Goal: Task Accomplishment & Management: Manage account settings

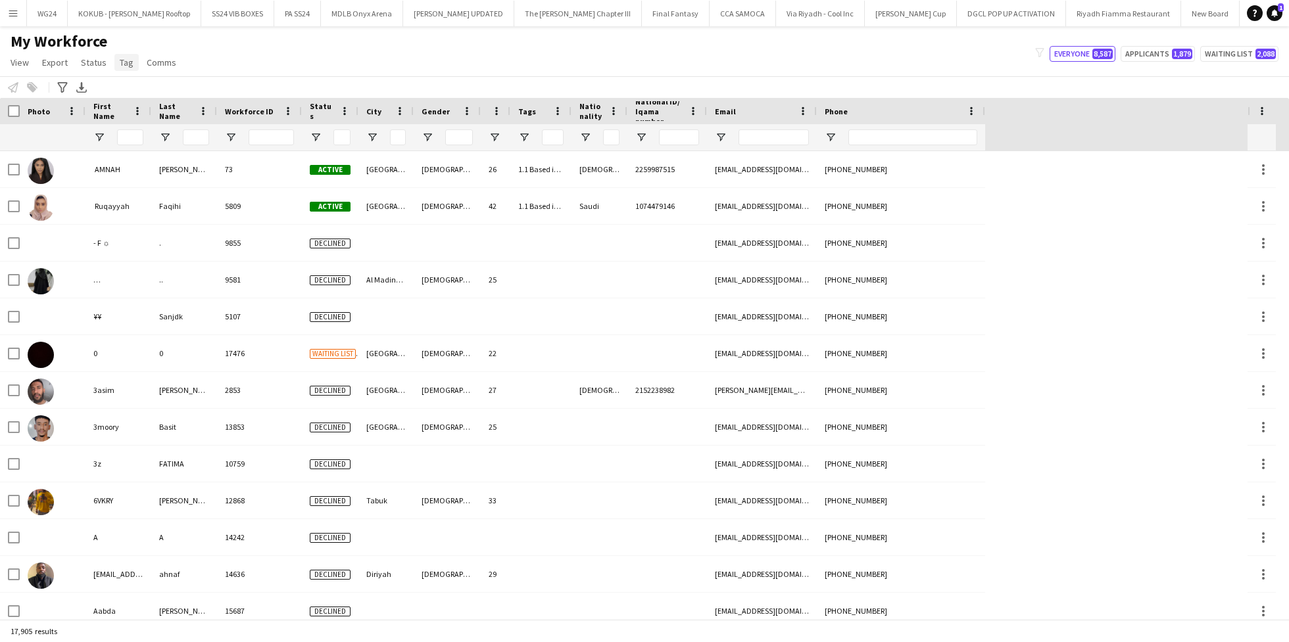
click at [120, 66] on span "Tag" at bounding box center [127, 63] width 14 height 12
click at [160, 91] on link "New tag" at bounding box center [159, 91] width 92 height 28
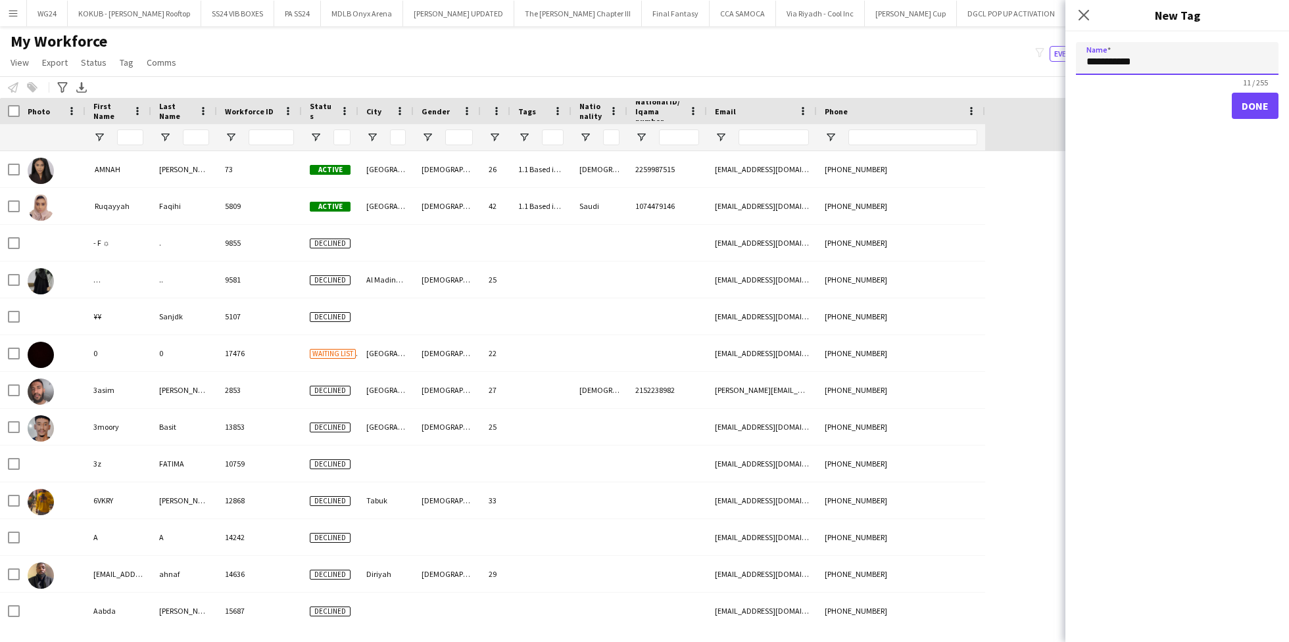
paste input "*****"
type input "**********"
click at [1249, 109] on button "Done" at bounding box center [1255, 106] width 47 height 26
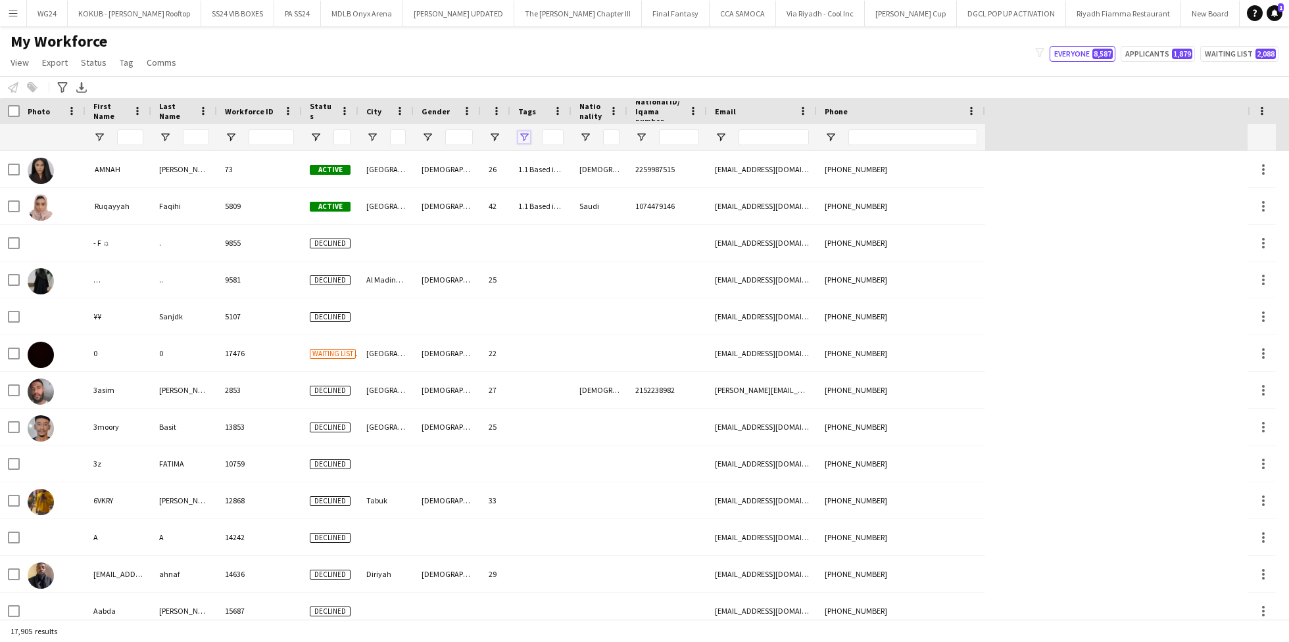
click at [525, 137] on span "Open Filter Menu" at bounding box center [524, 138] width 12 height 12
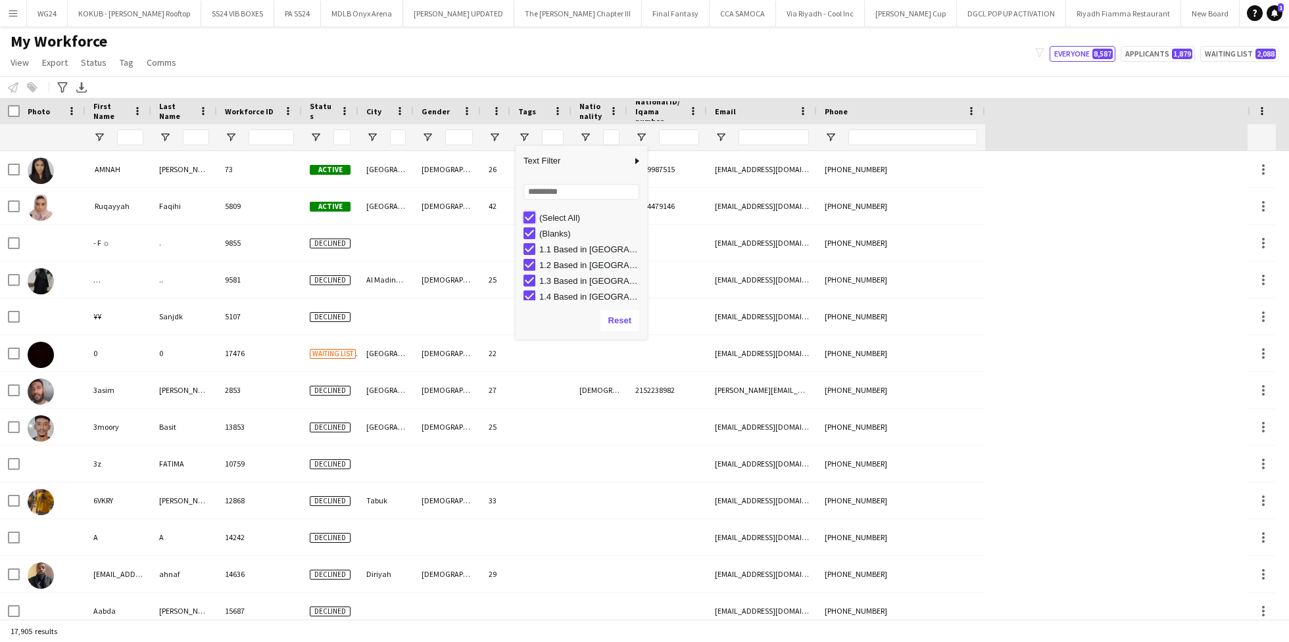
type input "***"
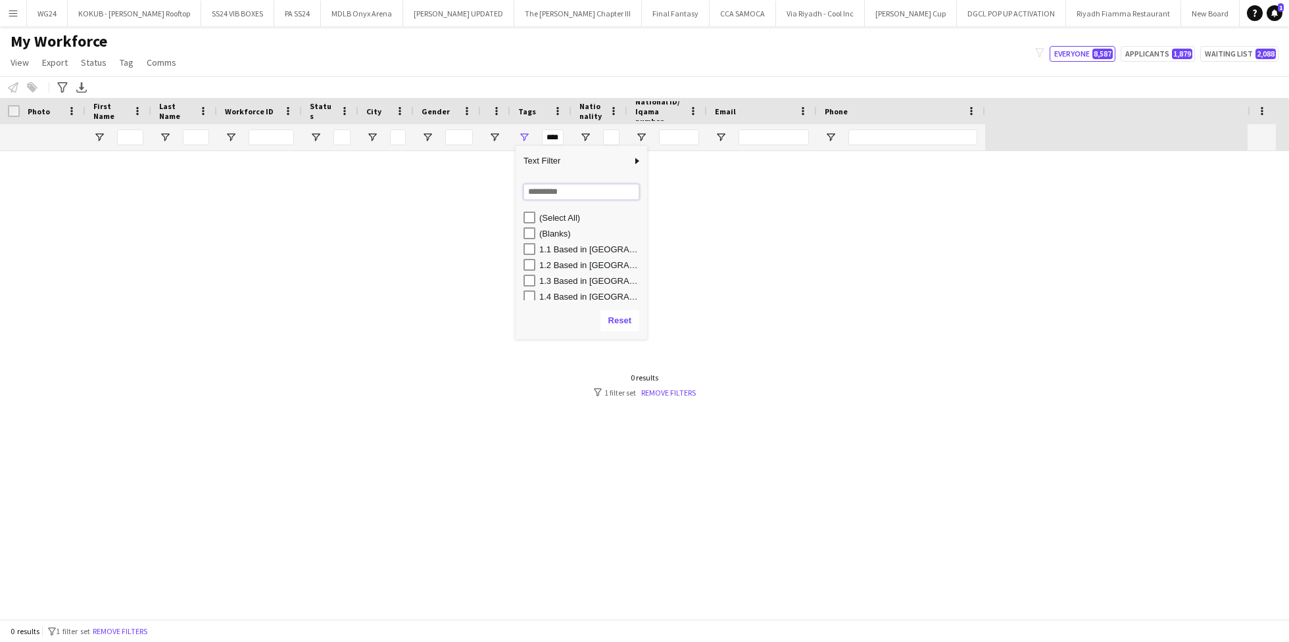
click at [542, 188] on input "Search filter values" at bounding box center [581, 192] width 116 height 16
type input "**"
type input "**********"
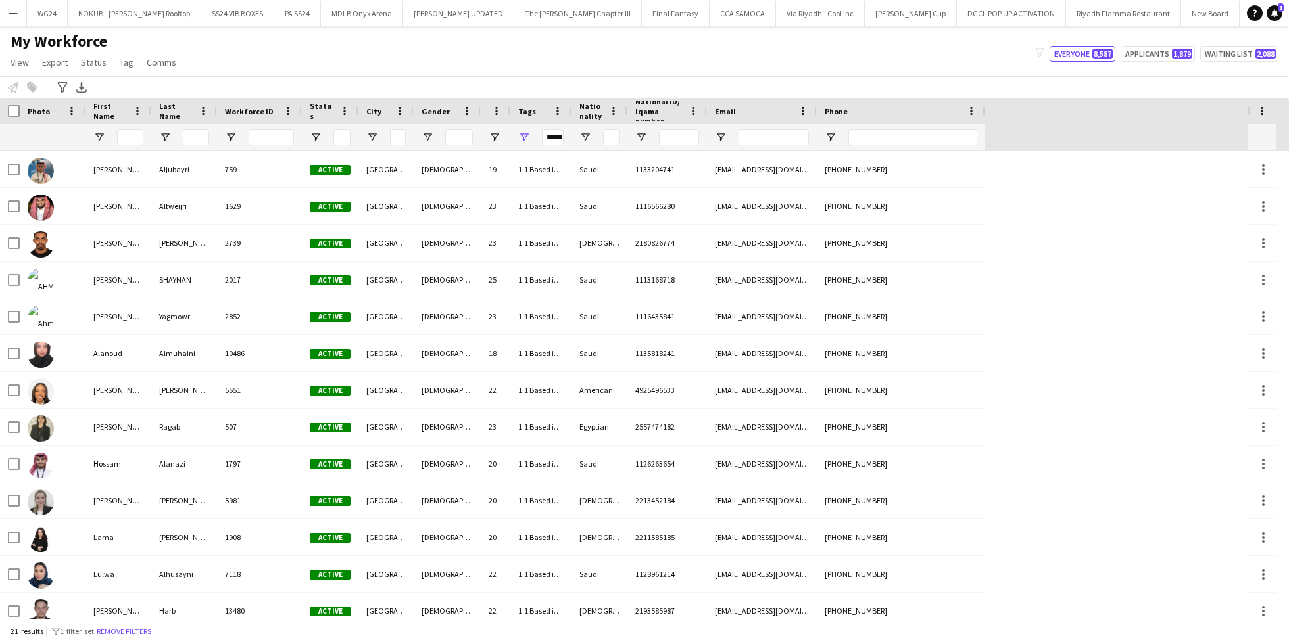
click at [364, 71] on div "My Workforce View Views Default view R4ven New view Update view Delete view Edi…" at bounding box center [644, 54] width 1289 height 45
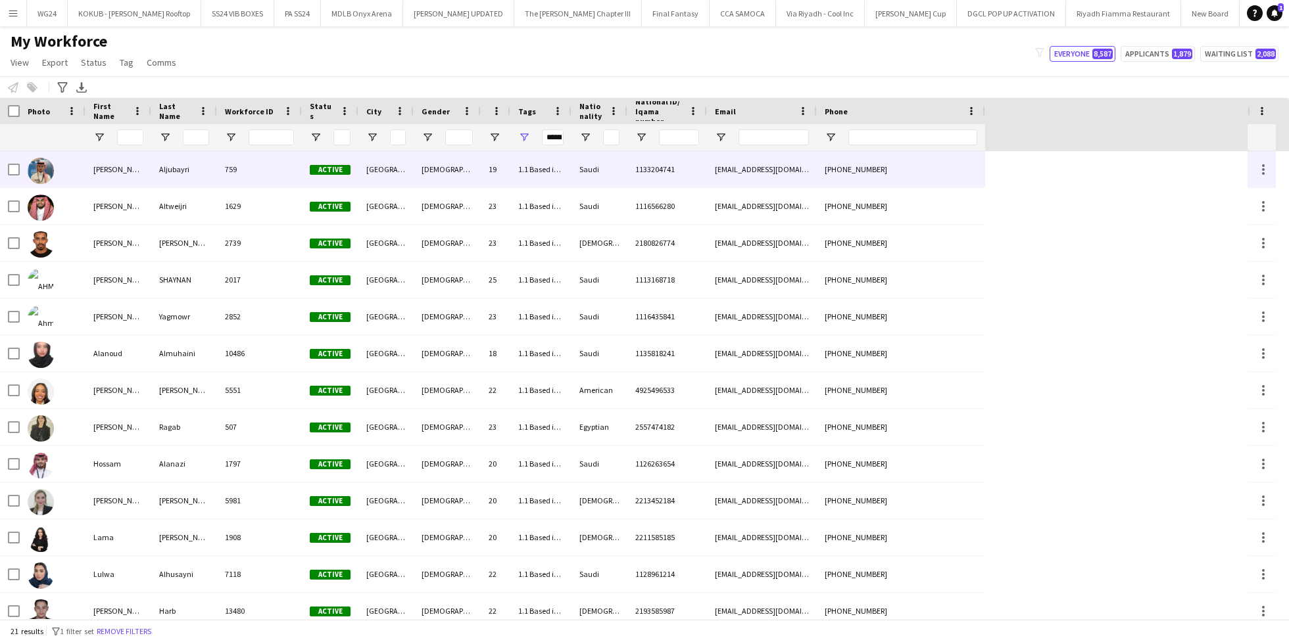
click at [36, 178] on img at bounding box center [41, 171] width 26 height 26
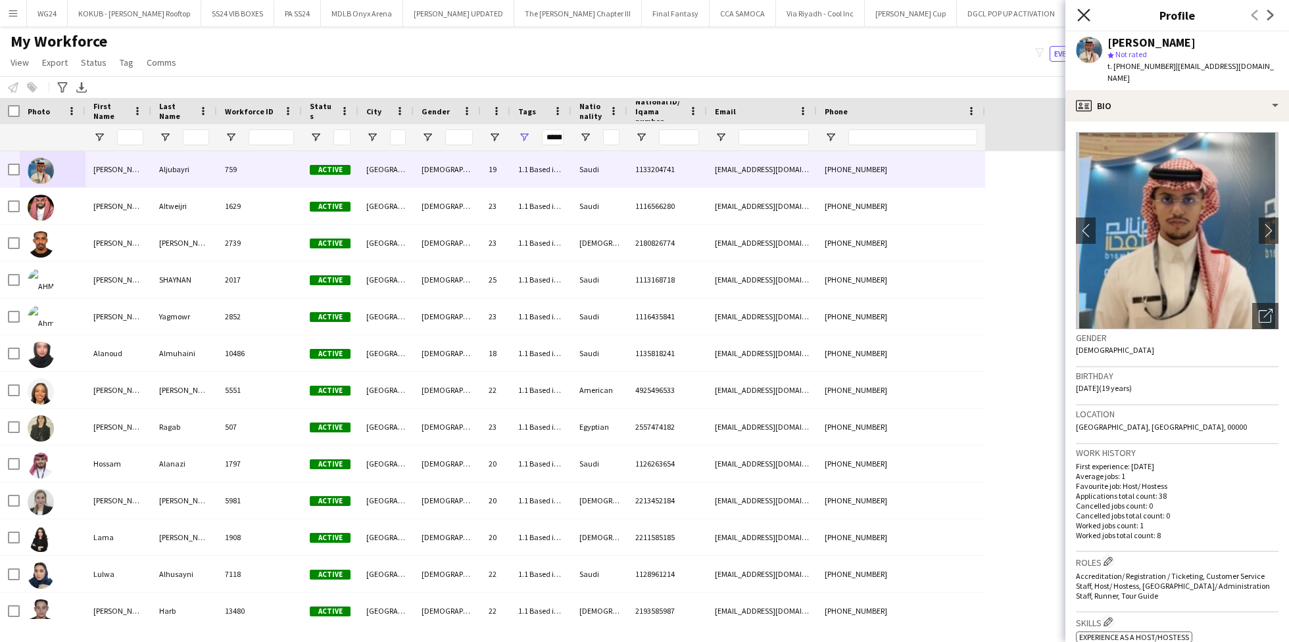
click at [1085, 18] on icon "Close pop-in" at bounding box center [1083, 15] width 12 height 12
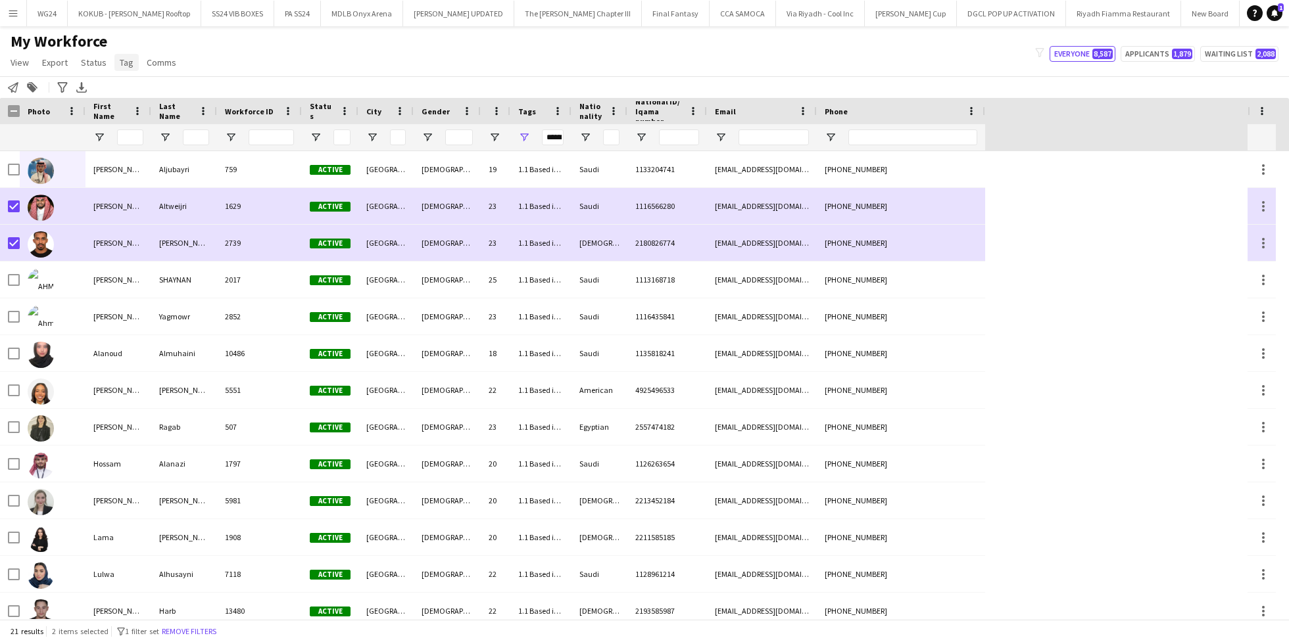
click at [126, 70] on link "Tag" at bounding box center [126, 62] width 24 height 17
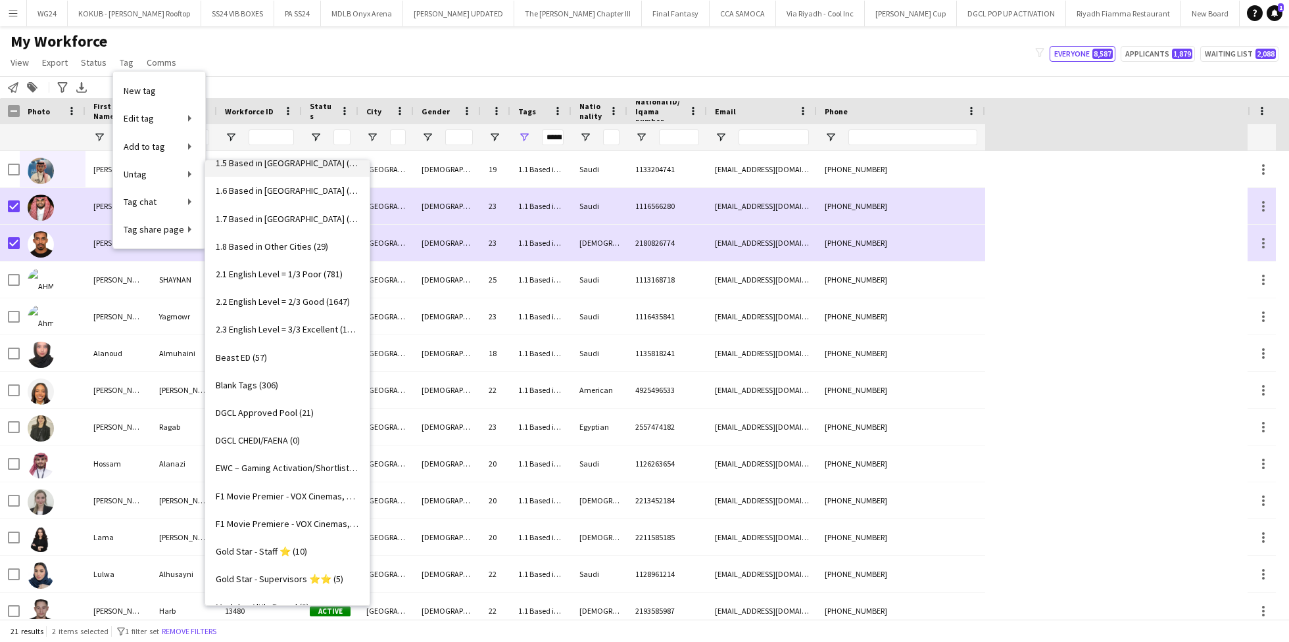
scroll to position [137, 0]
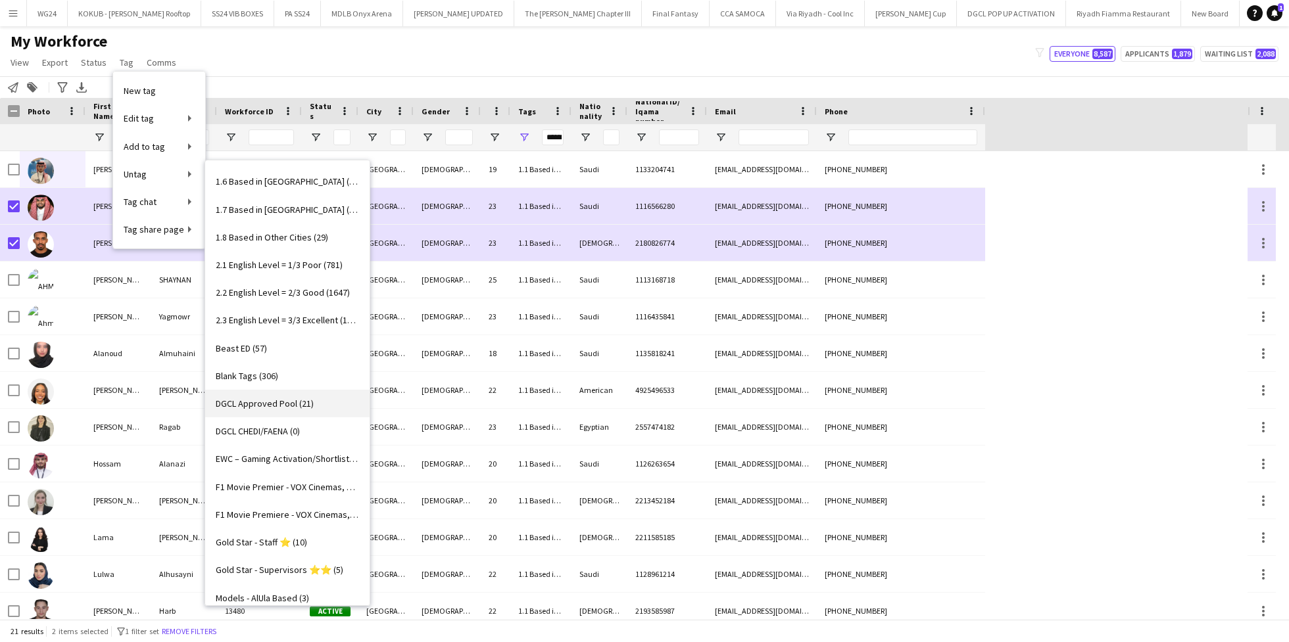
click at [293, 405] on span "DGCL Approved Pool (21)" at bounding box center [265, 404] width 98 height 12
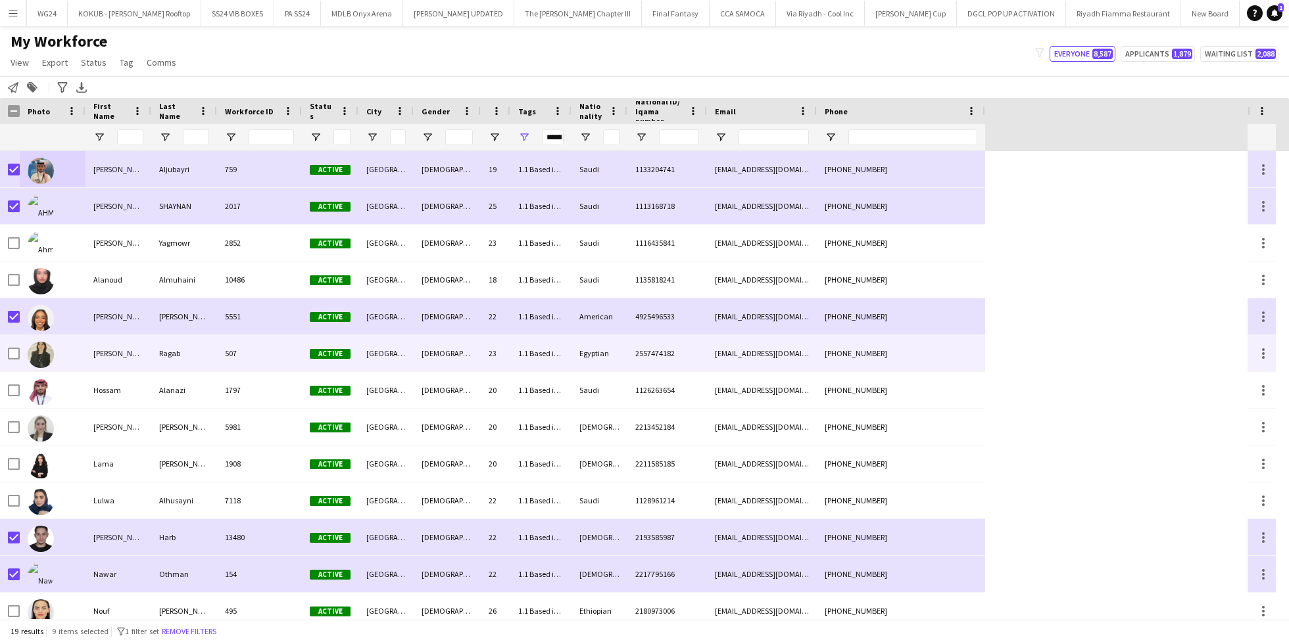
scroll to position [33, 0]
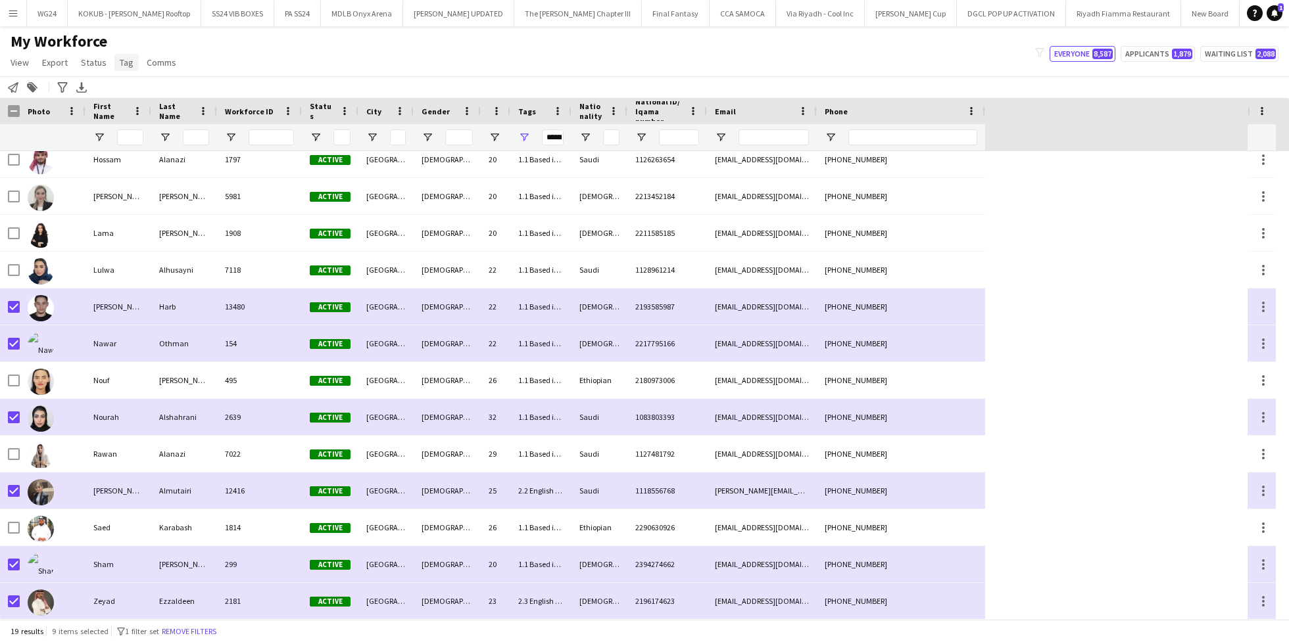
click at [125, 64] on span "Tag" at bounding box center [127, 63] width 14 height 12
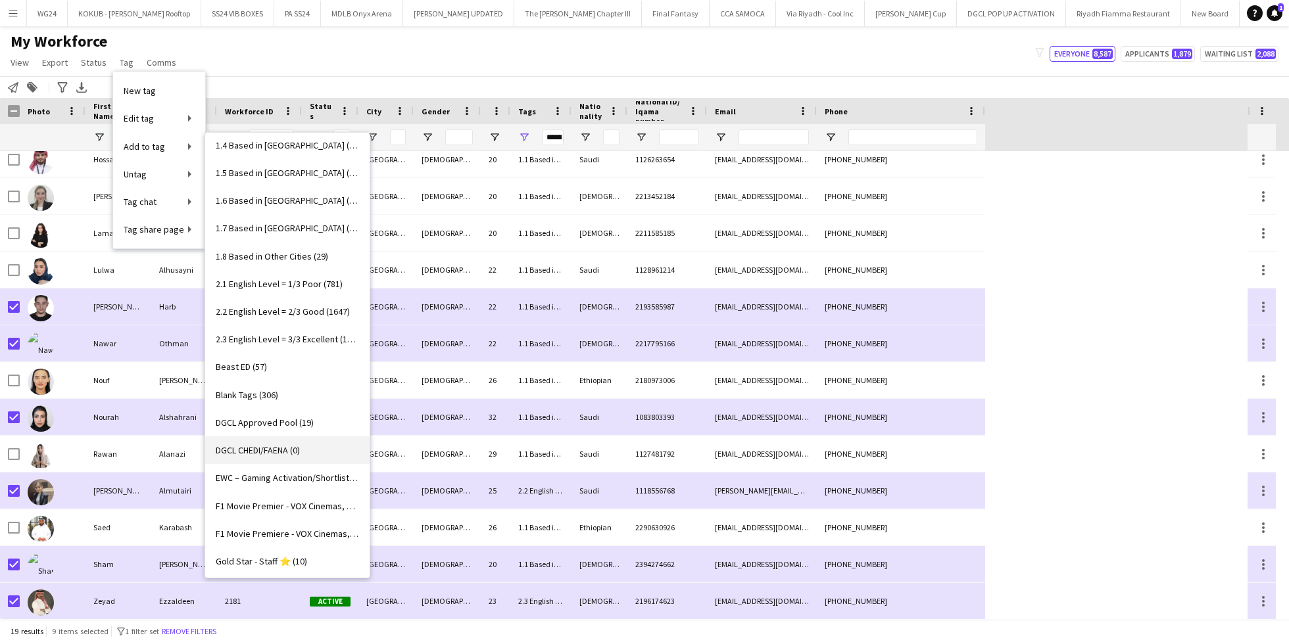
click at [287, 443] on link "DGCL CHEDI/FAENA (0)" at bounding box center [287, 451] width 164 height 28
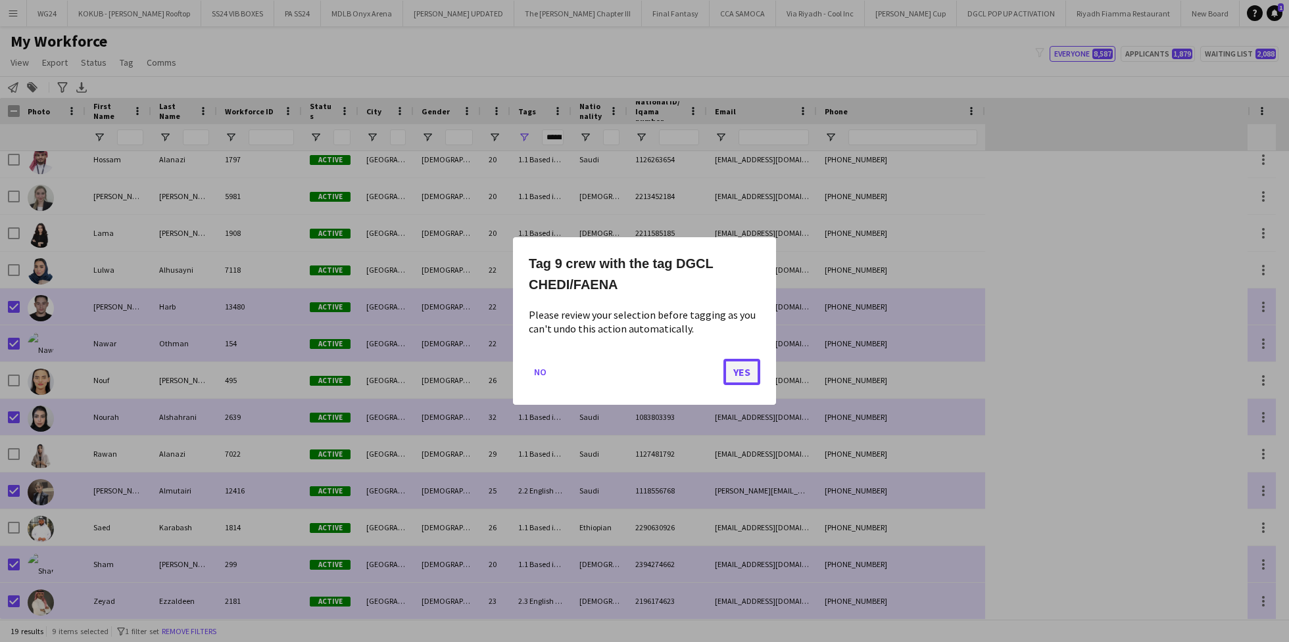
click at [746, 375] on button "Yes" at bounding box center [741, 372] width 37 height 26
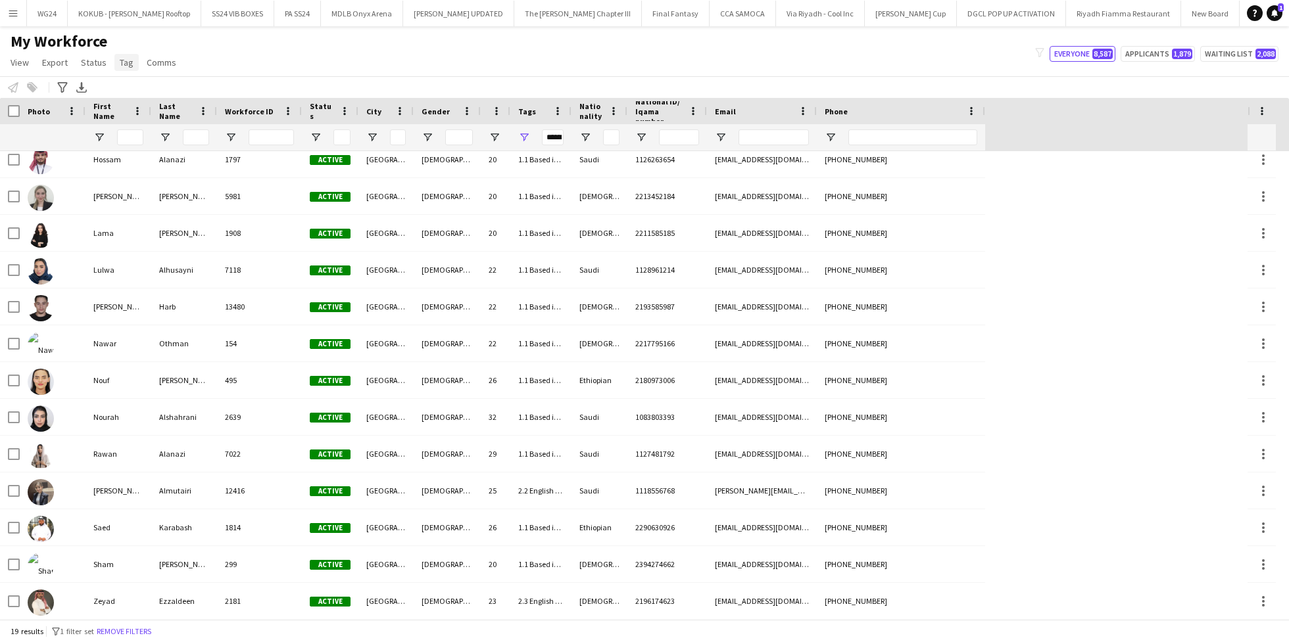
click at [128, 62] on span "Tag" at bounding box center [127, 63] width 14 height 12
click at [158, 91] on link "New tag" at bounding box center [159, 91] width 92 height 28
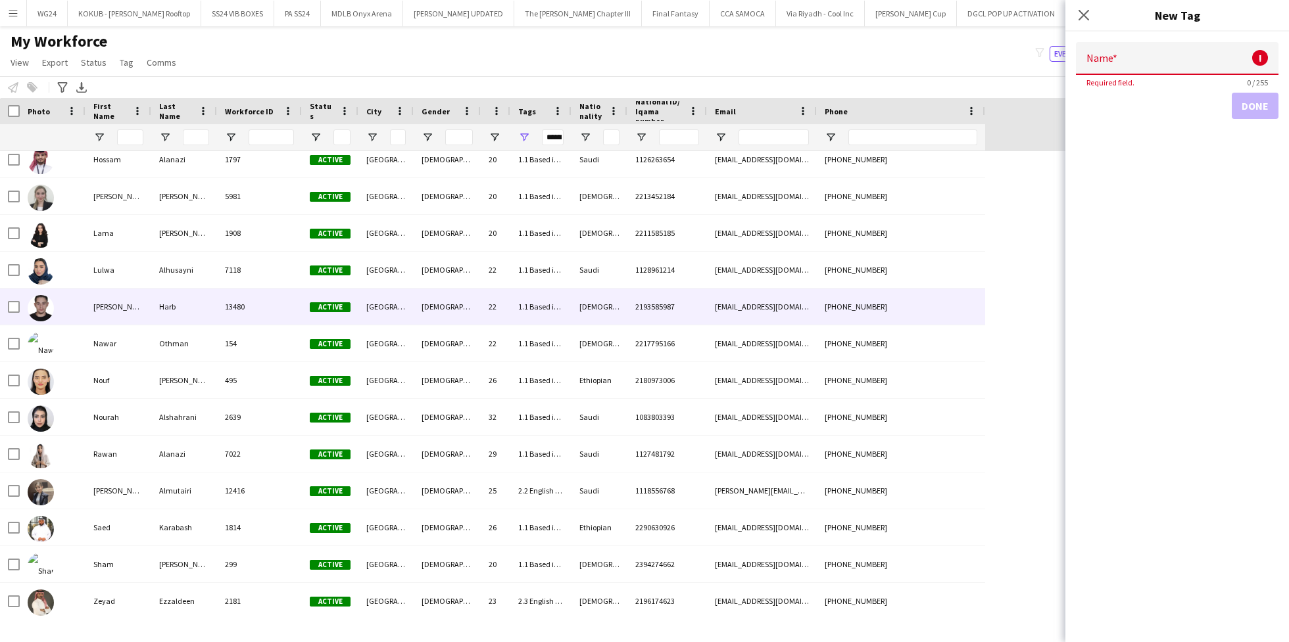
click at [158, 304] on div "Harb" at bounding box center [184, 307] width 66 height 36
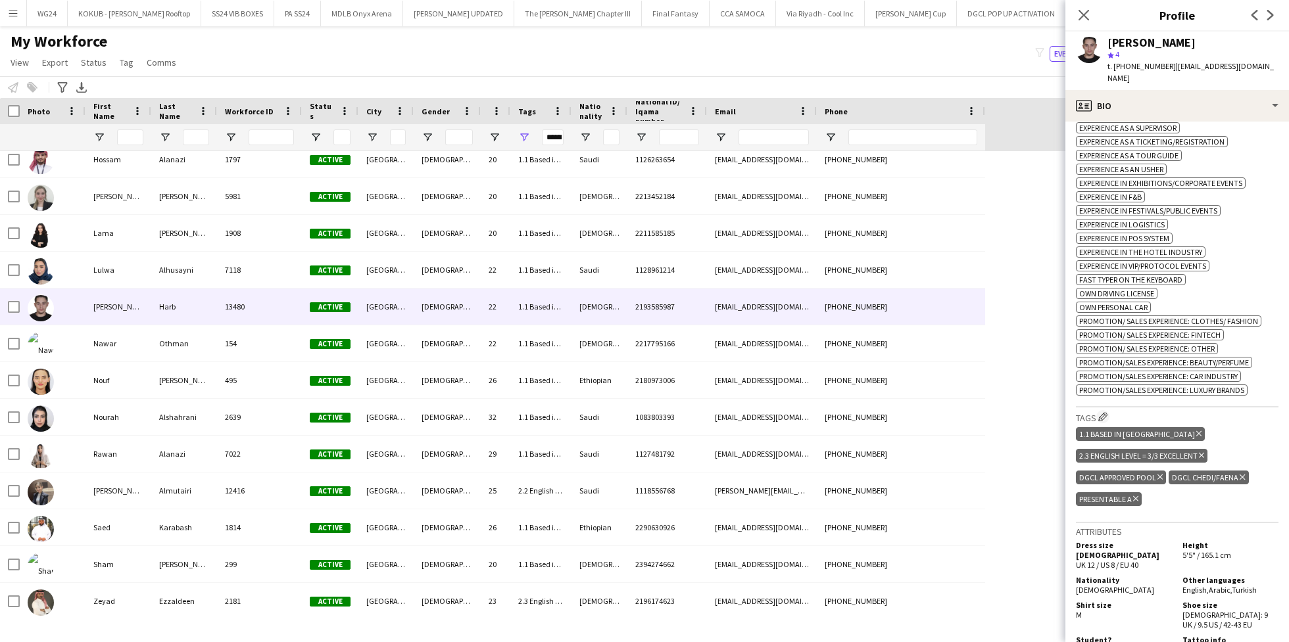
scroll to position [585, 0]
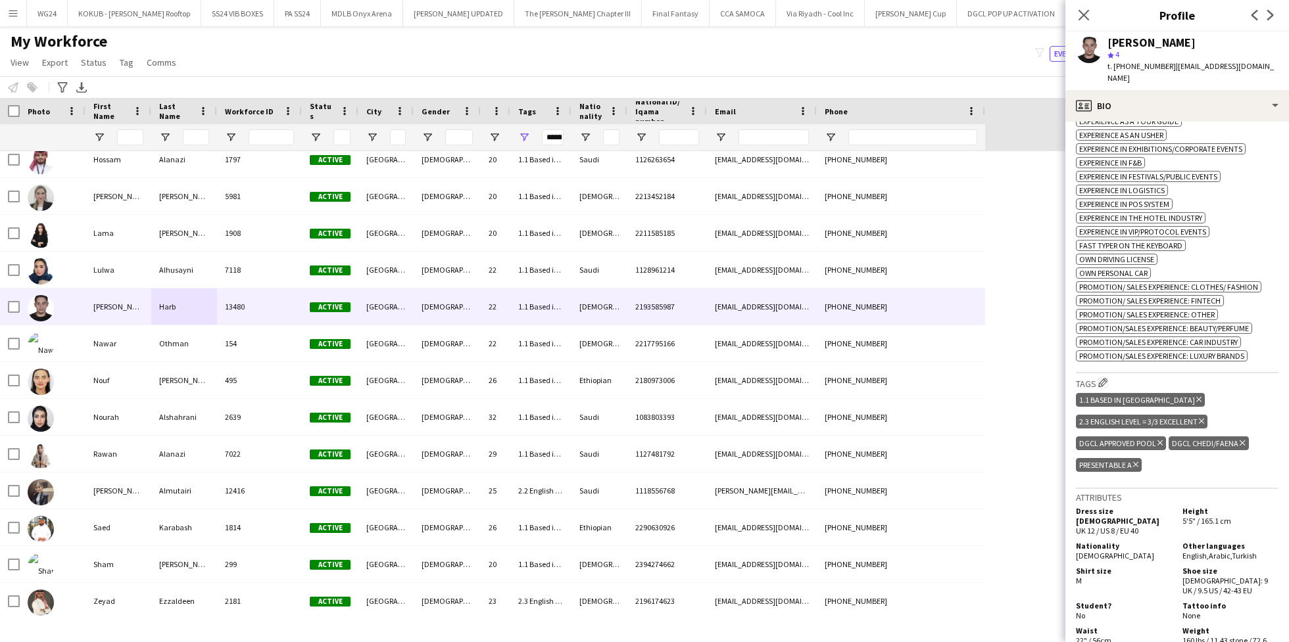
click at [1189, 437] on div "DGCL CHEDI/FAENA Delete tag" at bounding box center [1208, 444] width 80 height 14
copy div "DGCL CHEDI/FAENA Delete tag"
click at [1083, 21] on icon "Close pop-in" at bounding box center [1083, 15] width 12 height 12
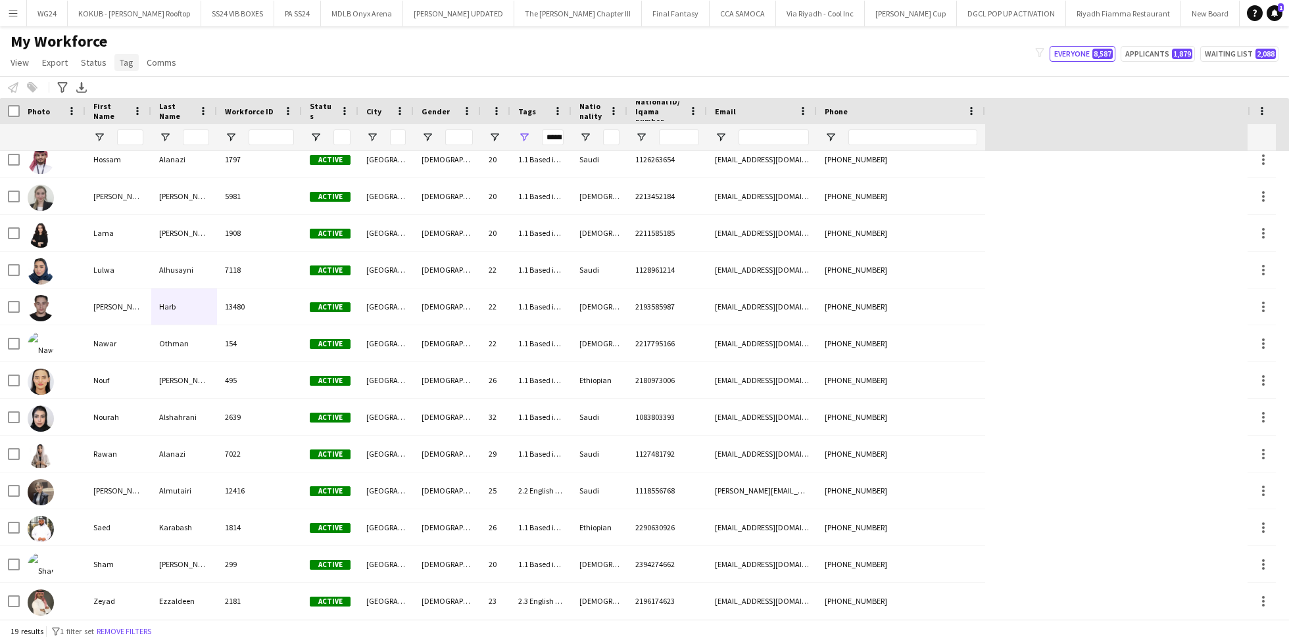
click at [122, 59] on span "Tag" at bounding box center [127, 63] width 14 height 12
click at [151, 87] on span "New tag" at bounding box center [140, 91] width 32 height 12
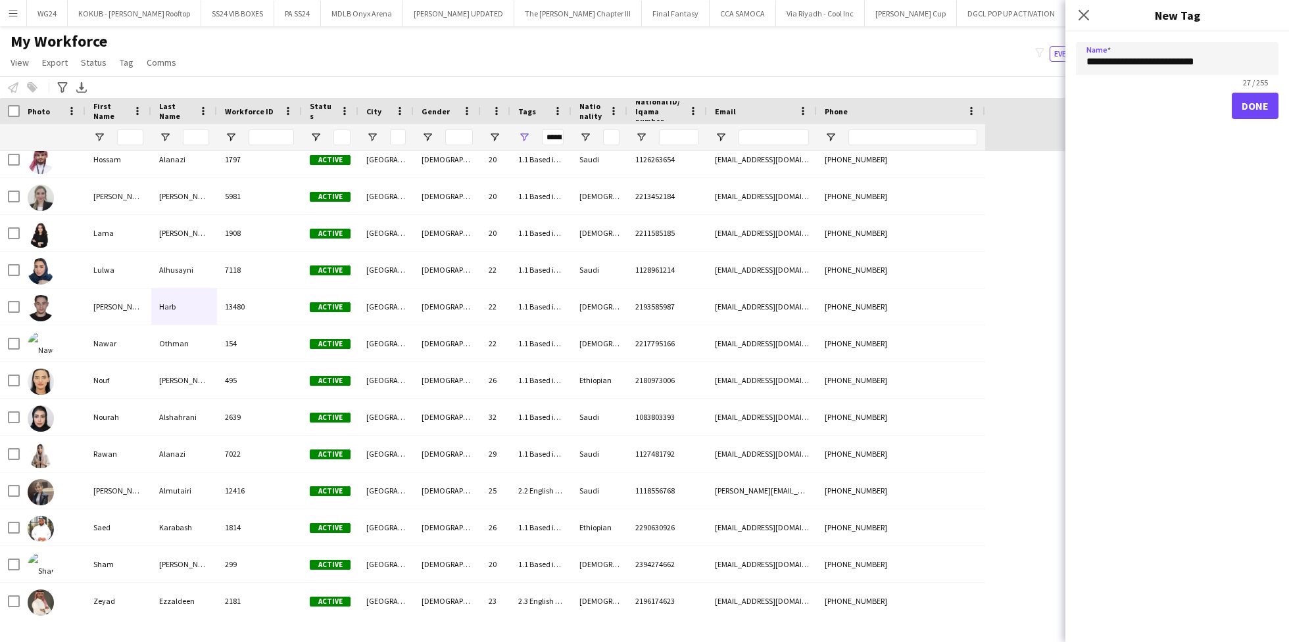
type input "**********"
click at [1264, 108] on button "Done" at bounding box center [1255, 106] width 47 height 26
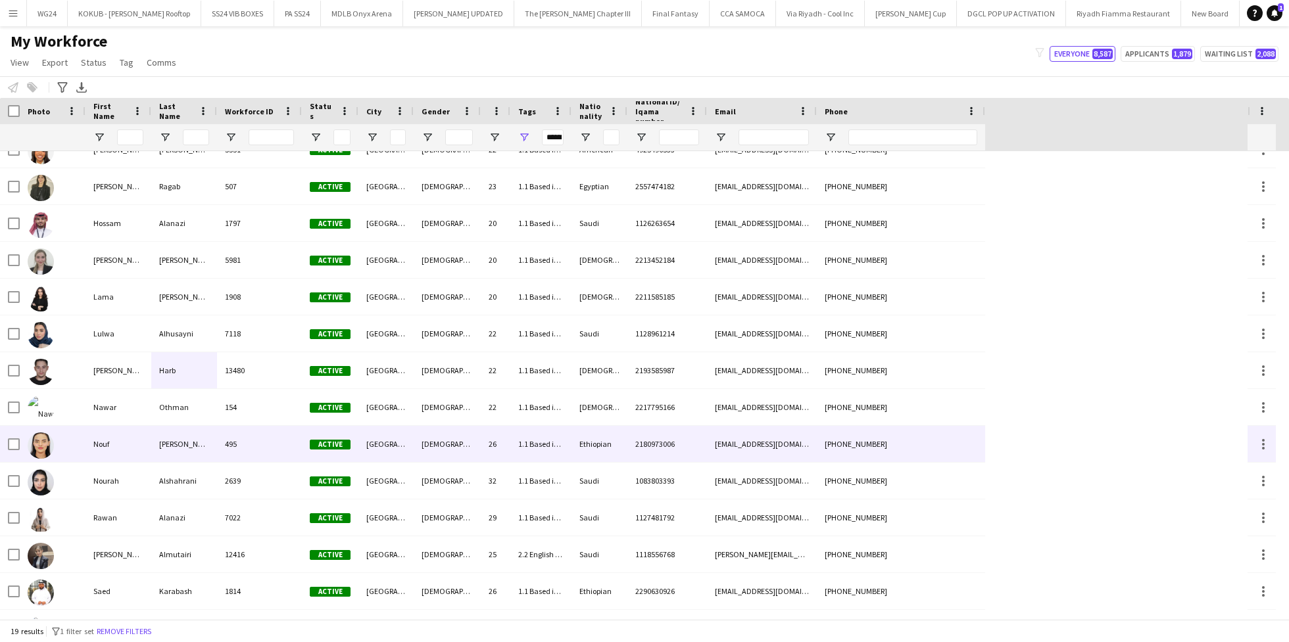
scroll to position [166, 0]
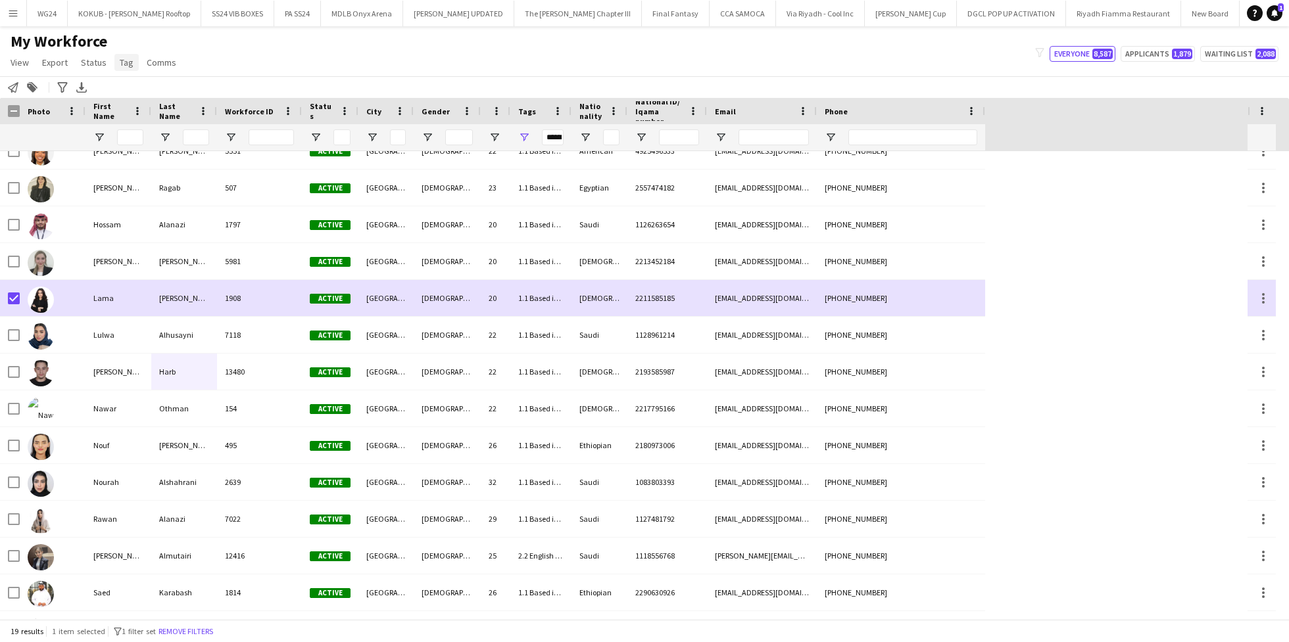
click at [120, 59] on span "Tag" at bounding box center [127, 63] width 14 height 12
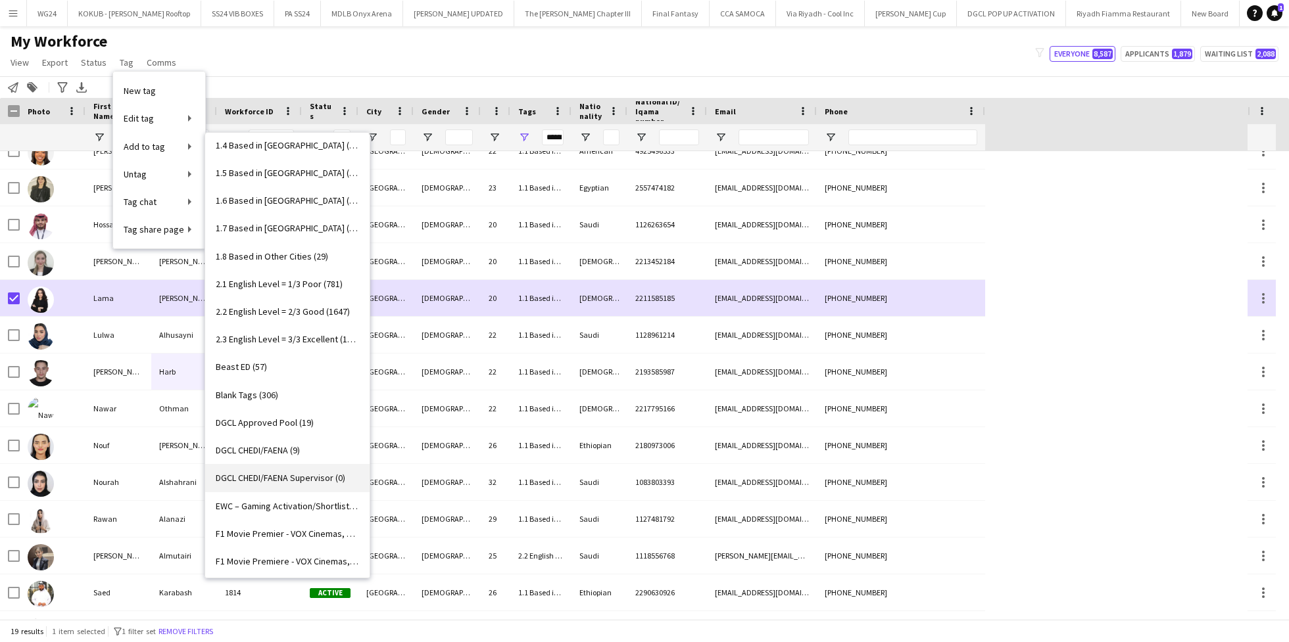
click at [303, 469] on link "DGCL CHEDI/FAENA Supervisor (0)" at bounding box center [287, 478] width 164 height 28
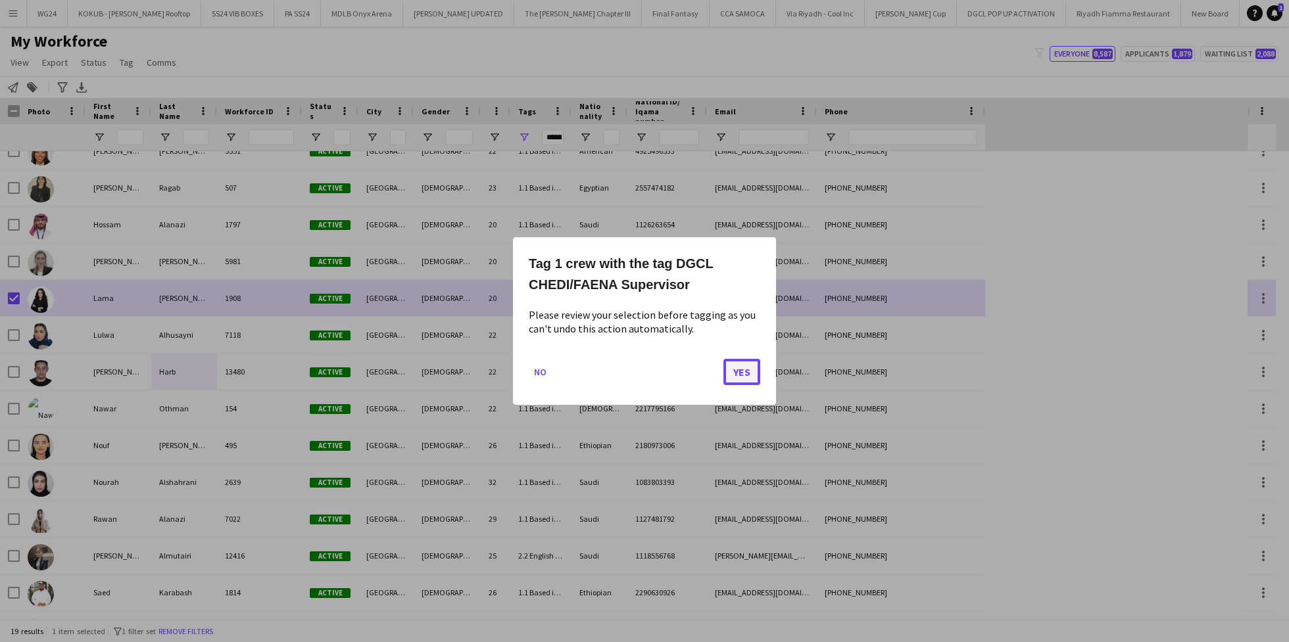
click at [741, 369] on button "Yes" at bounding box center [741, 372] width 37 height 26
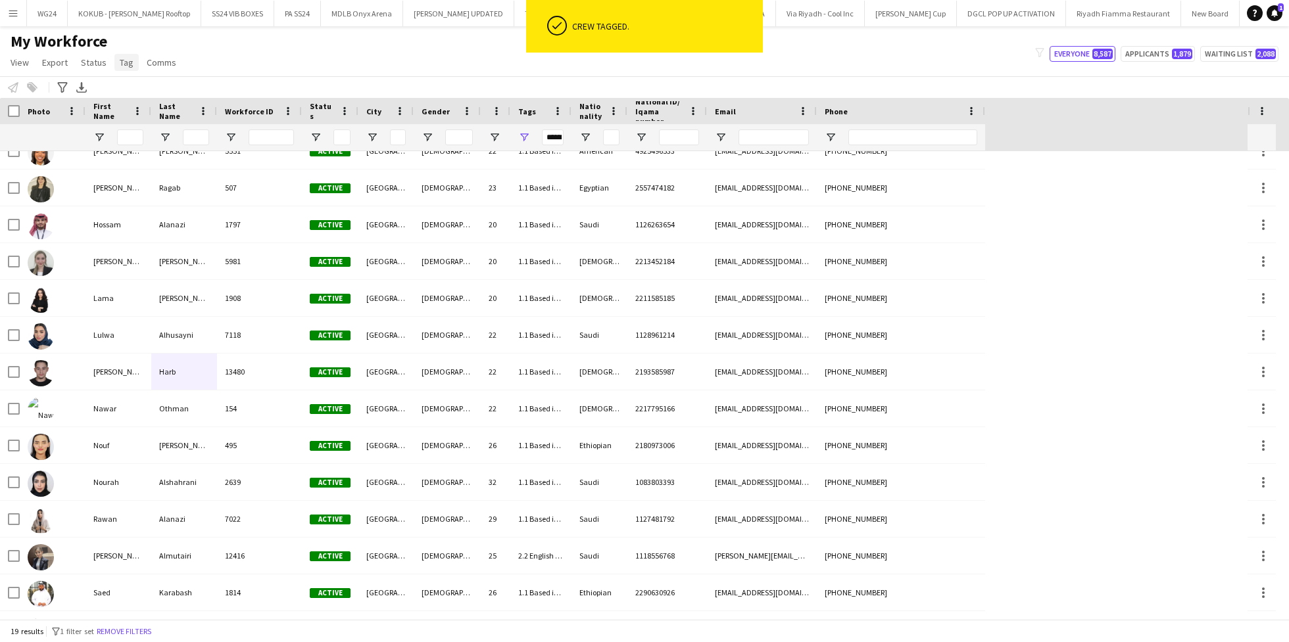
click at [129, 61] on span "Tag" at bounding box center [127, 63] width 14 height 12
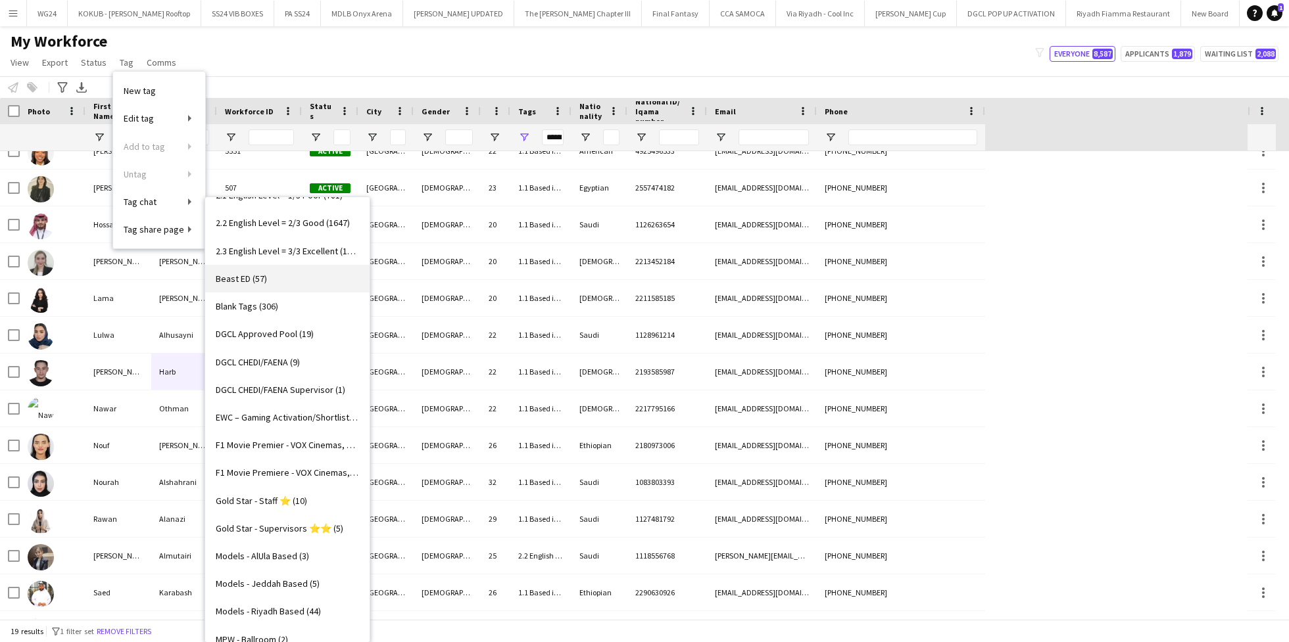
scroll to position [251, 0]
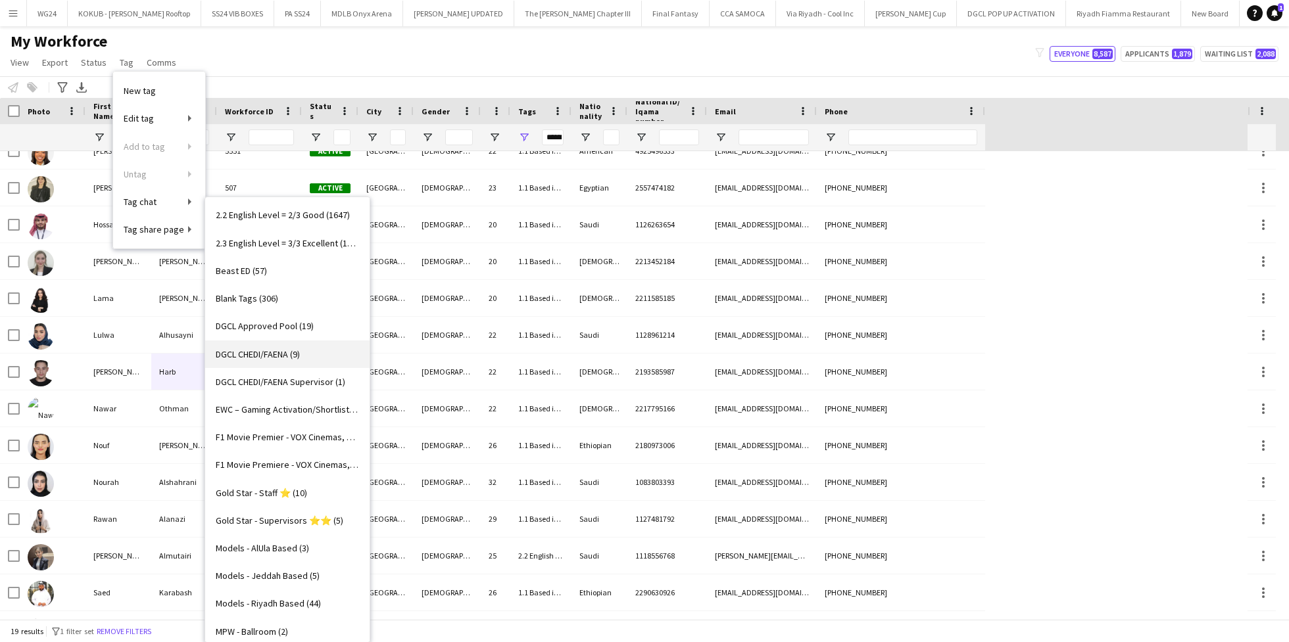
click at [279, 362] on link "DGCL CHEDI/FAENA (9)" at bounding box center [287, 355] width 164 height 28
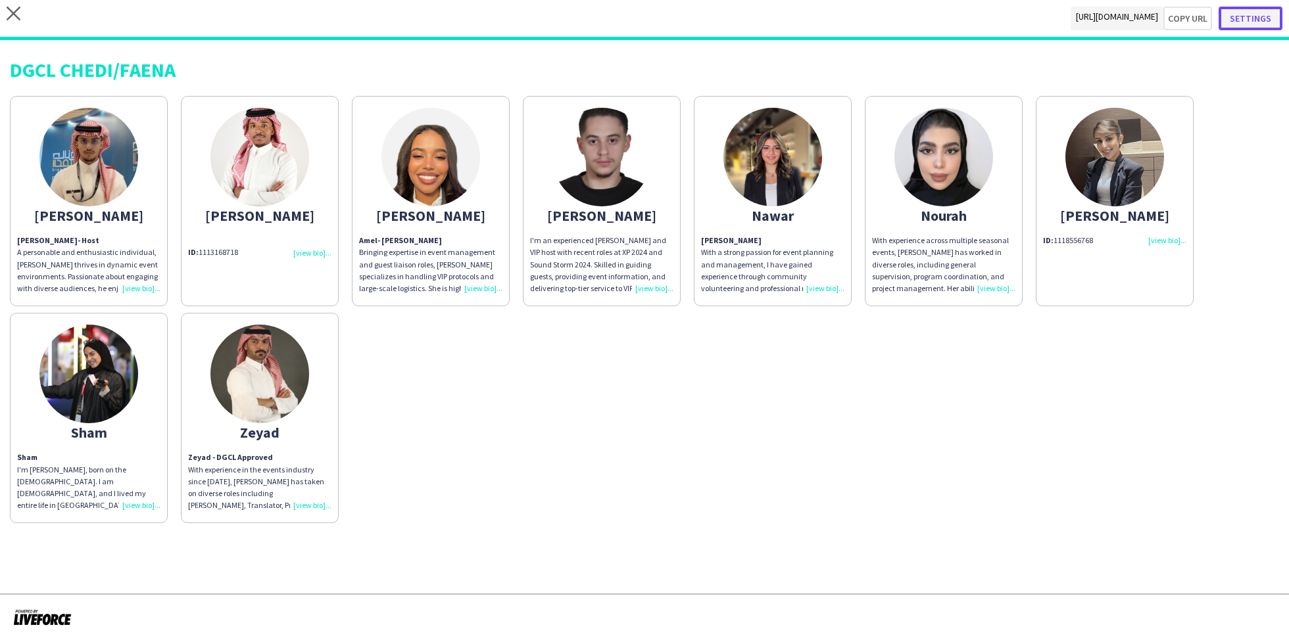
click at [1246, 19] on button "Settings" at bounding box center [1250, 19] width 64 height 24
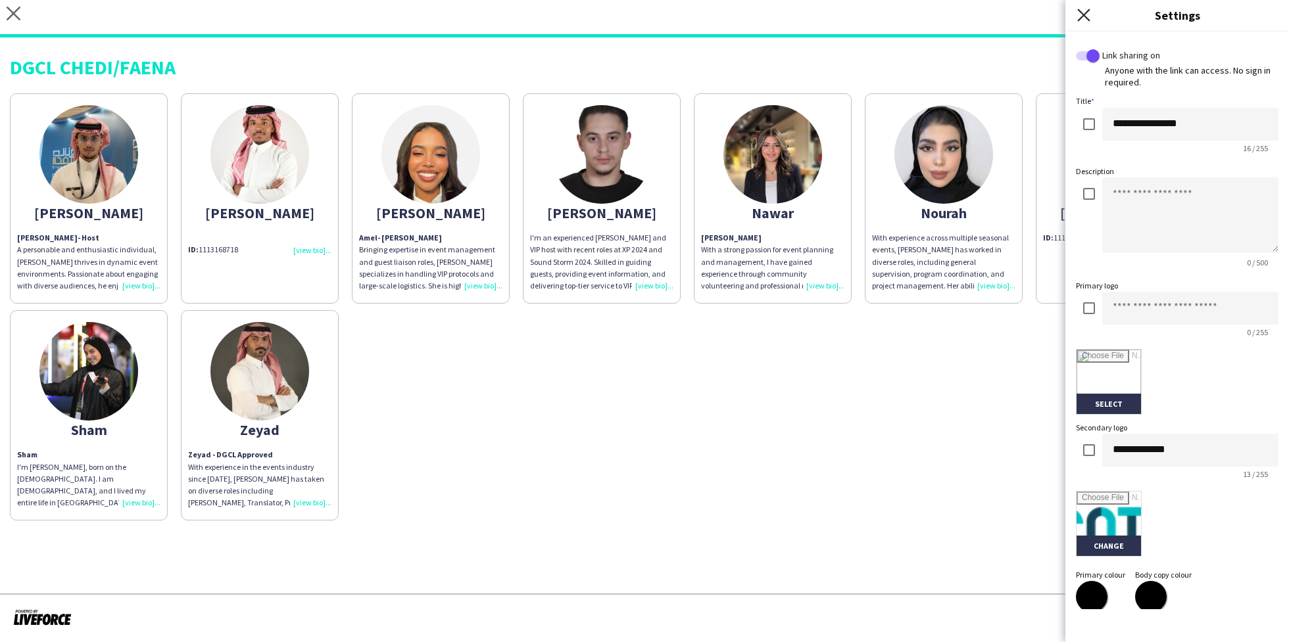
click at [1082, 11] on icon "Close pop-in" at bounding box center [1083, 15] width 12 height 12
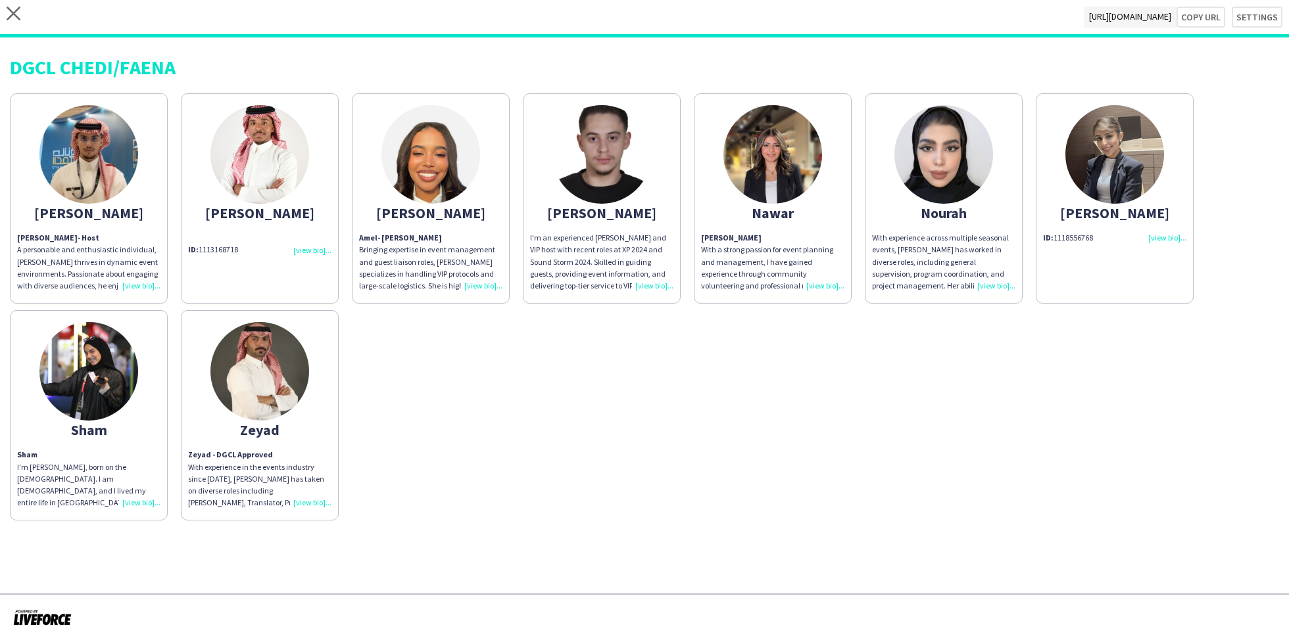
click at [1159, 236] on div "ID: 1118556768" at bounding box center [1114, 238] width 143 height 12
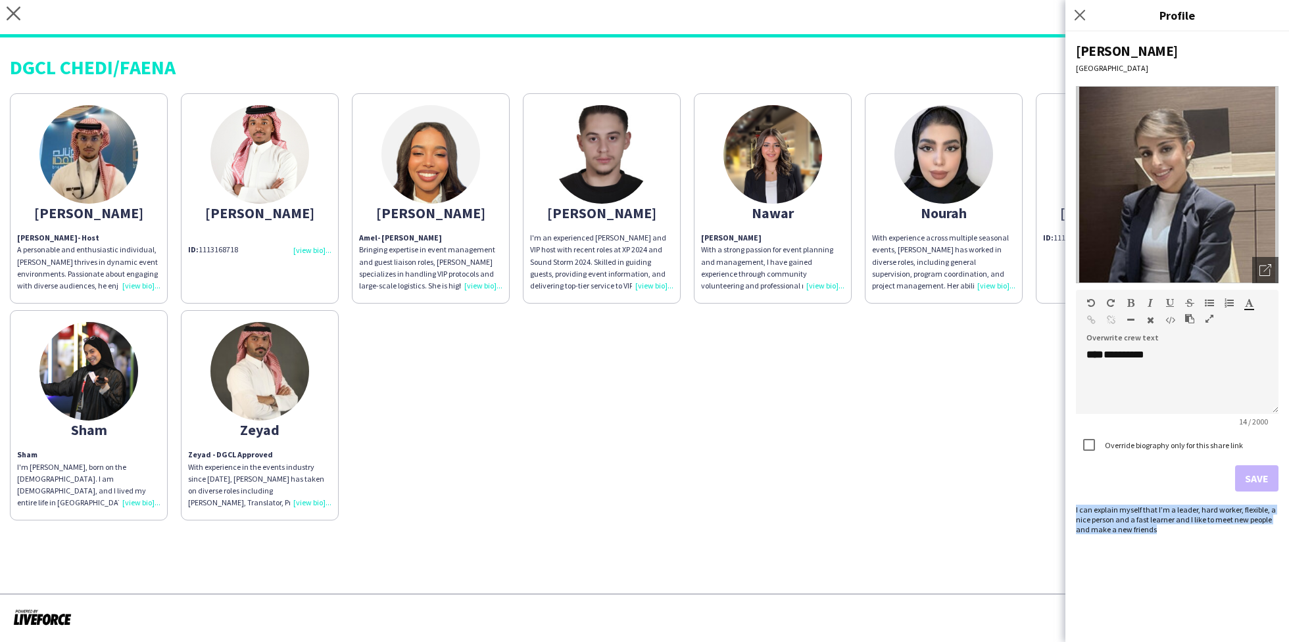
drag, startPoint x: 1165, startPoint y: 532, endPoint x: 1078, endPoint y: 504, distance: 90.7
click at [1078, 504] on div "**********" at bounding box center [1177, 337] width 224 height 611
copy div "I can explain myself that I’m a leader, hard worker, flexible, a nice person an…"
click at [1128, 351] on span "**********" at bounding box center [1123, 355] width 41 height 10
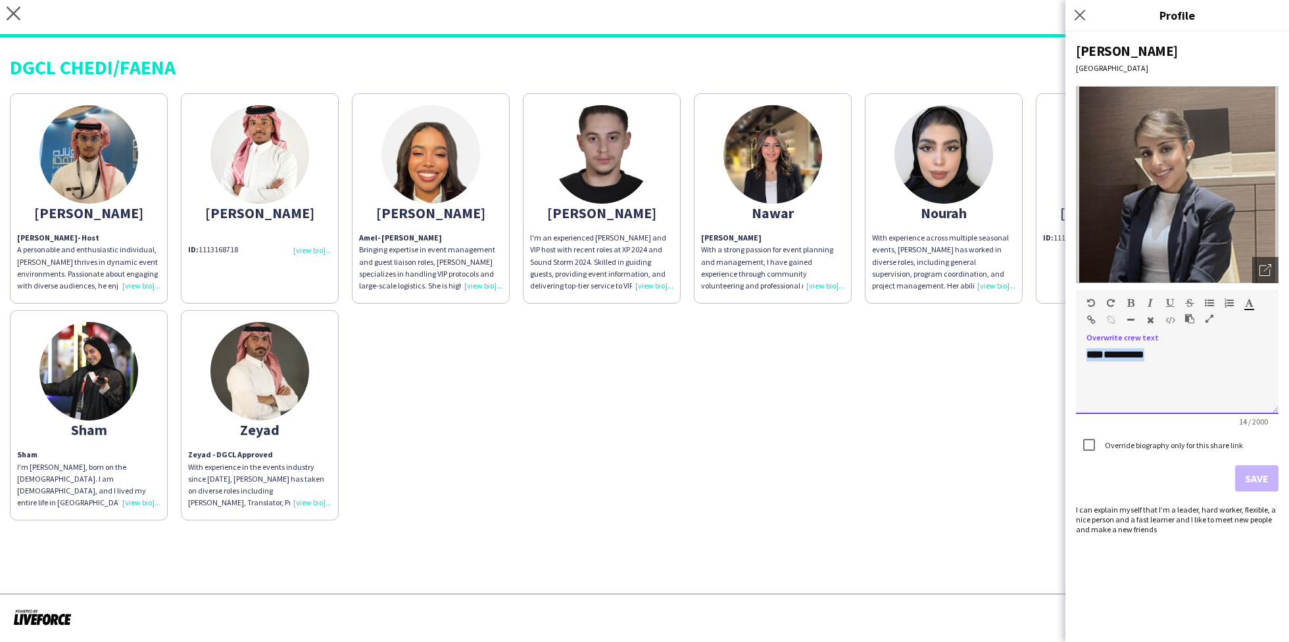
click at [1128, 351] on span "**********" at bounding box center [1123, 355] width 41 height 10
paste div
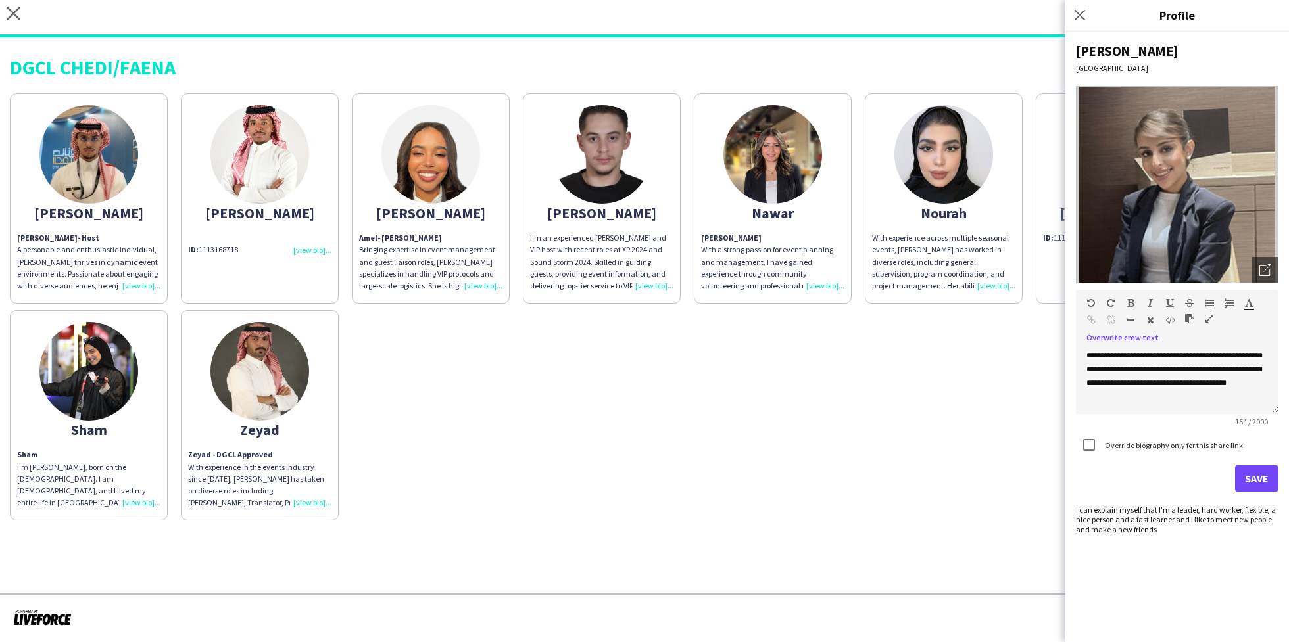
click at [1280, 477] on div "**********" at bounding box center [1177, 337] width 224 height 611
click at [1253, 487] on button "Save" at bounding box center [1256, 479] width 43 height 26
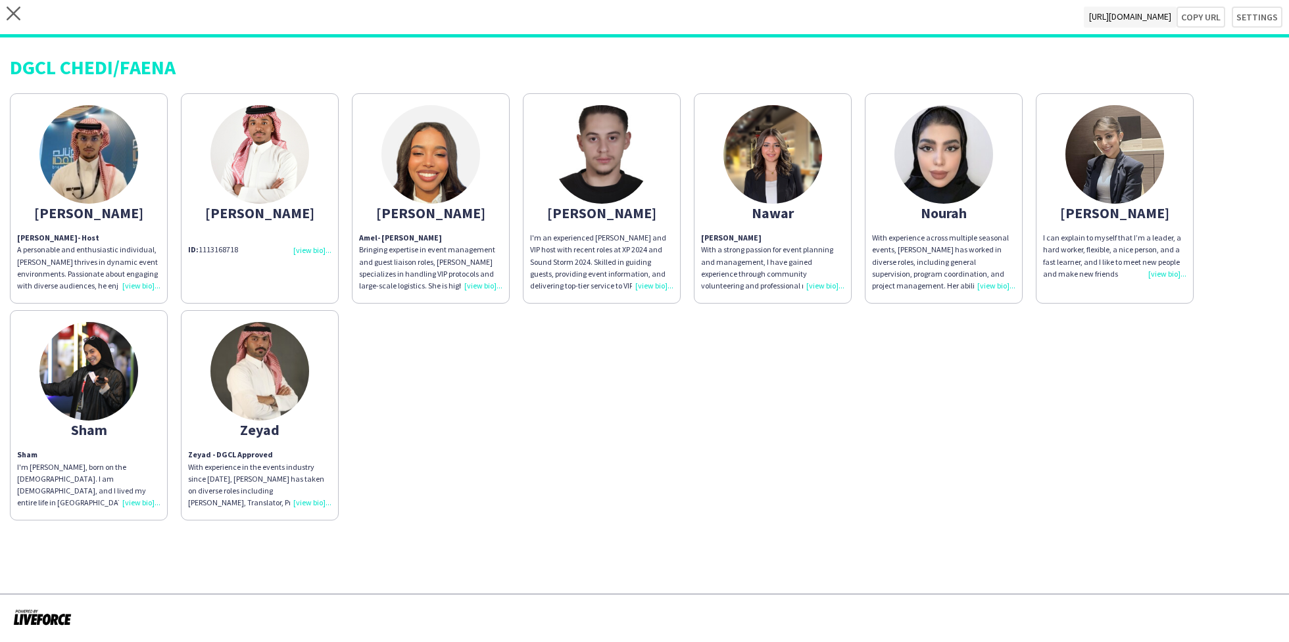
click at [295, 247] on div "ID: 1113168718" at bounding box center [259, 244] width 143 height 24
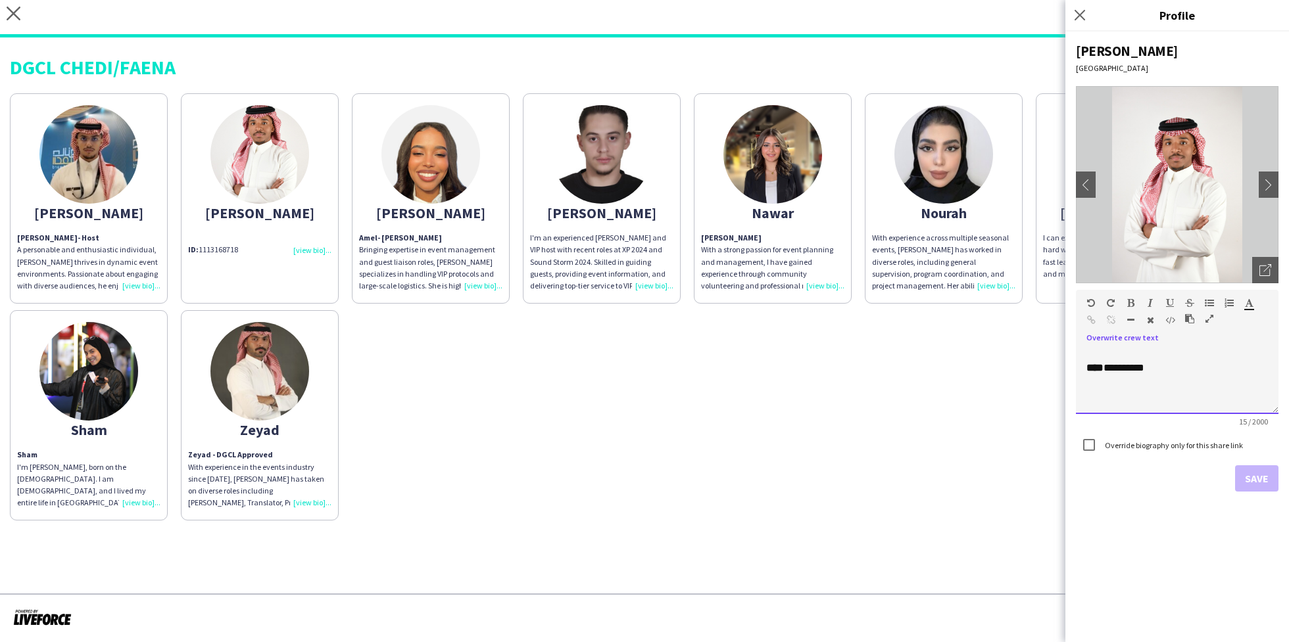
click at [1144, 371] on span "**********" at bounding box center [1123, 368] width 41 height 10
click at [1248, 473] on button "Save" at bounding box center [1256, 479] width 43 height 26
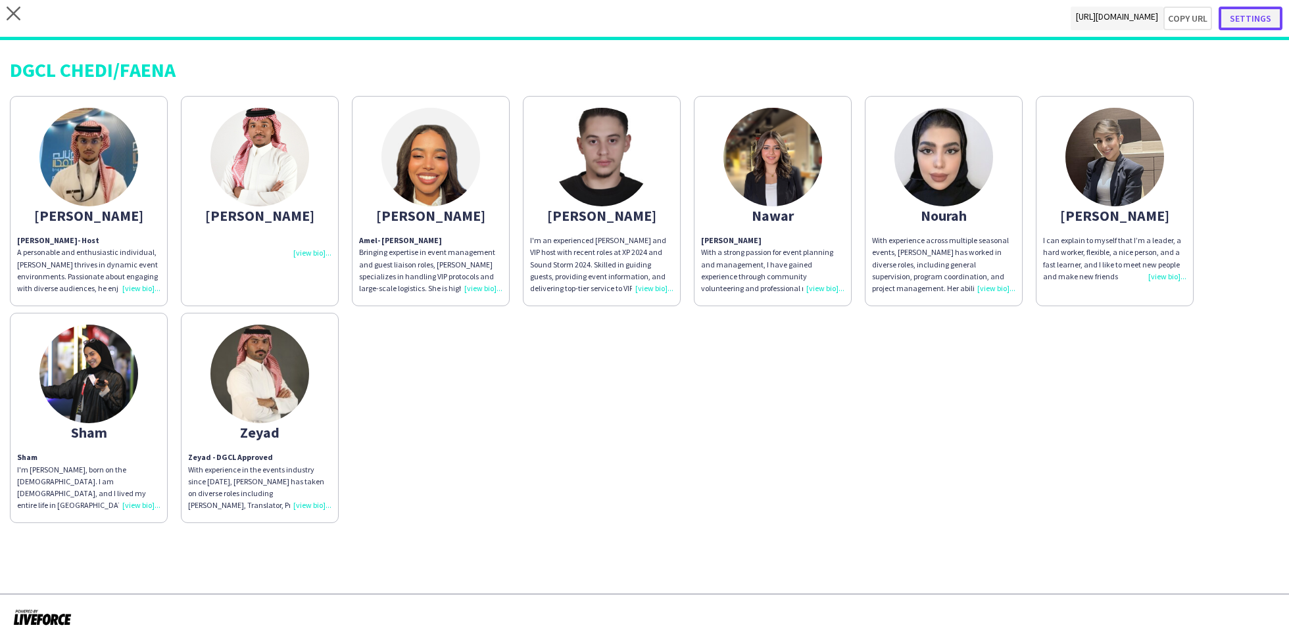
click at [1242, 21] on button "Settings" at bounding box center [1250, 19] width 64 height 24
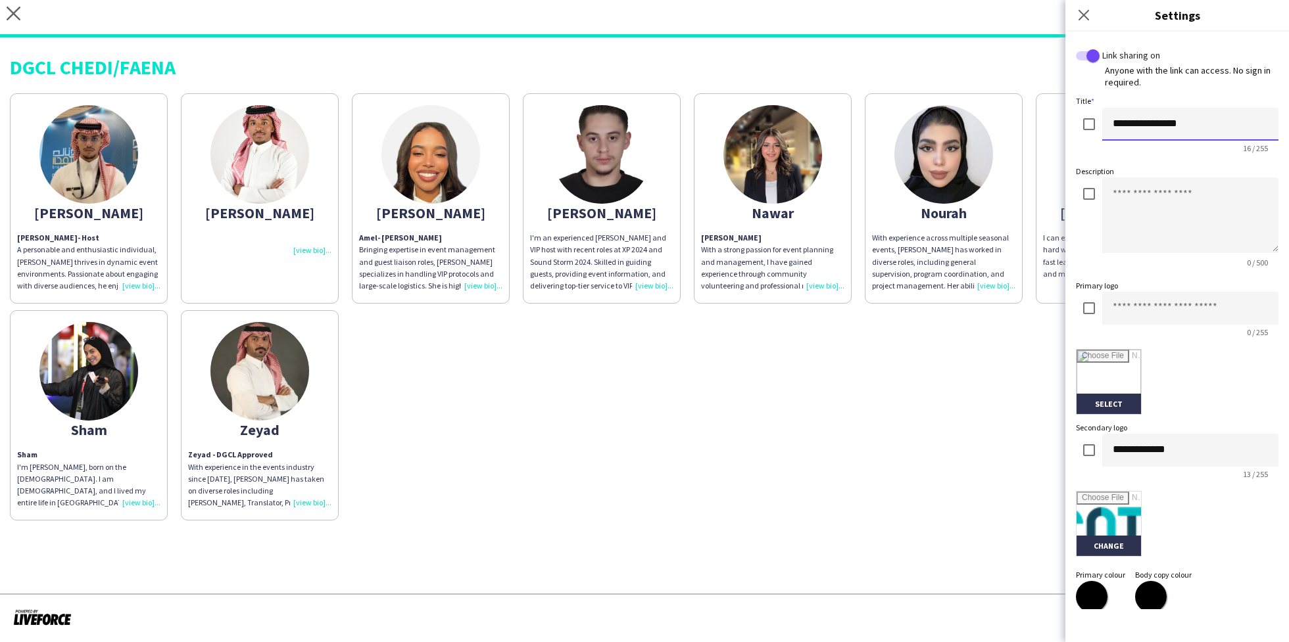
click at [1222, 121] on input "**********" at bounding box center [1190, 124] width 176 height 33
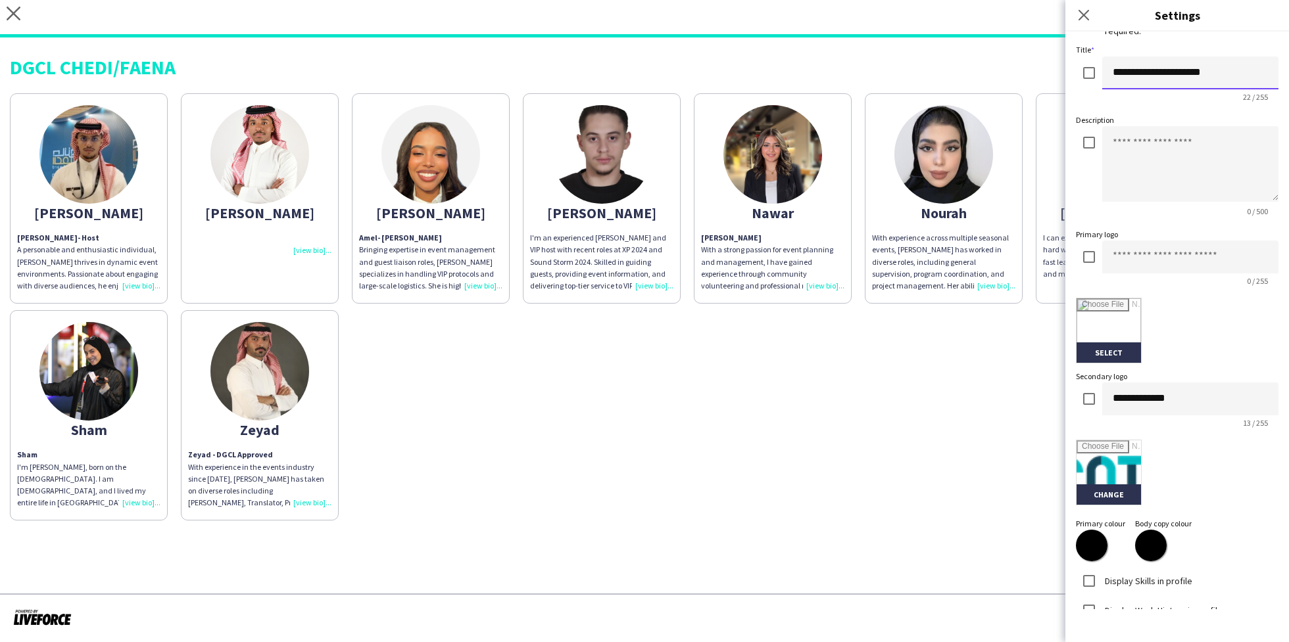
scroll to position [143, 0]
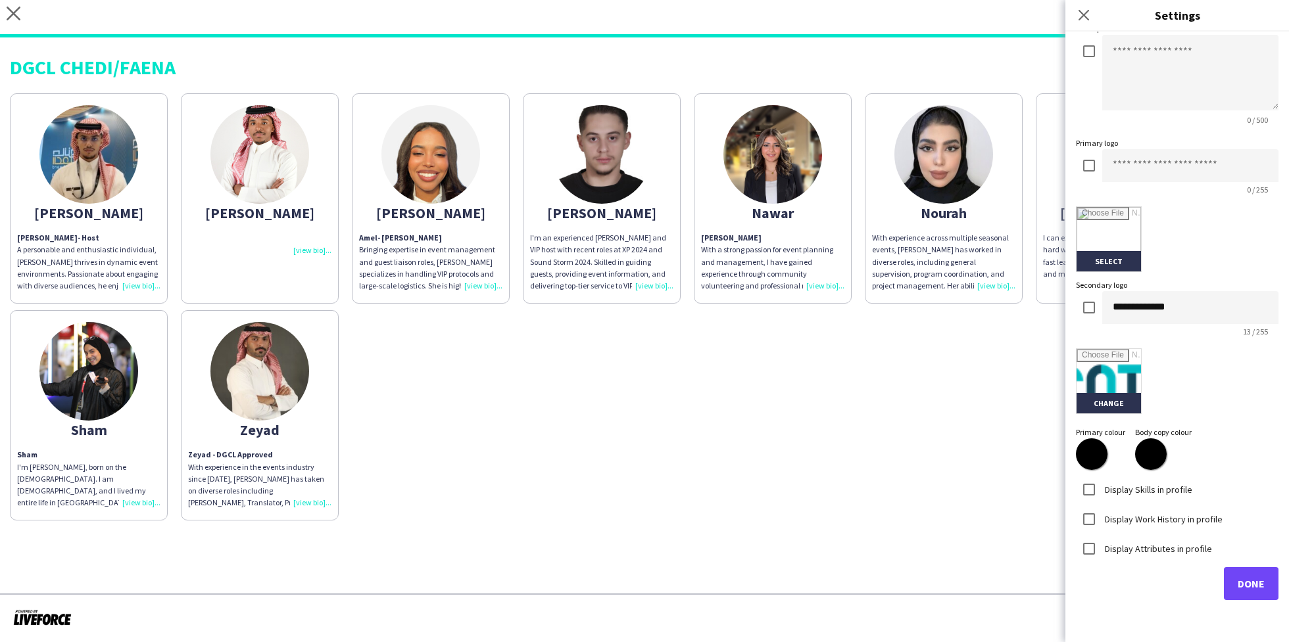
type input "**********"
click at [1238, 578] on span "Done" at bounding box center [1251, 583] width 27 height 13
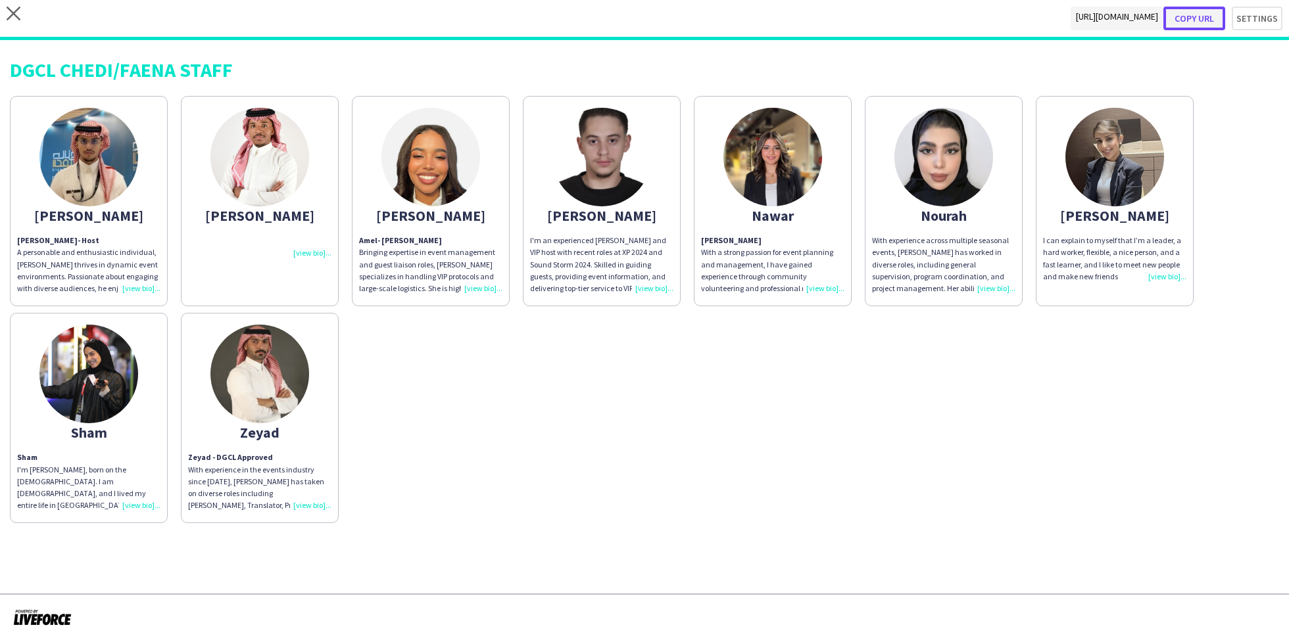
click at [1199, 15] on button "Copy url" at bounding box center [1194, 19] width 62 height 24
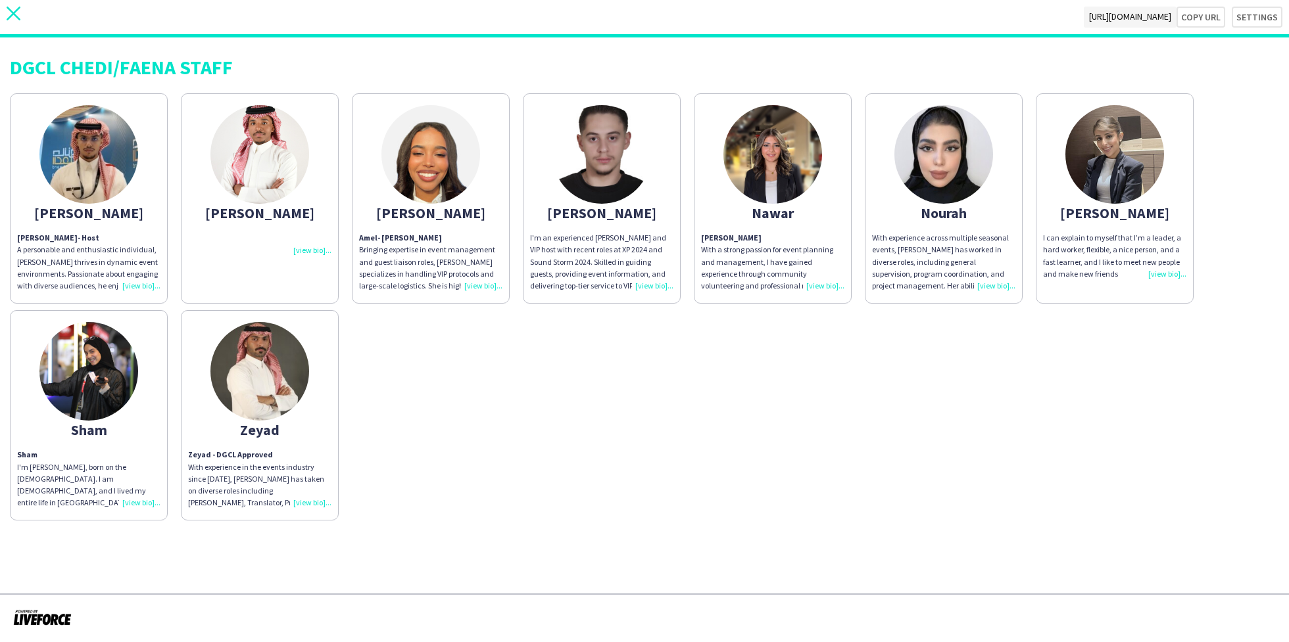
click at [11, 12] on icon "close" at bounding box center [14, 14] width 14 height 14
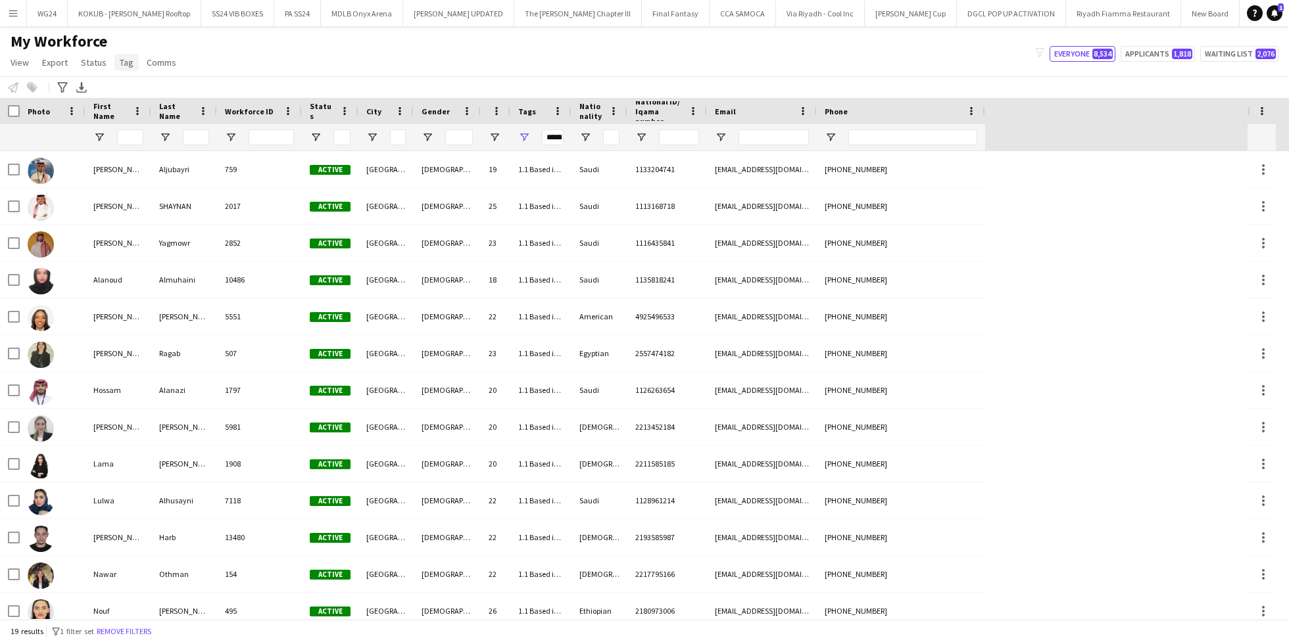
click at [124, 62] on span "Tag" at bounding box center [127, 63] width 14 height 12
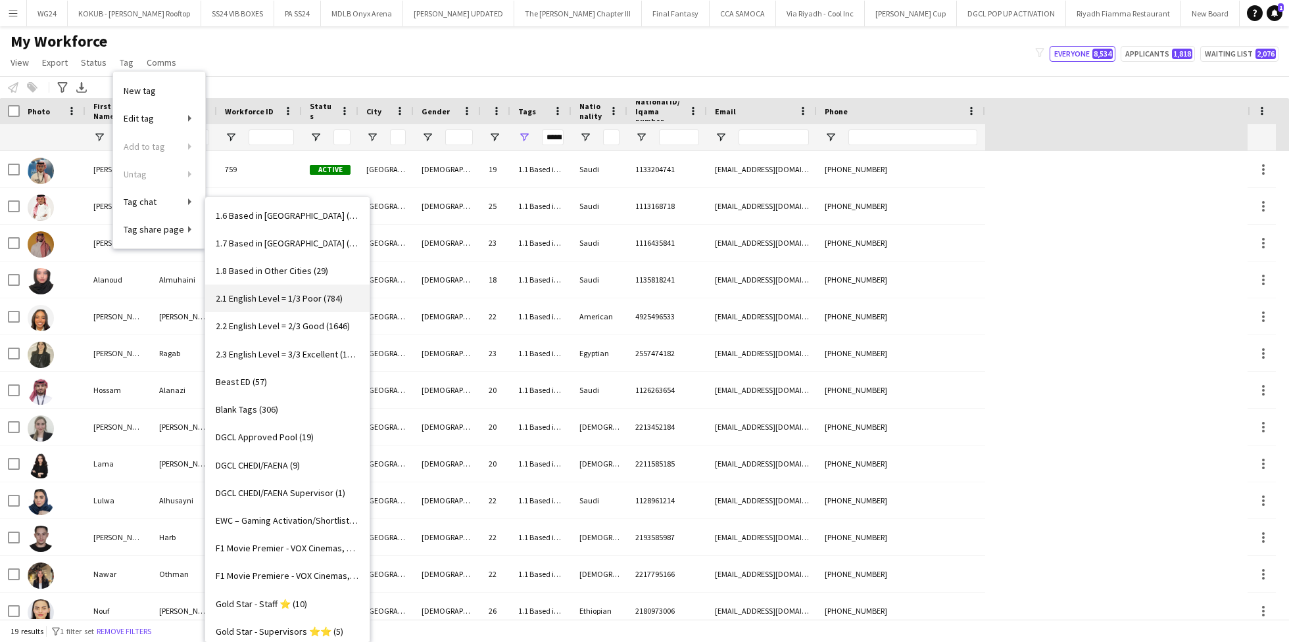
scroll to position [140, 0]
click at [322, 490] on span "DGCL CHEDI/FAENA Supervisor (1)" at bounding box center [281, 493] width 130 height 12
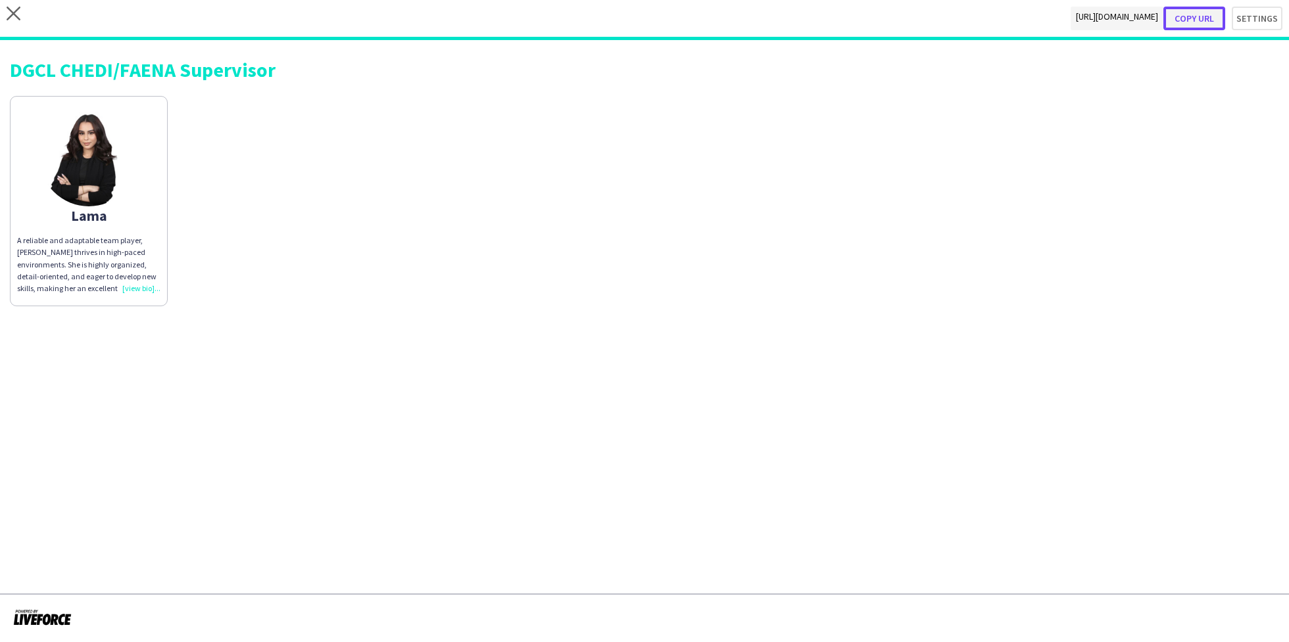
click at [1199, 17] on button "Copy url" at bounding box center [1194, 19] width 62 height 24
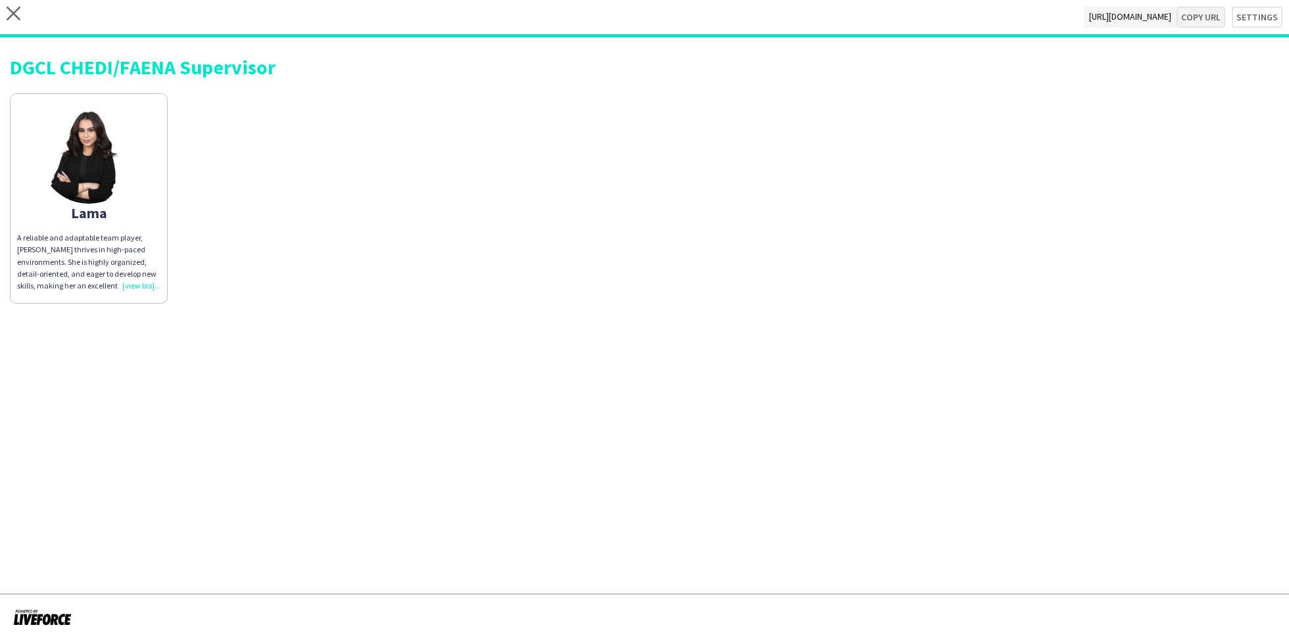
type textarea "**********"
click at [11, 20] on app-icon "close" at bounding box center [14, 17] width 14 height 21
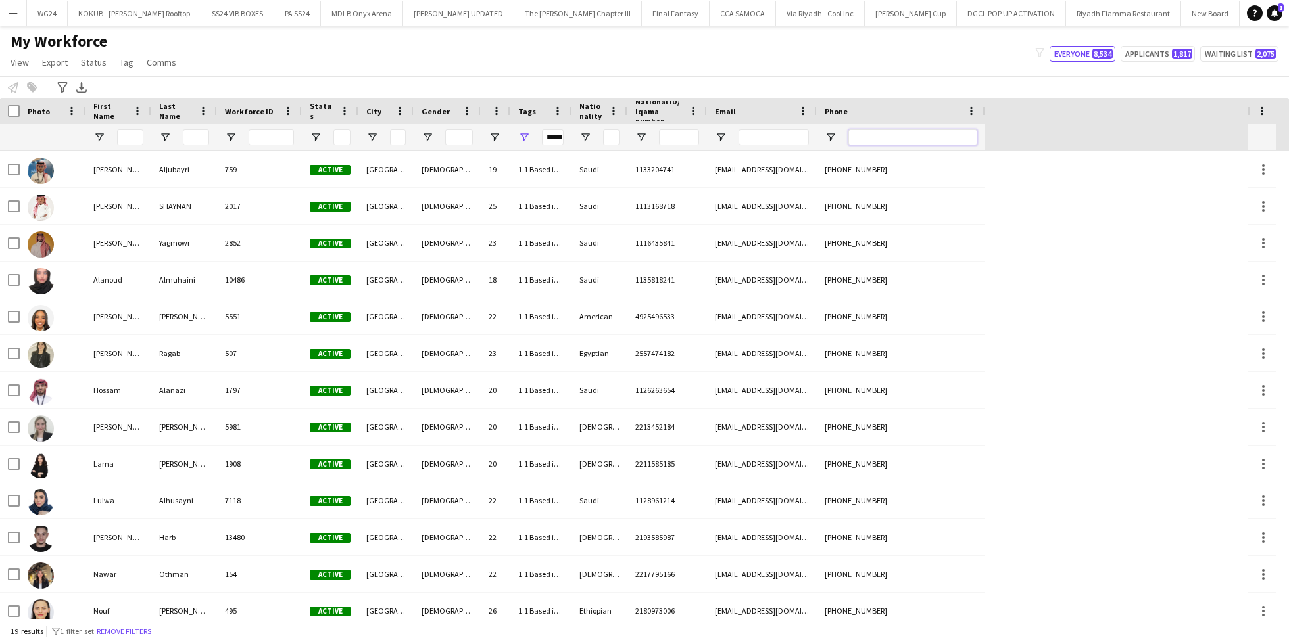
click at [918, 142] on input "Phone Filter Input" at bounding box center [912, 138] width 129 height 16
paste input "**********"
type input "**********"
type input "***"
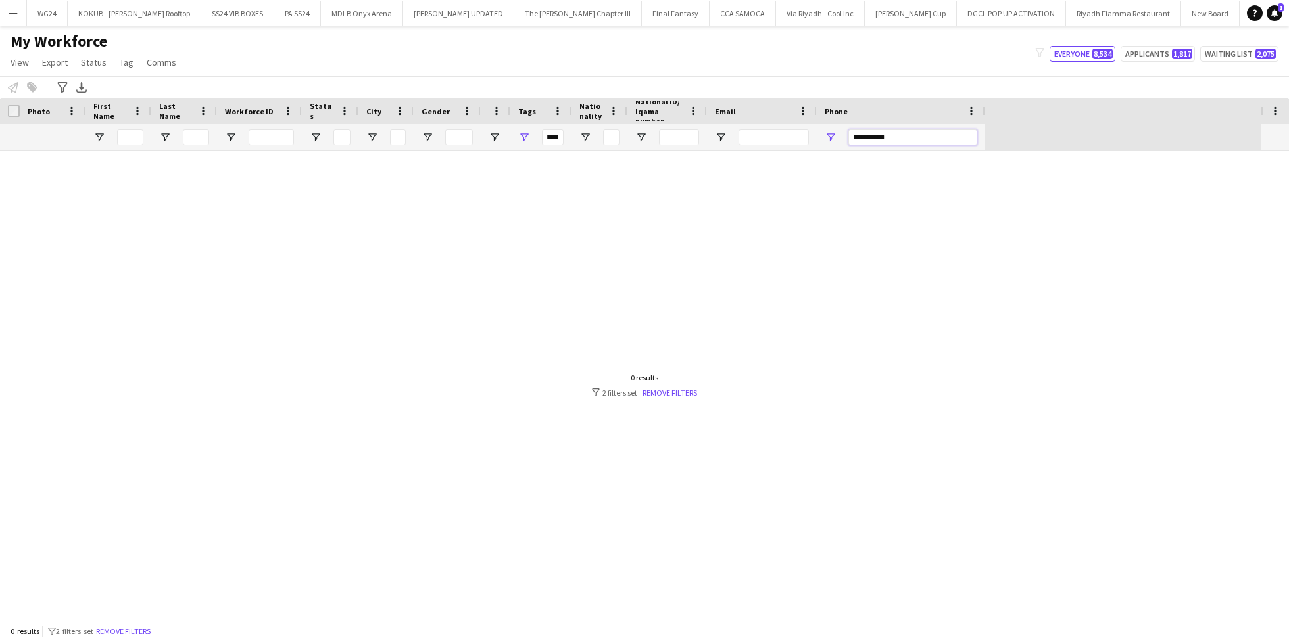
click at [855, 132] on input "**********" at bounding box center [912, 138] width 129 height 16
click at [898, 134] on input "*********" at bounding box center [912, 138] width 129 height 16
drag, startPoint x: 863, startPoint y: 135, endPoint x: 817, endPoint y: 136, distance: 45.4
click at [817, 136] on div "*********" at bounding box center [901, 137] width 168 height 26
type input "******"
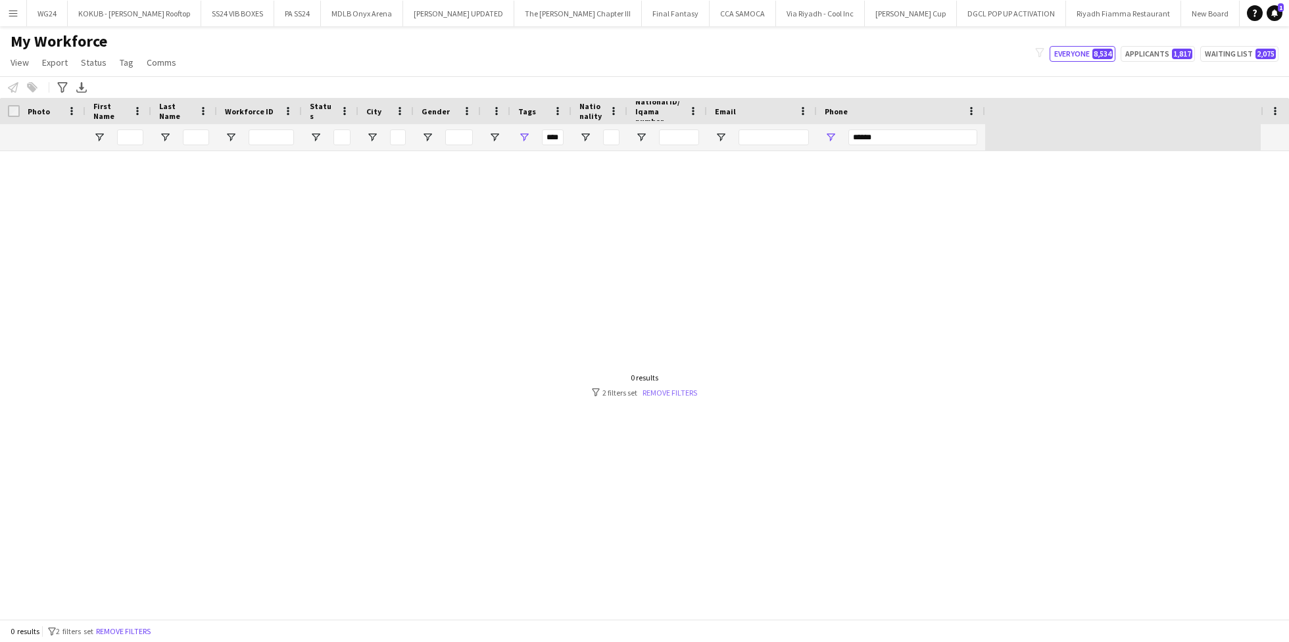
click at [672, 395] on link "Remove filters" at bounding box center [669, 393] width 55 height 10
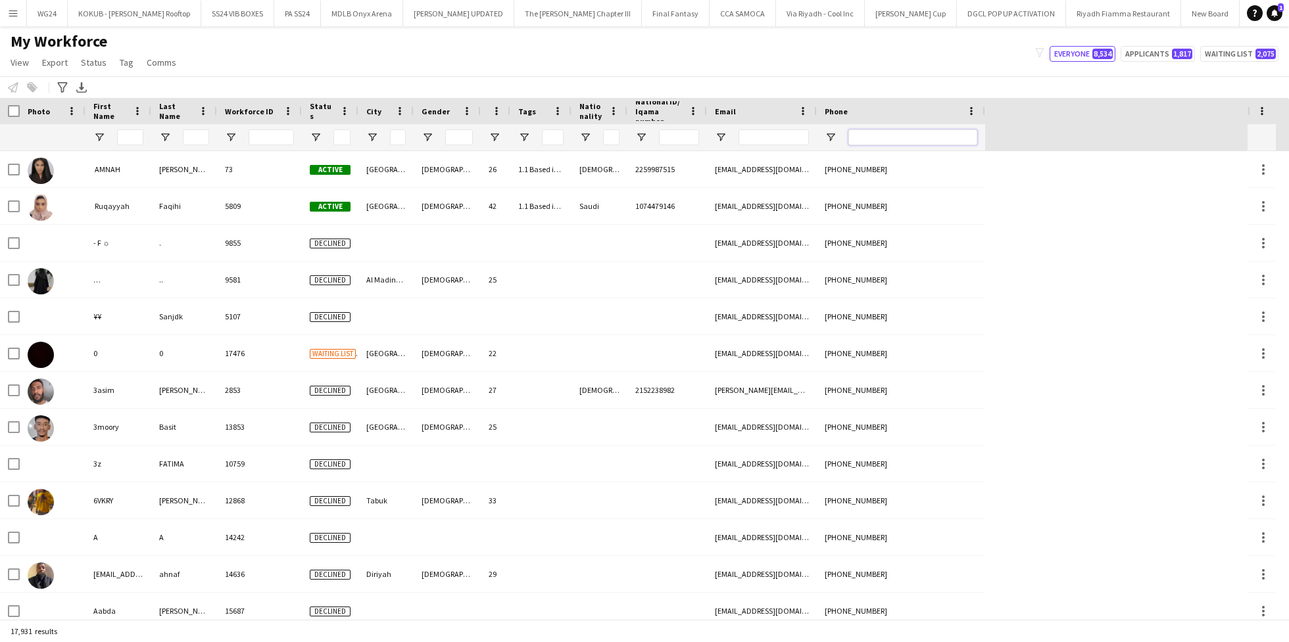
click at [873, 135] on input "Phone Filter Input" at bounding box center [912, 138] width 129 height 16
paste input "**********"
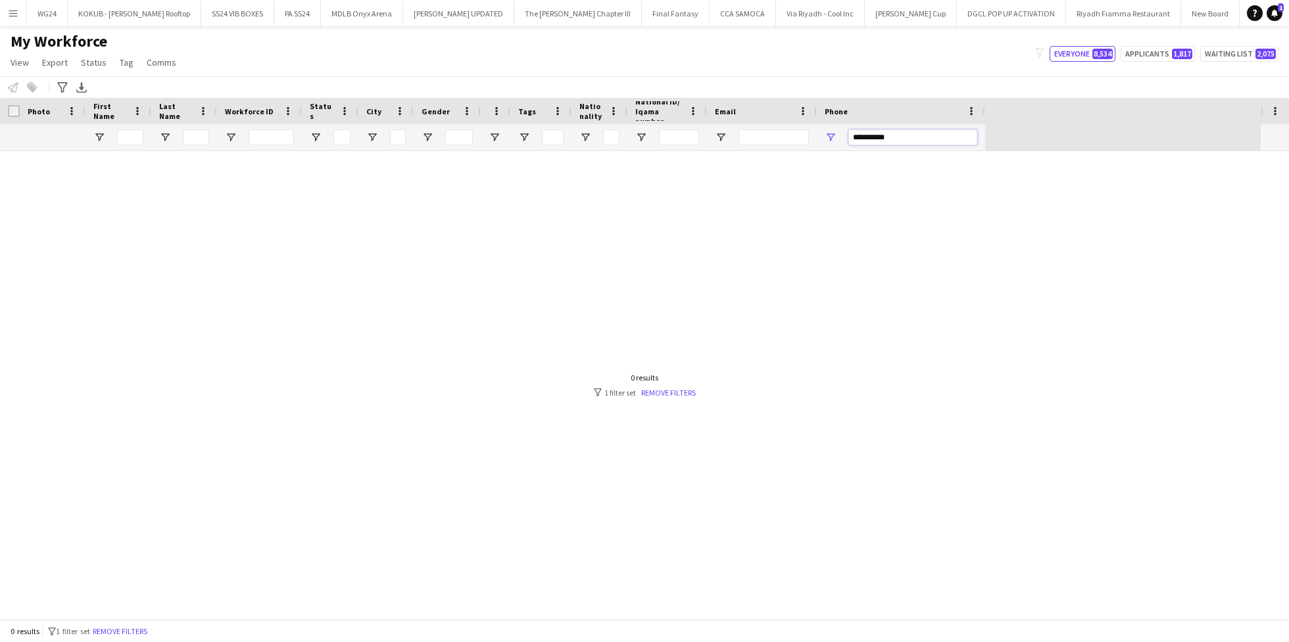
drag, startPoint x: 863, startPoint y: 135, endPoint x: 836, endPoint y: 135, distance: 27.0
click at [836, 135] on div "**********" at bounding box center [901, 137] width 168 height 26
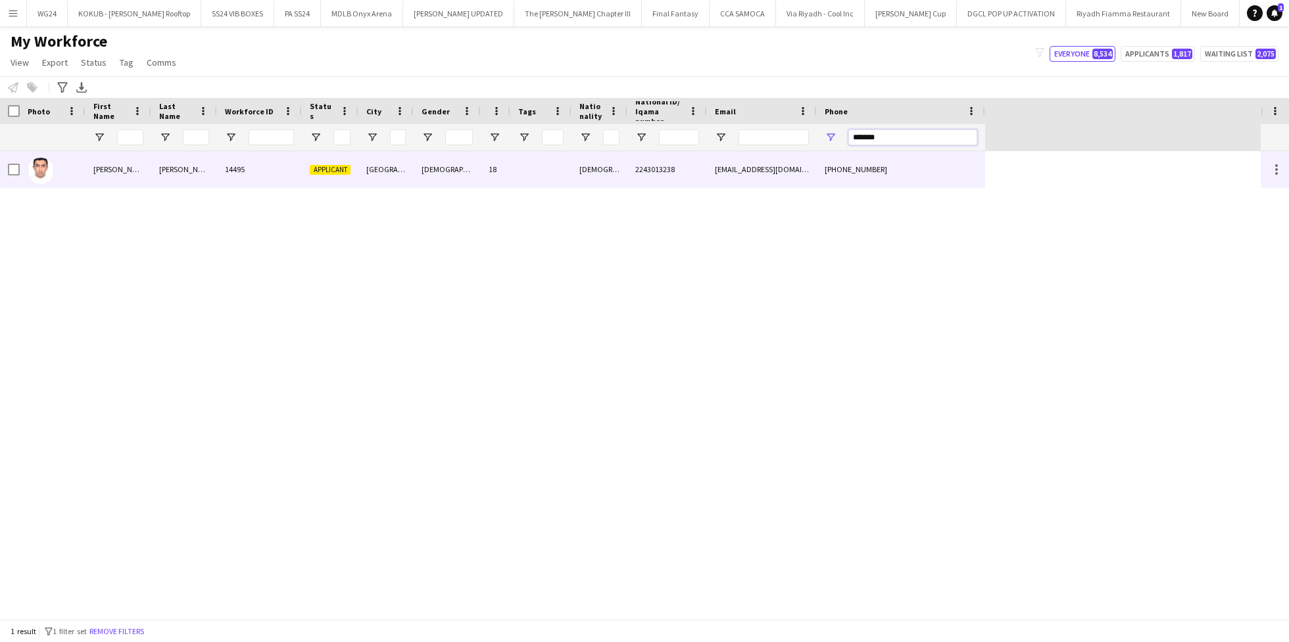
type input "*******"
click at [675, 168] on div "2243013238" at bounding box center [667, 169] width 80 height 36
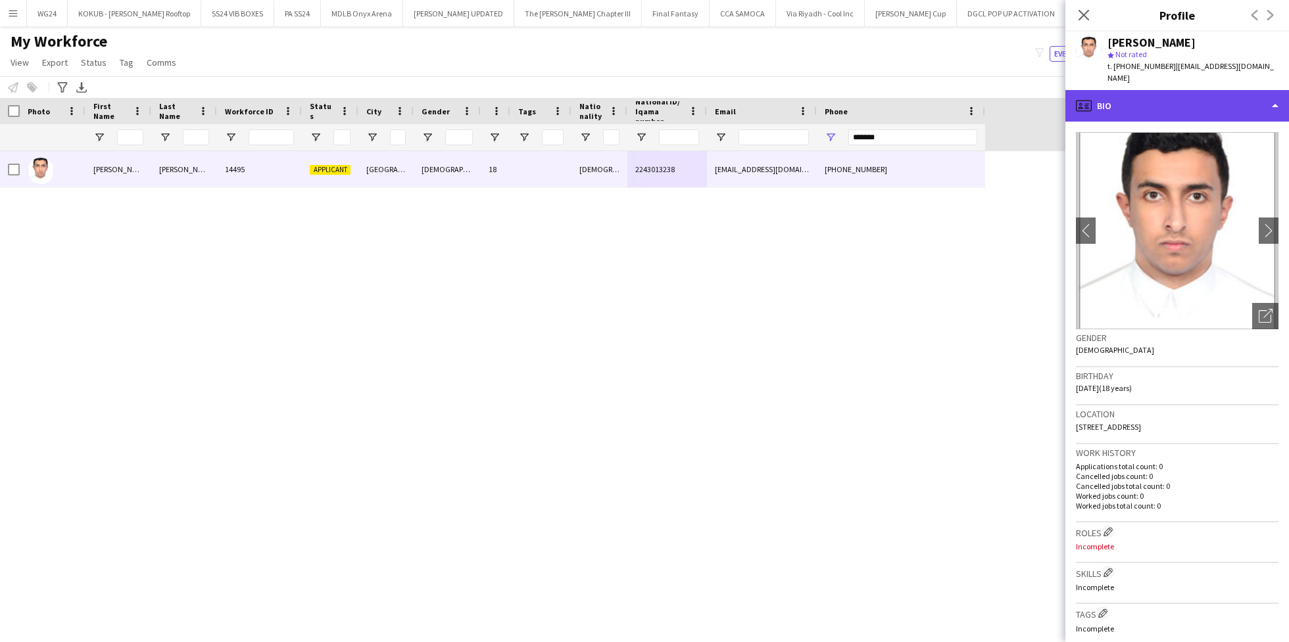
click at [1138, 96] on div "profile Bio" at bounding box center [1177, 106] width 224 height 32
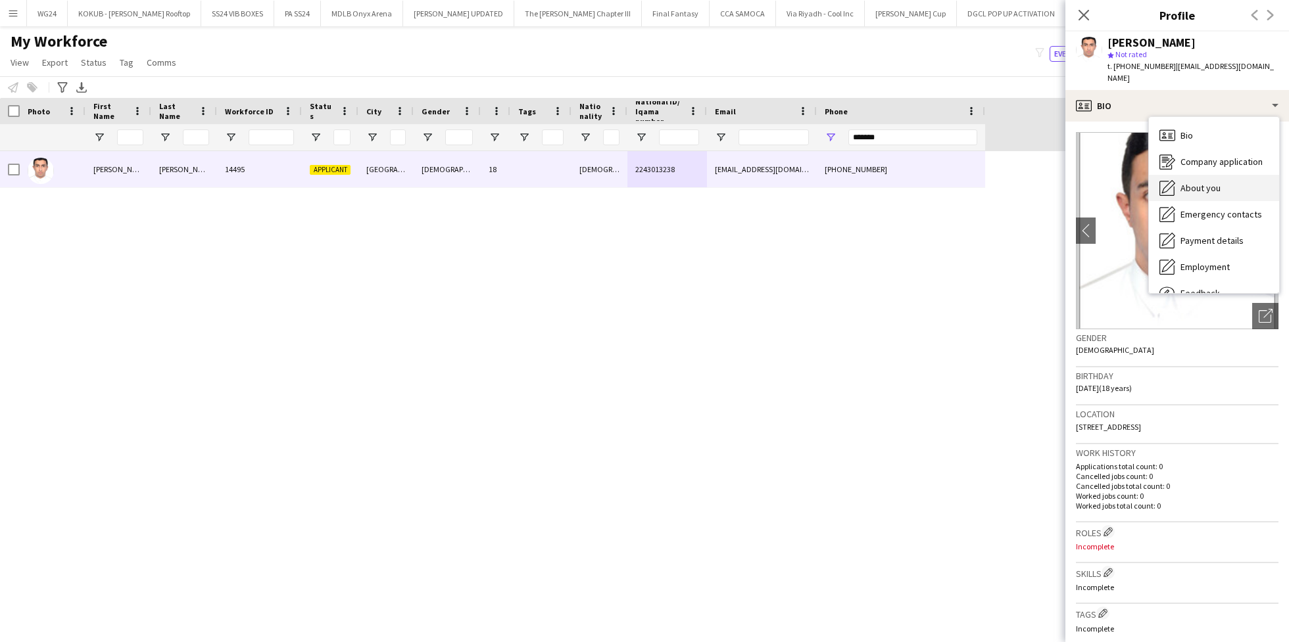
click at [1222, 175] on div "About you About you" at bounding box center [1214, 188] width 130 height 26
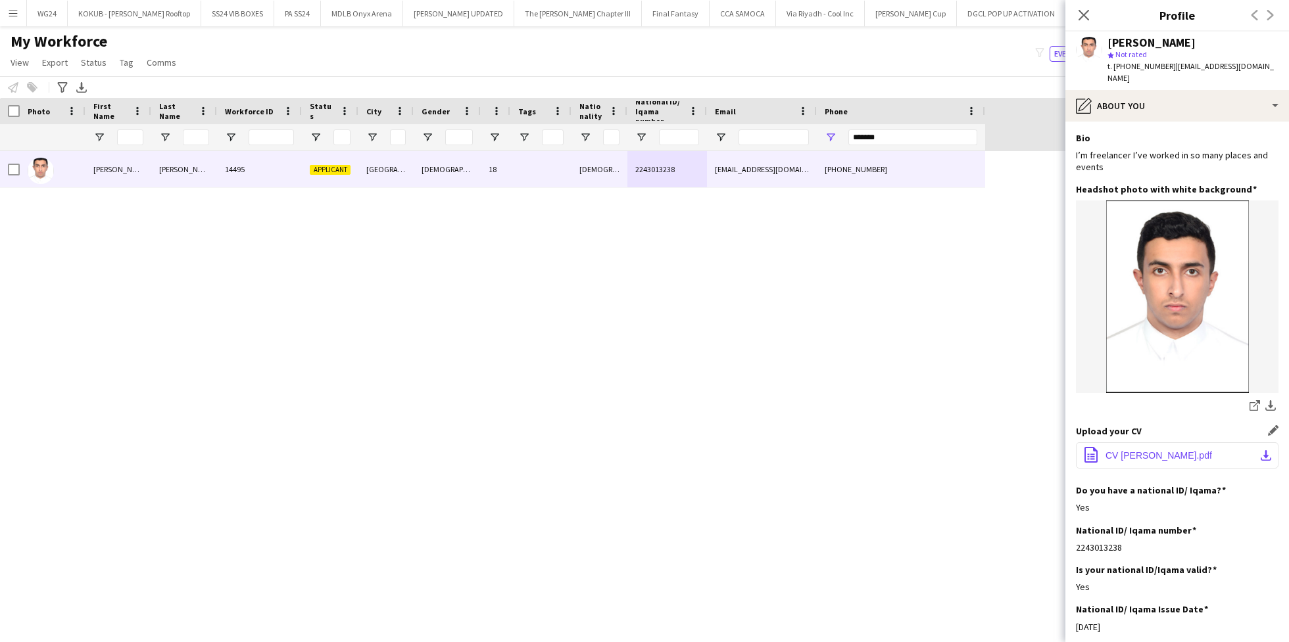
click at [1145, 443] on button "office-file-sheet CV [PERSON_NAME].pdf download-bottom" at bounding box center [1177, 456] width 203 height 26
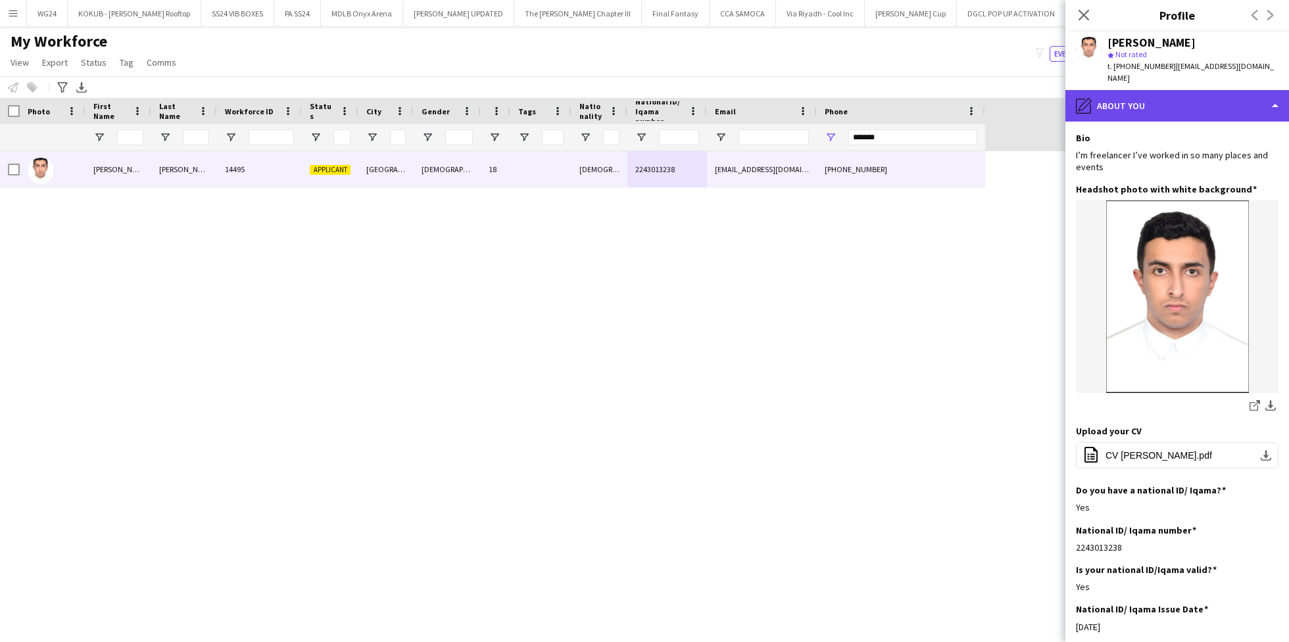
click at [1158, 106] on div "pencil4 About you" at bounding box center [1177, 106] width 224 height 32
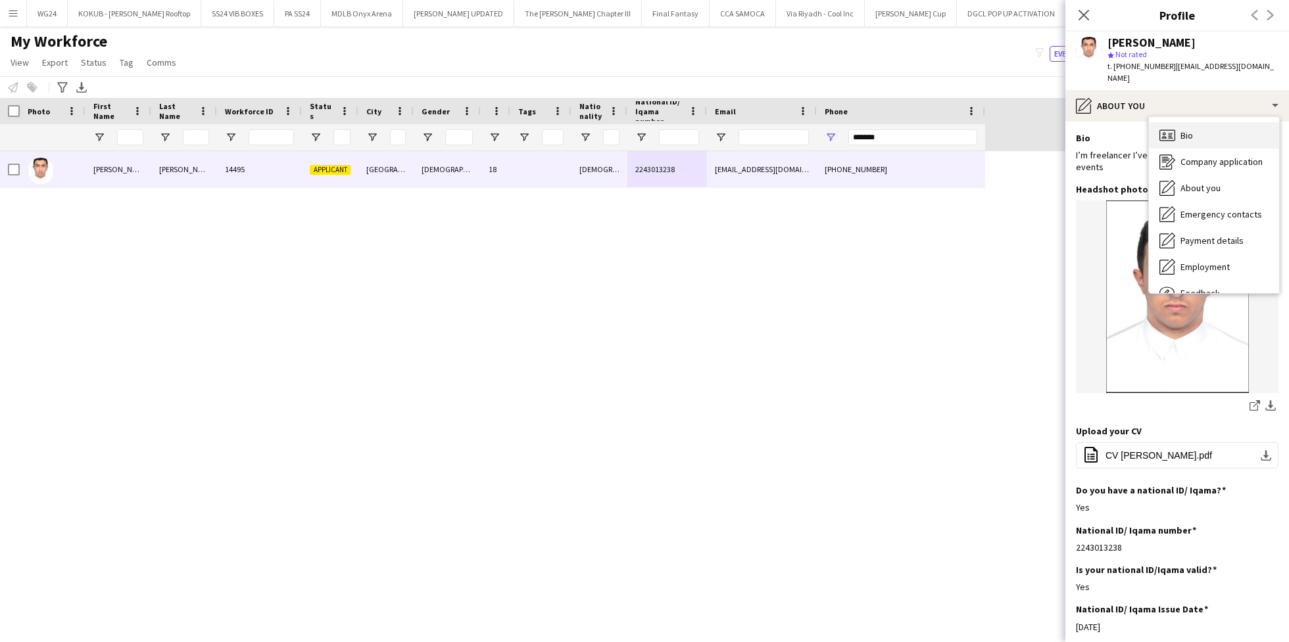
click at [1187, 130] on span "Bio" at bounding box center [1186, 136] width 12 height 12
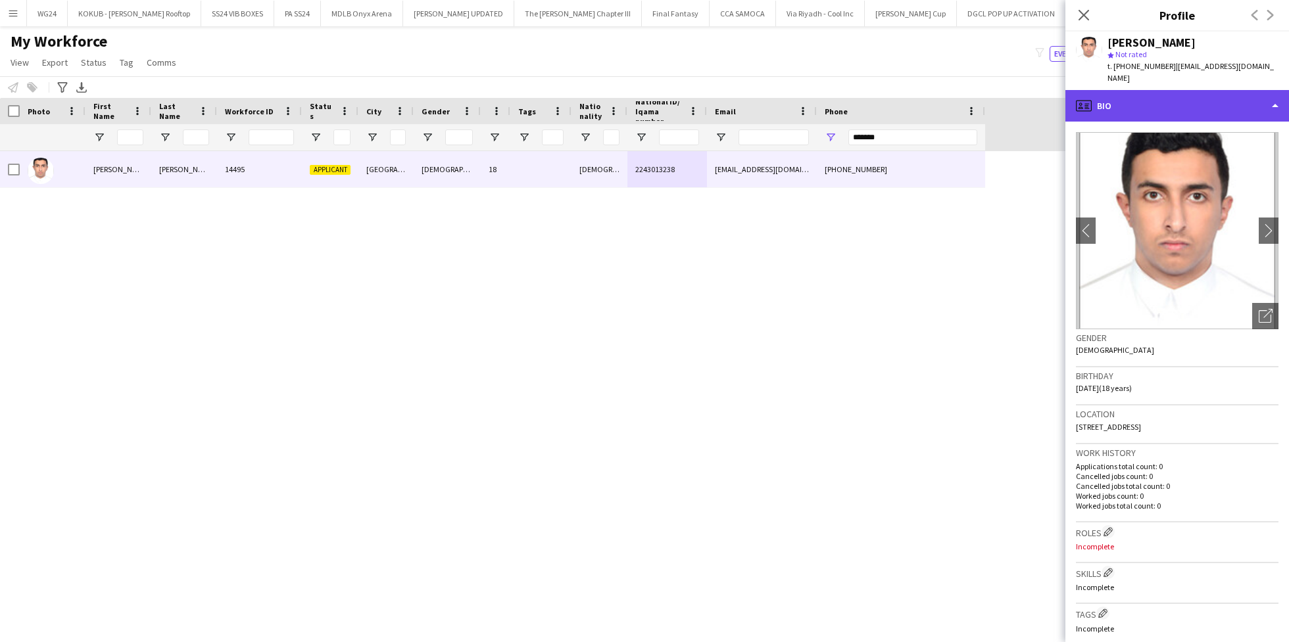
click at [1130, 96] on div "profile Bio" at bounding box center [1177, 106] width 224 height 32
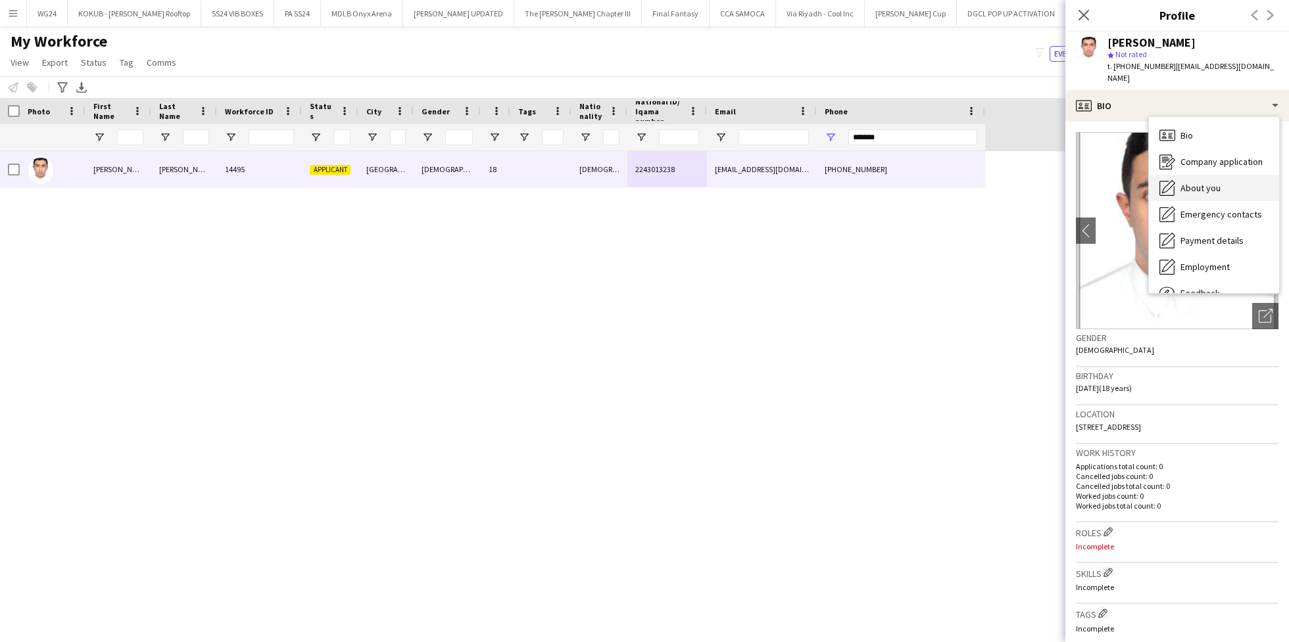
click at [1197, 175] on div "About you About you" at bounding box center [1214, 188] width 130 height 26
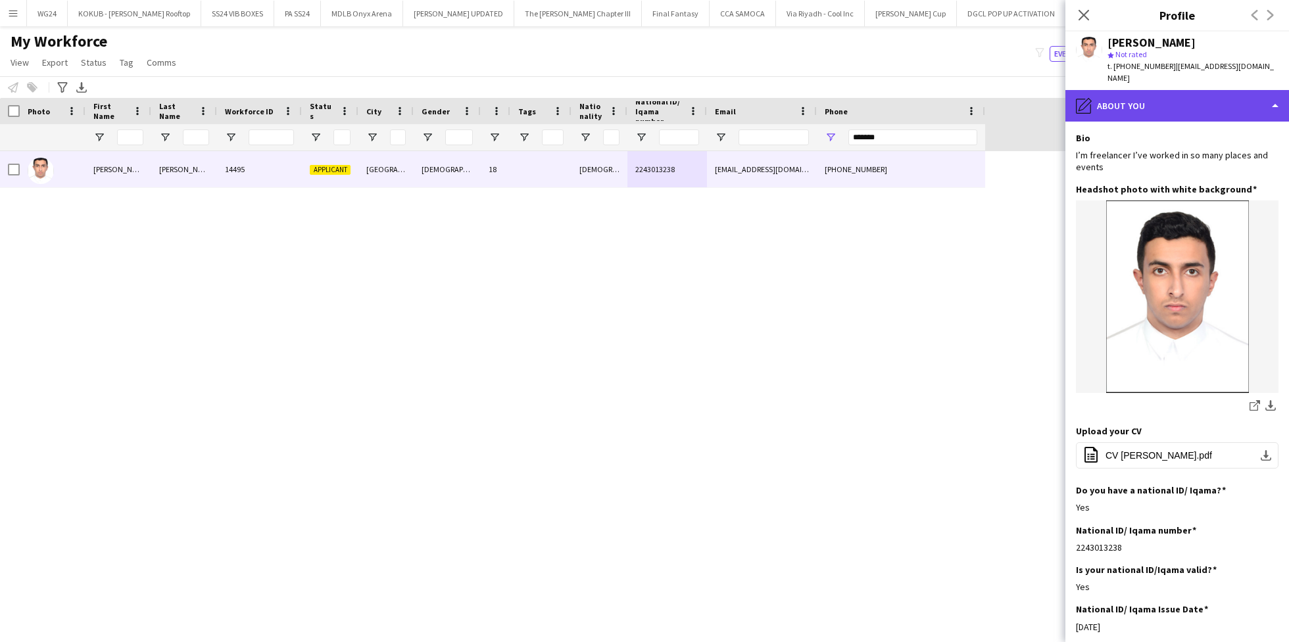
click at [1170, 90] on div "pencil4 About you" at bounding box center [1177, 106] width 224 height 32
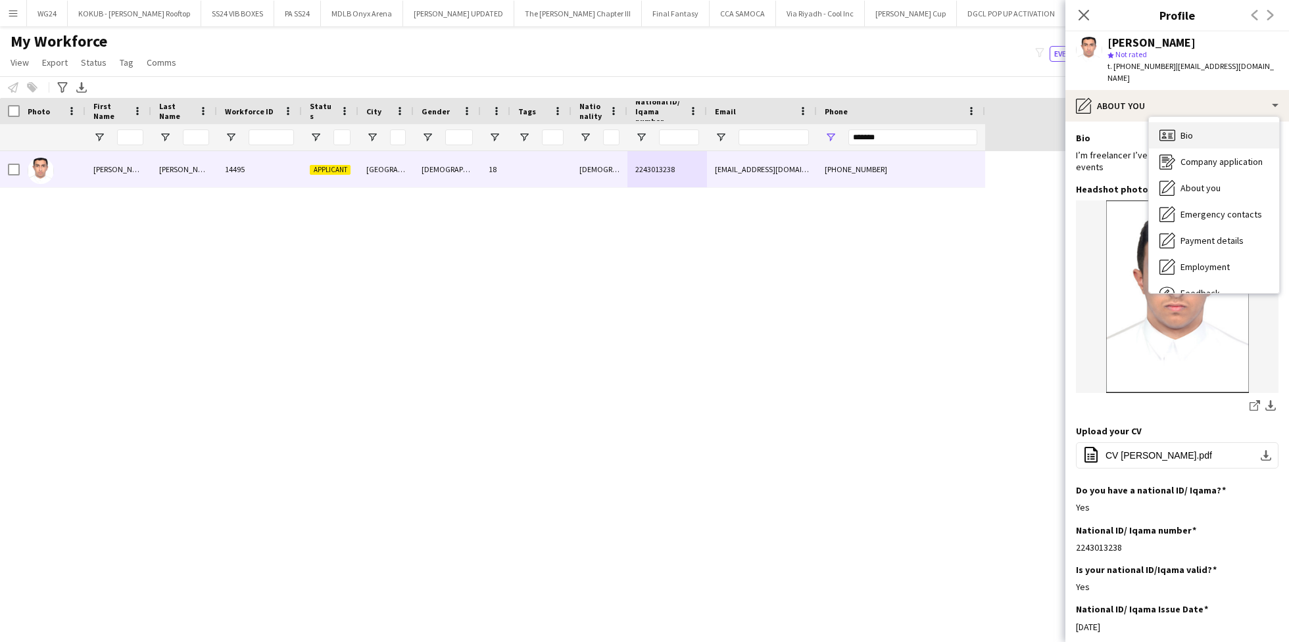
click at [1194, 122] on div "Bio Bio" at bounding box center [1214, 135] width 130 height 26
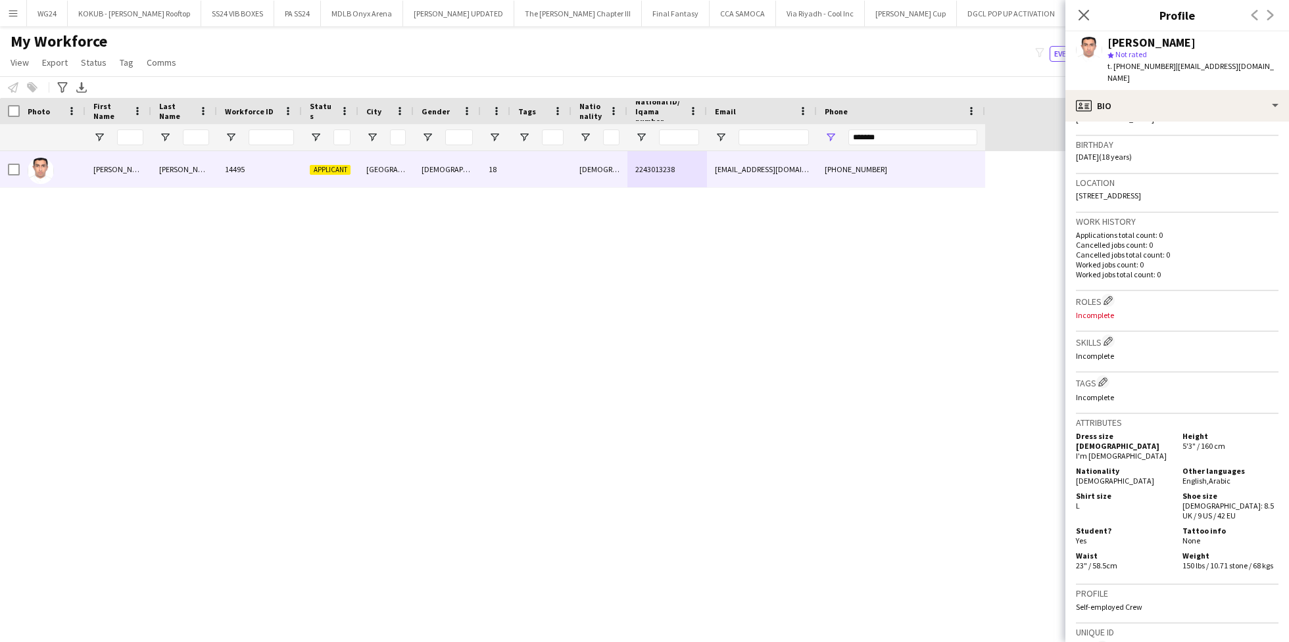
scroll to position [235, 0]
click at [1107, 293] on app-icon "Edit crew company roles" at bounding box center [1107, 297] width 9 height 9
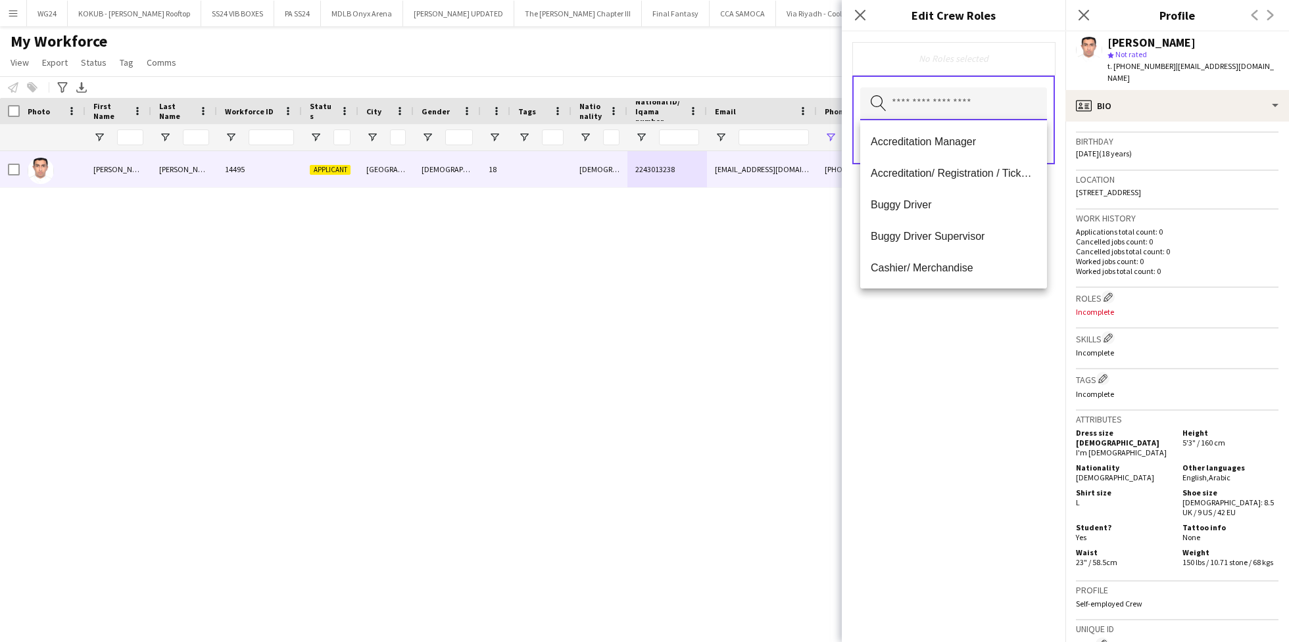
click at [950, 100] on input "text" at bounding box center [953, 103] width 187 height 33
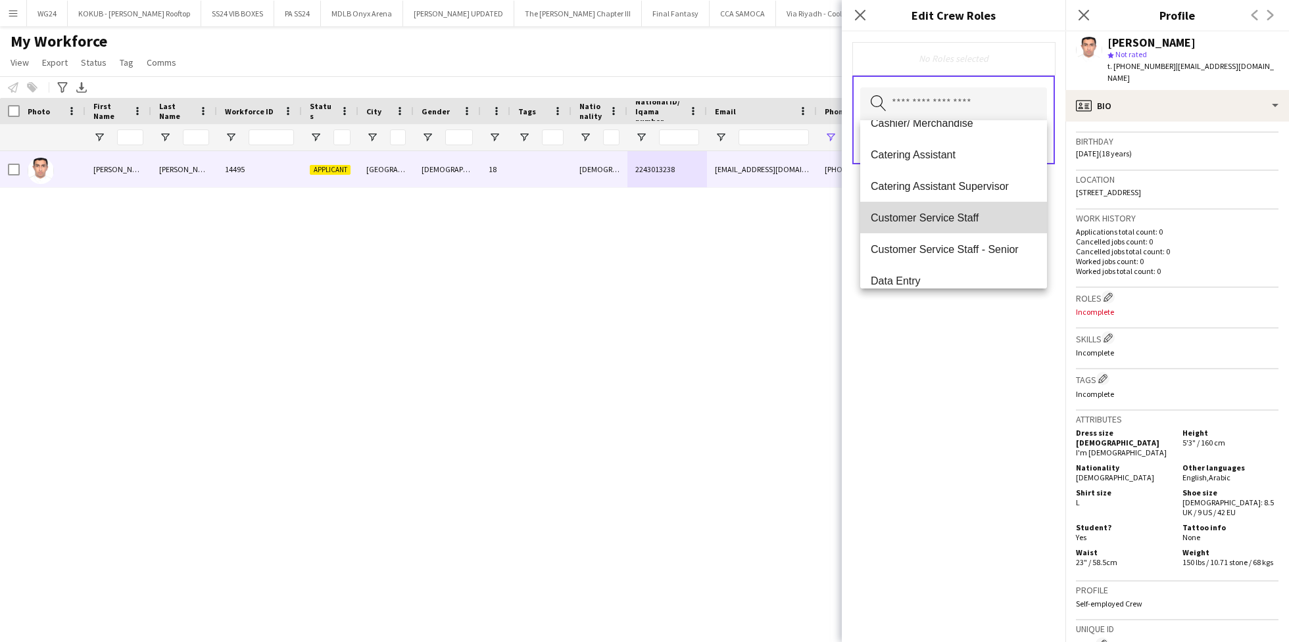
click at [954, 224] on mat-option "Customer Service Staff" at bounding box center [953, 218] width 187 height 32
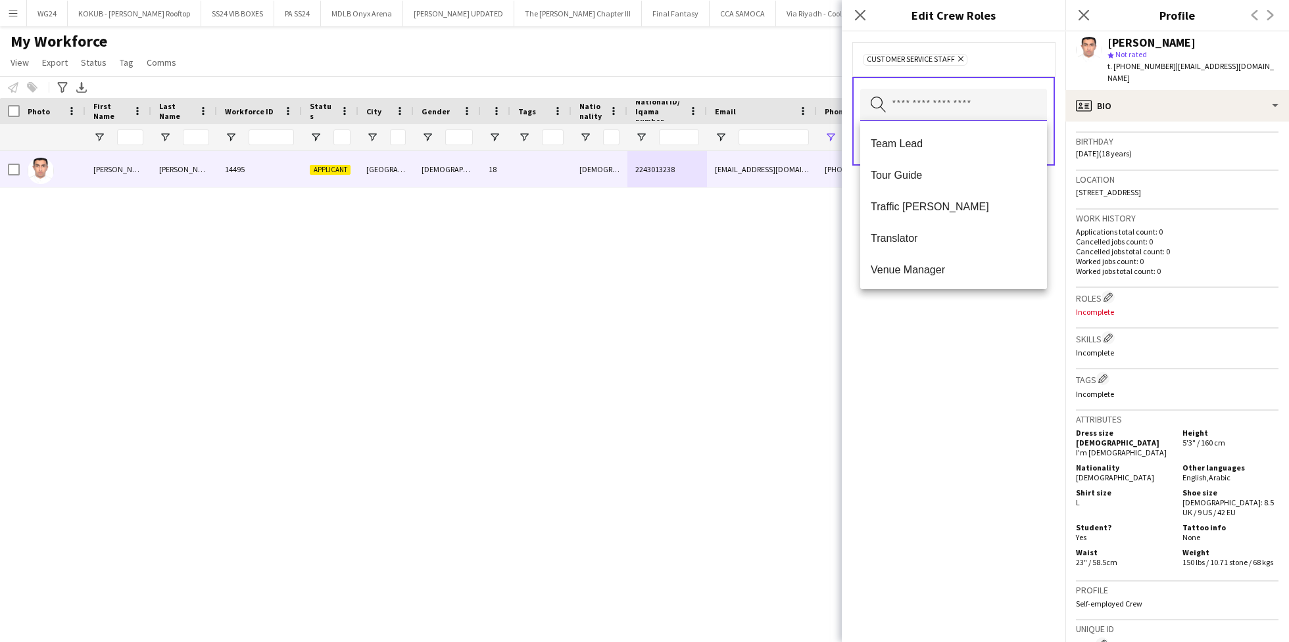
scroll to position [1326, 0]
click at [935, 314] on div "Customer Service Staff Remove Search by role type Save" at bounding box center [954, 337] width 224 height 611
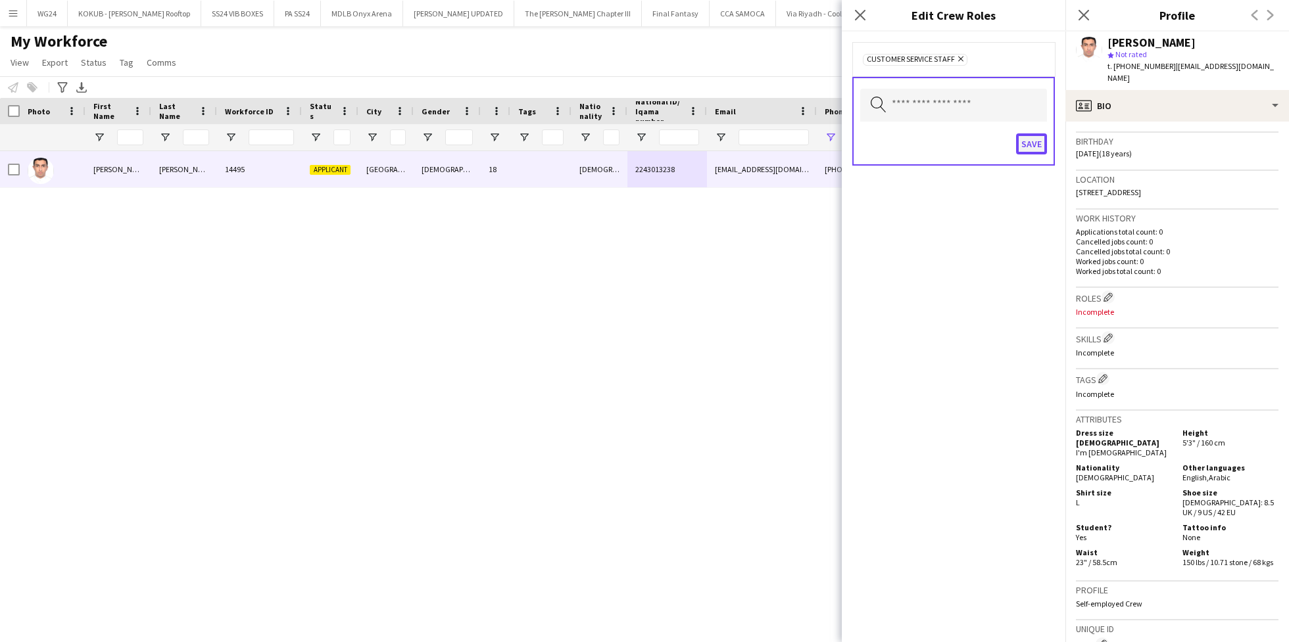
click at [1028, 139] on button "Save" at bounding box center [1031, 143] width 31 height 21
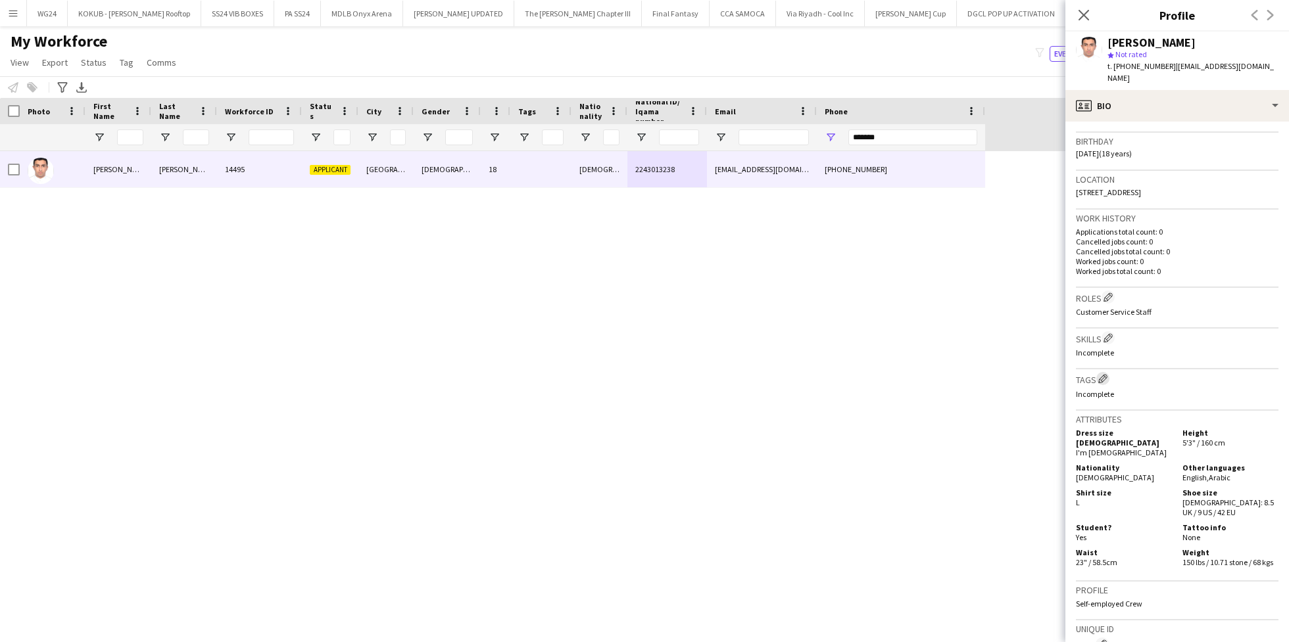
click at [1107, 374] on app-icon "Edit crew company tags" at bounding box center [1102, 378] width 9 height 9
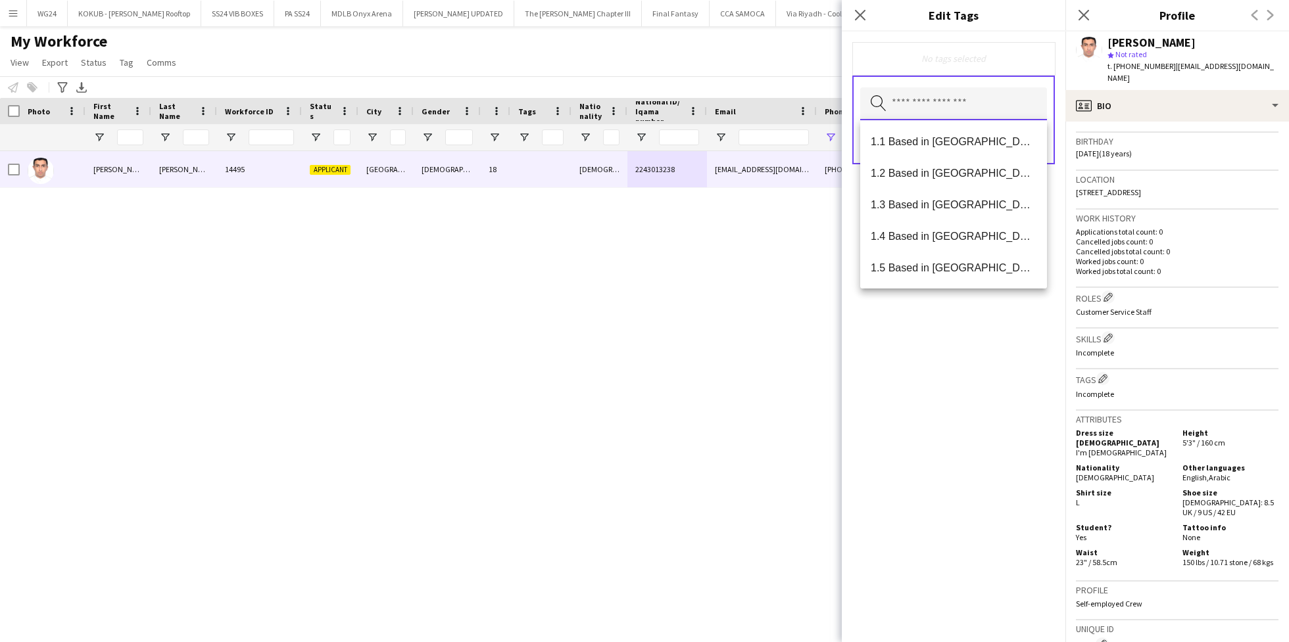
click at [936, 97] on input "text" at bounding box center [953, 103] width 187 height 33
click at [936, 141] on span "1.1 Based in [GEOGRAPHIC_DATA]" at bounding box center [954, 141] width 166 height 12
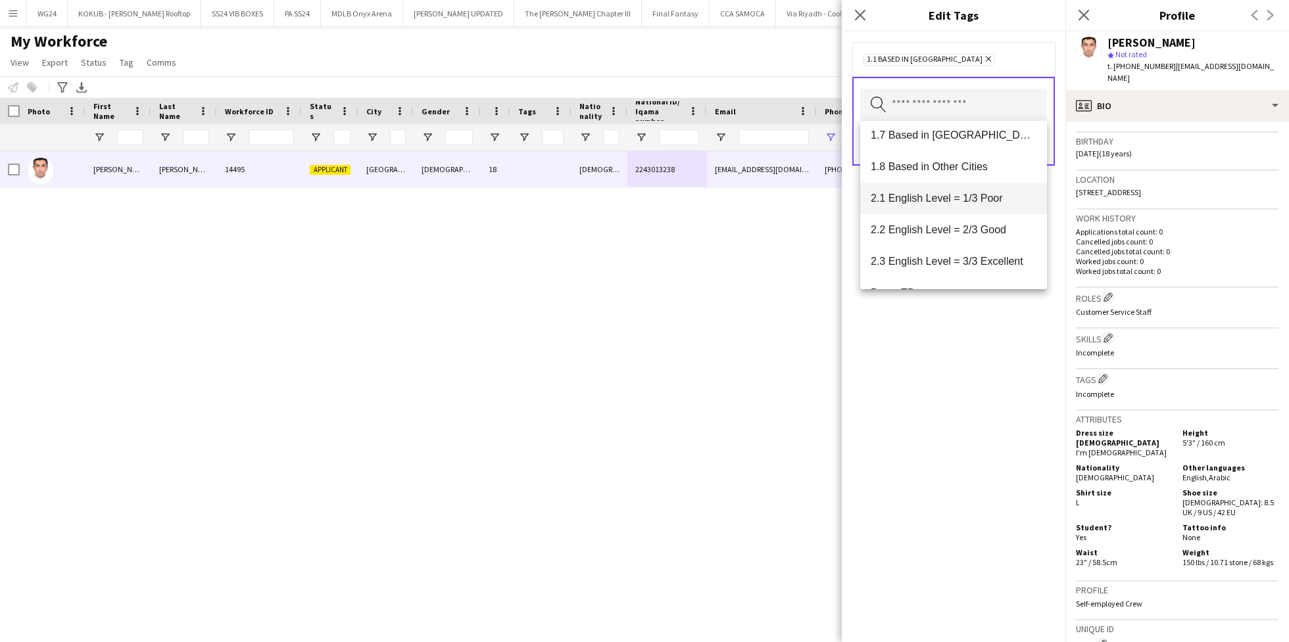
click at [942, 206] on mat-option "2.1 English Level = 1/3 Poor" at bounding box center [953, 199] width 187 height 32
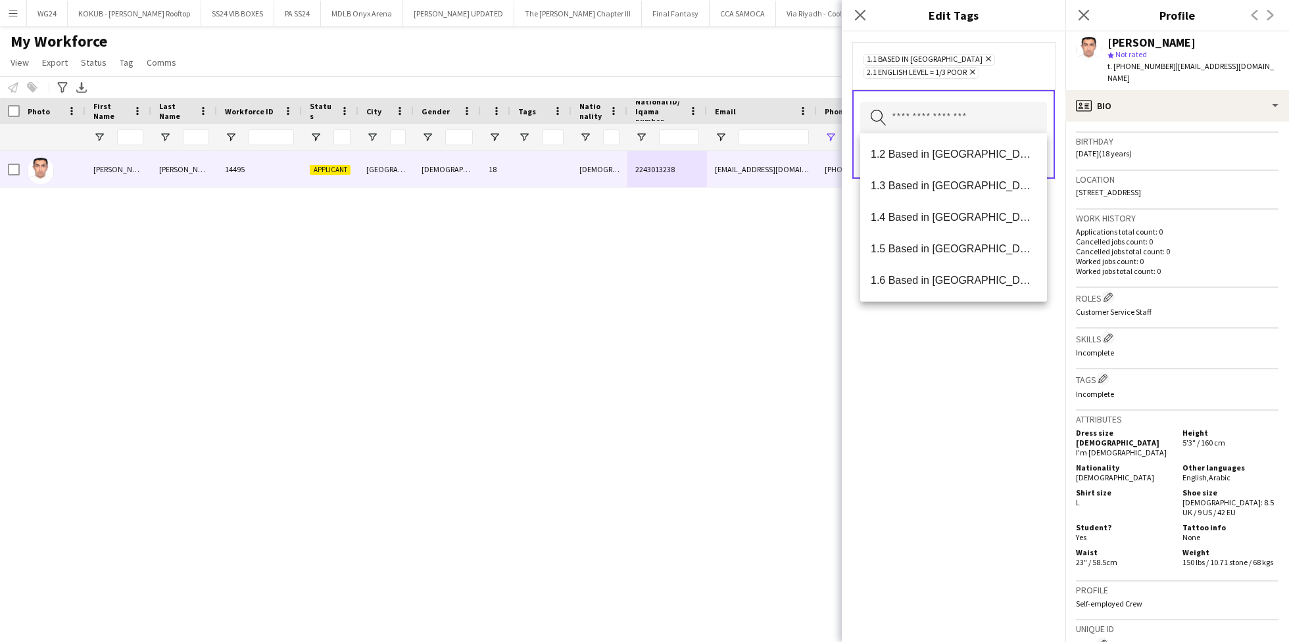
click at [936, 349] on div "1.1 Based in [GEOGRAPHIC_DATA] Remove 2.1 English Level = 1/3 Poor Remove Searc…" at bounding box center [954, 337] width 224 height 611
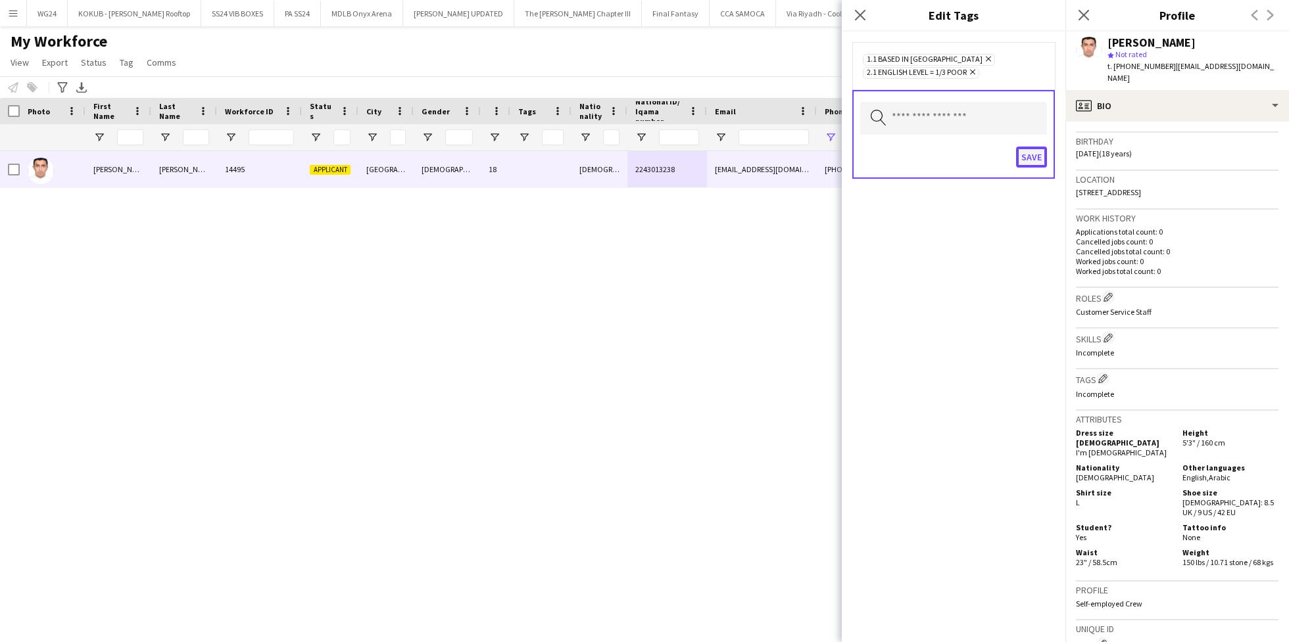
click at [1034, 163] on button "Save" at bounding box center [1031, 157] width 31 height 21
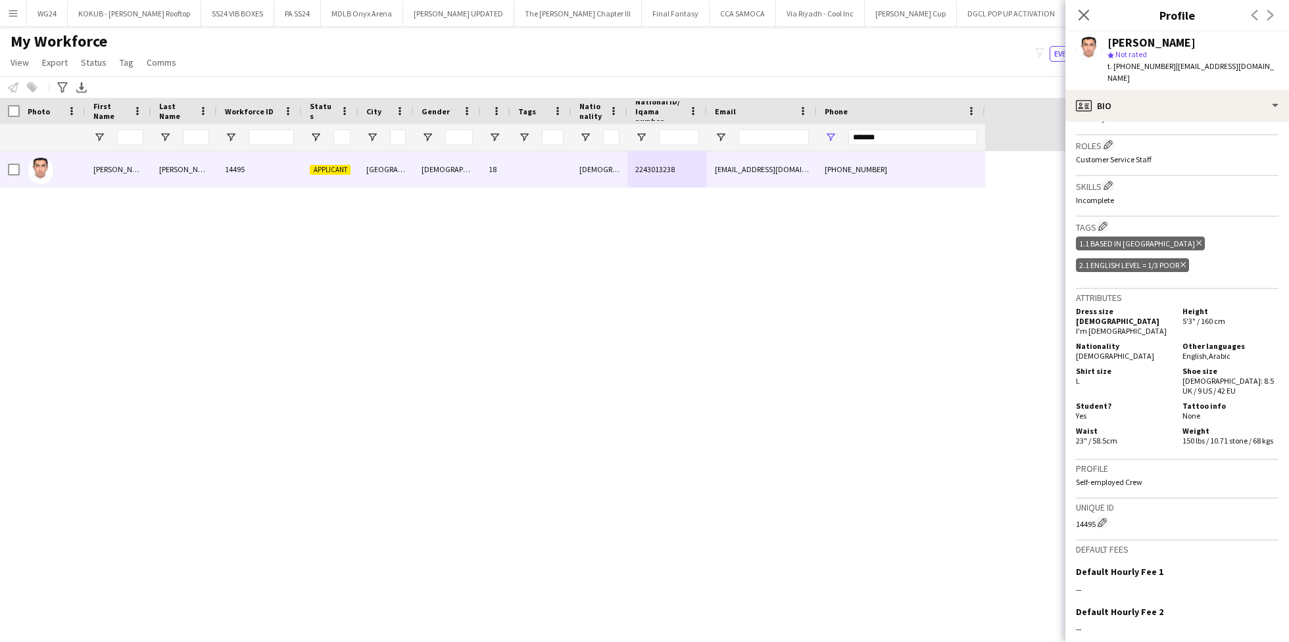
scroll to position [0, 0]
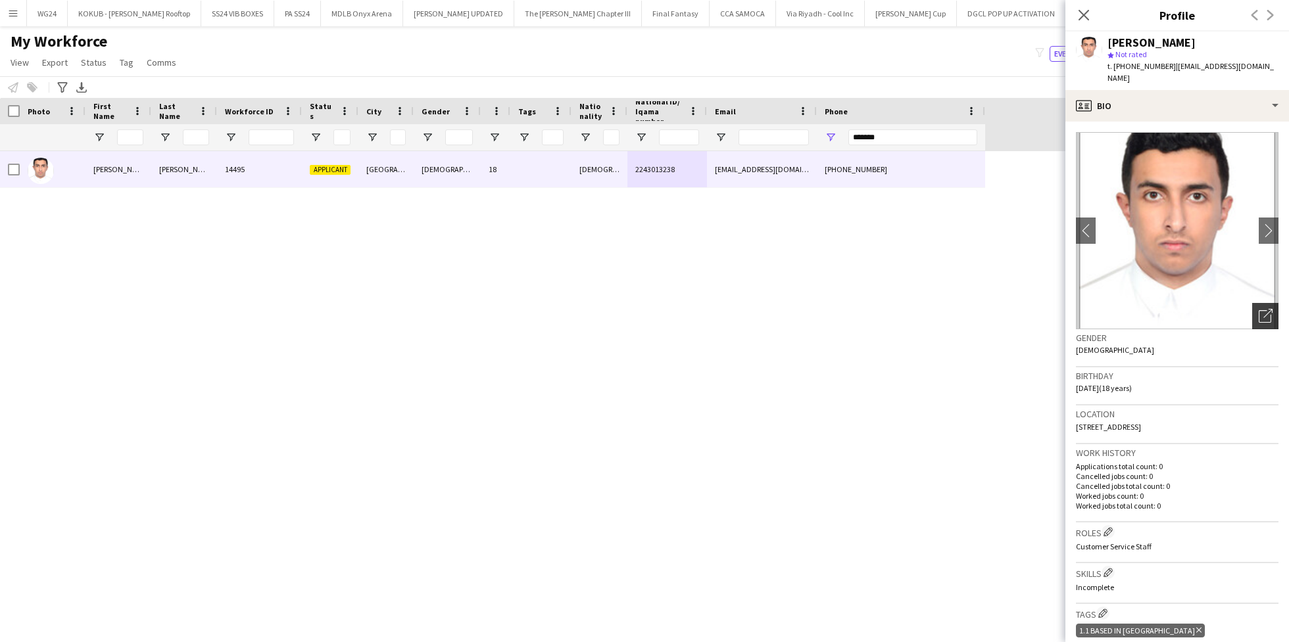
click at [1259, 309] on icon "Open photos pop-in" at bounding box center [1266, 316] width 14 height 14
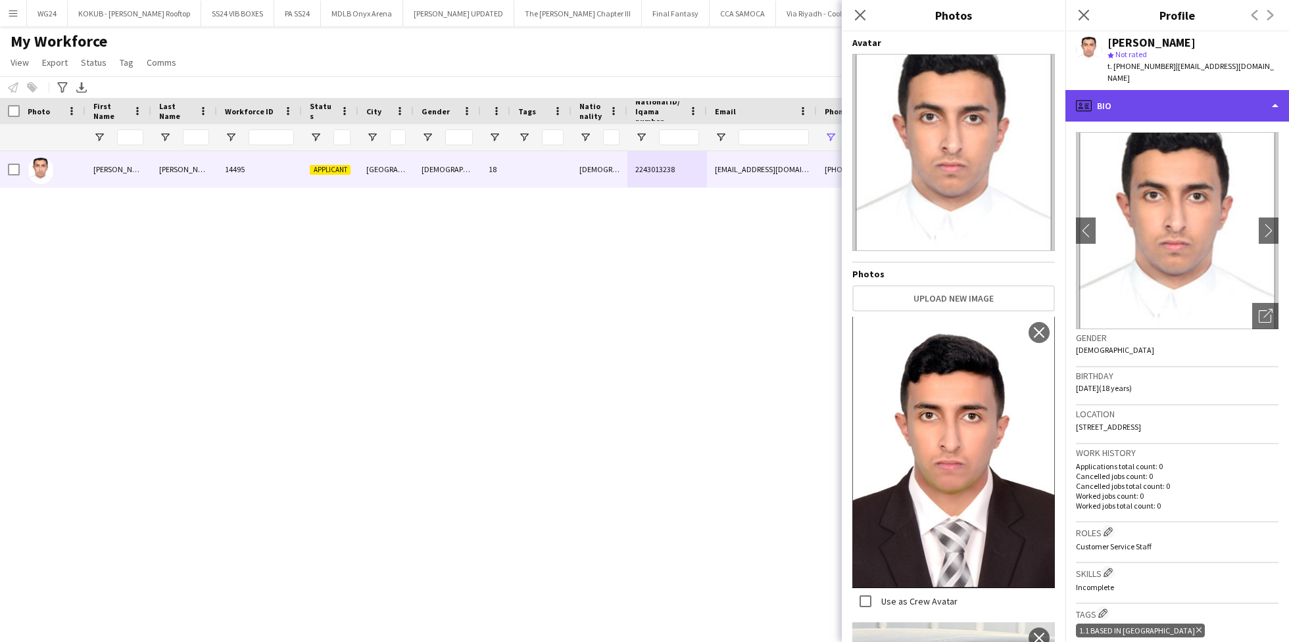
click at [1111, 99] on div "profile Bio" at bounding box center [1177, 106] width 224 height 32
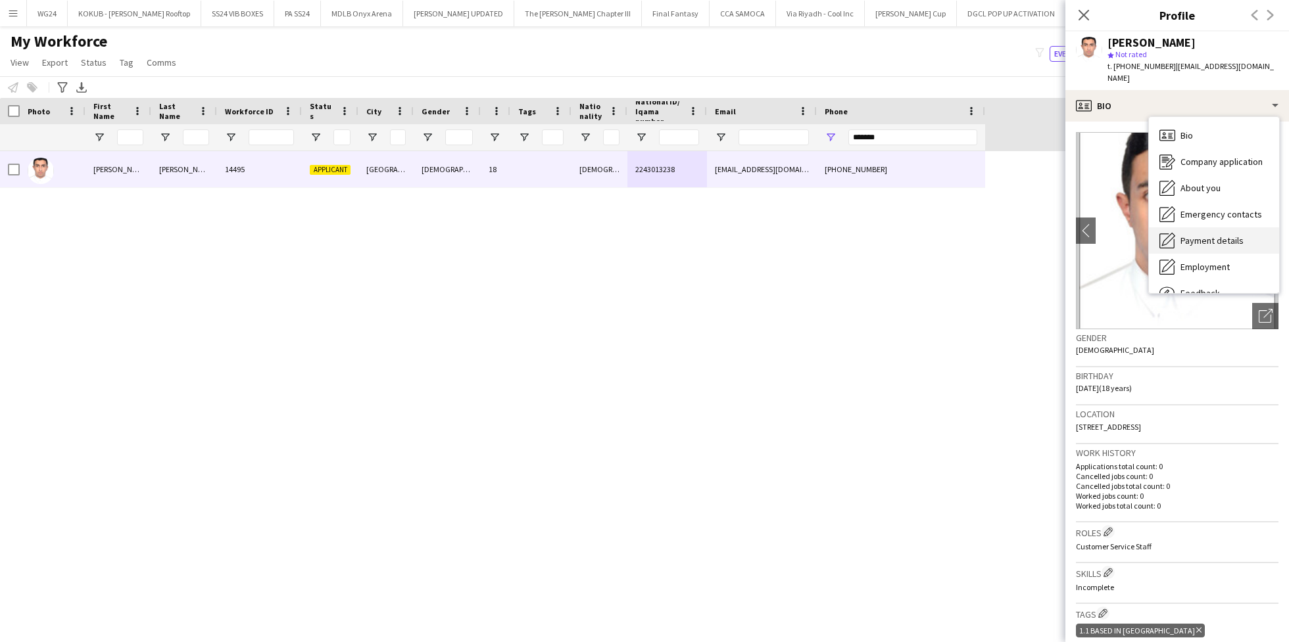
click at [1198, 235] on span "Payment details" at bounding box center [1211, 241] width 63 height 12
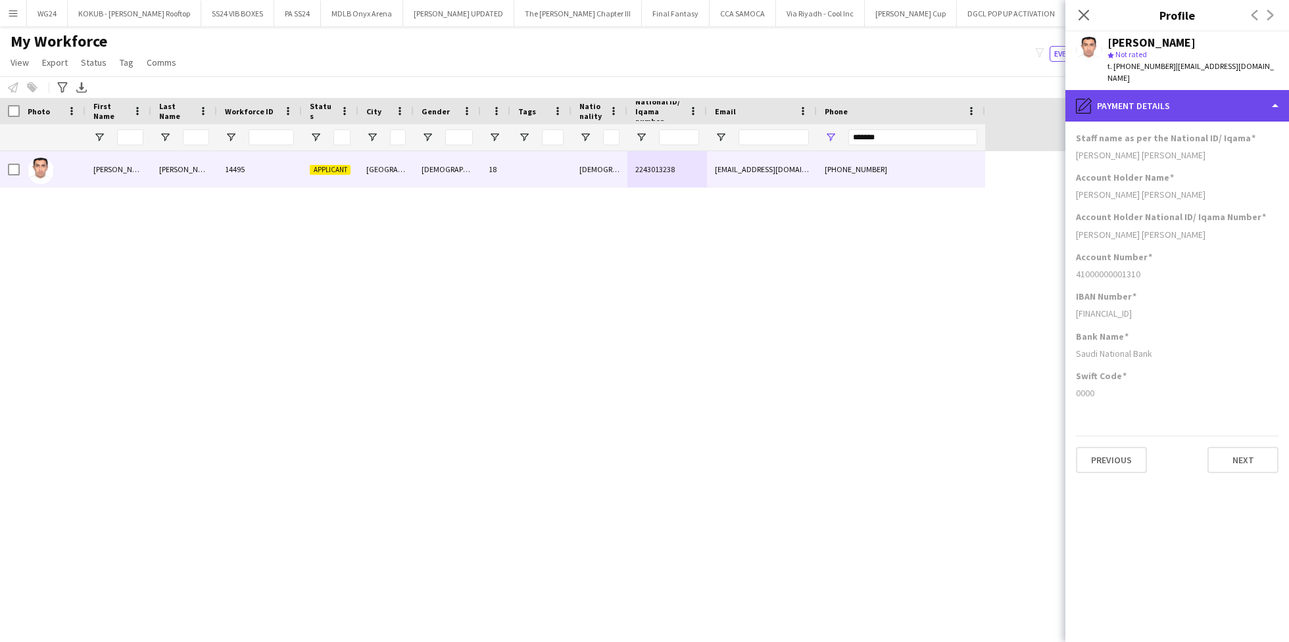
click at [1157, 99] on div "pencil4 Payment details" at bounding box center [1177, 106] width 224 height 32
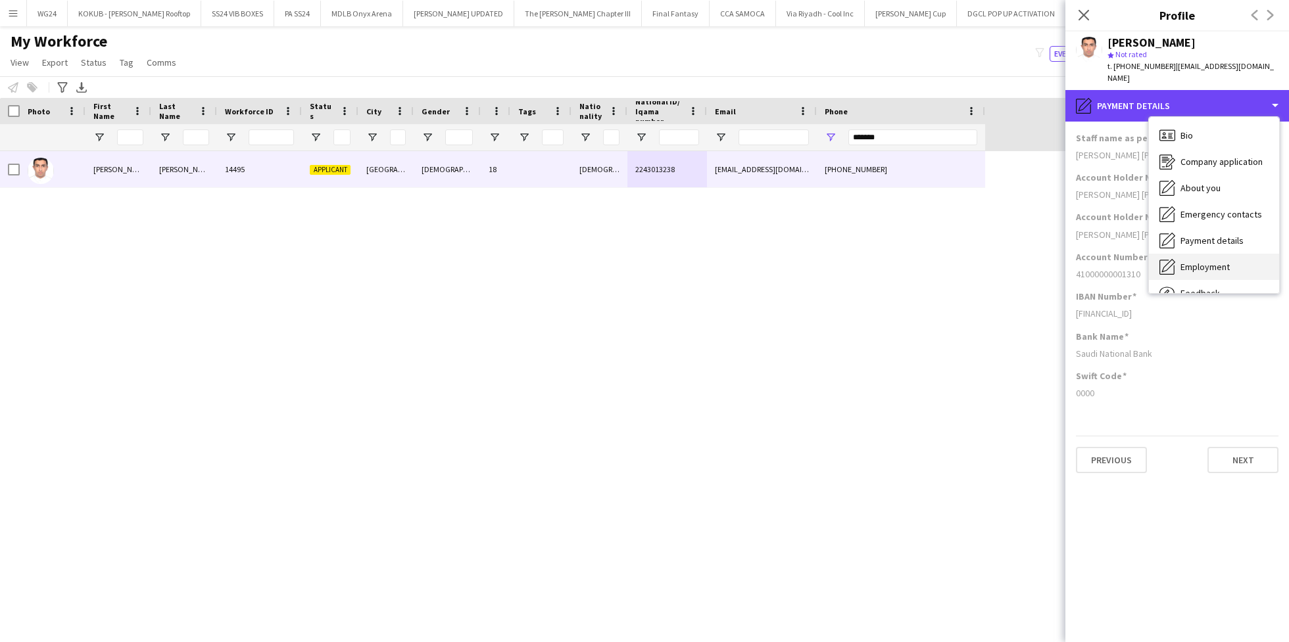
scroll to position [45, 0]
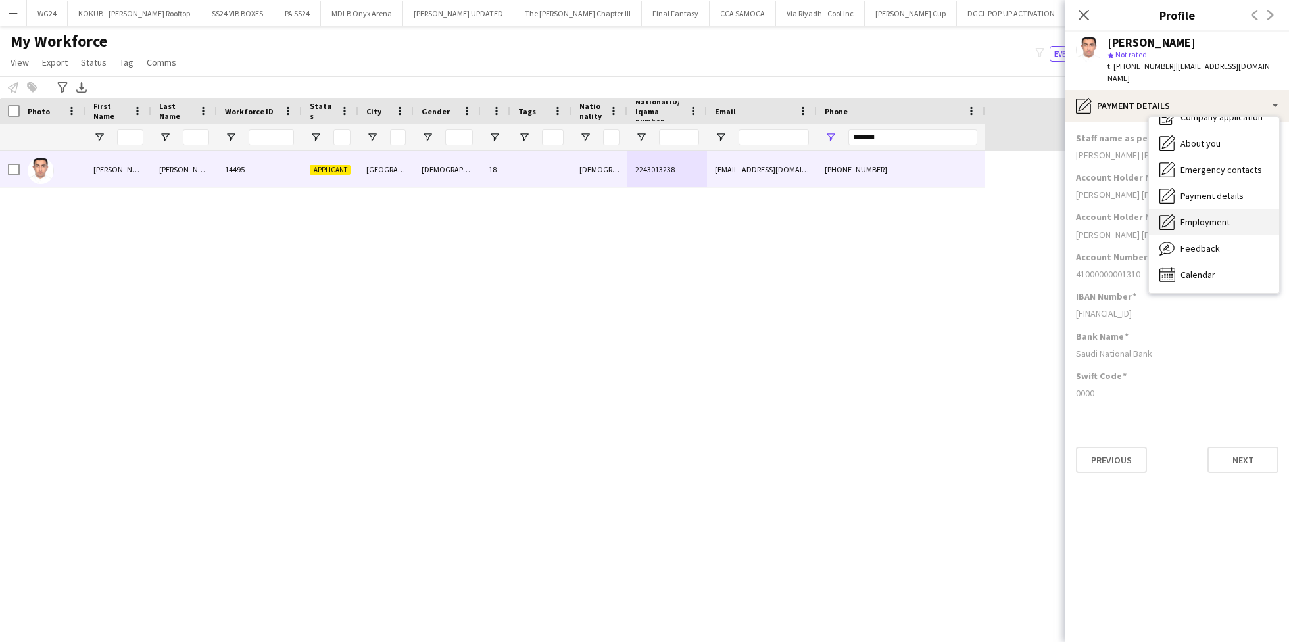
click at [1204, 262] on div "Calendar Calendar" at bounding box center [1214, 275] width 130 height 26
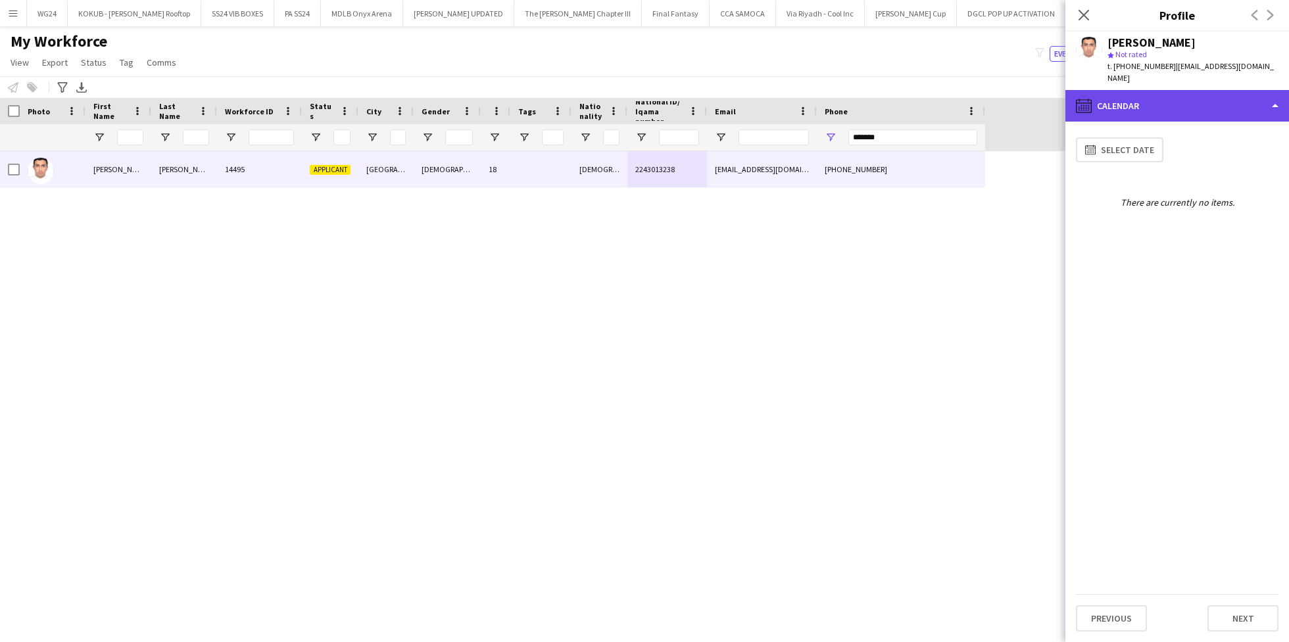
click at [1155, 90] on div "calendar-full Calendar" at bounding box center [1177, 106] width 224 height 32
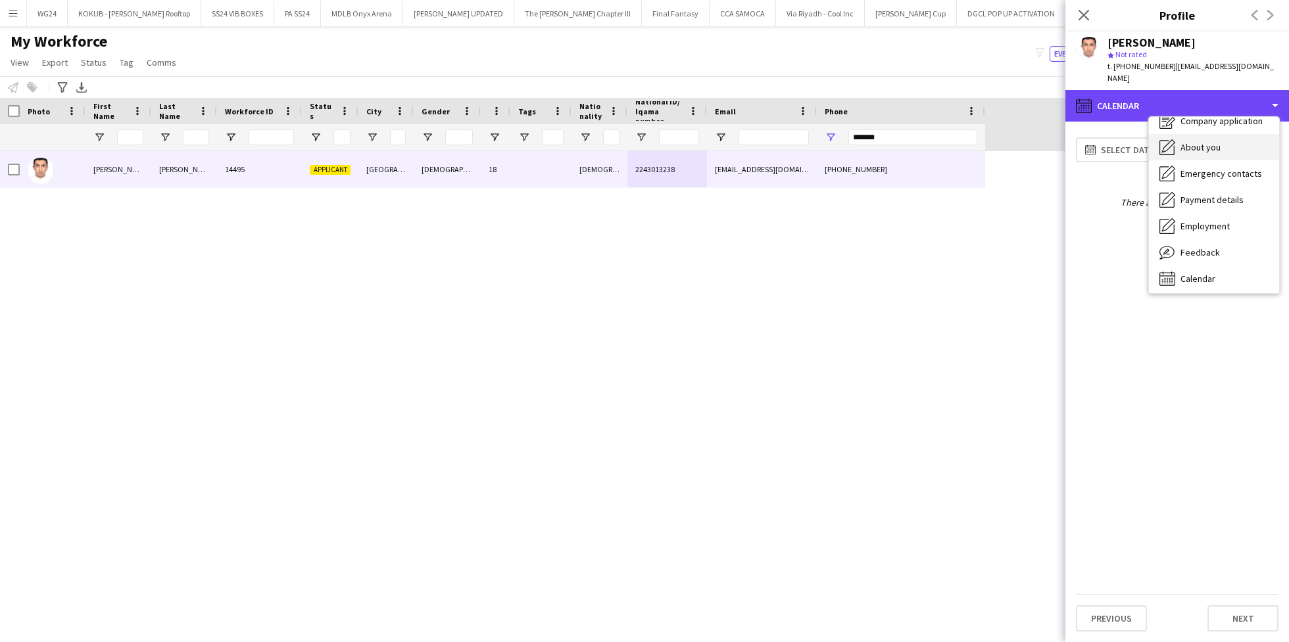
scroll to position [0, 0]
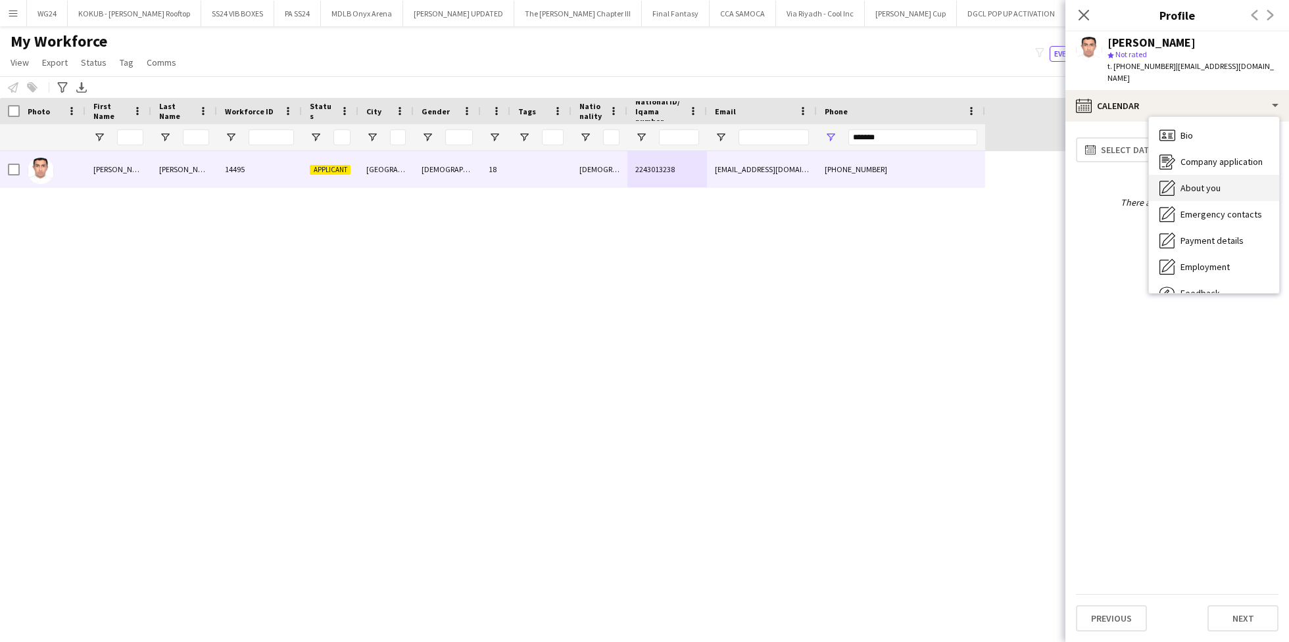
click at [1197, 130] on div "Bio Bio" at bounding box center [1214, 135] width 130 height 26
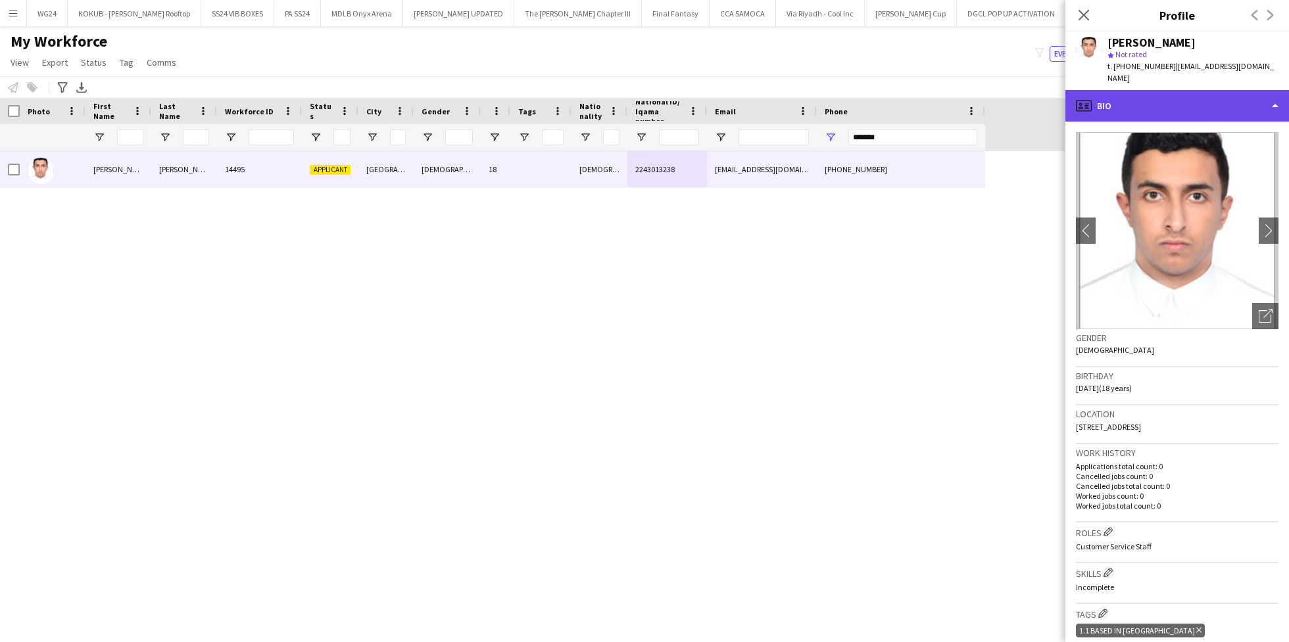
click at [1159, 91] on div "profile Bio" at bounding box center [1177, 106] width 224 height 32
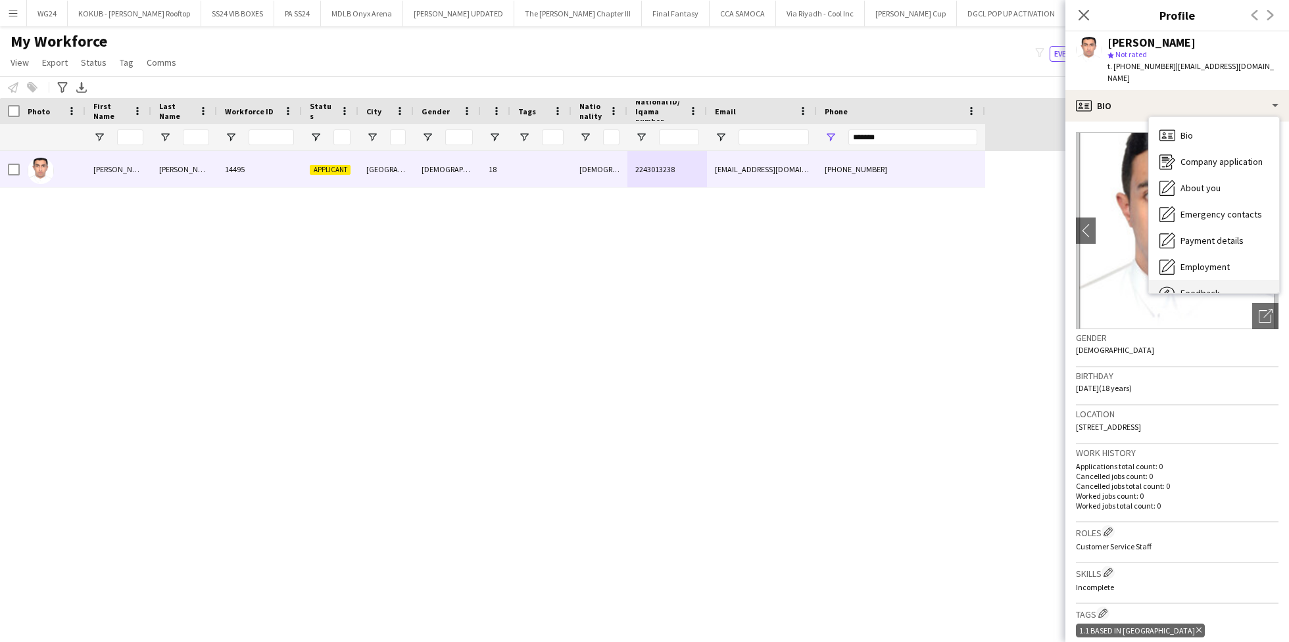
click at [1211, 287] on span "Feedback" at bounding box center [1199, 293] width 39 height 12
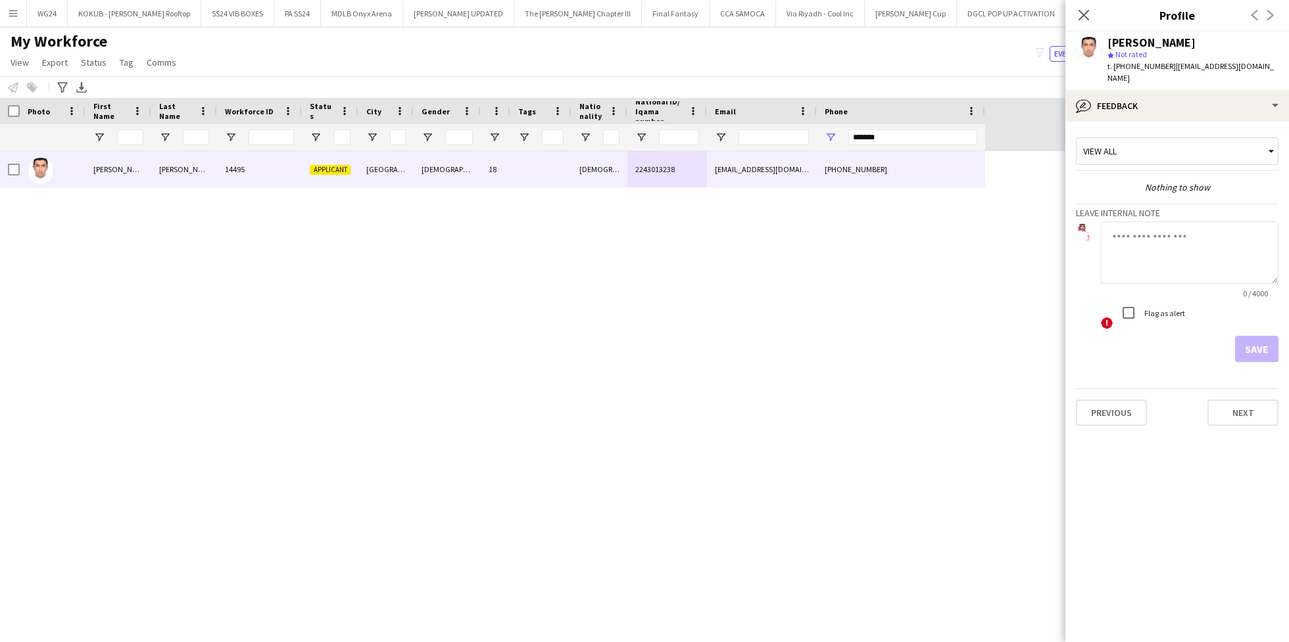
click at [1137, 233] on textarea at bounding box center [1190, 253] width 178 height 62
type textarea "**********"
click at [1261, 341] on button "Save" at bounding box center [1256, 349] width 43 height 26
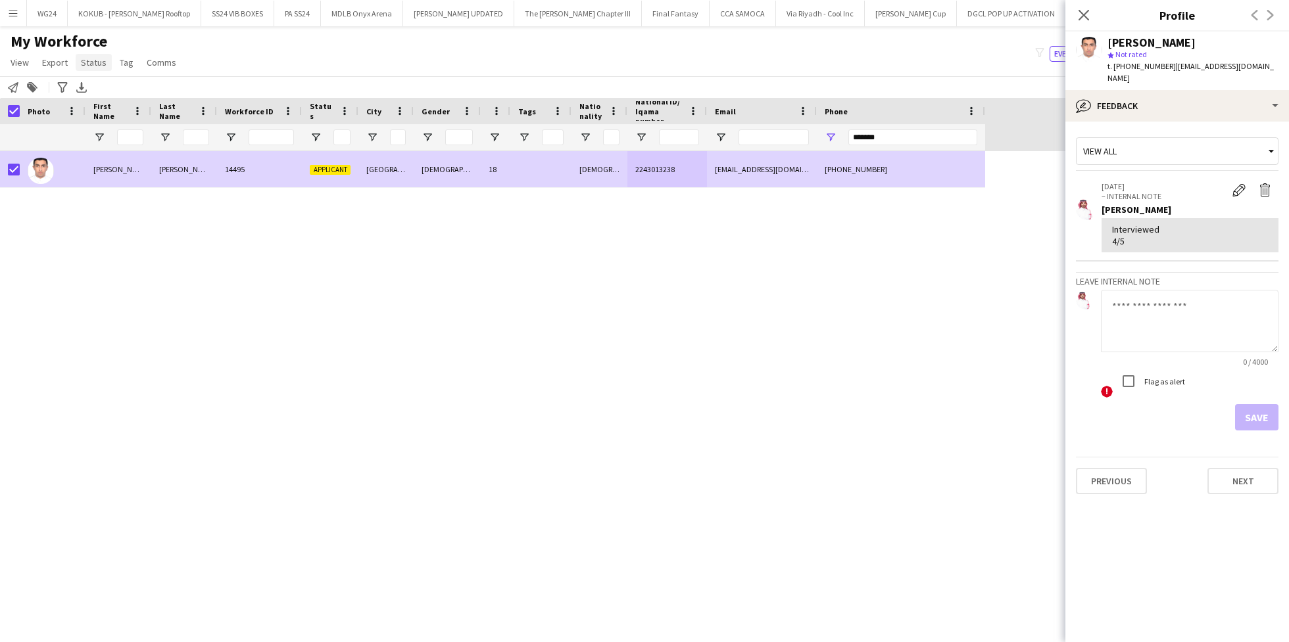
click at [97, 64] on span "Status" at bounding box center [94, 63] width 26 height 12
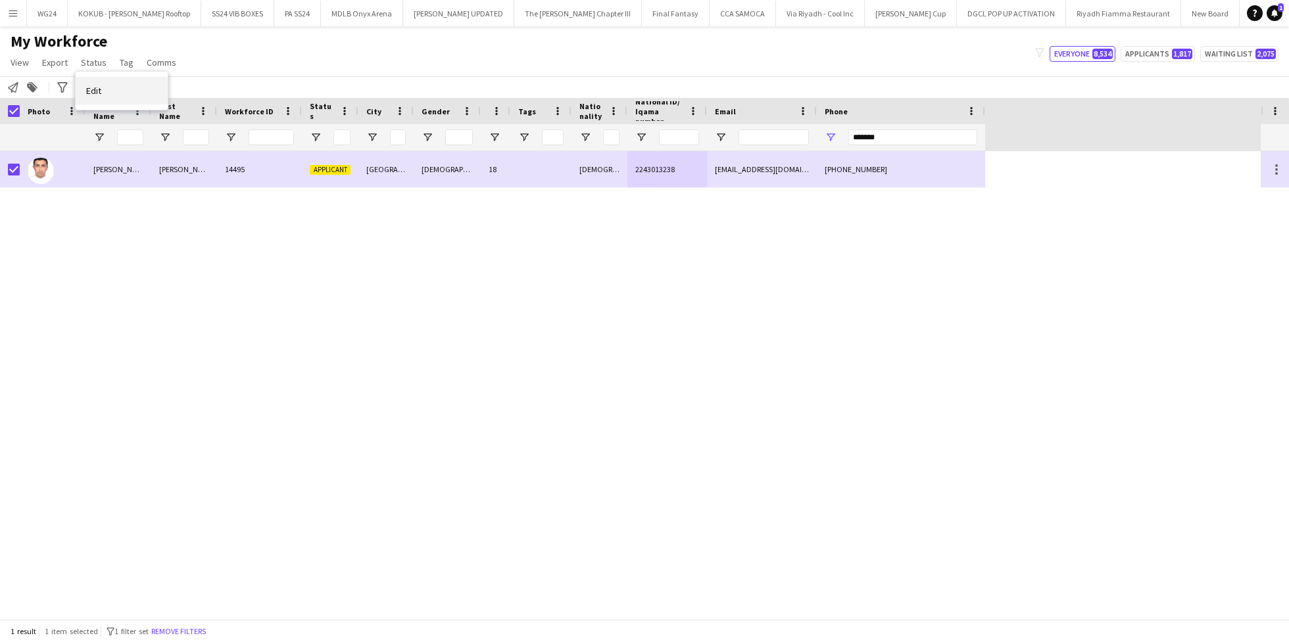
click at [130, 79] on link "Edit" at bounding box center [122, 91] width 92 height 28
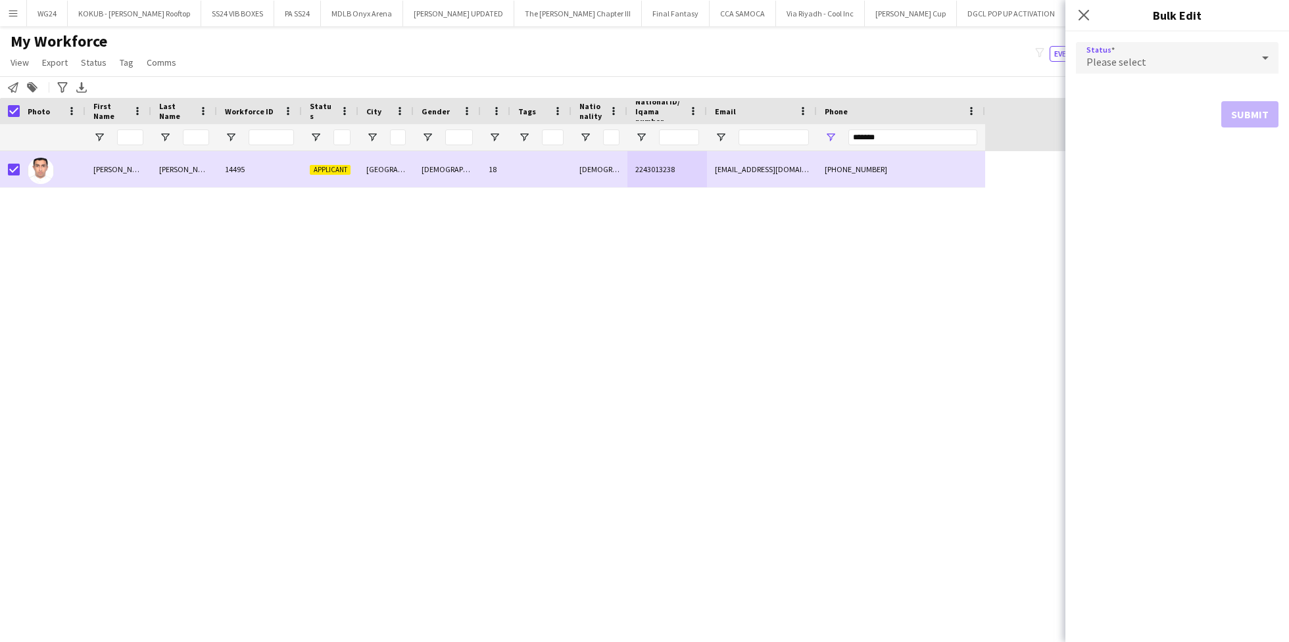
click at [1205, 51] on div "Please select" at bounding box center [1164, 58] width 176 height 32
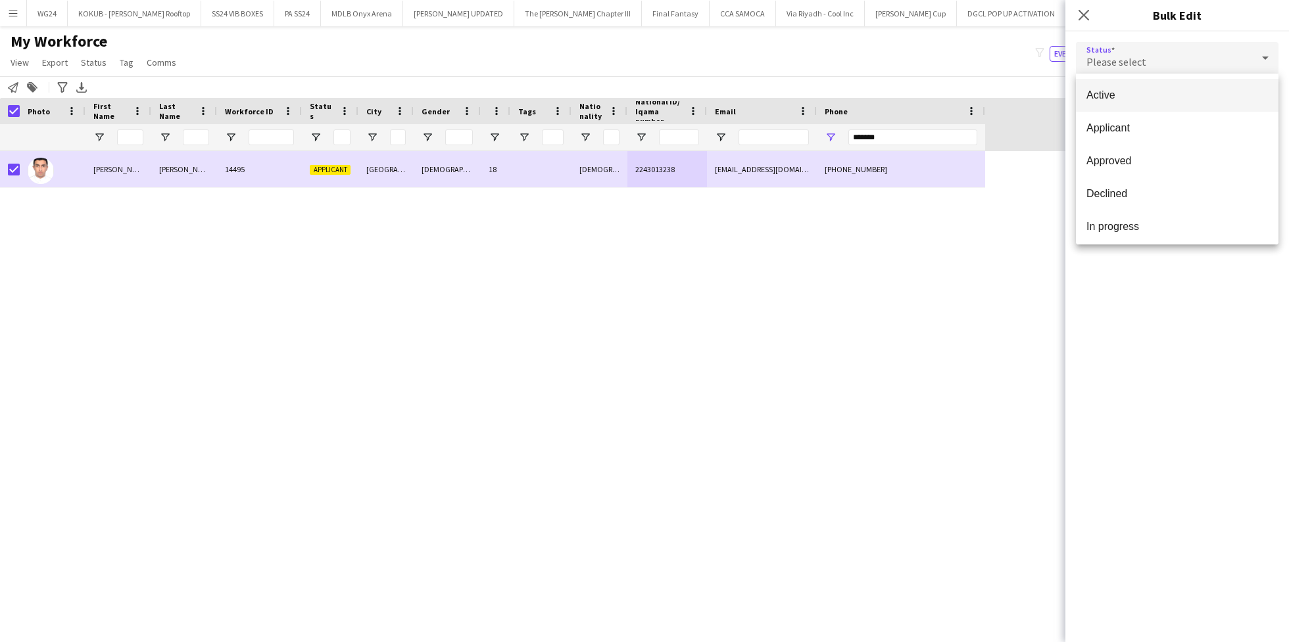
click at [1172, 95] on span "Active" at bounding box center [1176, 95] width 181 height 12
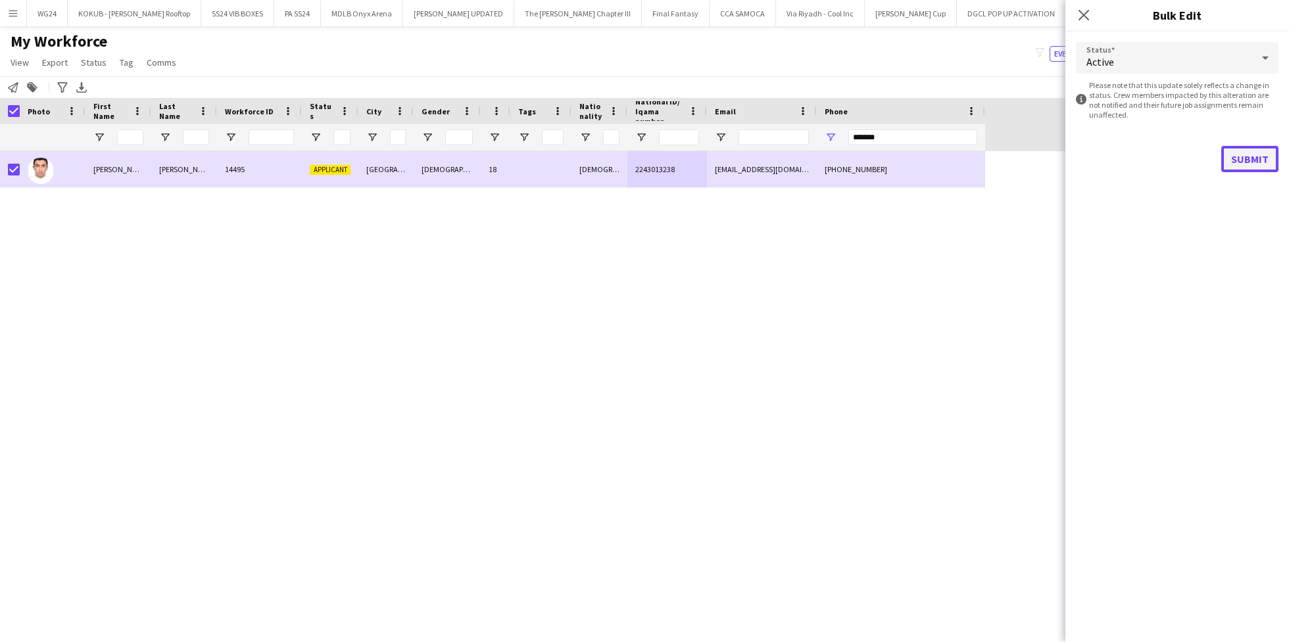
click at [1251, 157] on button "Submit" at bounding box center [1249, 159] width 57 height 26
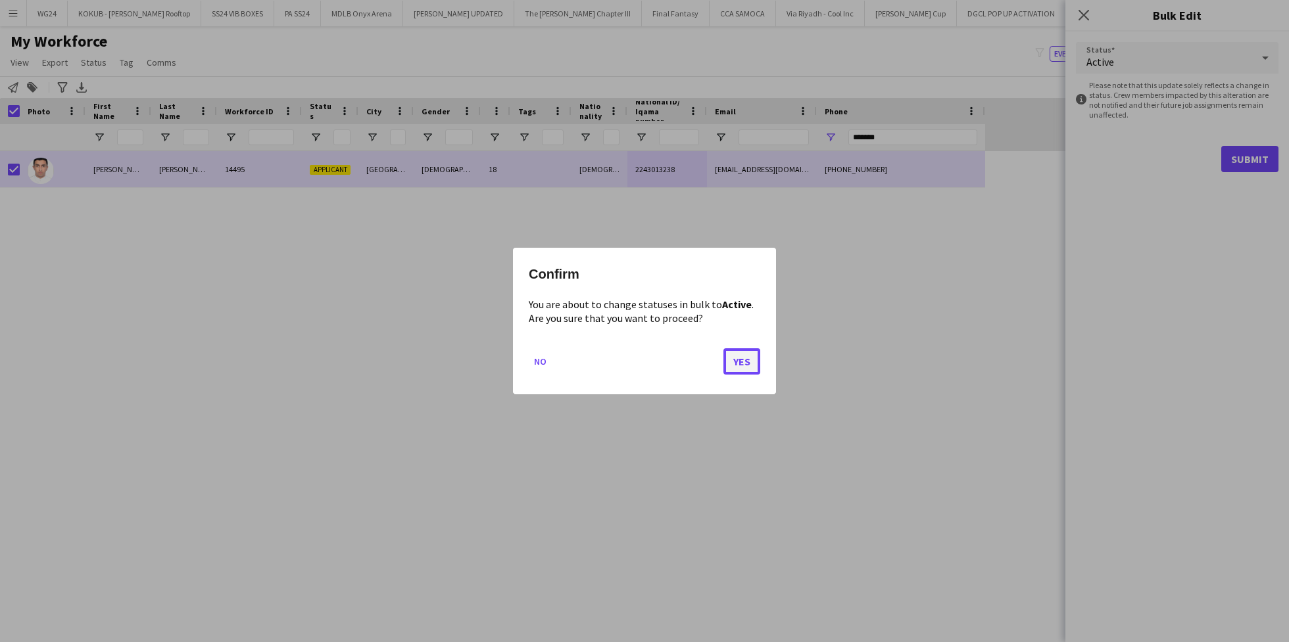
click at [747, 362] on button "Yes" at bounding box center [741, 362] width 37 height 26
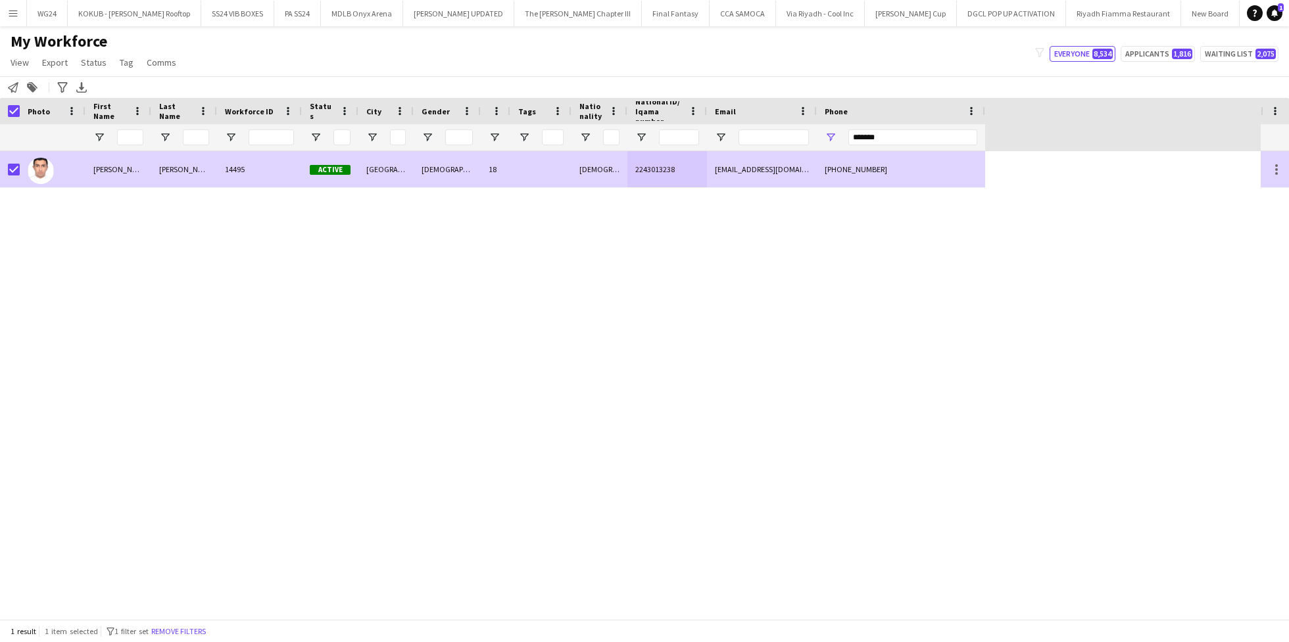
click at [444, 180] on div "[DEMOGRAPHIC_DATA]" at bounding box center [447, 169] width 67 height 36
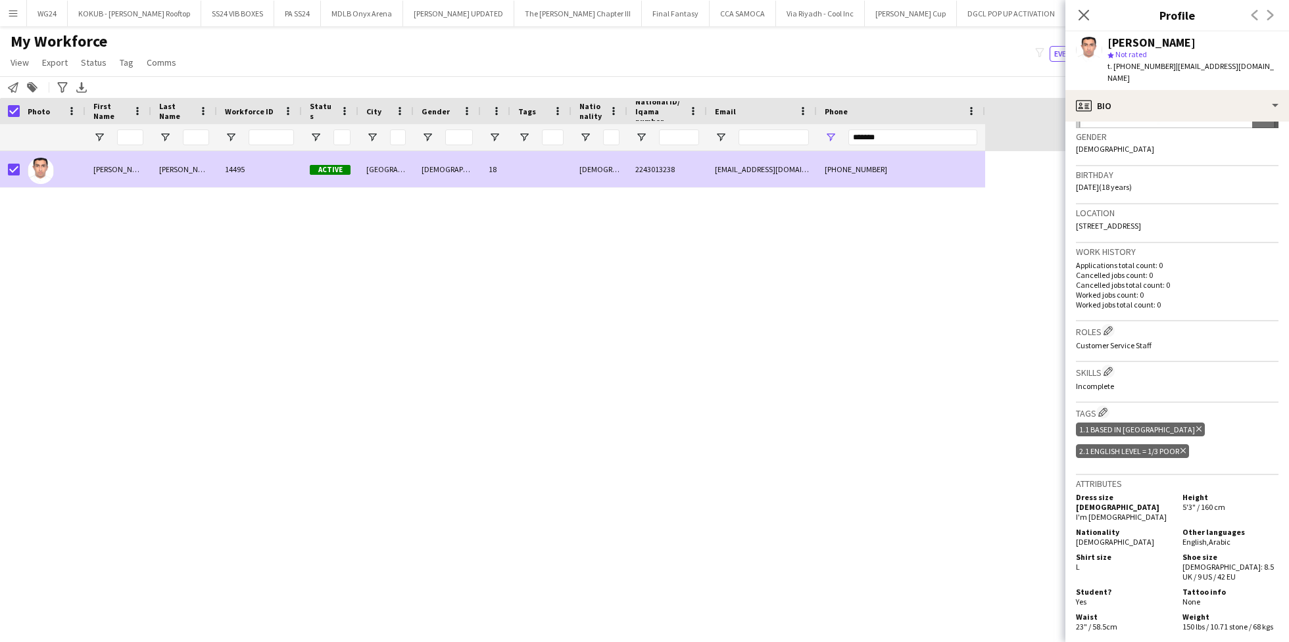
scroll to position [495, 0]
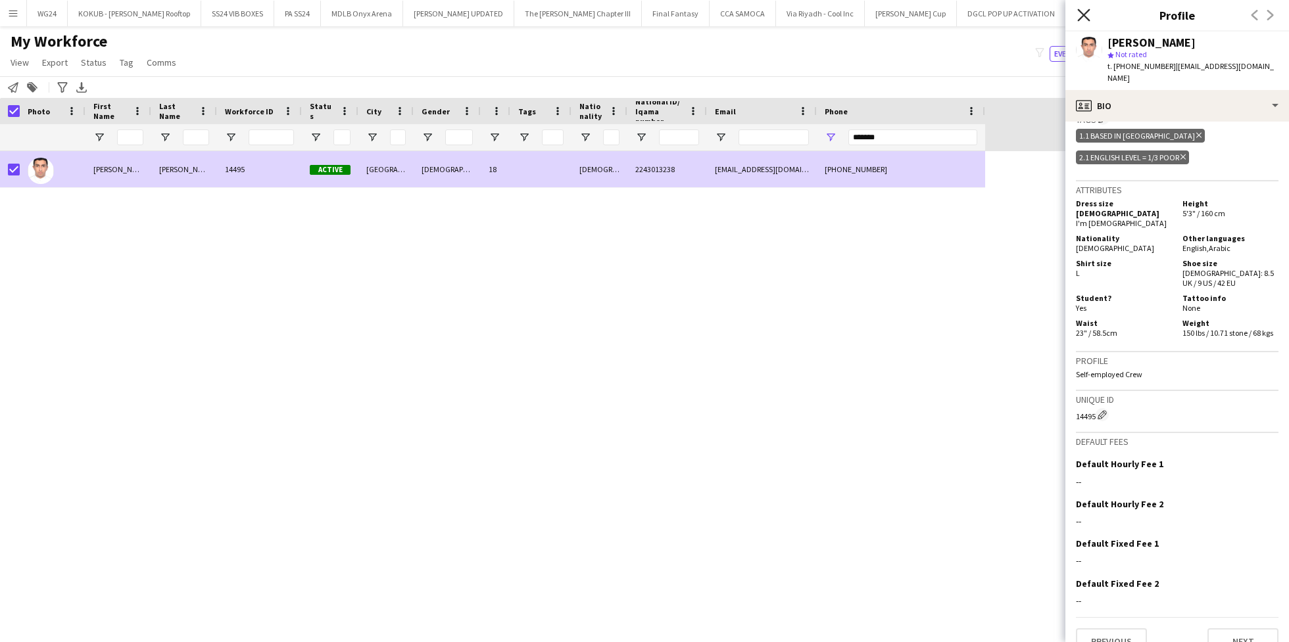
click at [1084, 16] on icon at bounding box center [1083, 15] width 12 height 12
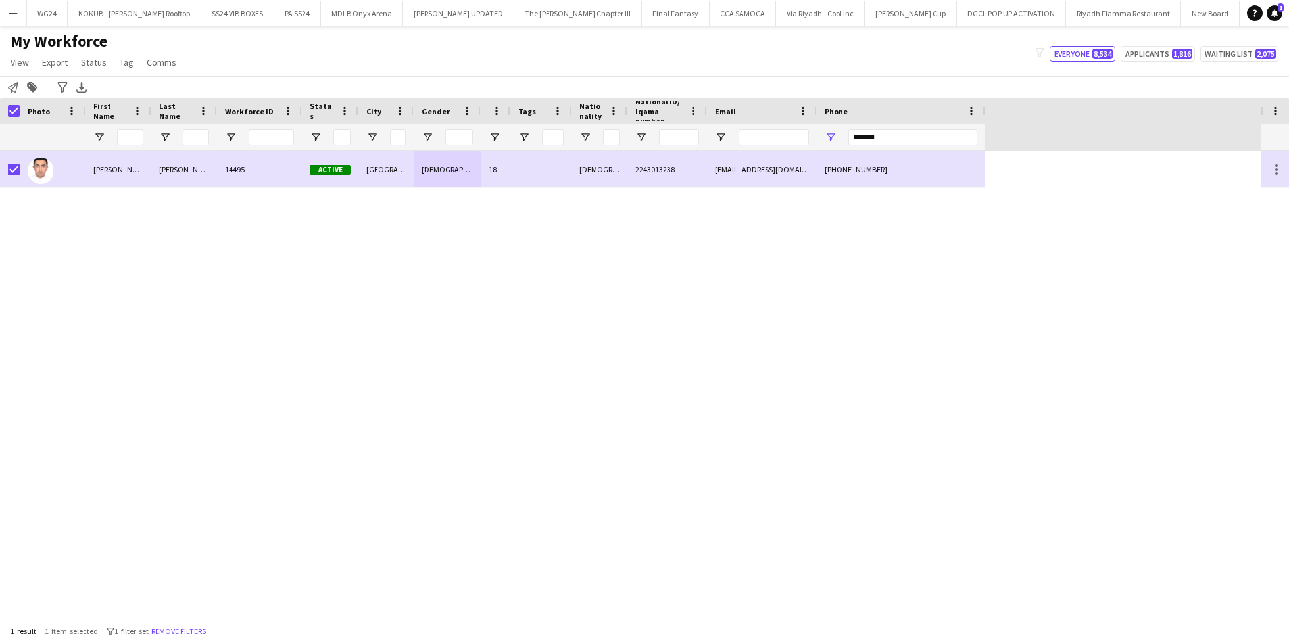
click at [189, 624] on div "1 result 1 item selected filter-1 1 filter set Remove filters" at bounding box center [644, 631] width 1289 height 22
click at [189, 625] on button "Remove filters" at bounding box center [179, 632] width 60 height 14
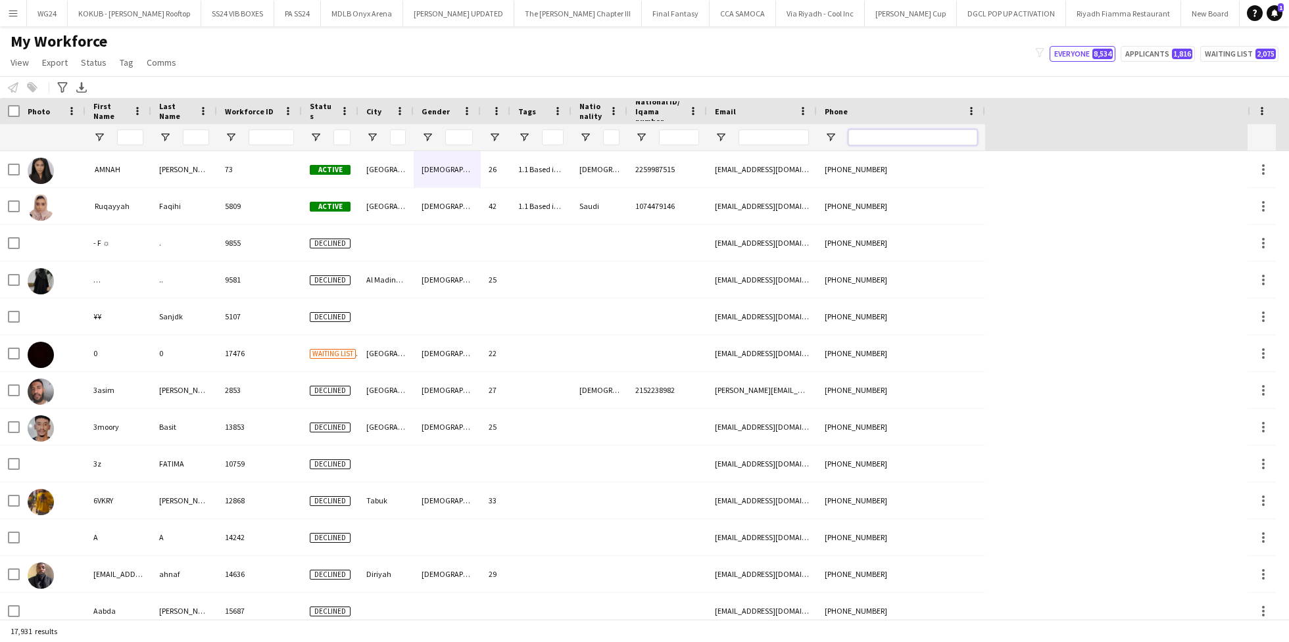
click at [886, 131] on input "Phone Filter Input" at bounding box center [912, 138] width 129 height 16
paste input "********"
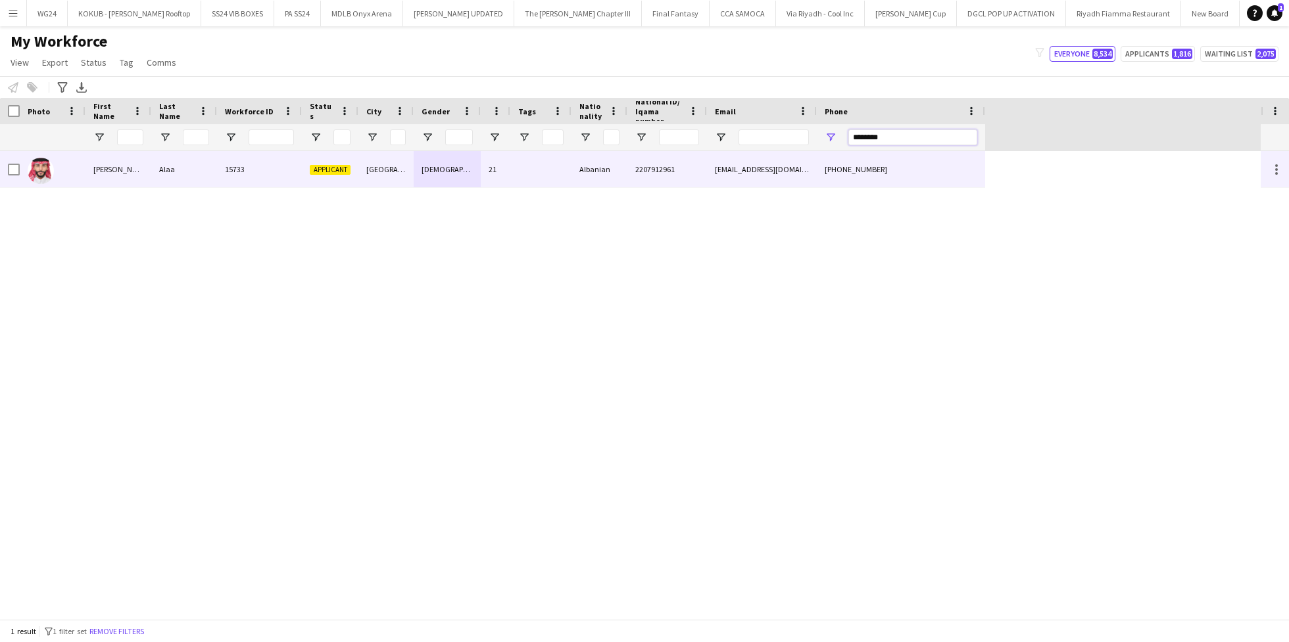
type input "********"
click at [368, 174] on div "[GEOGRAPHIC_DATA]" at bounding box center [385, 169] width 55 height 36
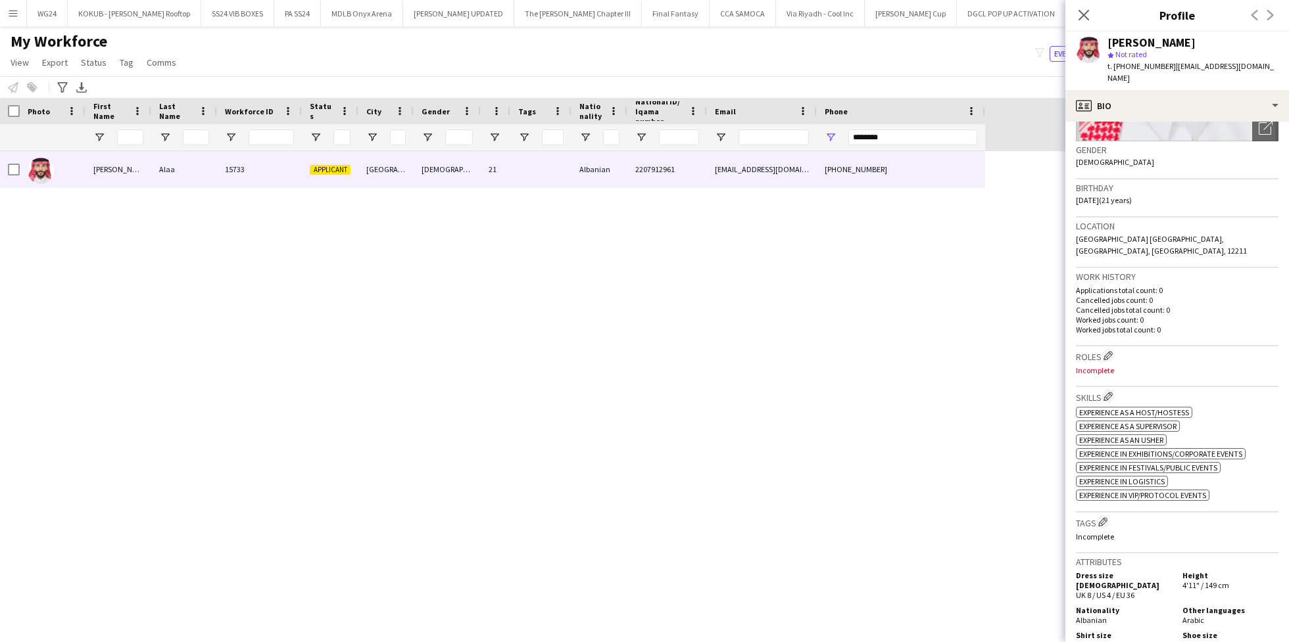
scroll to position [0, 0]
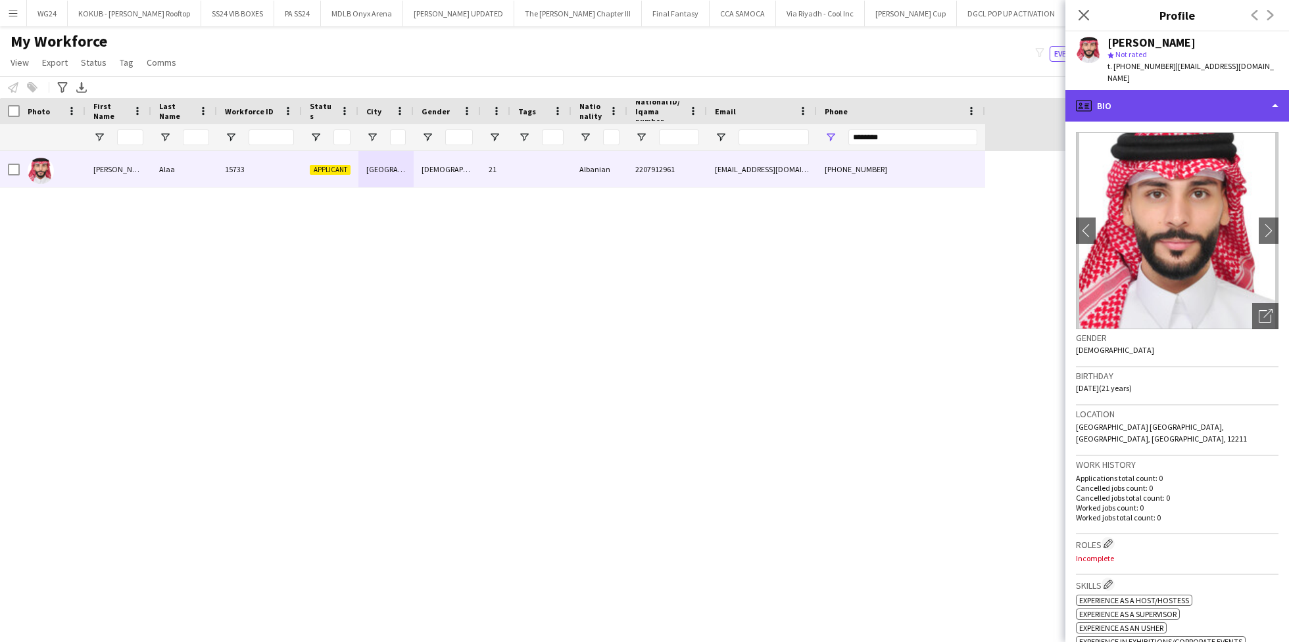
click at [1145, 105] on div "profile Bio" at bounding box center [1177, 106] width 224 height 32
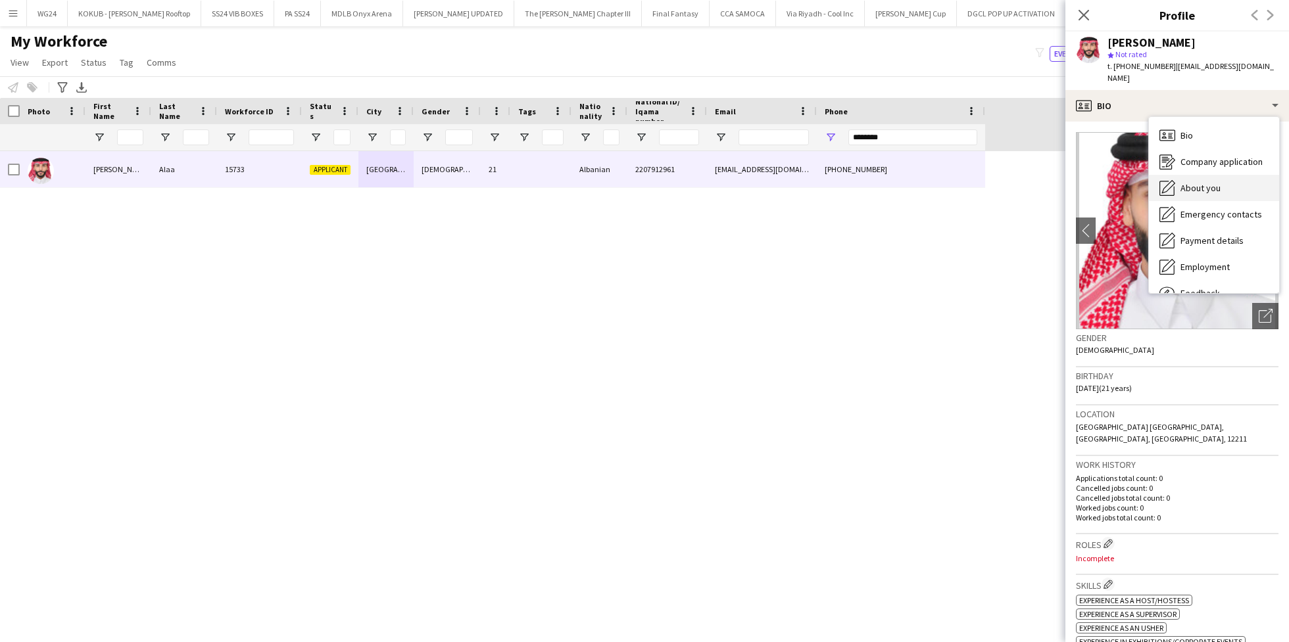
click at [1212, 185] on div "About you About you" at bounding box center [1214, 188] width 130 height 26
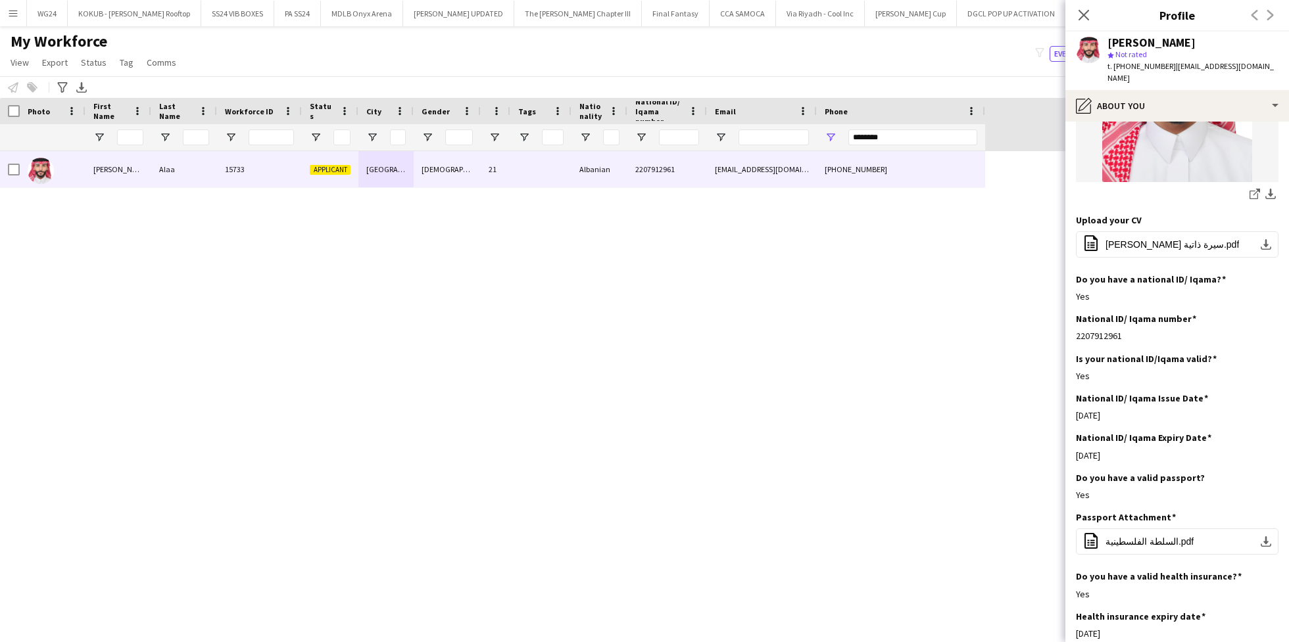
scroll to position [235, 0]
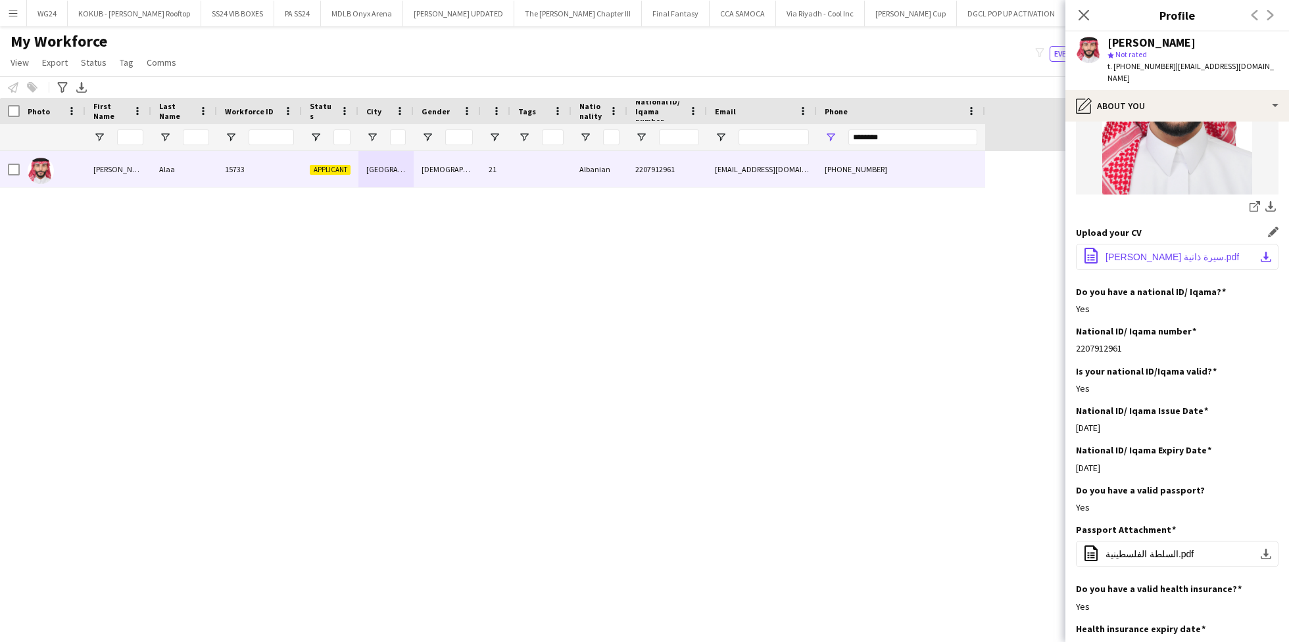
click at [1166, 244] on button "office-file-sheet ‎⁨سيرة ذاتية [PERSON_NAME].pdf download-bottom" at bounding box center [1177, 257] width 203 height 26
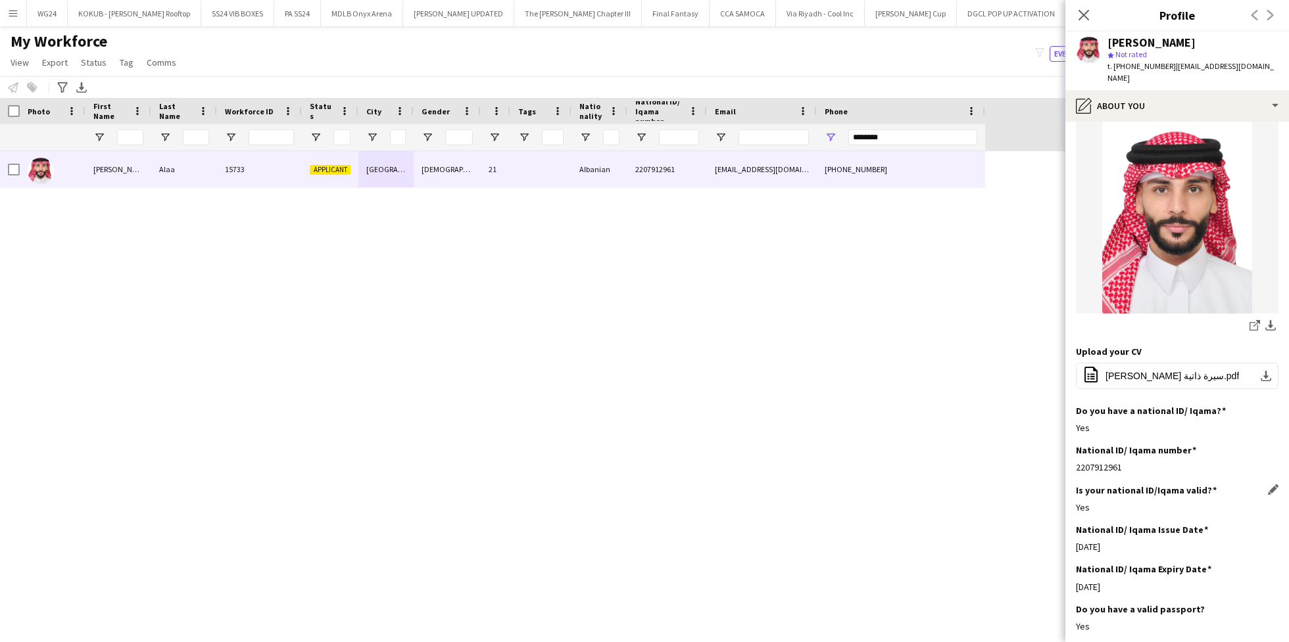
scroll to position [0, 0]
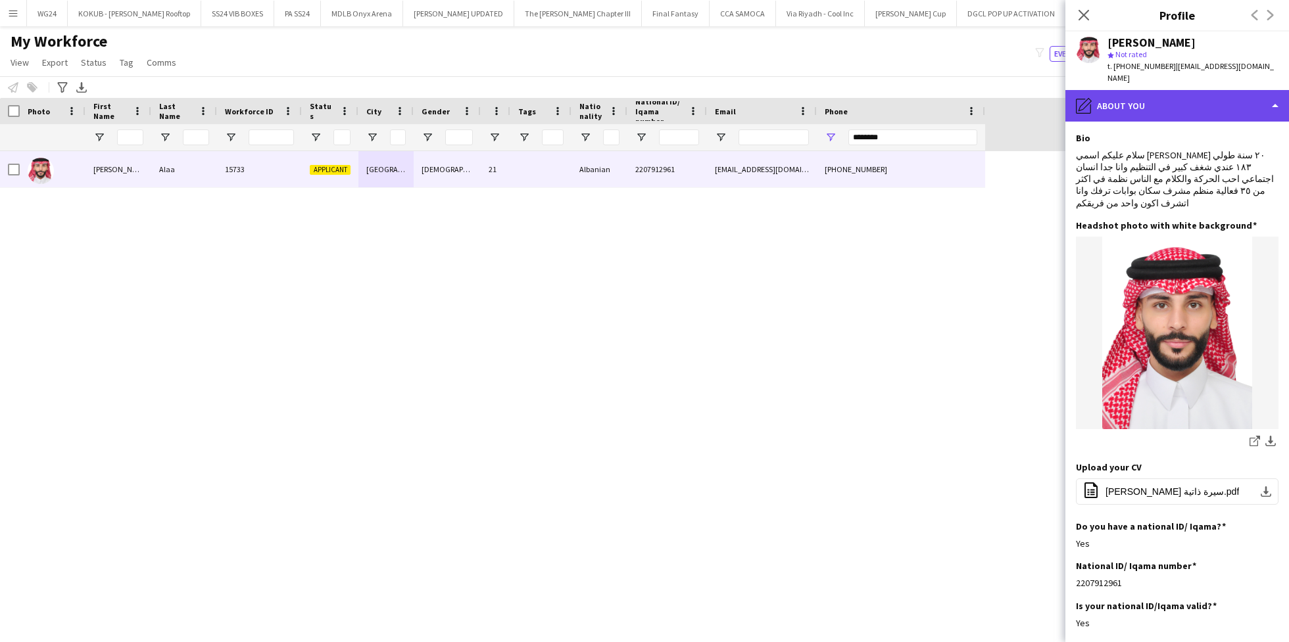
click at [1119, 102] on div "pencil4 About you" at bounding box center [1177, 106] width 224 height 32
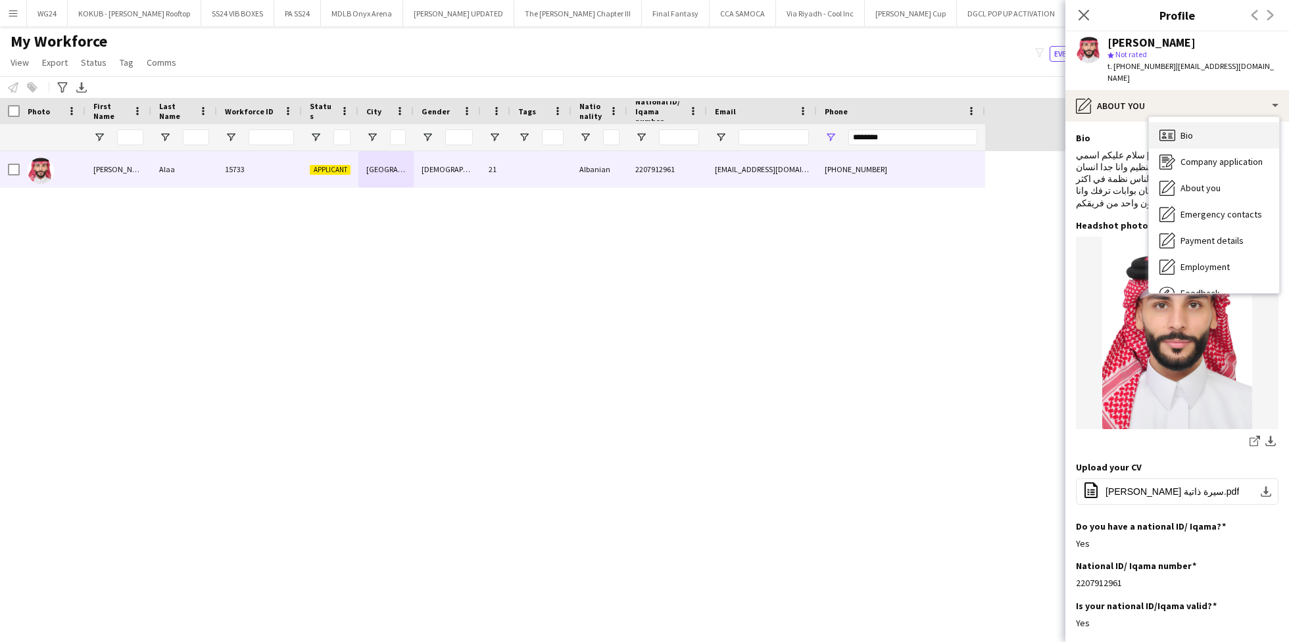
click at [1178, 122] on div "Bio Bio" at bounding box center [1214, 135] width 130 height 26
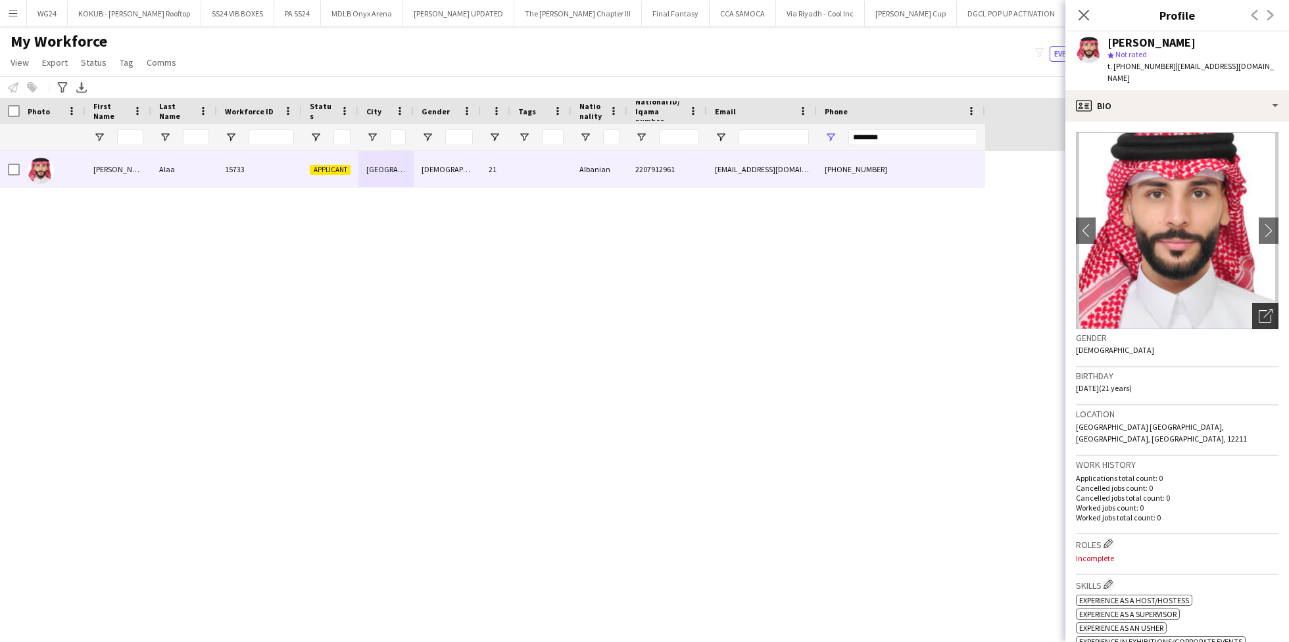
click at [1259, 309] on icon "Open photos pop-in" at bounding box center [1266, 316] width 14 height 14
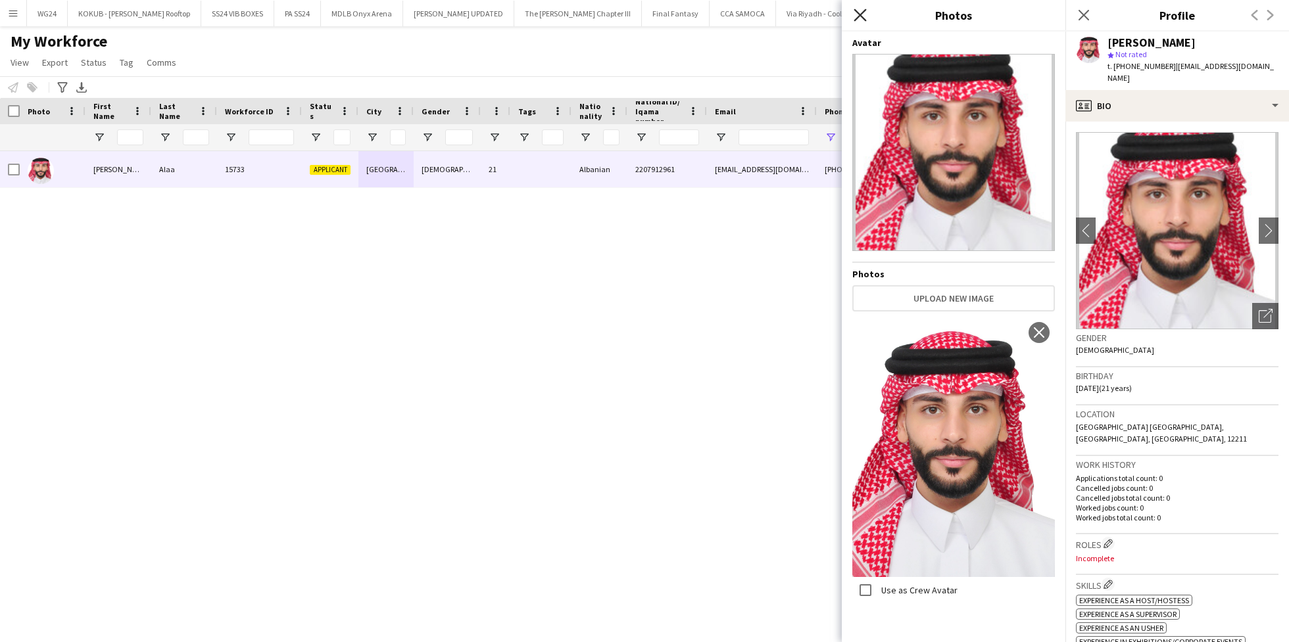
click at [857, 17] on icon at bounding box center [860, 15] width 12 height 12
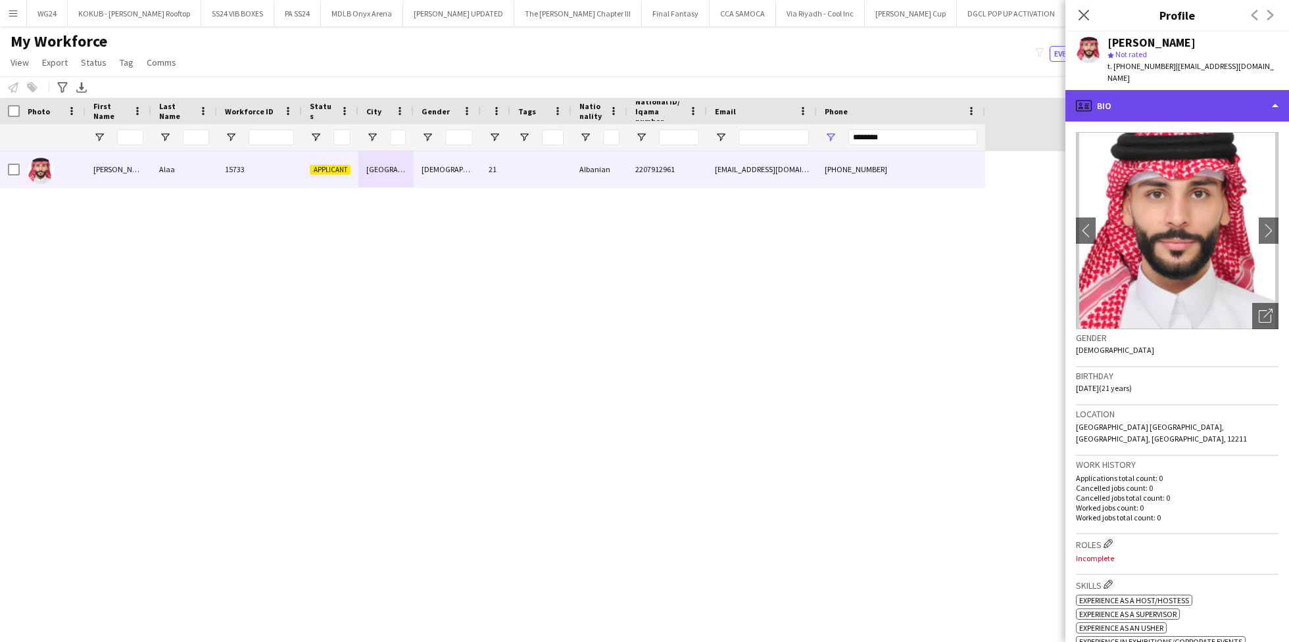
click at [1149, 90] on div "profile Bio" at bounding box center [1177, 106] width 224 height 32
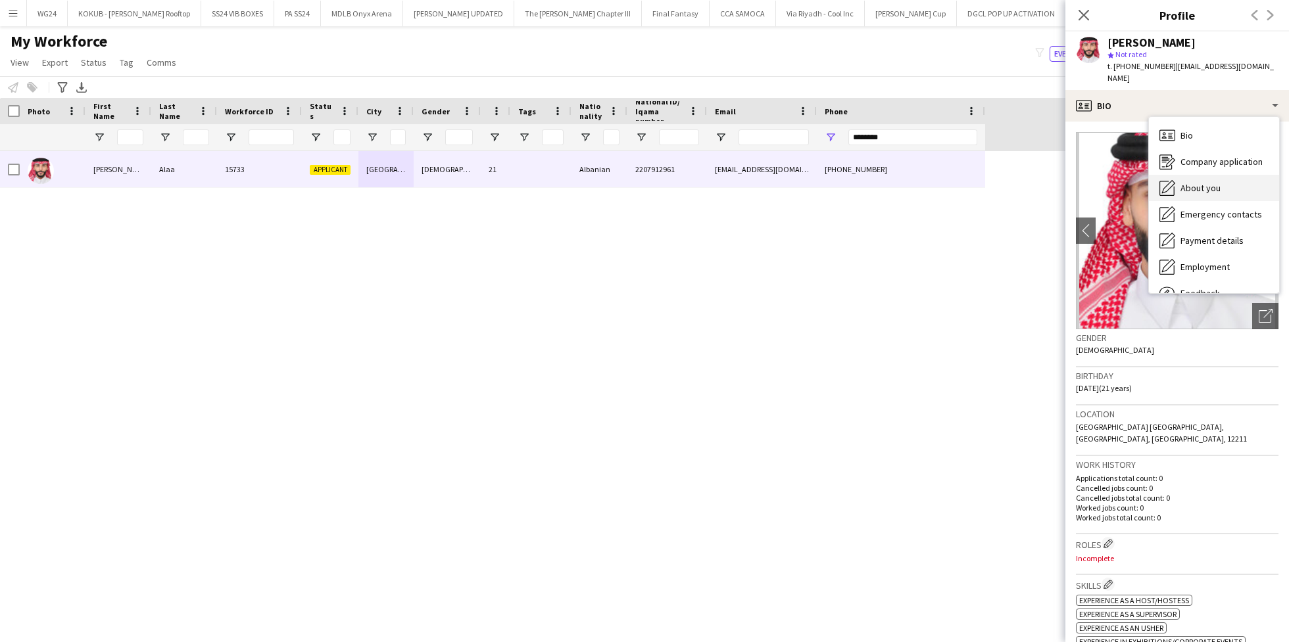
click at [1204, 182] on span "About you" at bounding box center [1200, 188] width 40 height 12
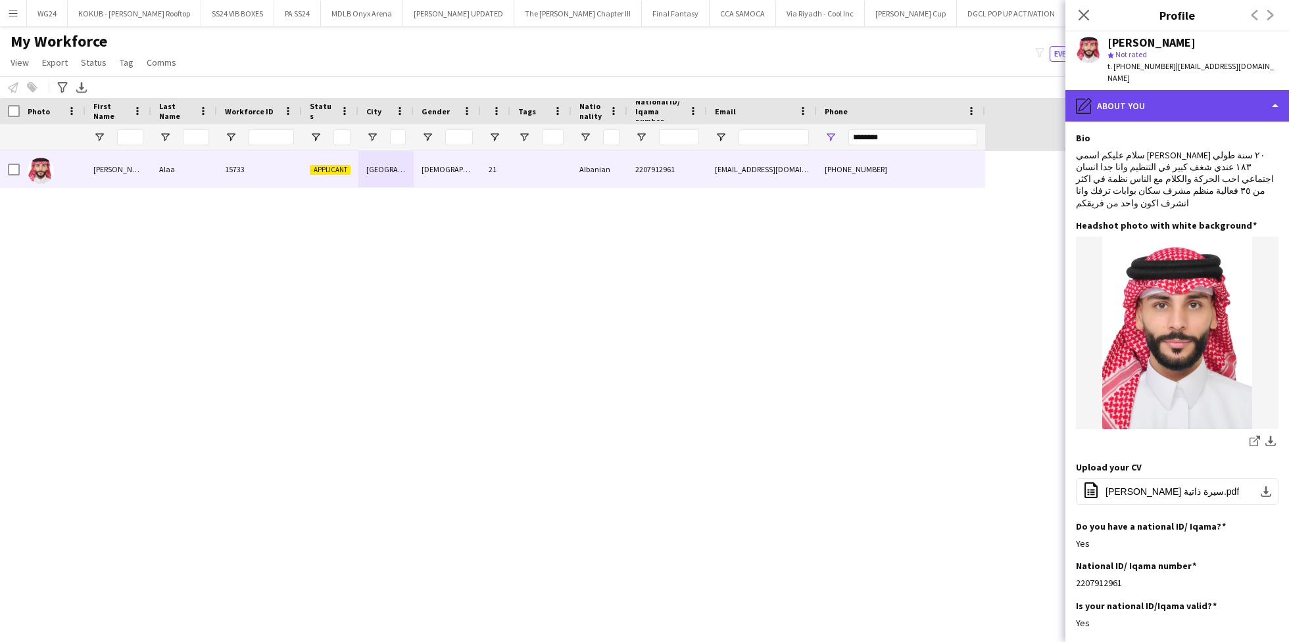
click at [1152, 97] on div "pencil4 About you" at bounding box center [1177, 106] width 224 height 32
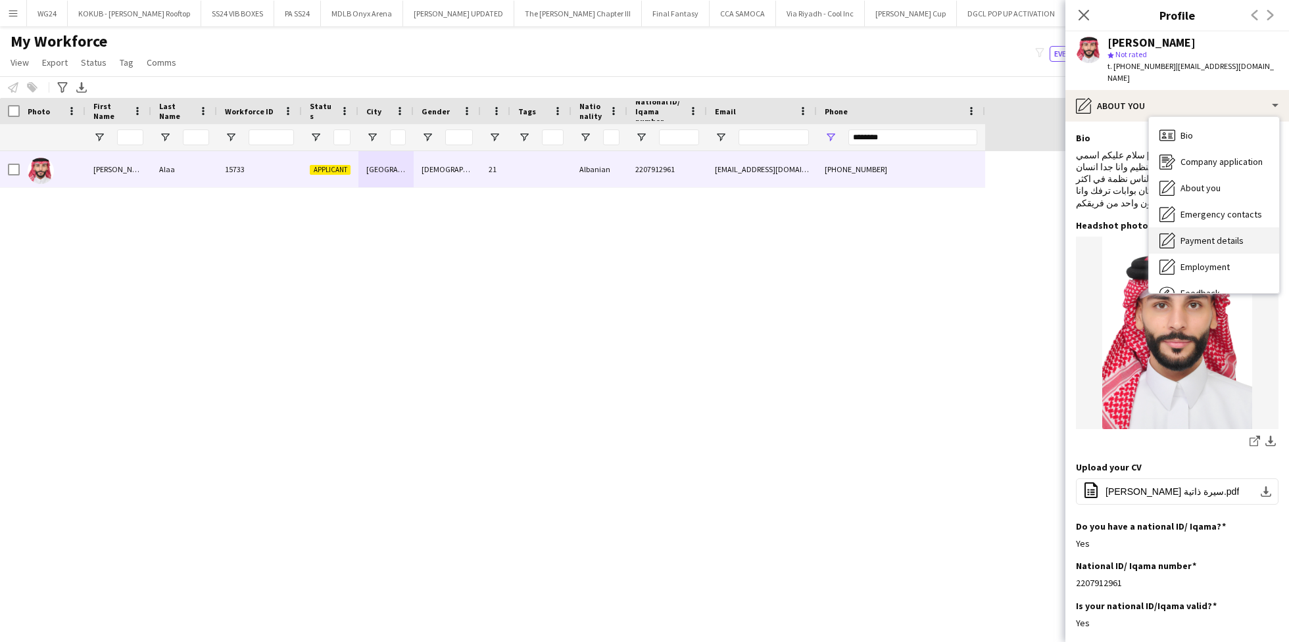
click at [1213, 235] on span "Payment details" at bounding box center [1211, 241] width 63 height 12
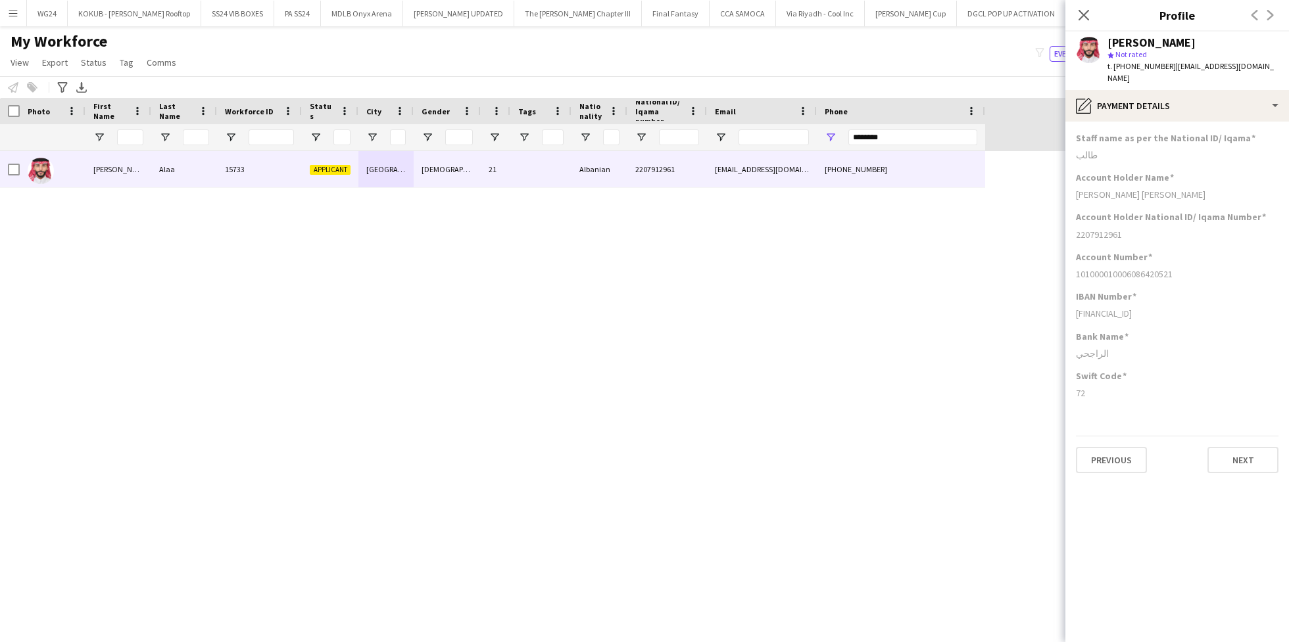
drag, startPoint x: 1098, startPoint y: 143, endPoint x: 1060, endPoint y: 143, distance: 38.1
click at [1060, 143] on body "Menu Boards Boards Boards All jobs Status Workforce Workforce My Workforce Recr…" at bounding box center [644, 321] width 1289 height 642
click at [1078, 135] on div "Staff name as per the National ID/ Iqama طالب" at bounding box center [1177, 151] width 203 height 39
click at [1086, 149] on div "طالب" at bounding box center [1177, 155] width 203 height 12
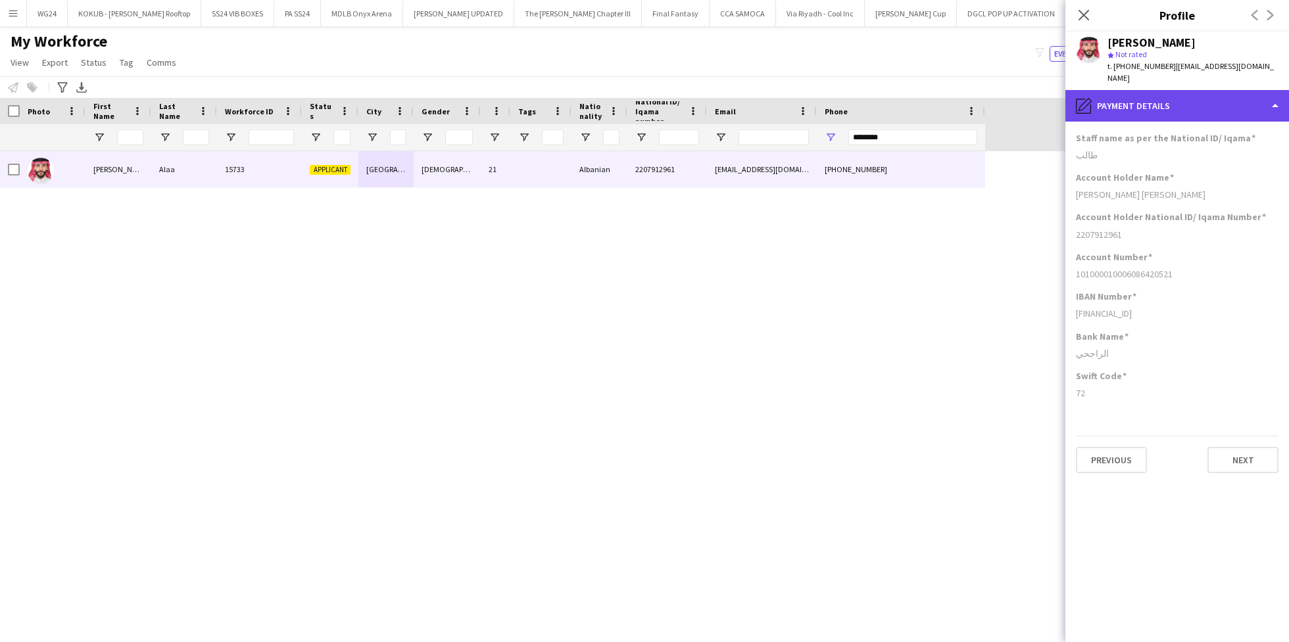
click at [1167, 92] on div "pencil4 Payment details" at bounding box center [1177, 106] width 224 height 32
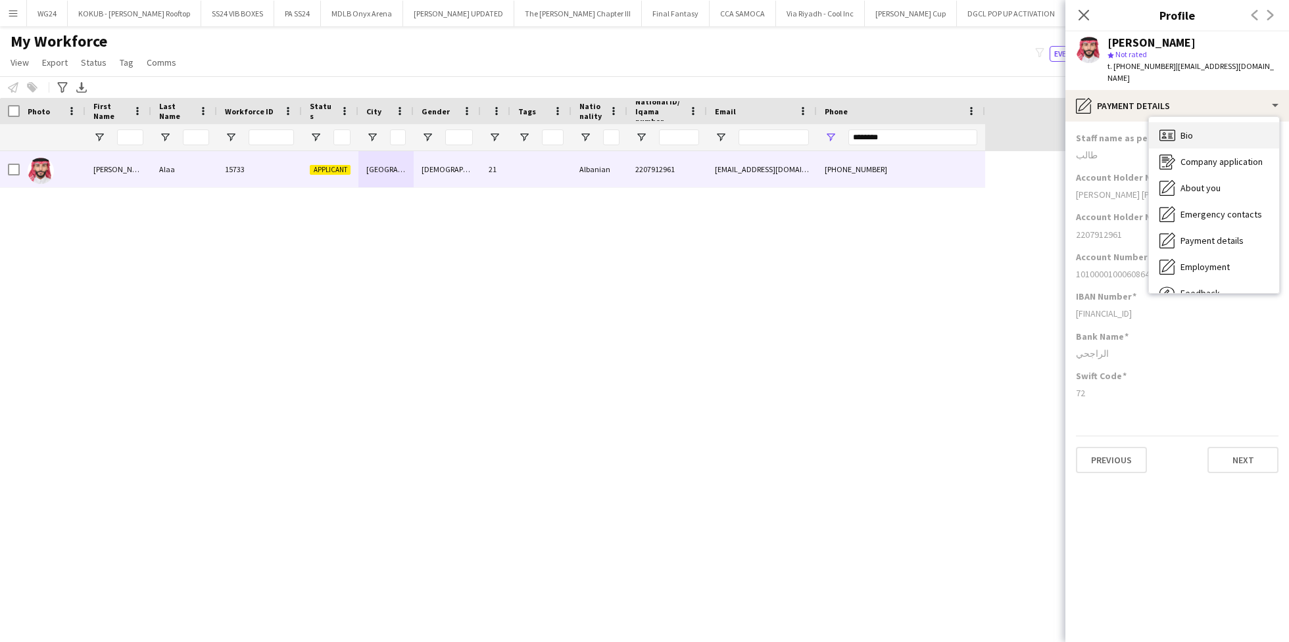
click at [1197, 129] on div "Bio Bio" at bounding box center [1214, 135] width 130 height 26
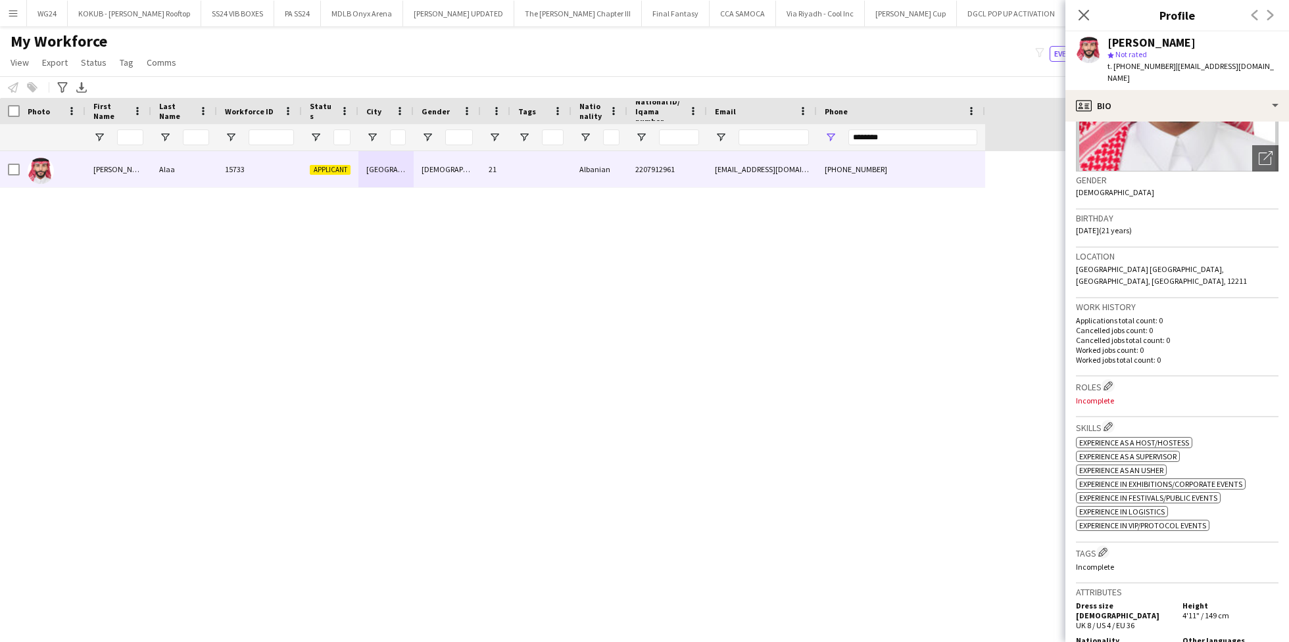
scroll to position [255, 0]
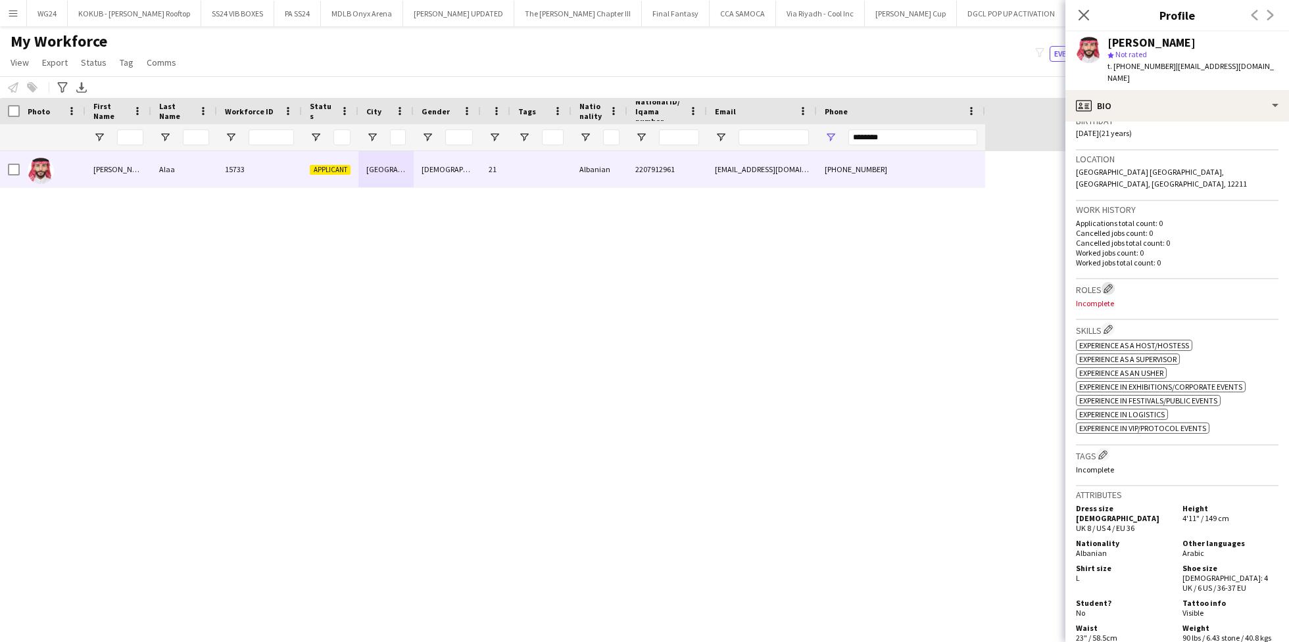
click at [1105, 284] on app-icon "Edit crew company roles" at bounding box center [1107, 288] width 9 height 9
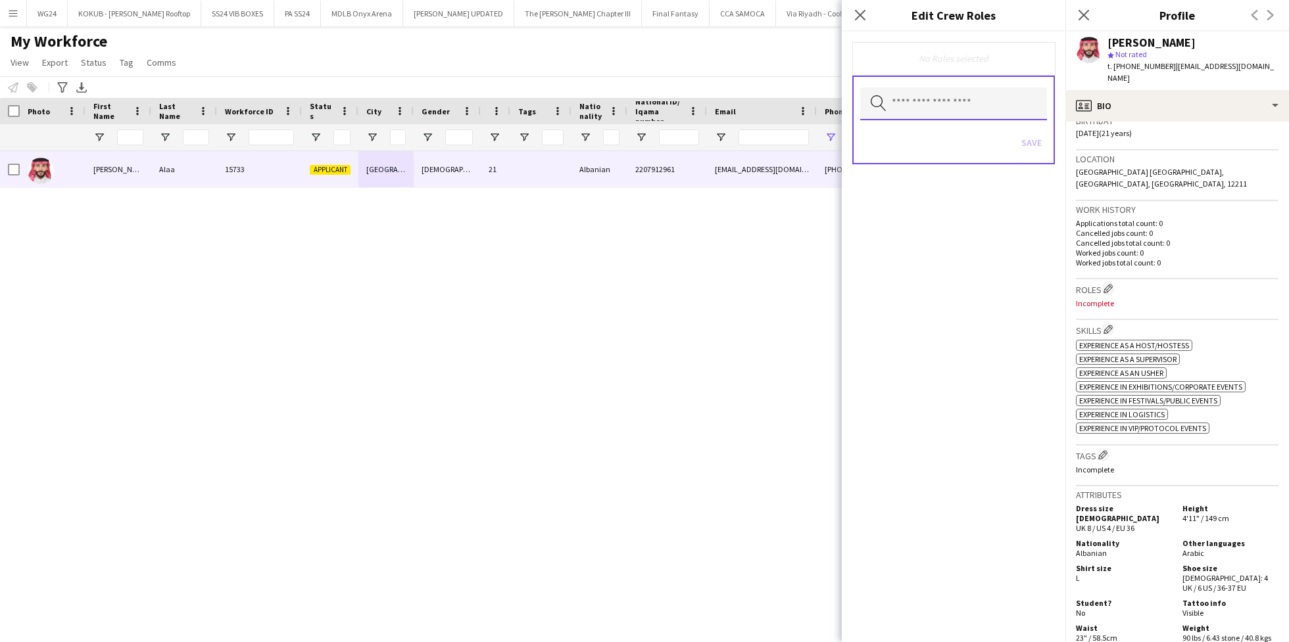
click at [909, 104] on input "text" at bounding box center [953, 103] width 187 height 33
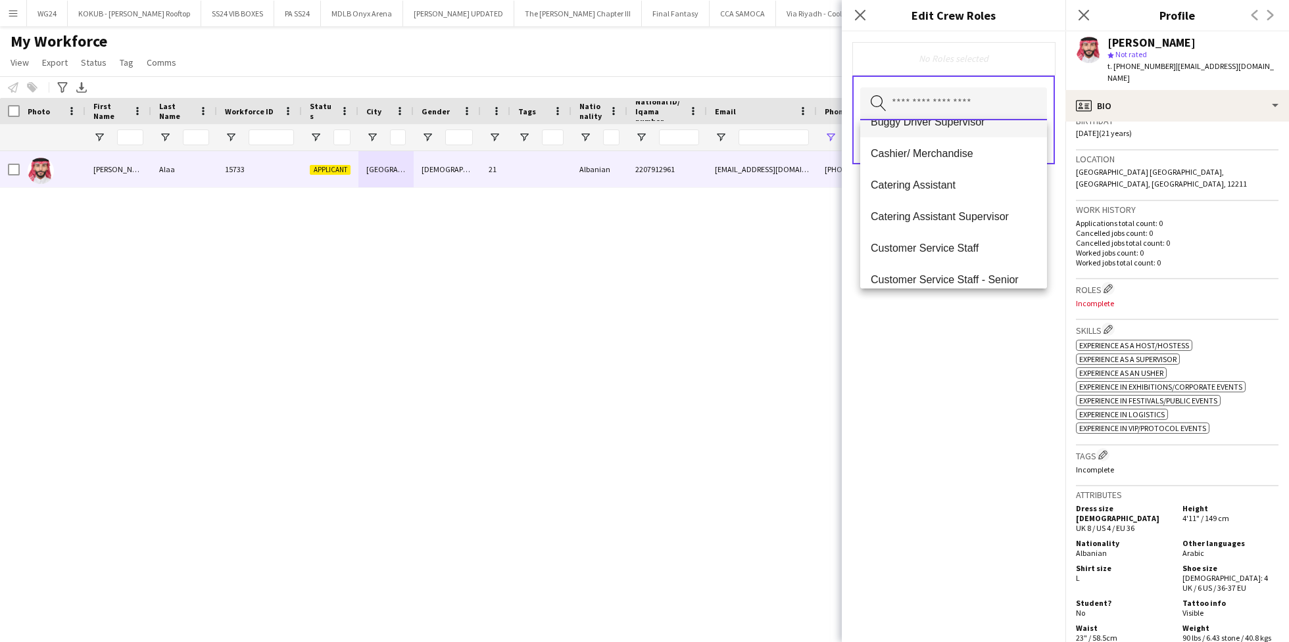
scroll to position [126, 0]
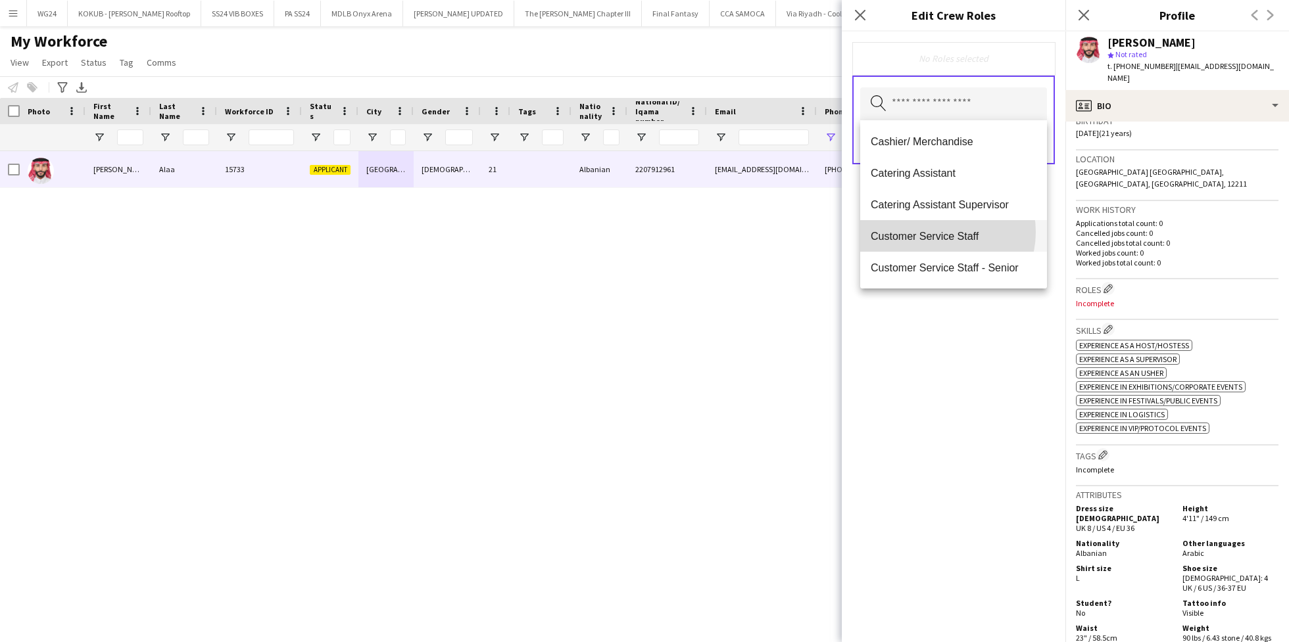
click at [938, 232] on span "Customer Service Staff" at bounding box center [954, 236] width 166 height 12
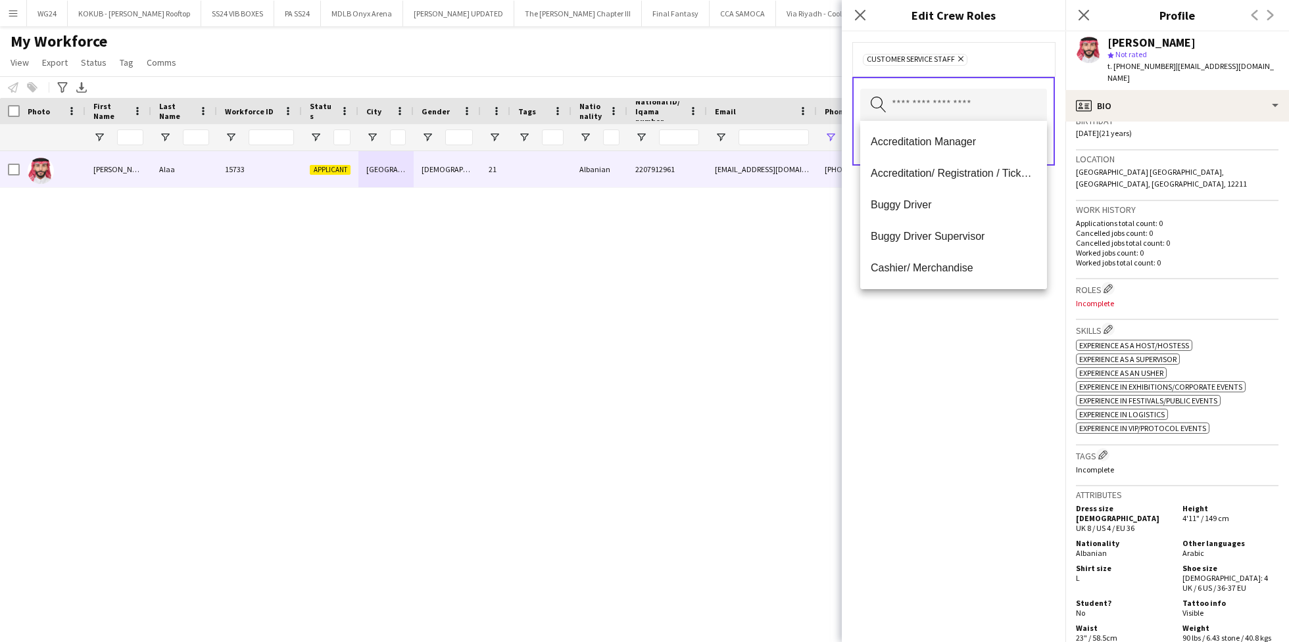
click at [964, 412] on div "Customer Service Staff Remove Search by role type Save" at bounding box center [954, 337] width 224 height 611
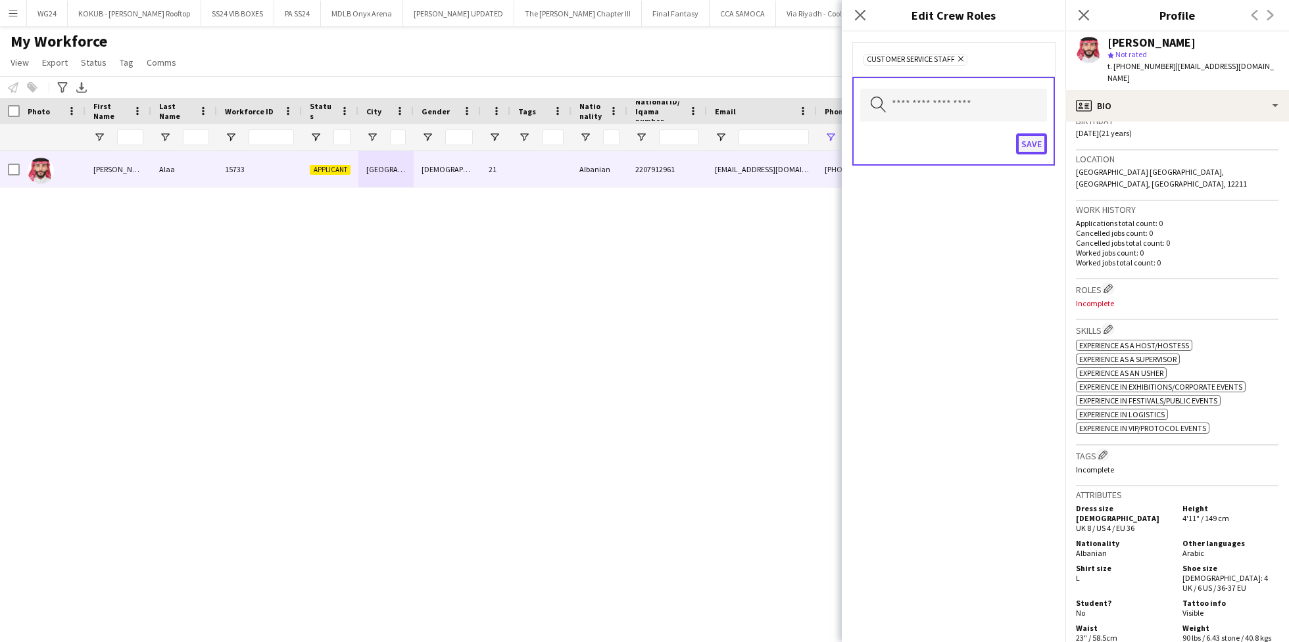
click at [1032, 141] on button "Save" at bounding box center [1031, 143] width 31 height 21
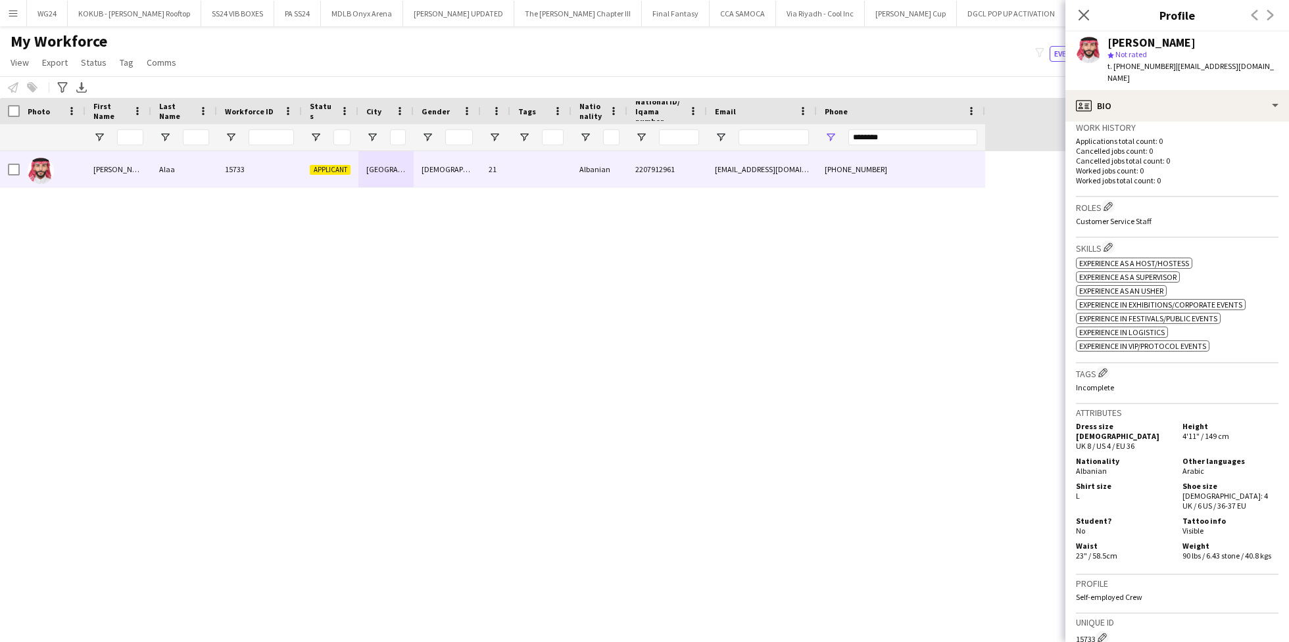
scroll to position [341, 0]
click at [1107, 365] on app-icon "Edit crew company tags" at bounding box center [1102, 369] width 9 height 9
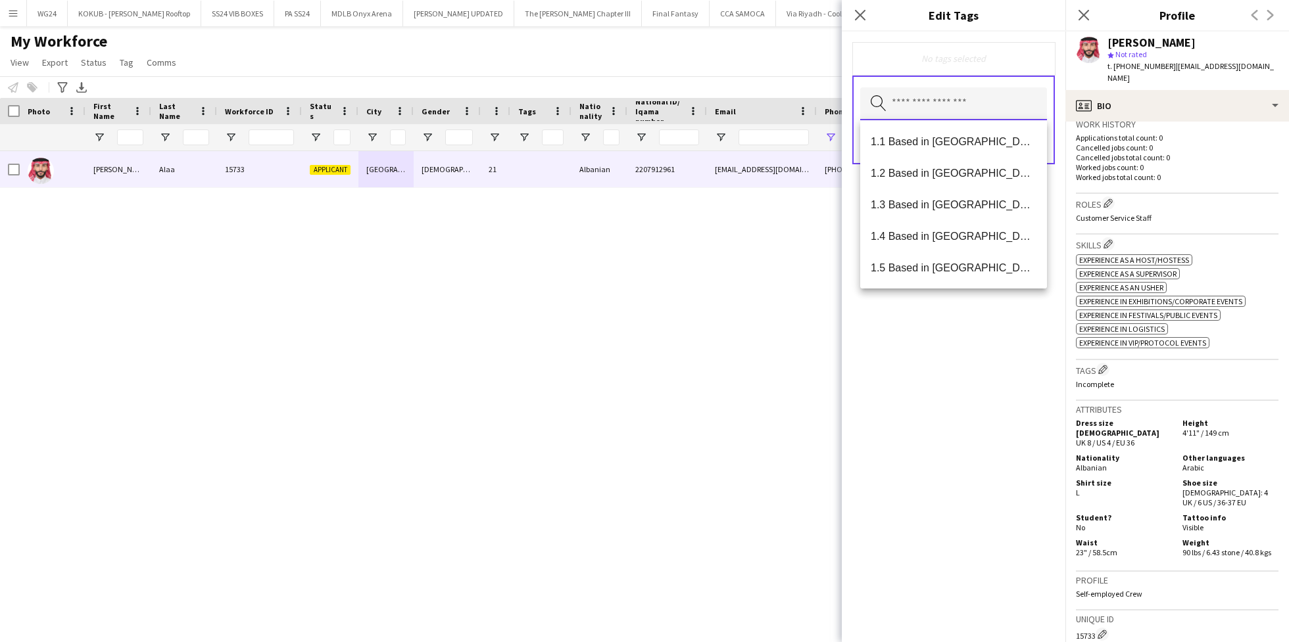
click at [951, 110] on input "text" at bounding box center [953, 103] width 187 height 33
click at [947, 143] on span "1.1 Based in [GEOGRAPHIC_DATA]" at bounding box center [954, 141] width 166 height 12
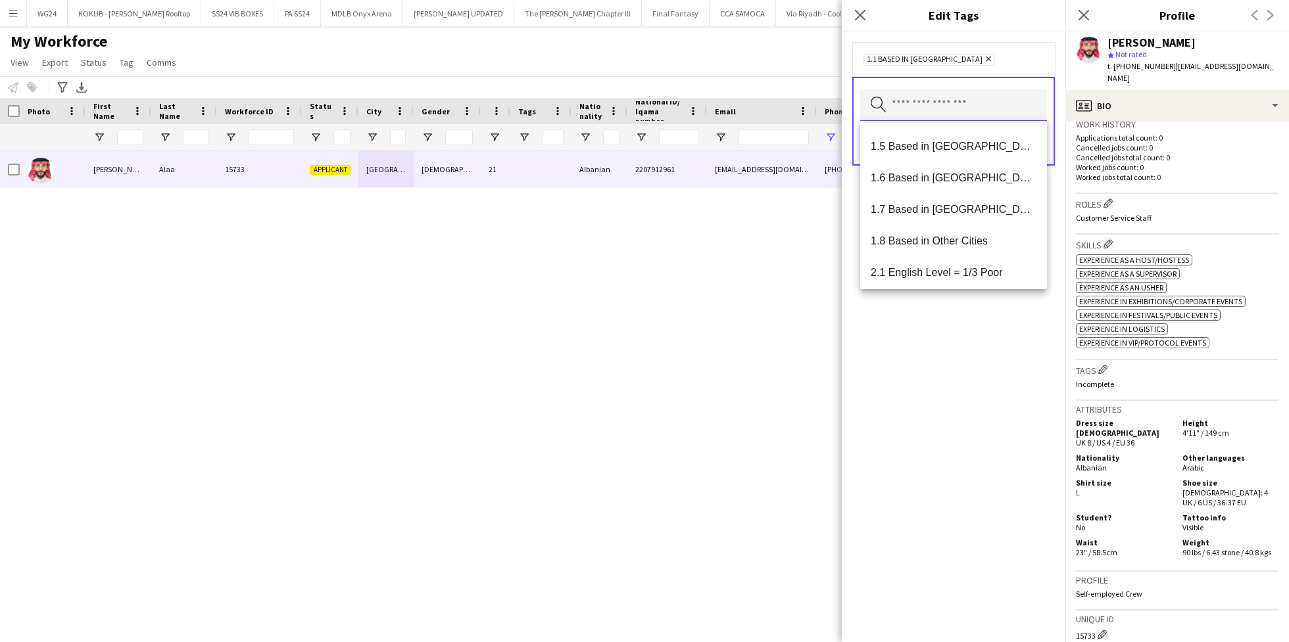
scroll to position [151, 0]
click at [953, 200] on mat-option "2.1 English Level = 1/3 Poor" at bounding box center [953, 213] width 187 height 32
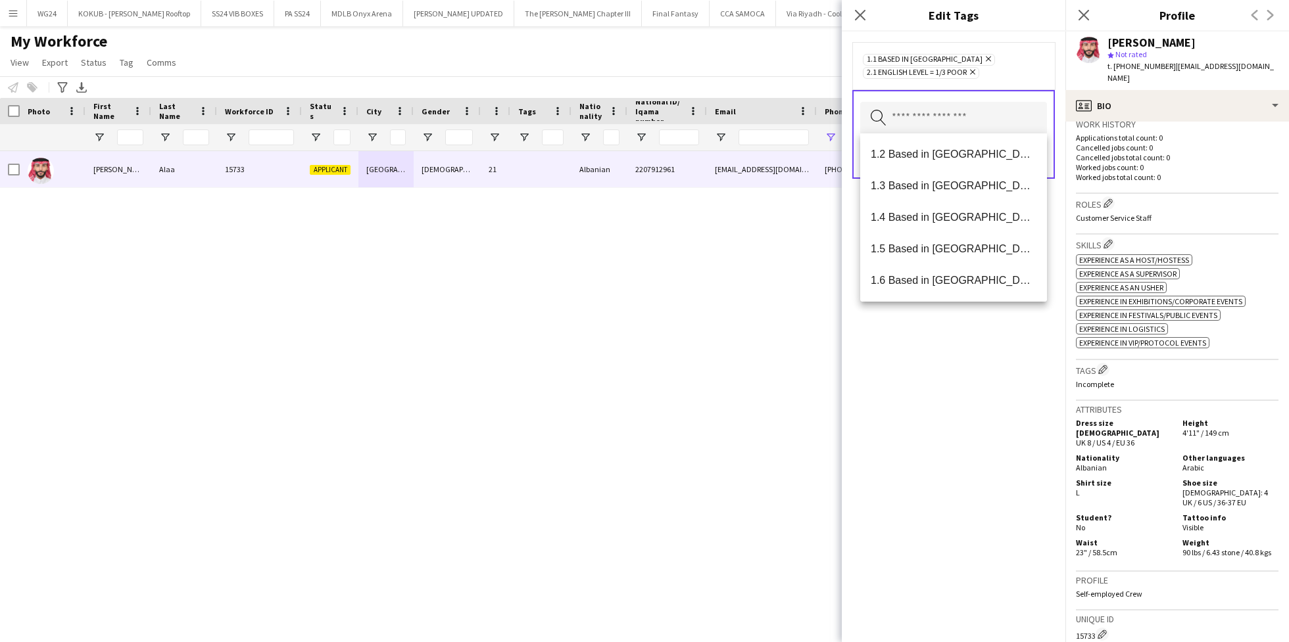
click at [953, 382] on div "1.1 Based in [GEOGRAPHIC_DATA] Remove 2.1 English Level = 1/3 Poor Remove Searc…" at bounding box center [954, 337] width 224 height 611
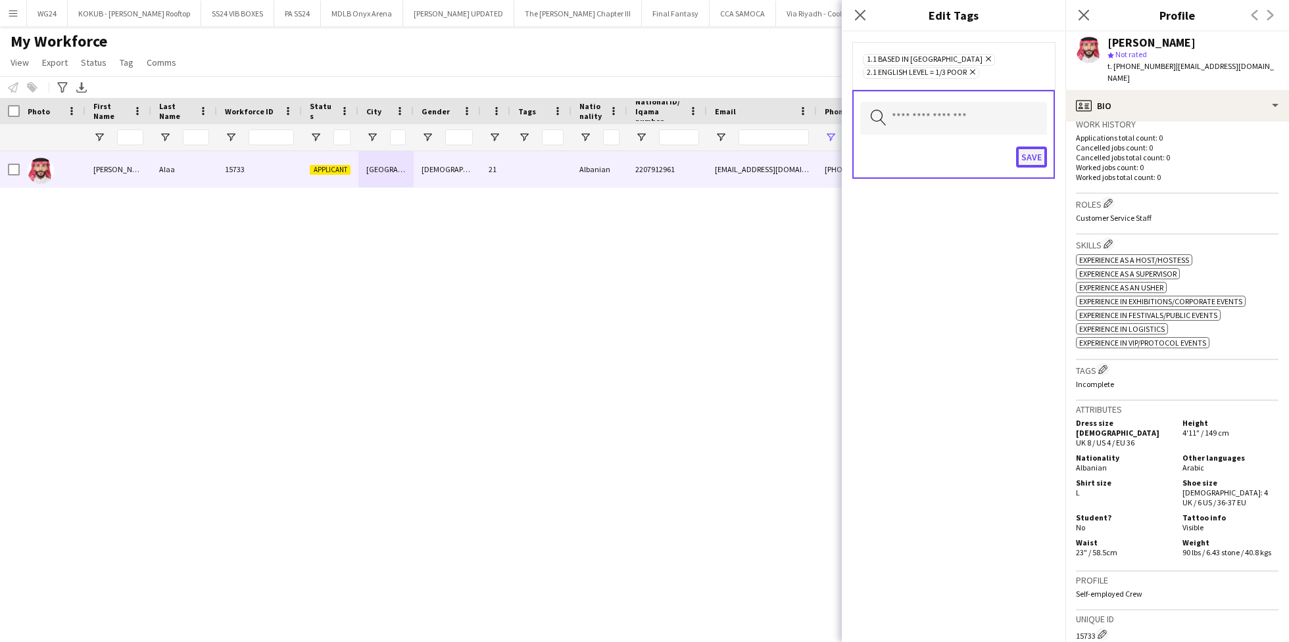
click at [1032, 151] on button "Save" at bounding box center [1031, 157] width 31 height 21
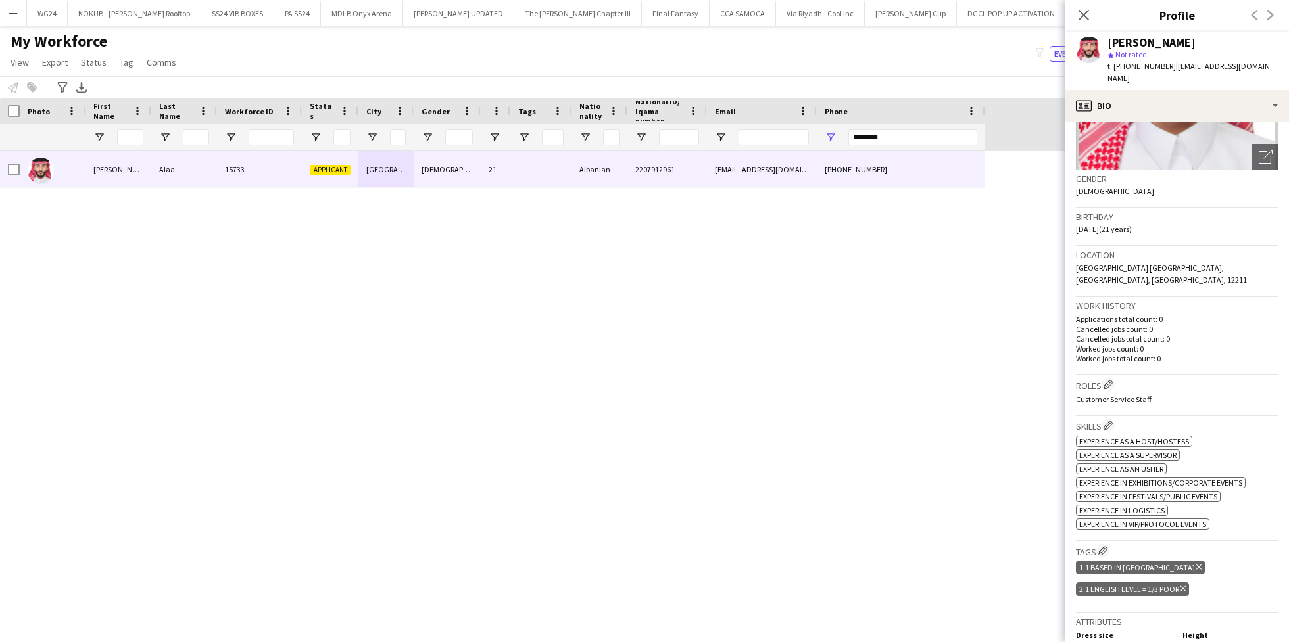
scroll to position [0, 0]
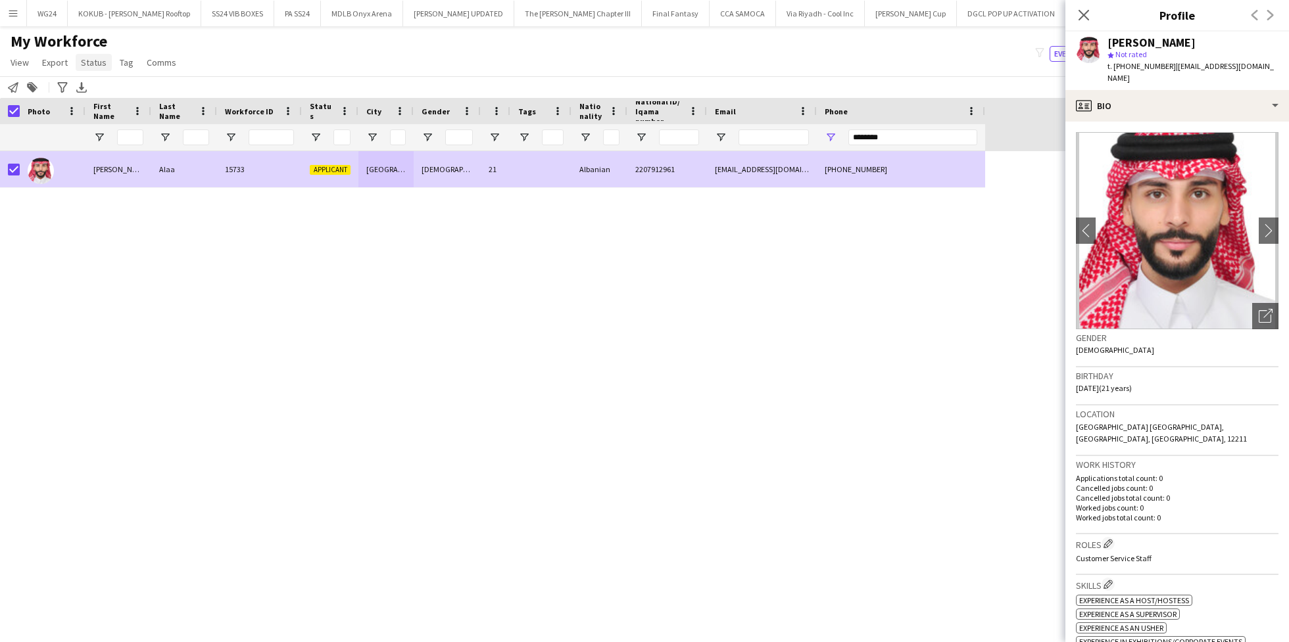
click at [89, 66] on span "Status" at bounding box center [94, 63] width 26 height 12
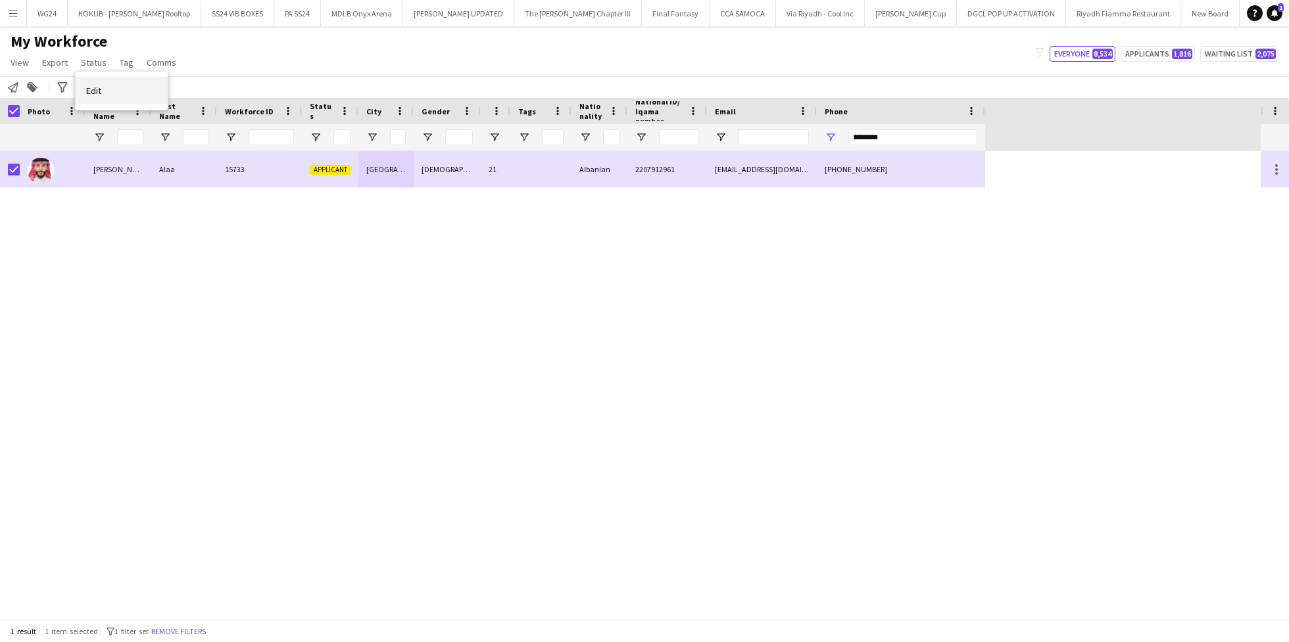
click at [108, 91] on link "Edit" at bounding box center [122, 91] width 92 height 28
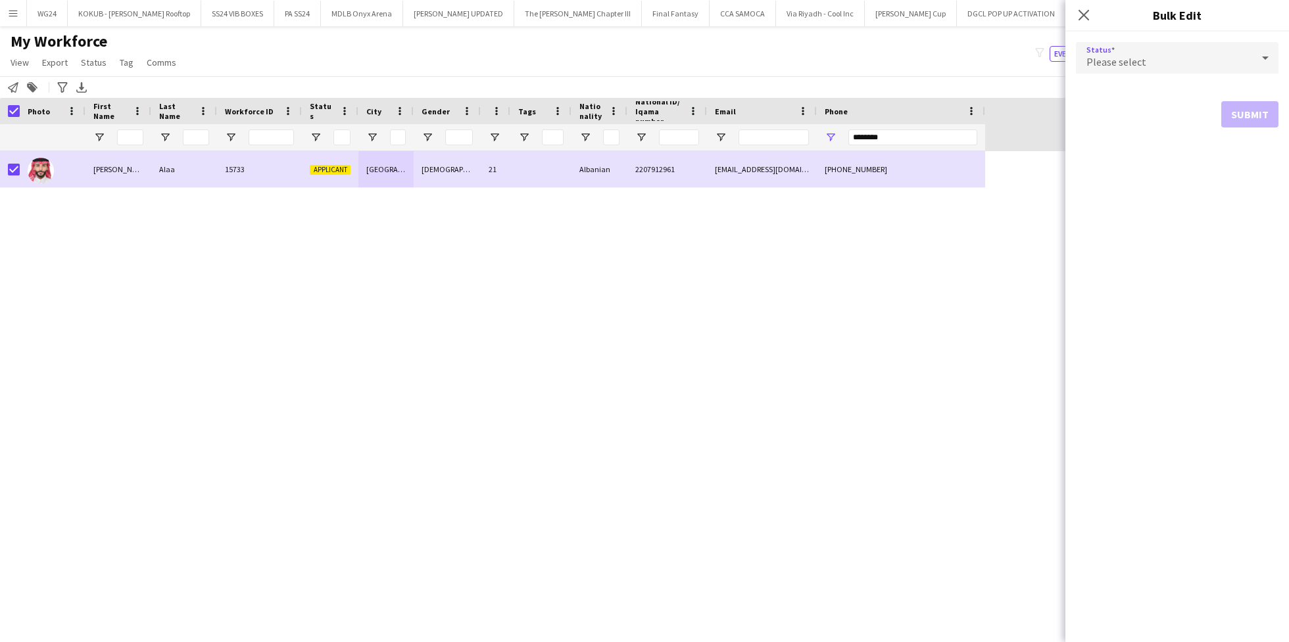
click at [1184, 44] on div "Please select" at bounding box center [1164, 58] width 176 height 32
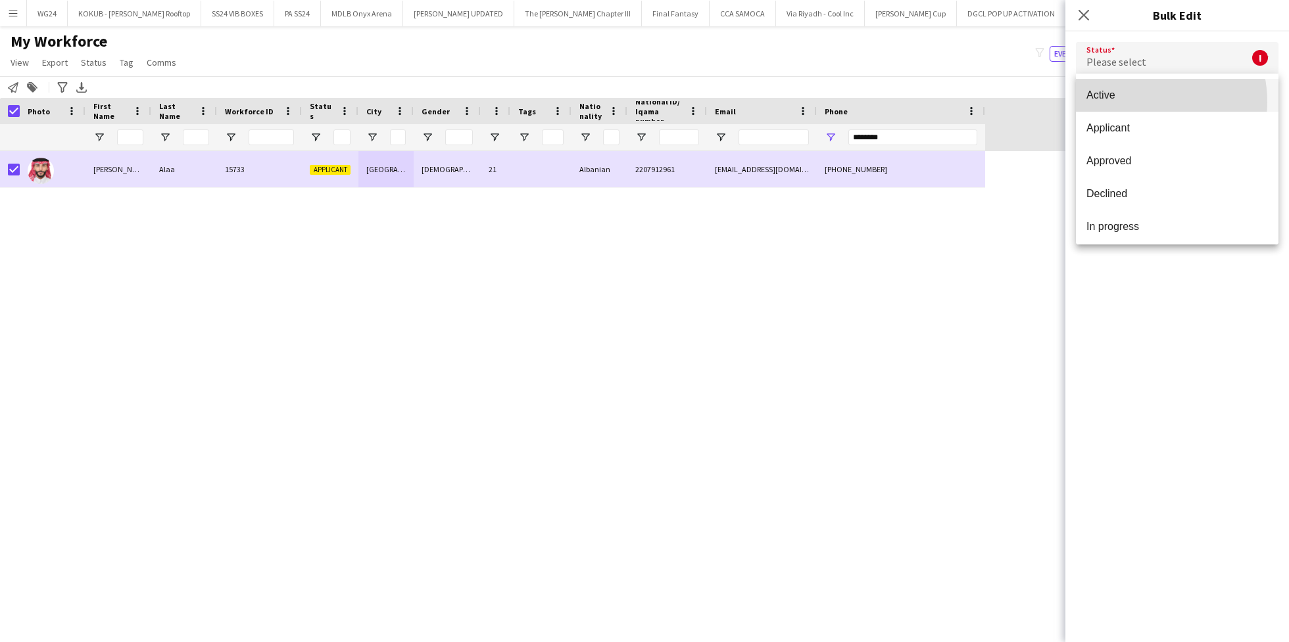
click at [1137, 102] on mat-option "Active" at bounding box center [1177, 95] width 203 height 33
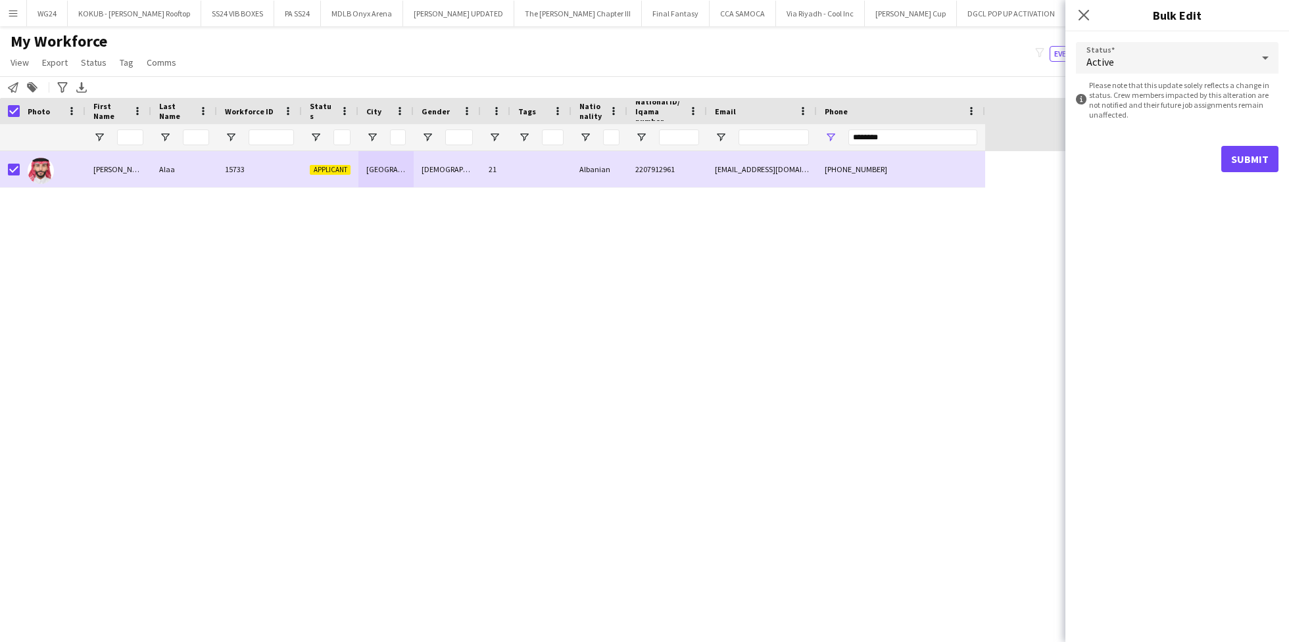
click at [1161, 254] on div "Status Active information-circle Please note that this update solely reflects a…" at bounding box center [1177, 337] width 224 height 611
click at [1244, 160] on button "Submit" at bounding box center [1249, 159] width 57 height 26
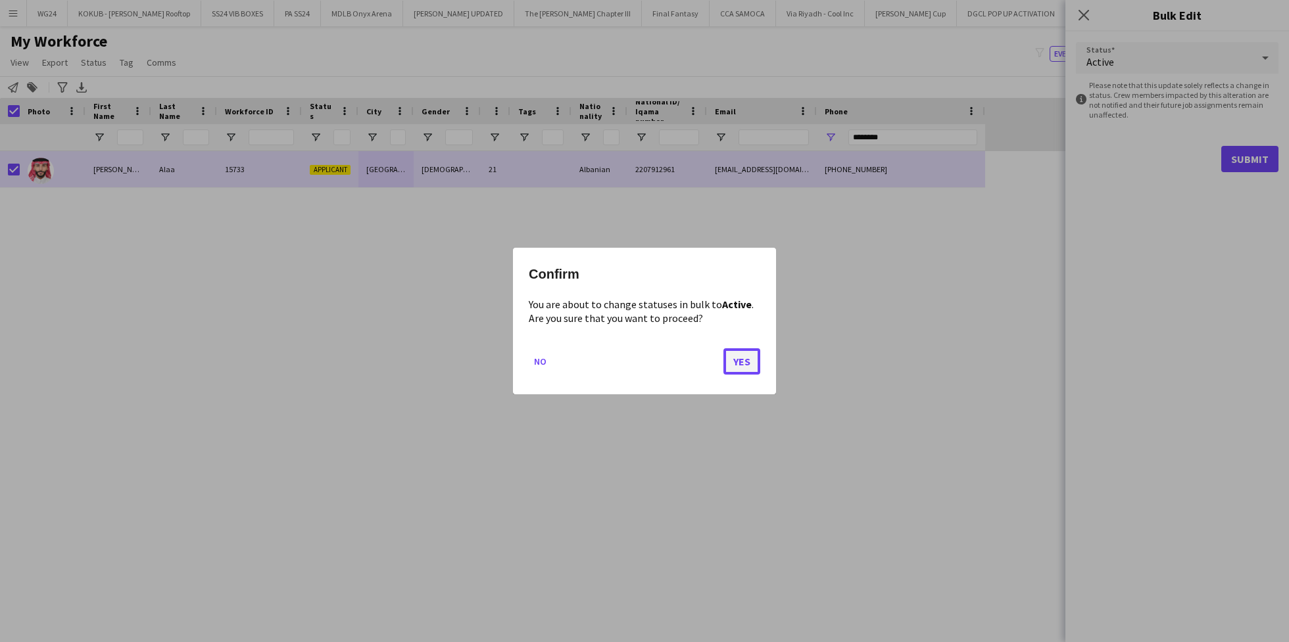
click at [750, 356] on button "Yes" at bounding box center [741, 362] width 37 height 26
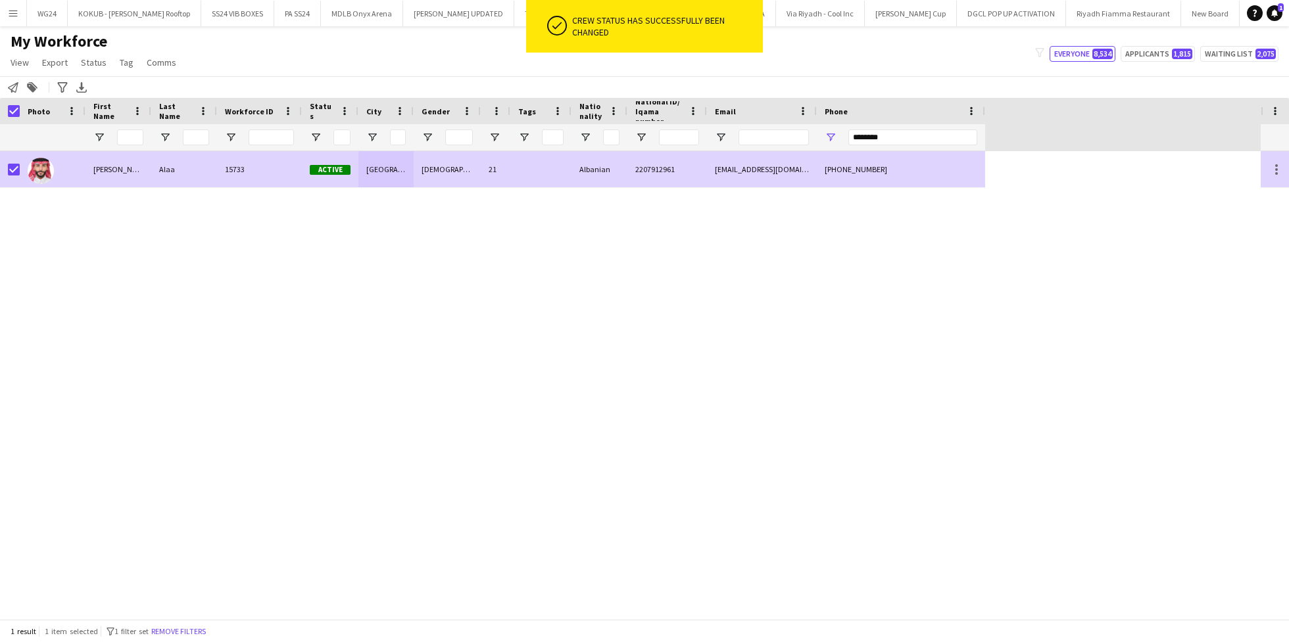
click at [142, 171] on div "[PERSON_NAME]" at bounding box center [118, 169] width 66 height 36
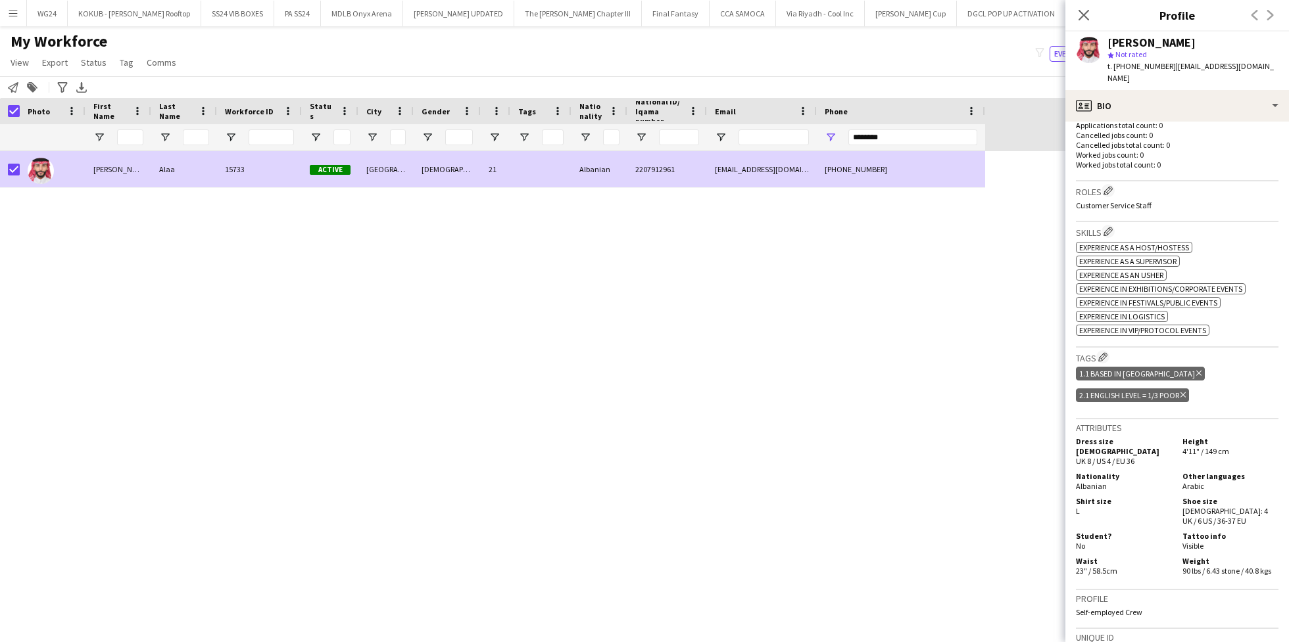
scroll to position [589, 0]
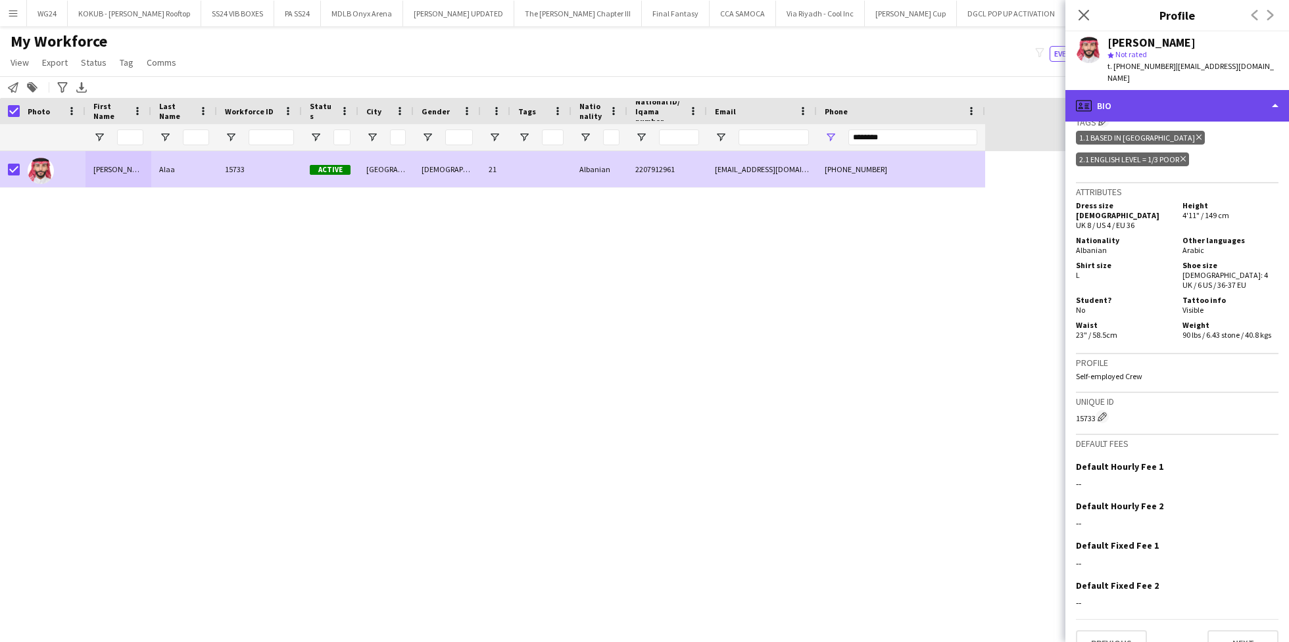
click at [1142, 90] on div "profile Bio" at bounding box center [1177, 106] width 224 height 32
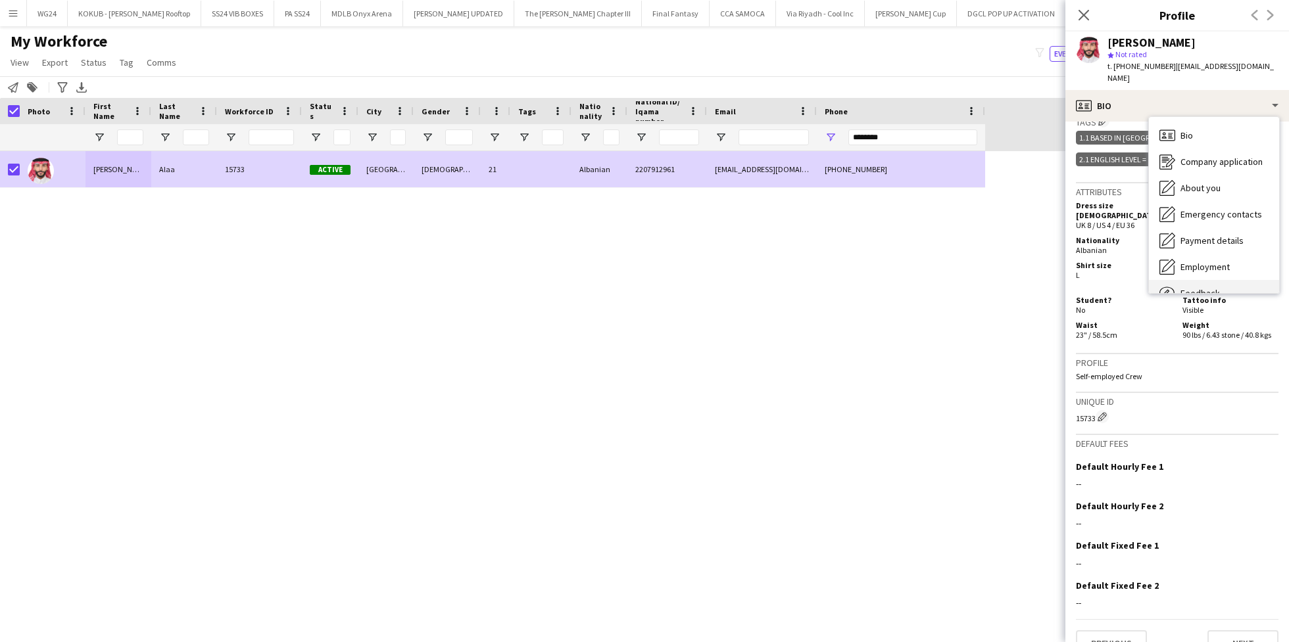
click at [1201, 287] on span "Feedback" at bounding box center [1199, 293] width 39 height 12
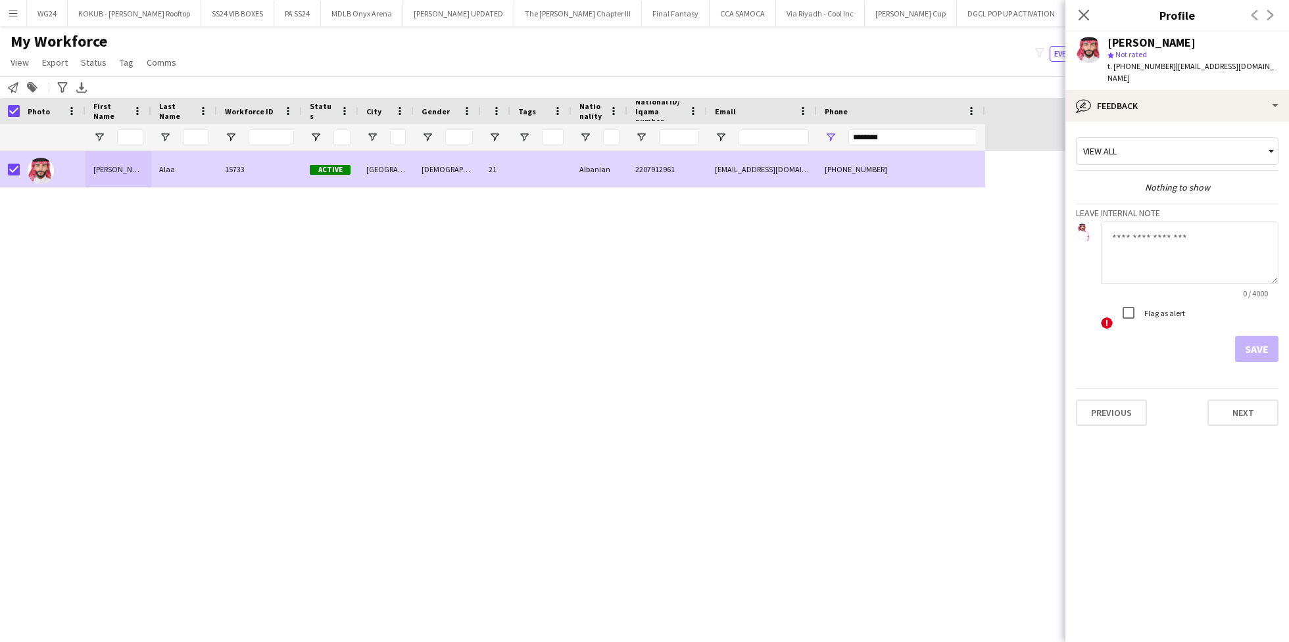
click at [1145, 234] on textarea at bounding box center [1190, 253] width 178 height 62
type textarea "**********"
click at [1242, 337] on button "Save" at bounding box center [1256, 349] width 43 height 26
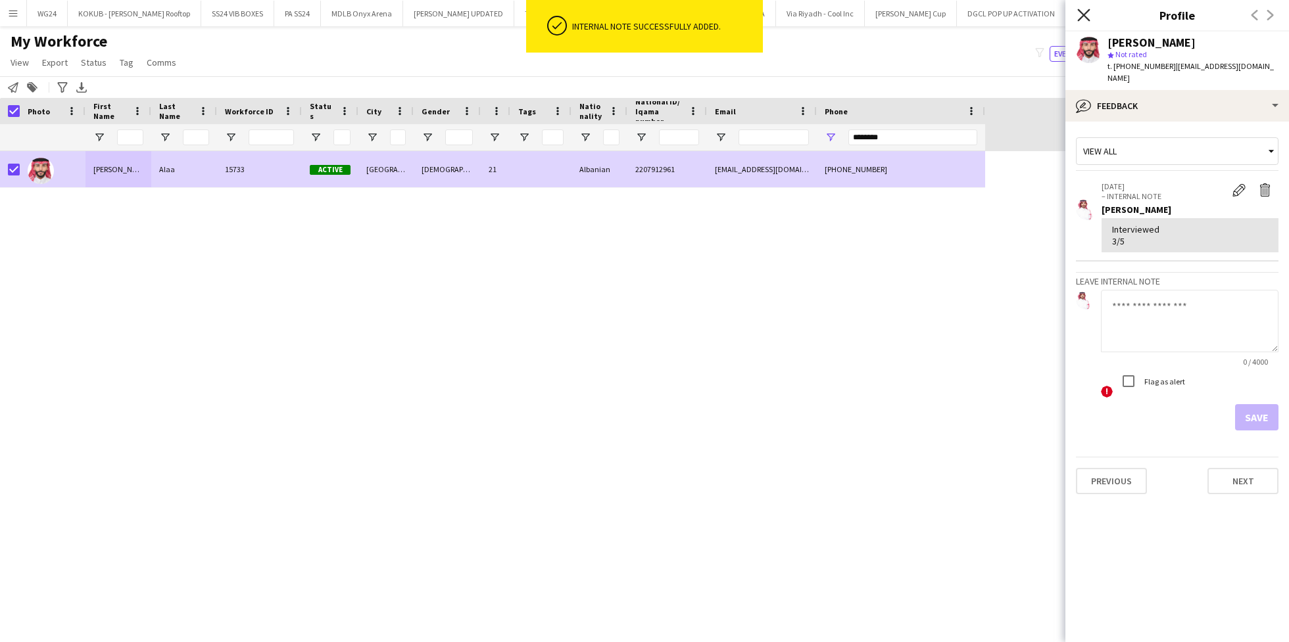
click at [1078, 20] on icon at bounding box center [1083, 15] width 12 height 12
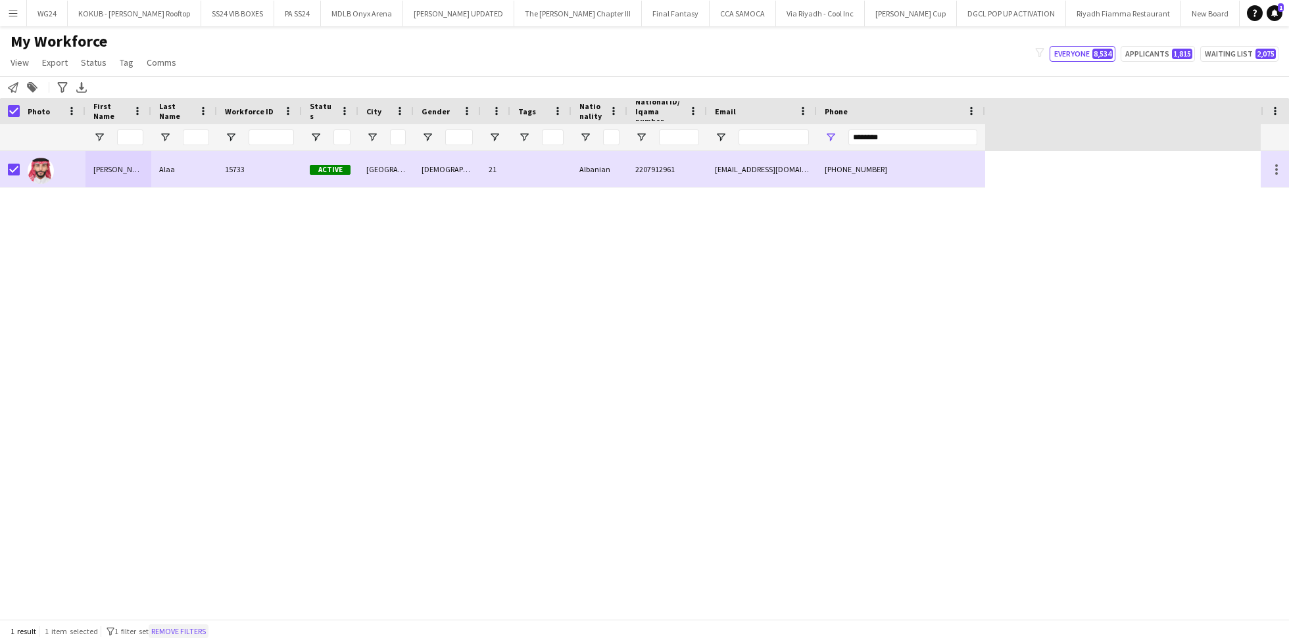
click at [201, 630] on button "Remove filters" at bounding box center [179, 632] width 60 height 14
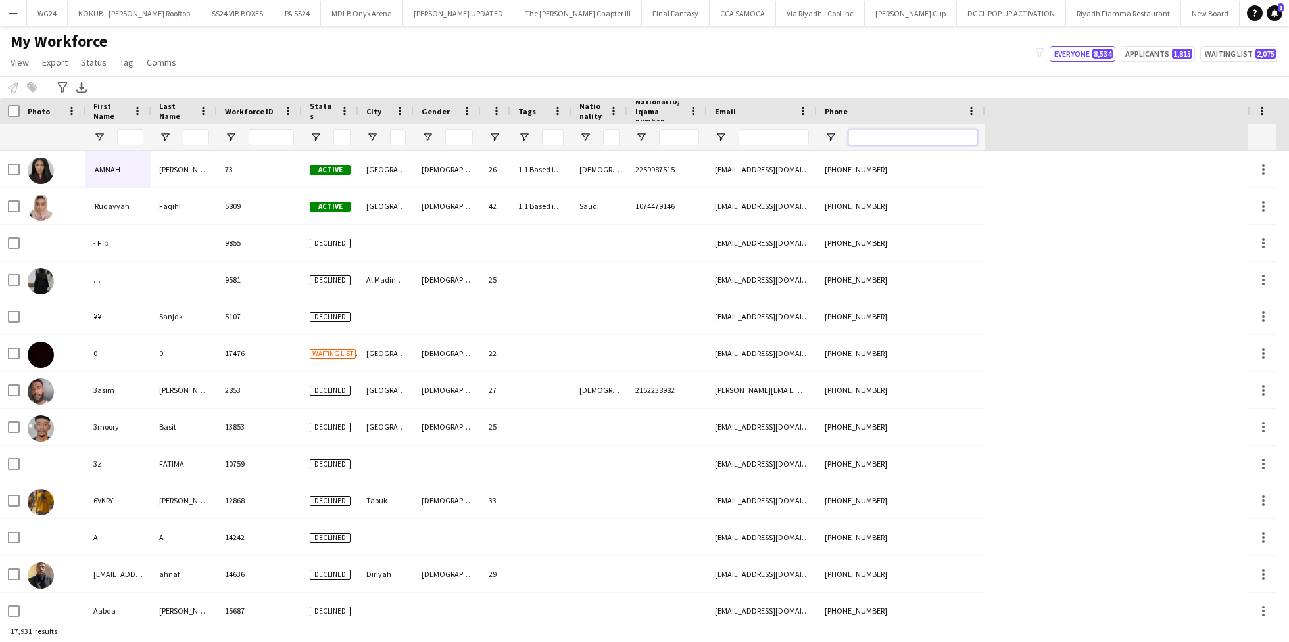
click at [877, 143] on input "Phone Filter Input" at bounding box center [912, 138] width 129 height 16
paste input "********"
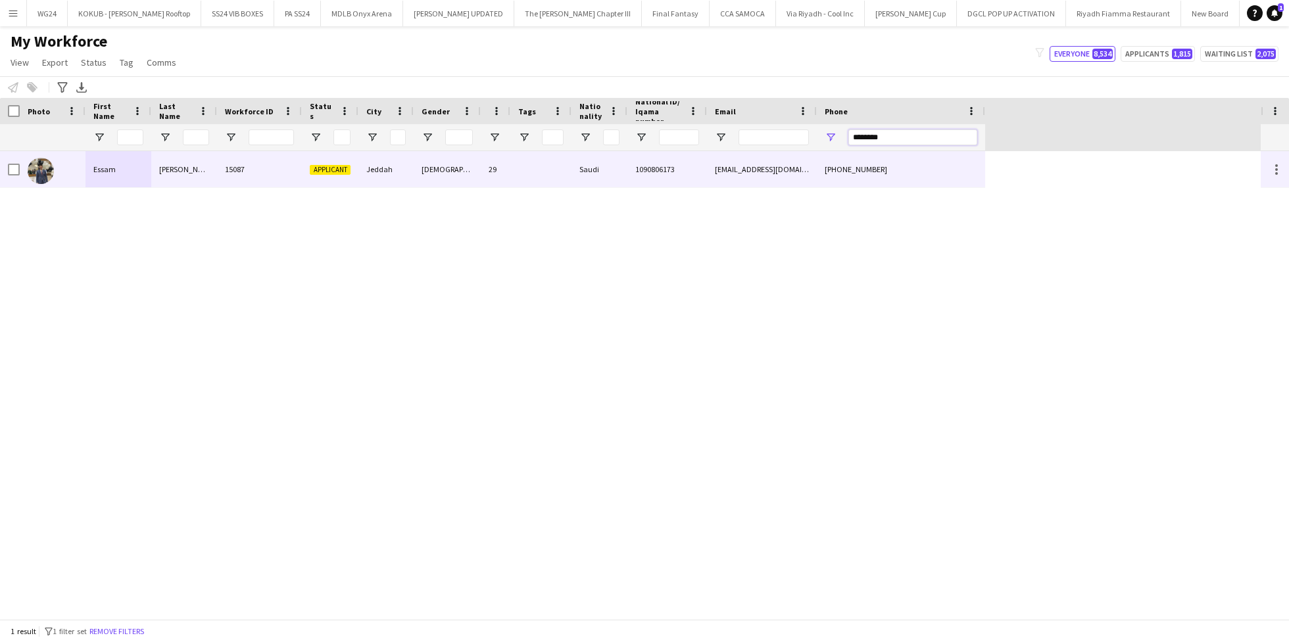
type input "********"
click at [576, 181] on div "Saudi" at bounding box center [599, 169] width 56 height 36
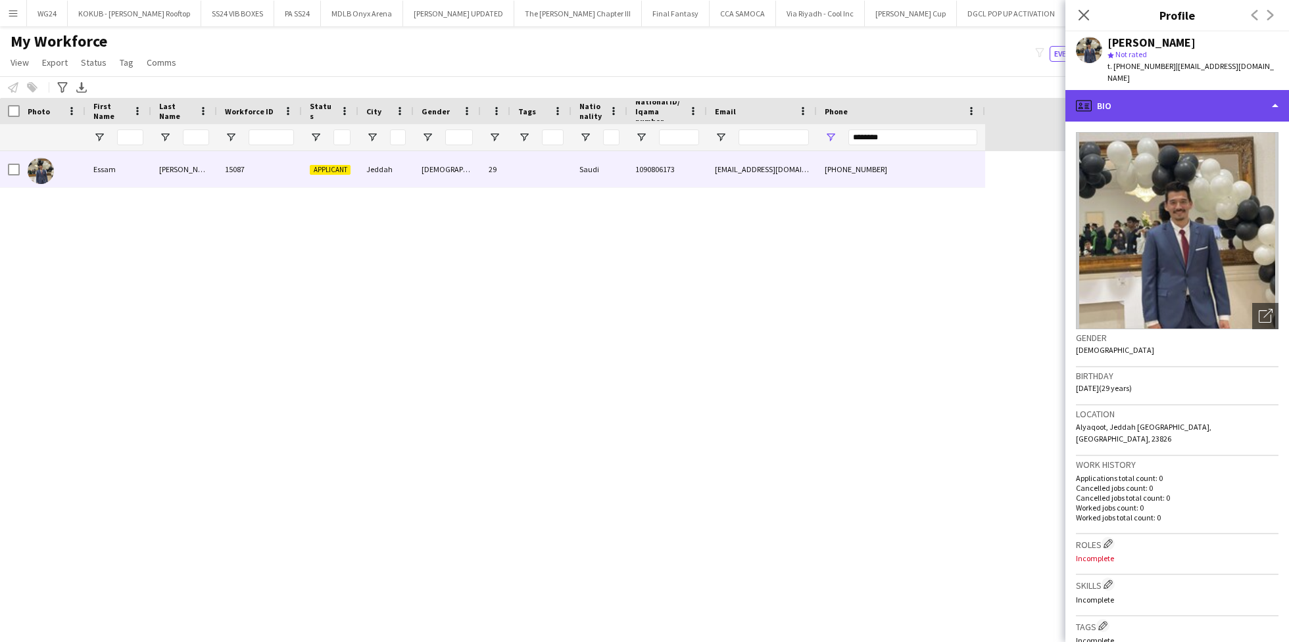
click at [1182, 94] on div "profile Bio" at bounding box center [1177, 106] width 224 height 32
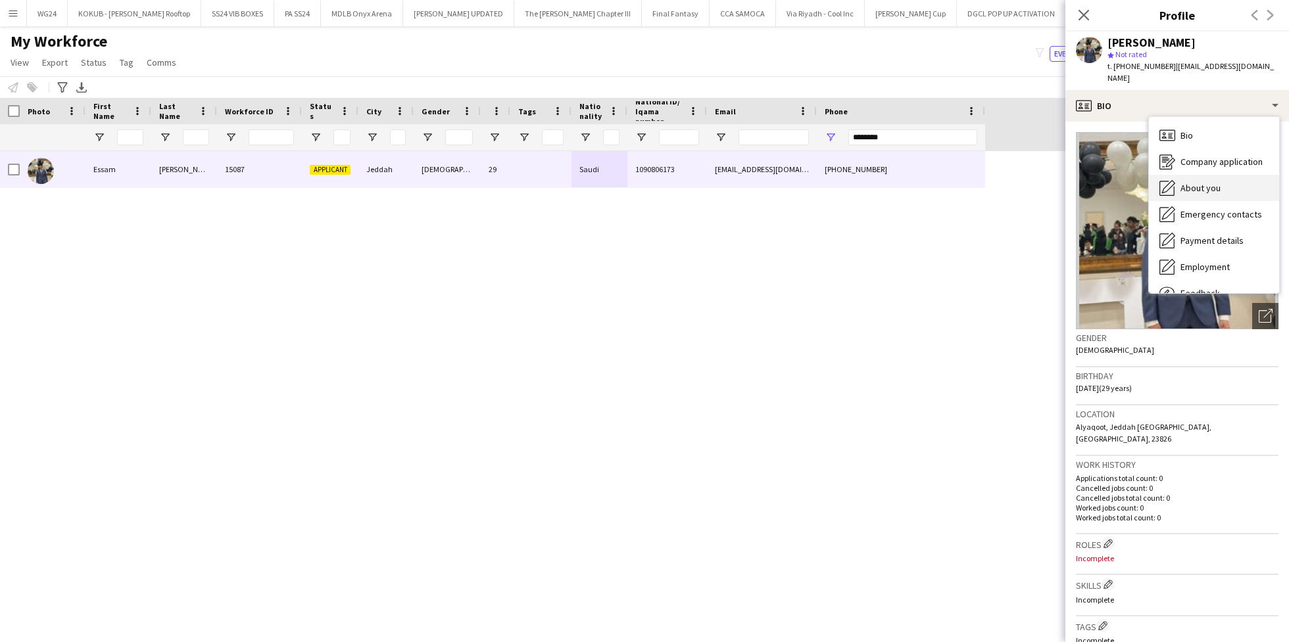
click at [1207, 182] on span "About you" at bounding box center [1200, 188] width 40 height 12
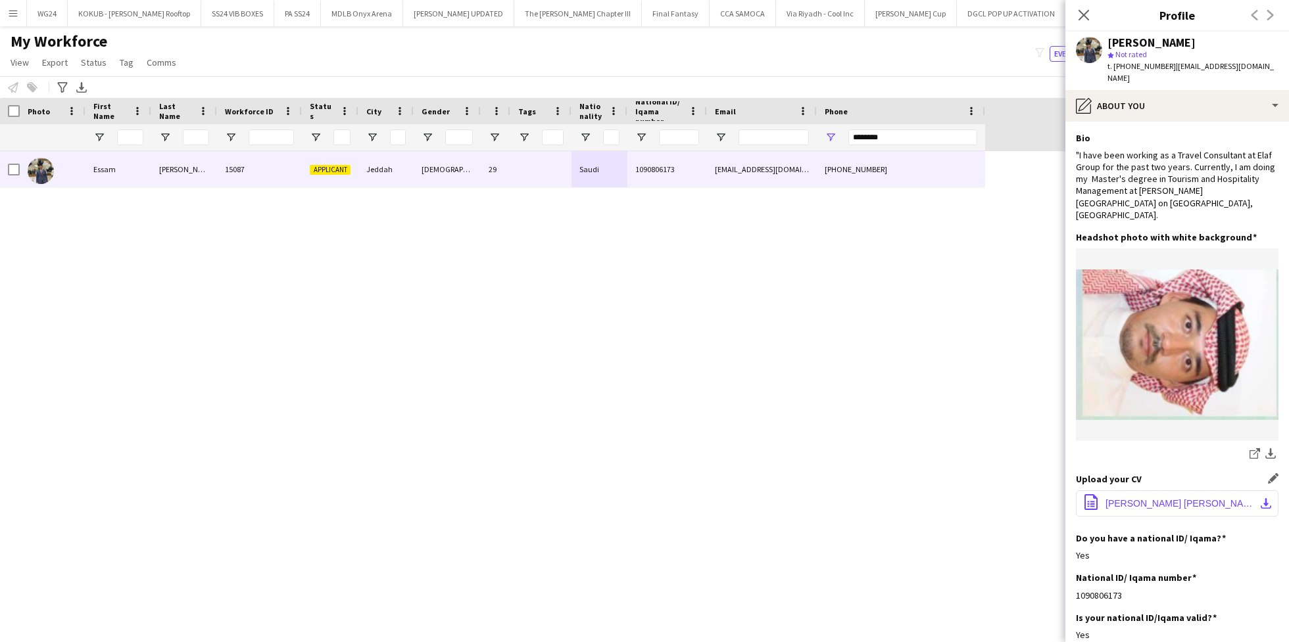
click at [1142, 498] on span "[PERSON_NAME] [PERSON_NAME] resume 2024.docx" at bounding box center [1179, 503] width 149 height 11
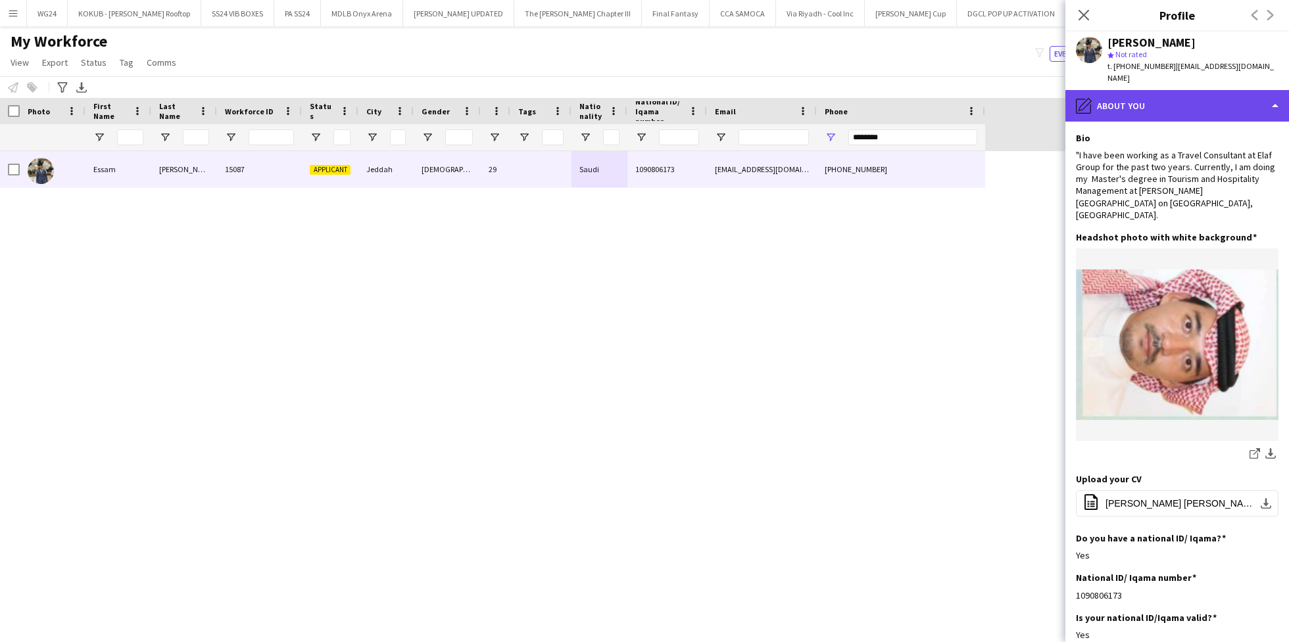
click at [1149, 99] on div "pencil4 About you" at bounding box center [1177, 106] width 224 height 32
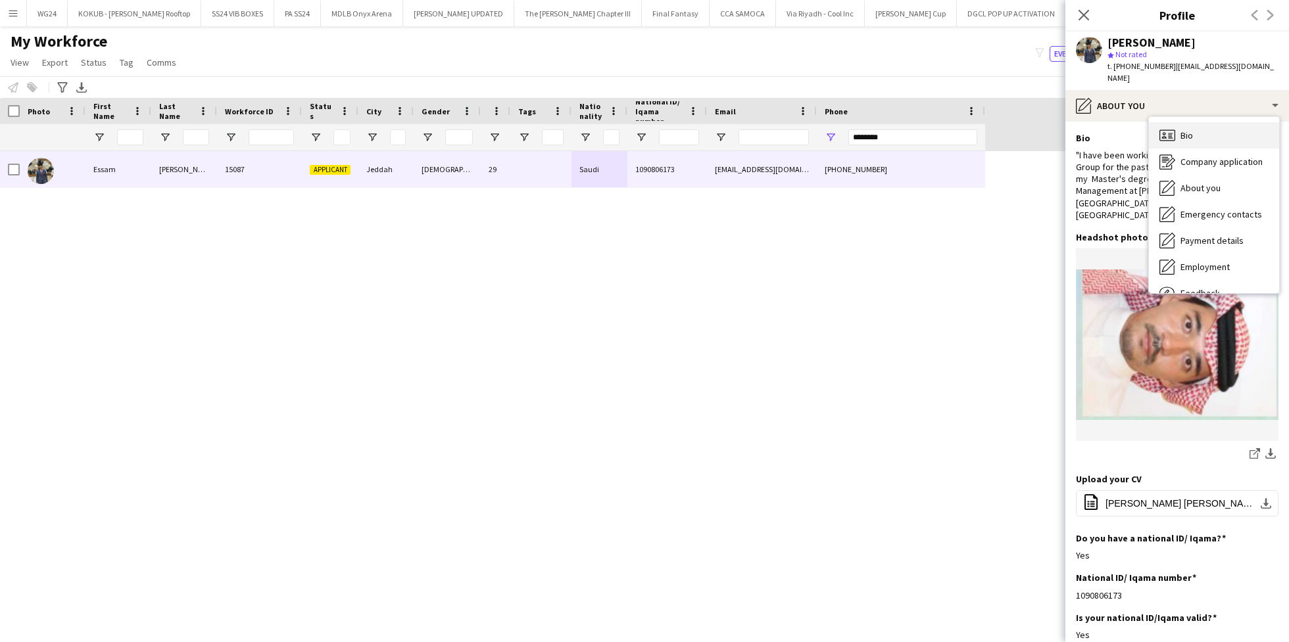
click at [1183, 130] on span "Bio" at bounding box center [1186, 136] width 12 height 12
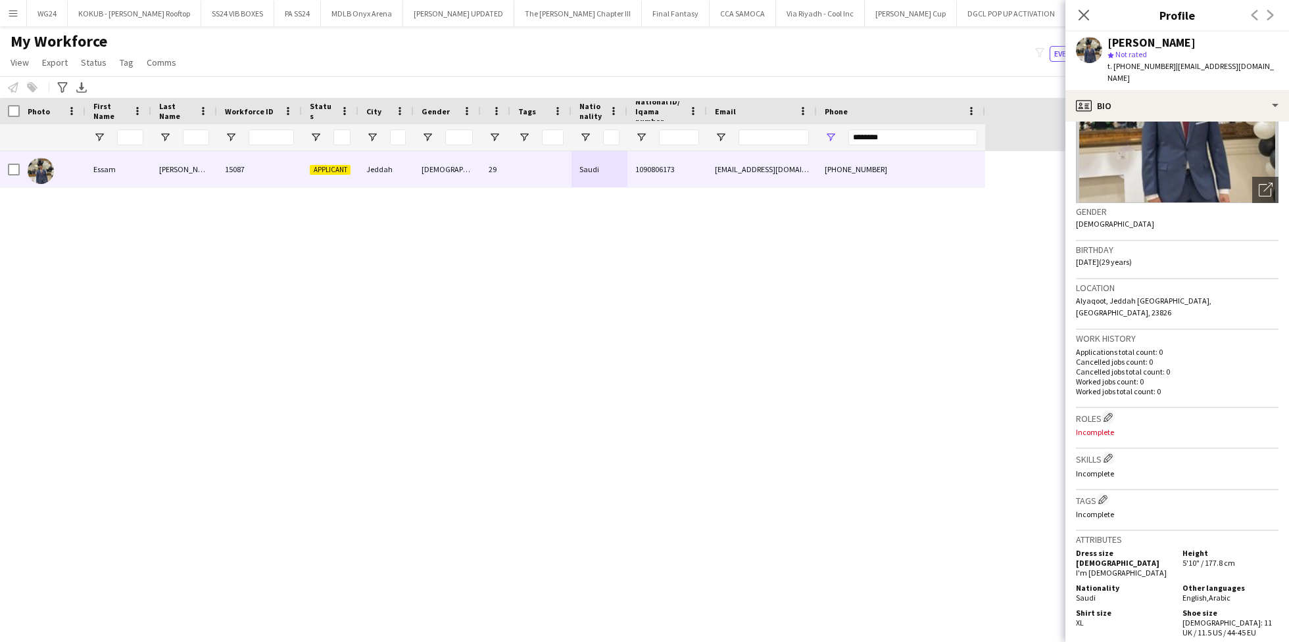
scroll to position [130, 0]
click at [1107, 410] on app-icon "Edit crew company roles" at bounding box center [1107, 414] width 9 height 9
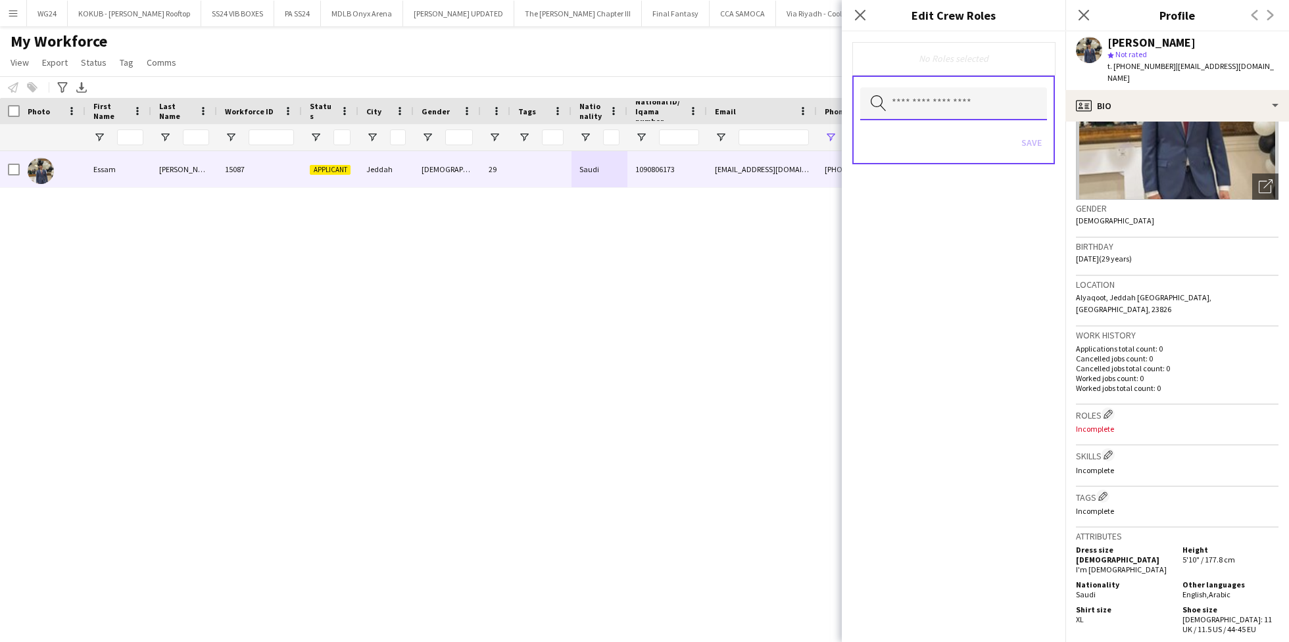
click at [962, 107] on input "text" at bounding box center [953, 103] width 187 height 33
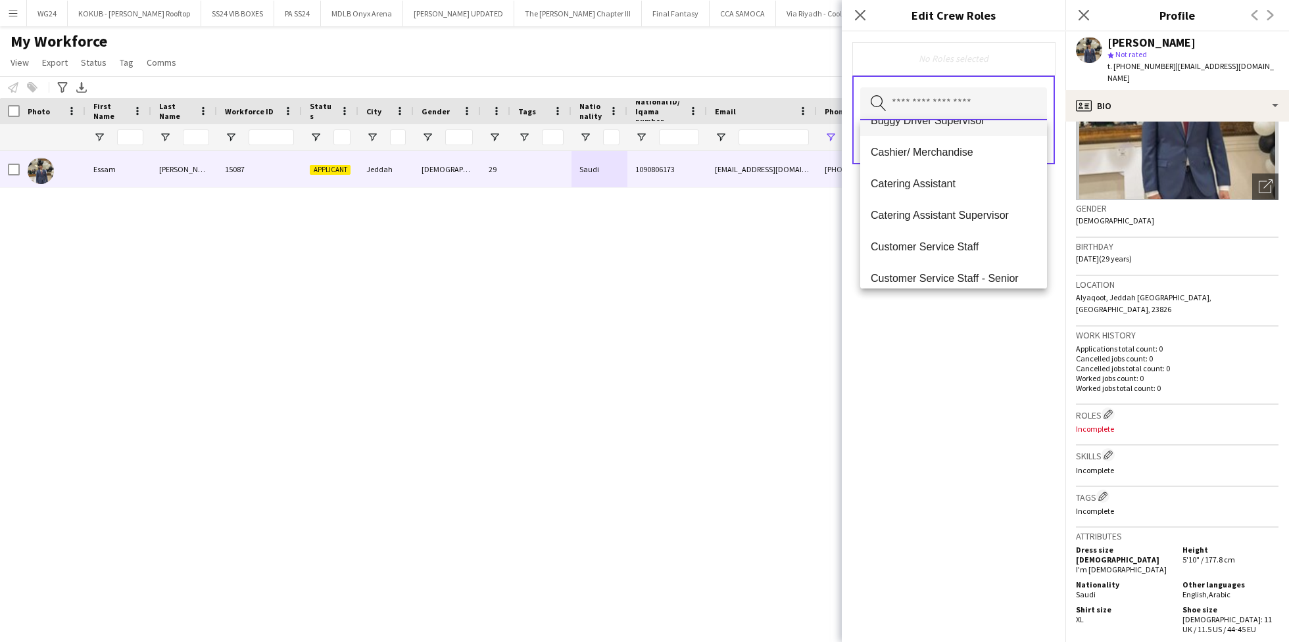
scroll to position [117, 0]
click at [964, 249] on span "Customer Service Staff" at bounding box center [954, 245] width 166 height 12
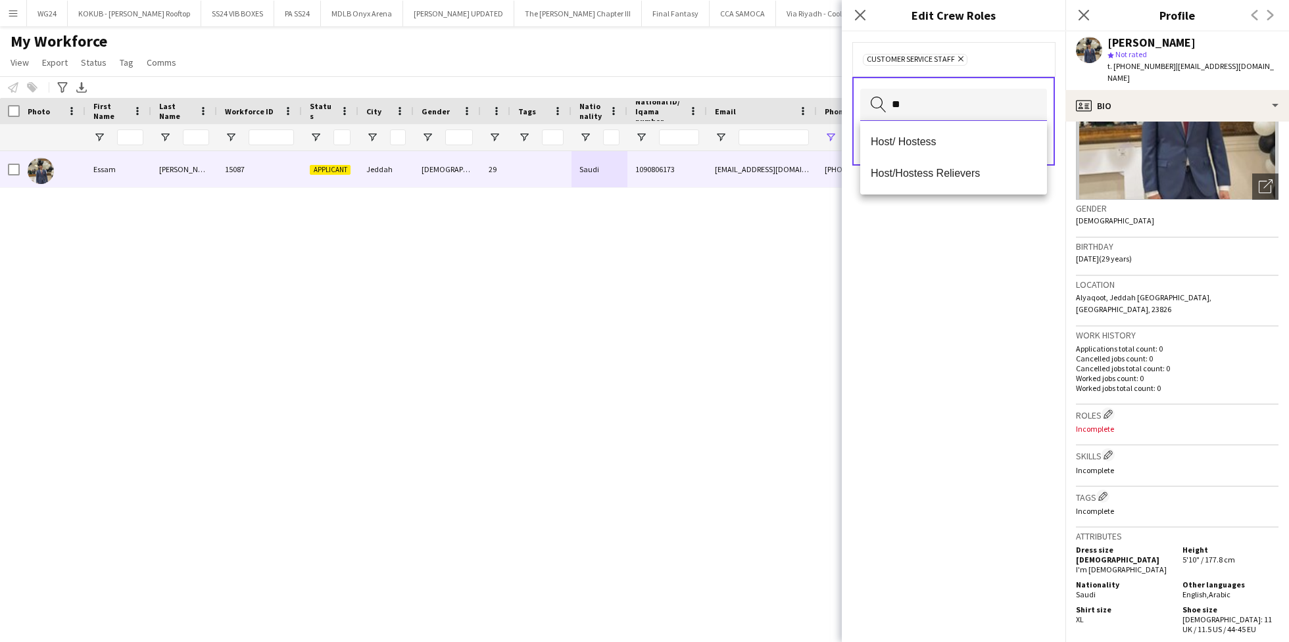
scroll to position [0, 0]
type input "***"
click at [923, 147] on span "Host/ Hostess" at bounding box center [954, 141] width 166 height 12
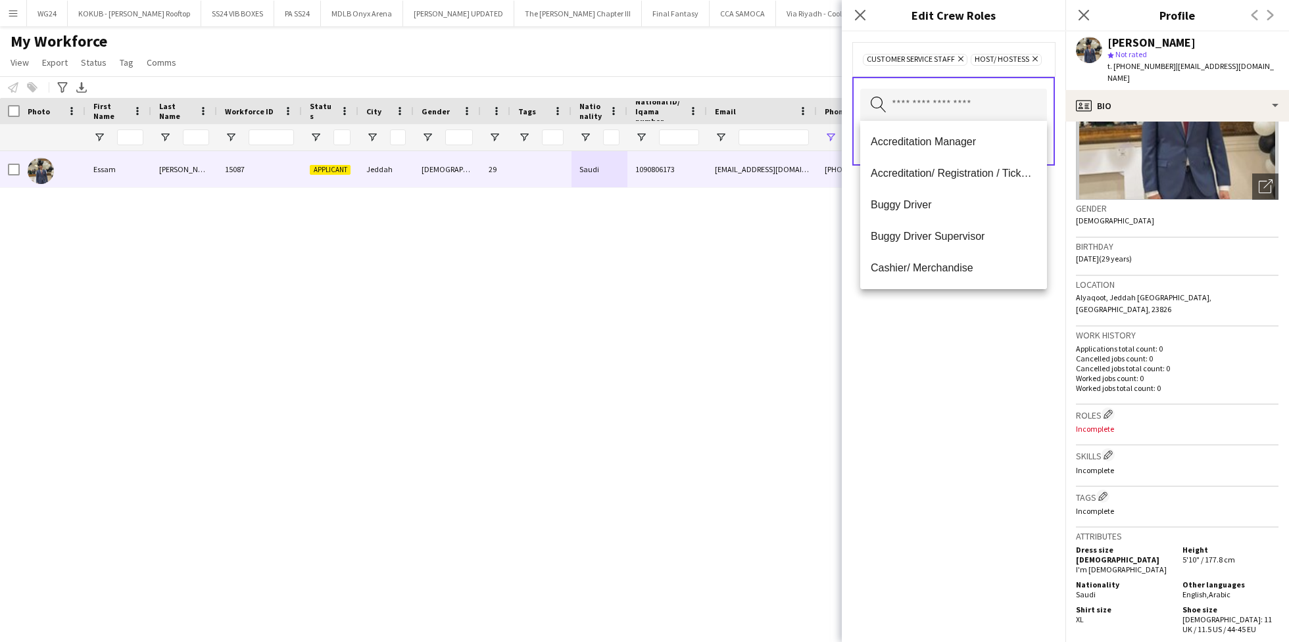
click at [907, 368] on div "Customer Service Staff Remove Host/ Hostess Remove Search by role type Save" at bounding box center [954, 337] width 224 height 611
click at [985, 109] on input "text" at bounding box center [953, 105] width 187 height 33
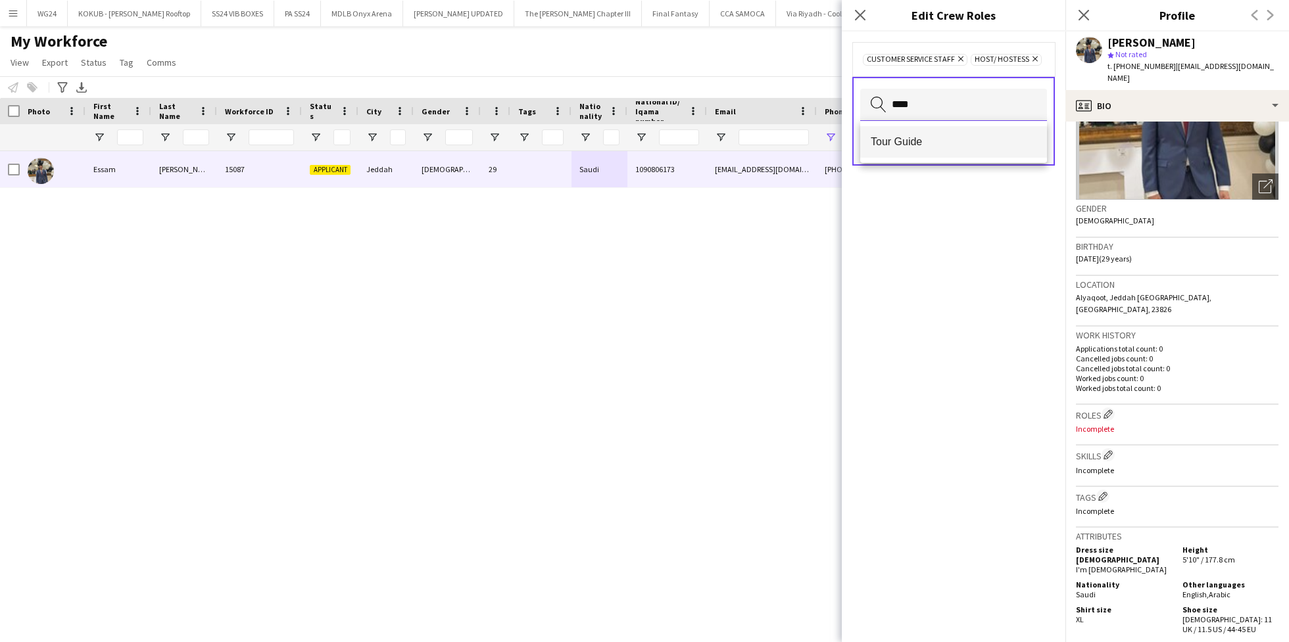
type input "****"
click at [944, 141] on span "Tour Guide" at bounding box center [954, 141] width 166 height 12
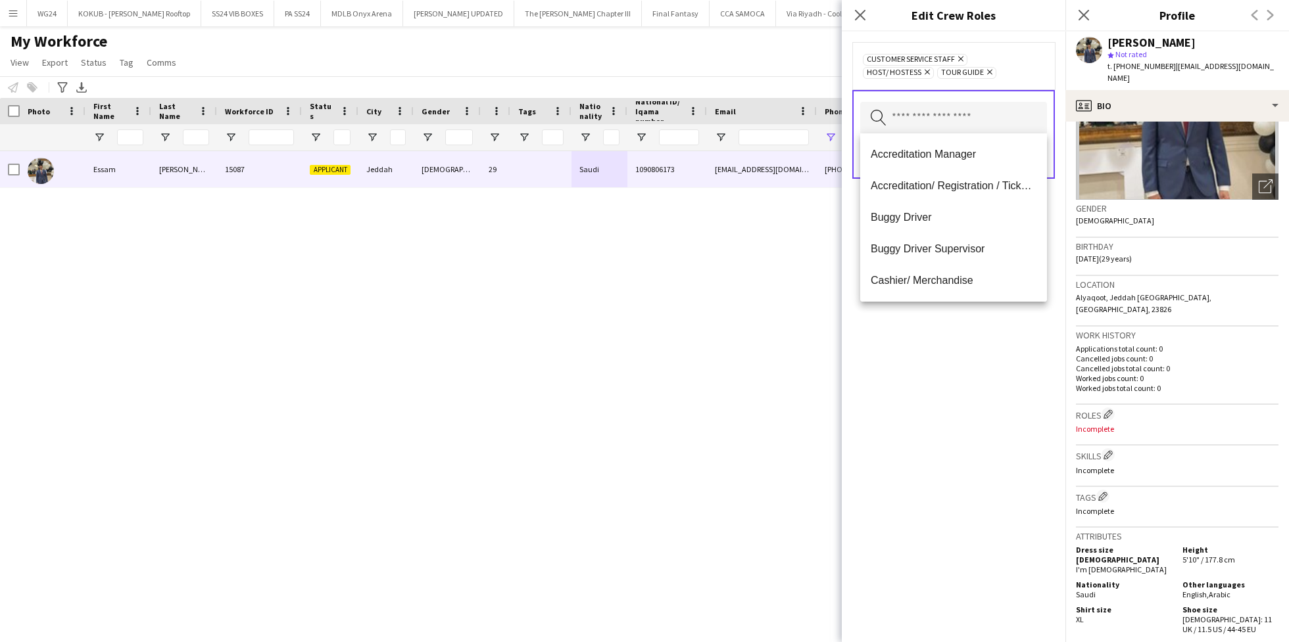
click at [928, 368] on div "Customer Service Staff Remove Host/ Hostess Remove Tour Guide Remove Search by …" at bounding box center [954, 337] width 224 height 611
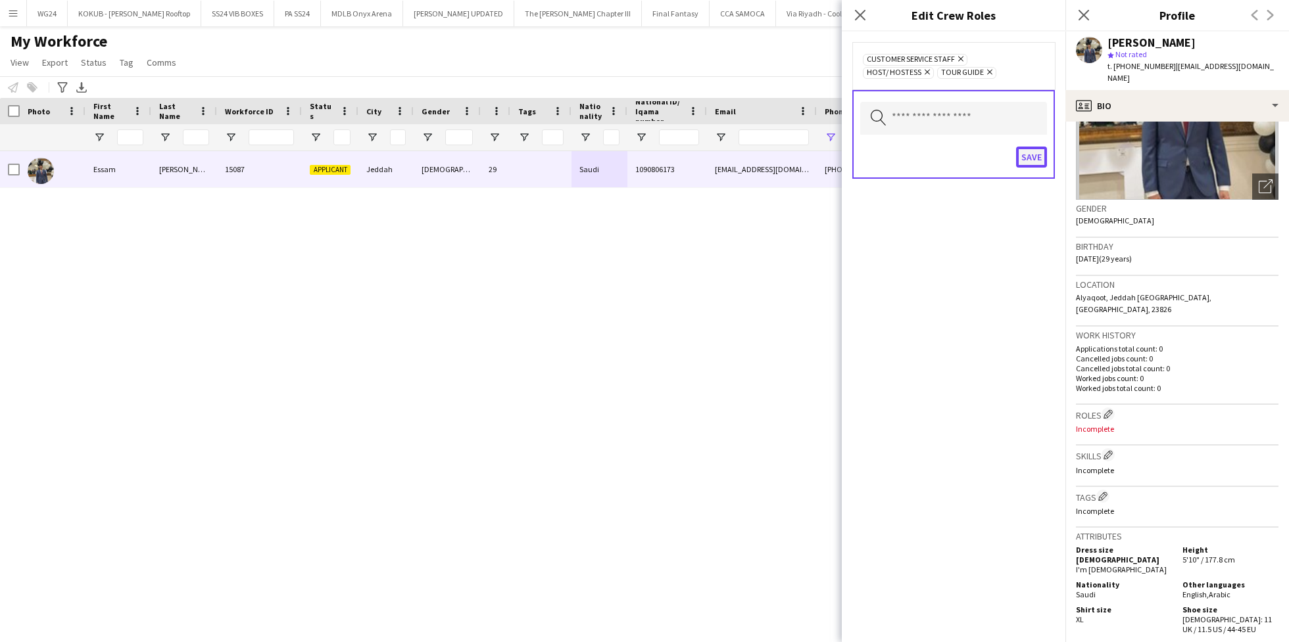
click at [1038, 156] on button "Save" at bounding box center [1031, 157] width 31 height 21
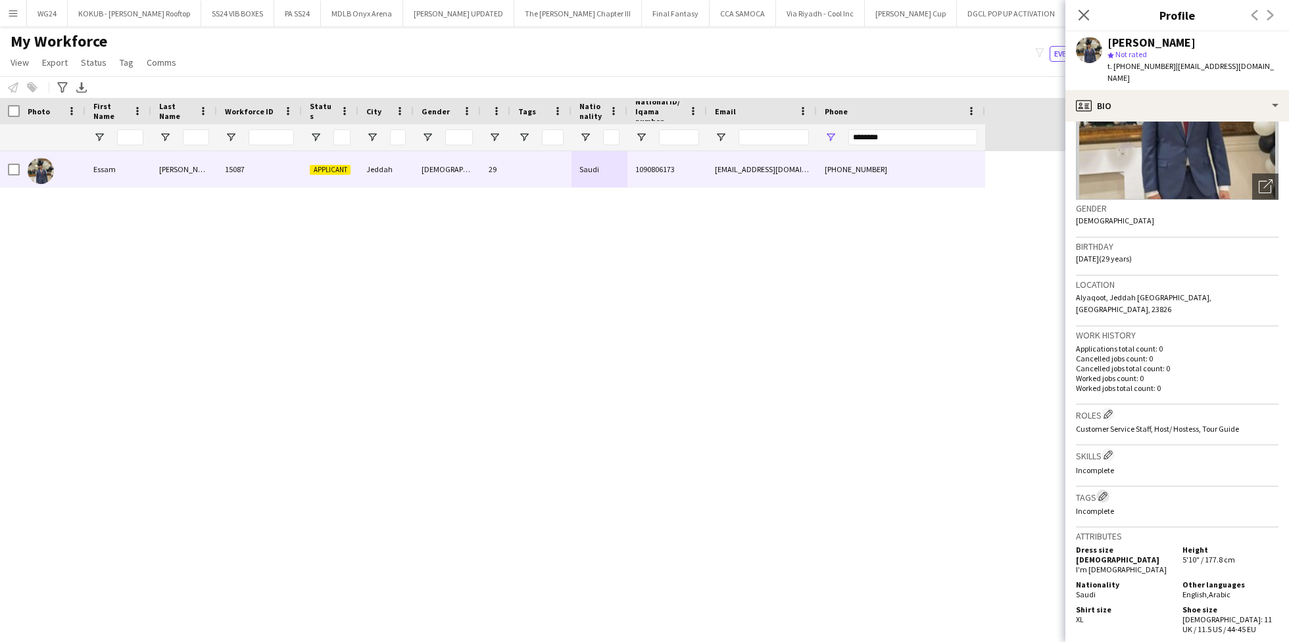
click at [1104, 492] on app-icon "Edit crew company tags" at bounding box center [1102, 496] width 9 height 9
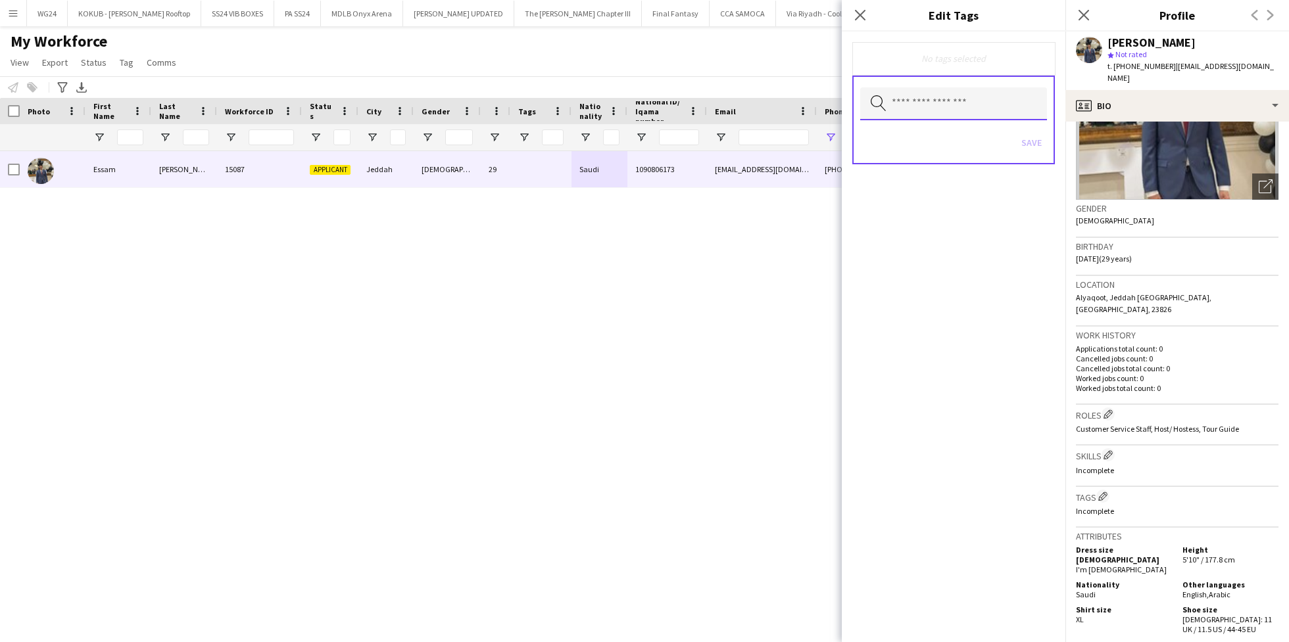
click at [939, 118] on input "text" at bounding box center [953, 103] width 187 height 33
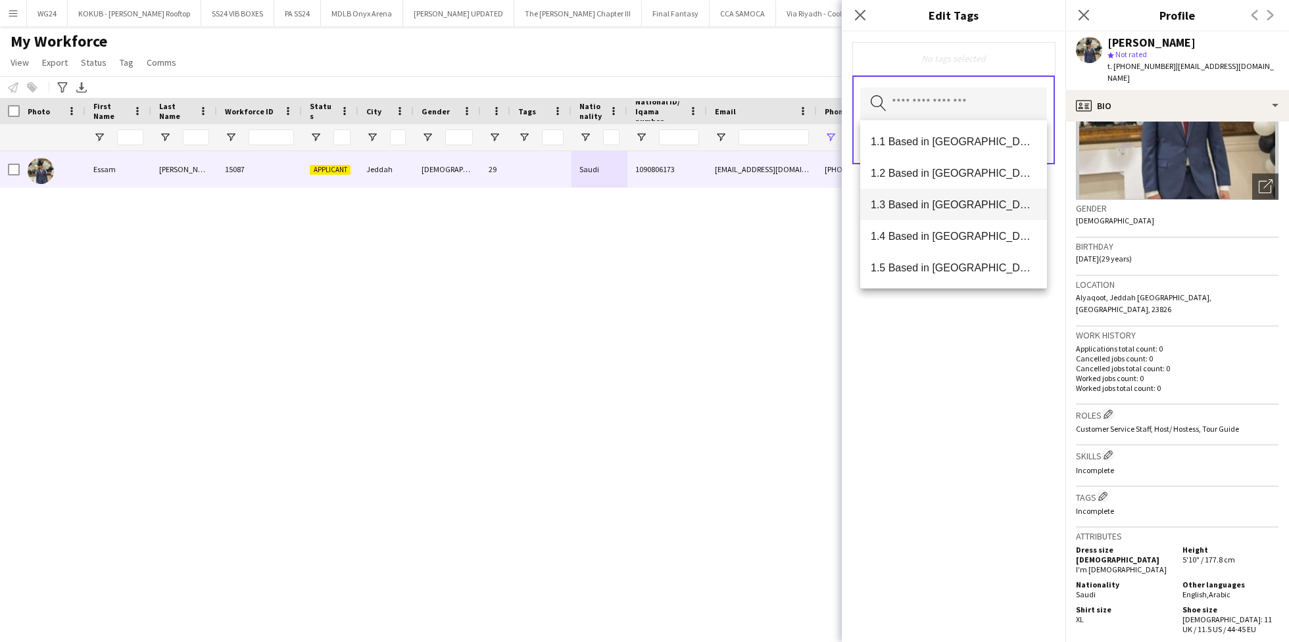
click at [944, 203] on span "1.3 Based in [GEOGRAPHIC_DATA]" at bounding box center [954, 205] width 166 height 12
click at [951, 262] on span "2.3 English Level = 3/3 Excellent" at bounding box center [954, 267] width 166 height 12
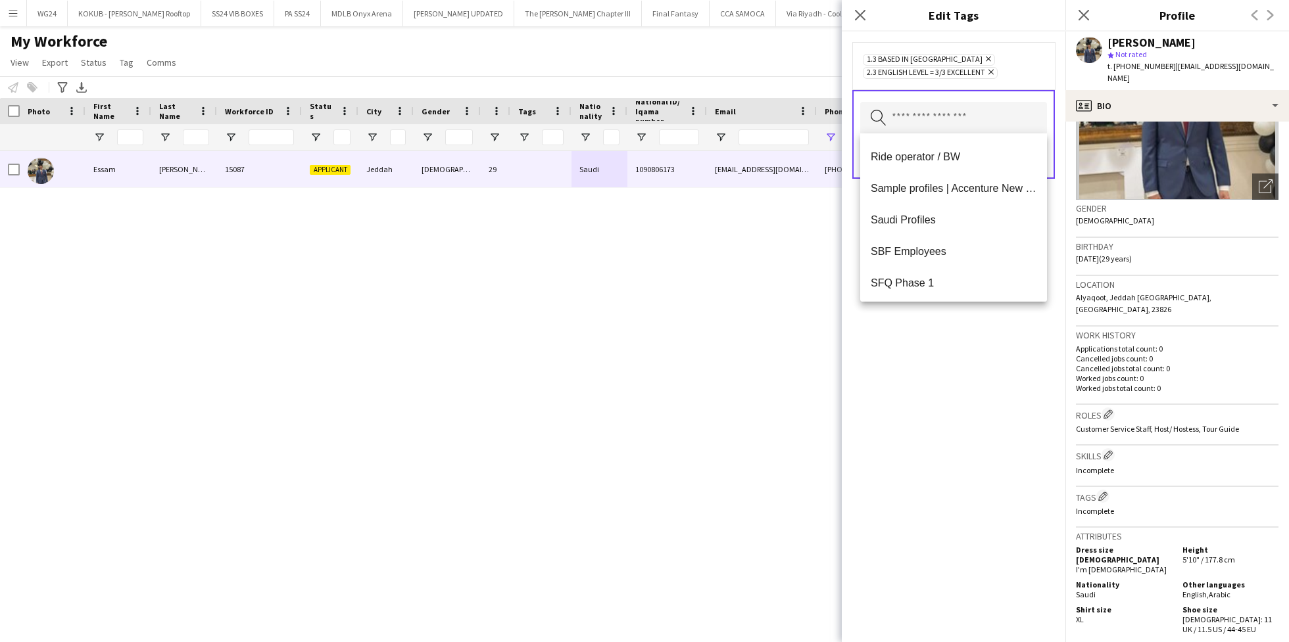
scroll to position [1216, 0]
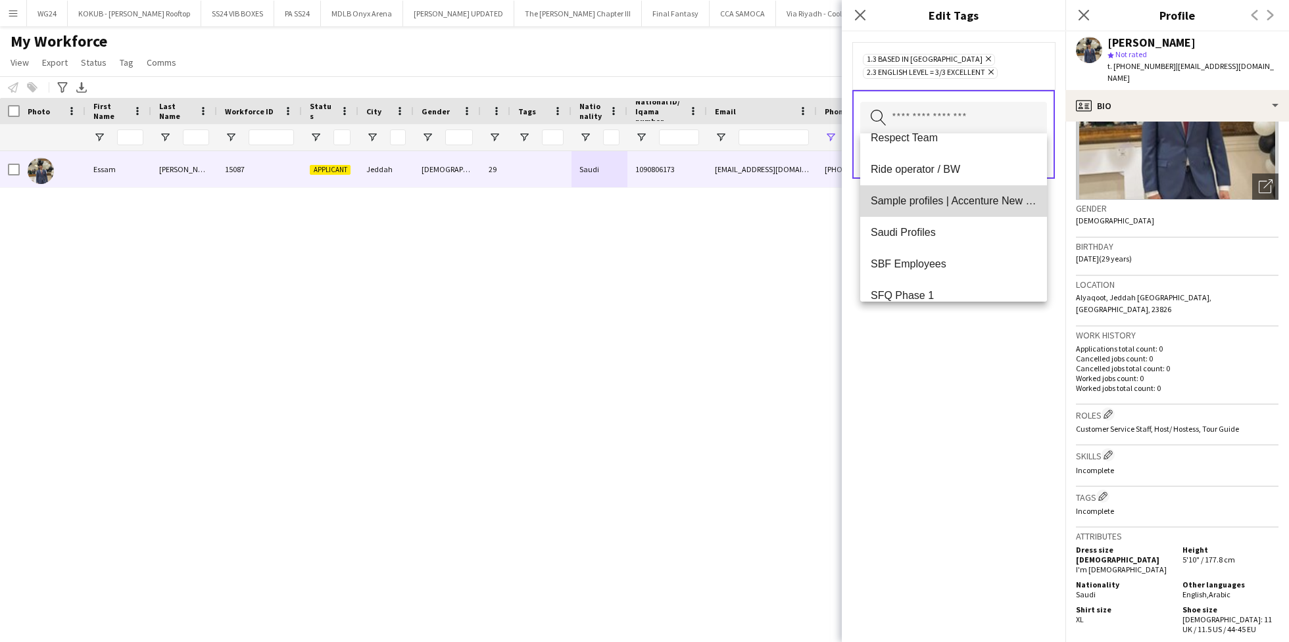
click at [971, 201] on span "Sample profiles | Accenture New Office Launch" at bounding box center [954, 201] width 166 height 12
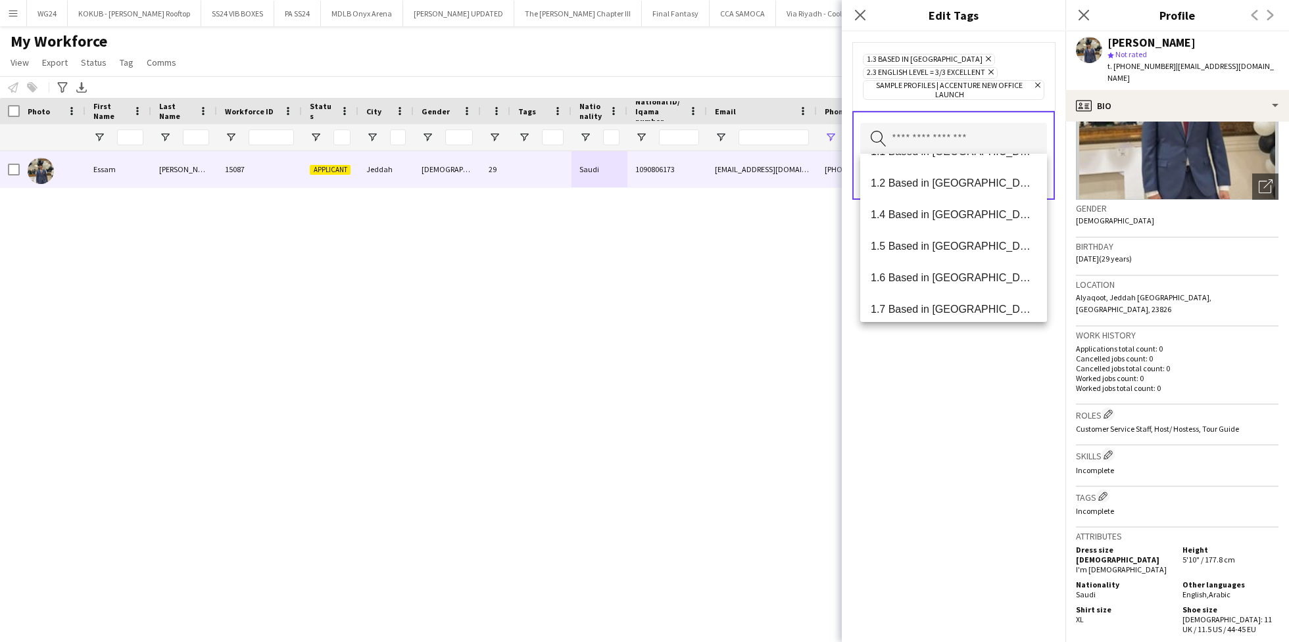
scroll to position [0, 0]
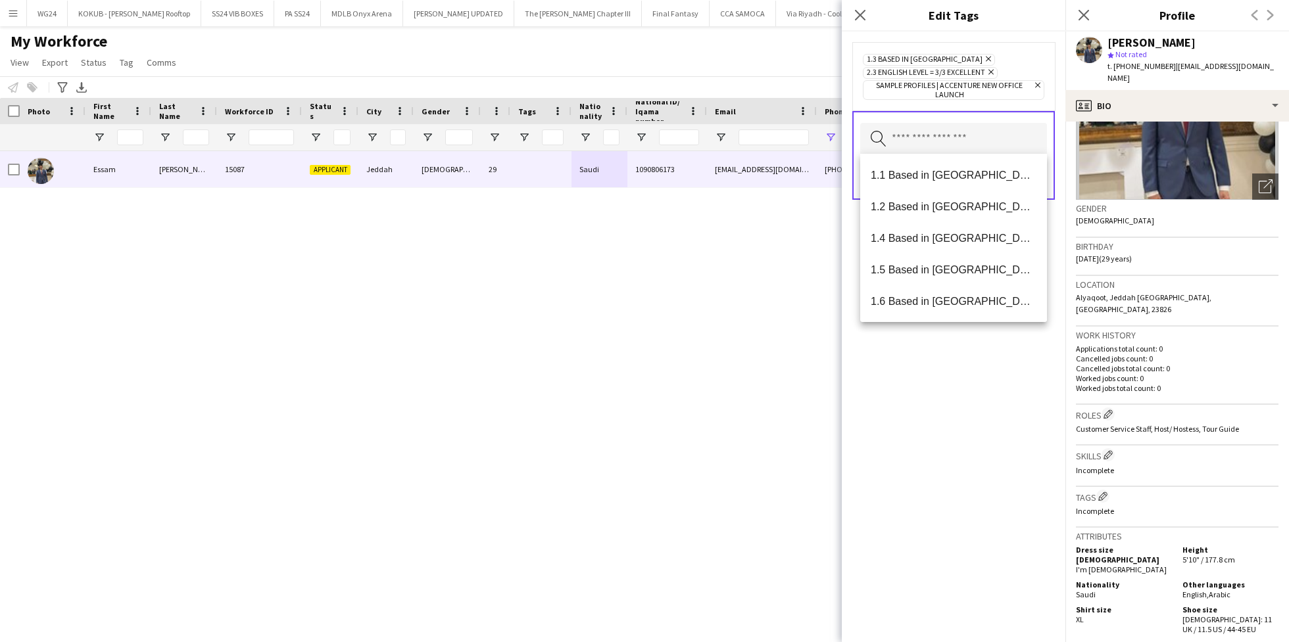
click at [1034, 83] on icon "Remove" at bounding box center [1036, 85] width 9 height 9
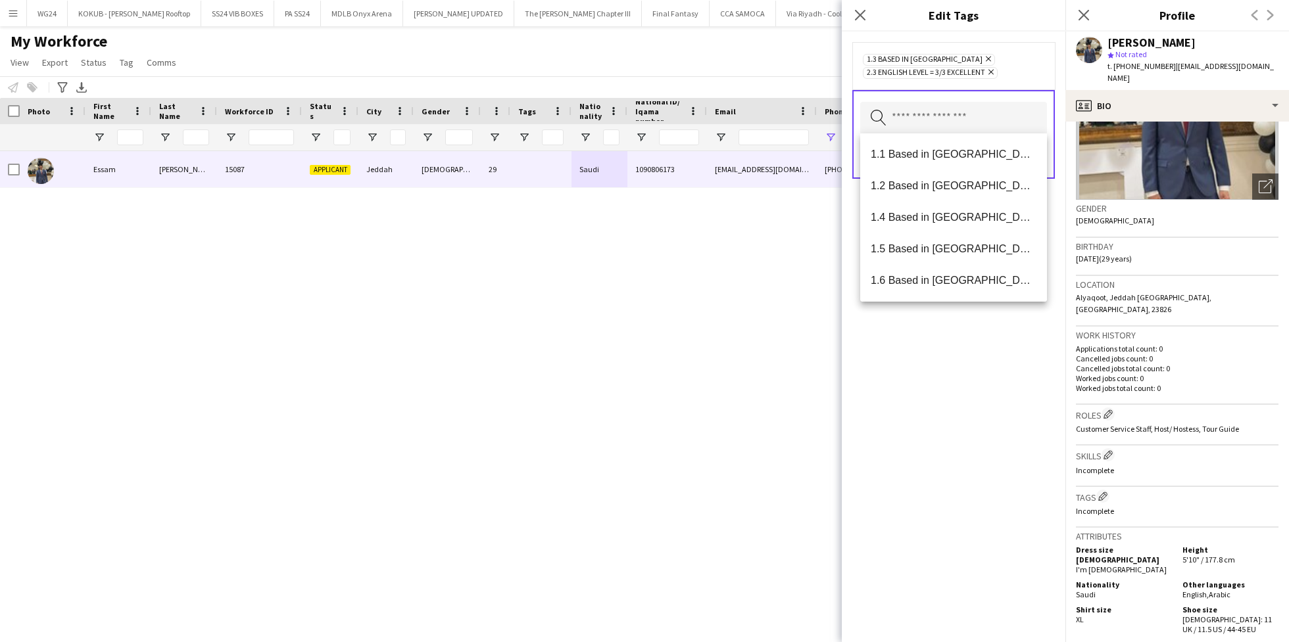
click at [982, 127] on input "text" at bounding box center [953, 118] width 187 height 33
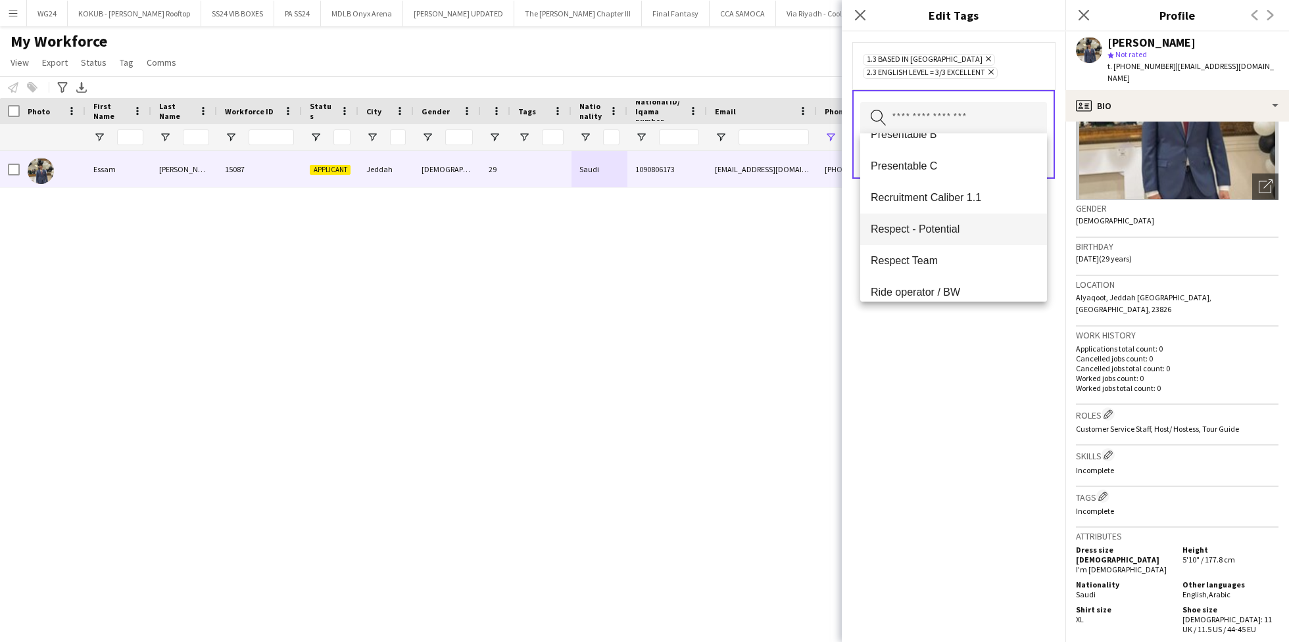
scroll to position [1098, 0]
click at [955, 187] on span "Recruitment Caliber 1.1" at bounding box center [954, 192] width 166 height 12
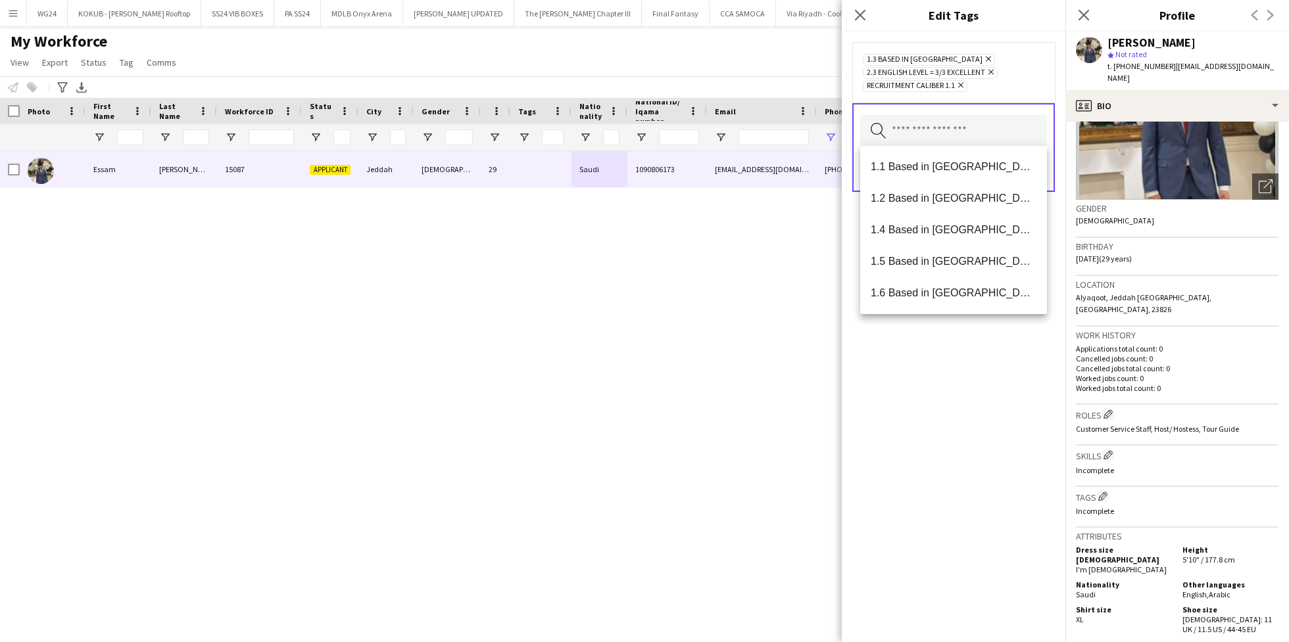
click at [896, 441] on div "1.3 Based in [GEOGRAPHIC_DATA] Remove 2.3 English Level = 3/3 Excellent Remove …" at bounding box center [954, 337] width 224 height 611
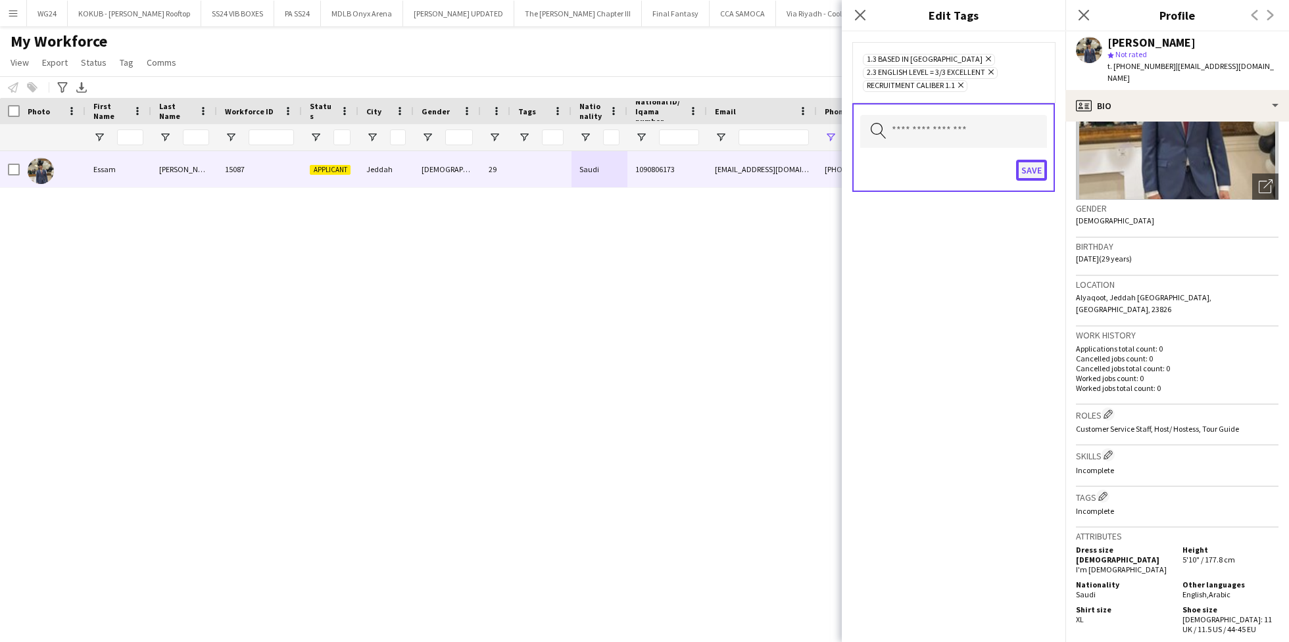
click at [1035, 170] on button "Save" at bounding box center [1031, 170] width 31 height 21
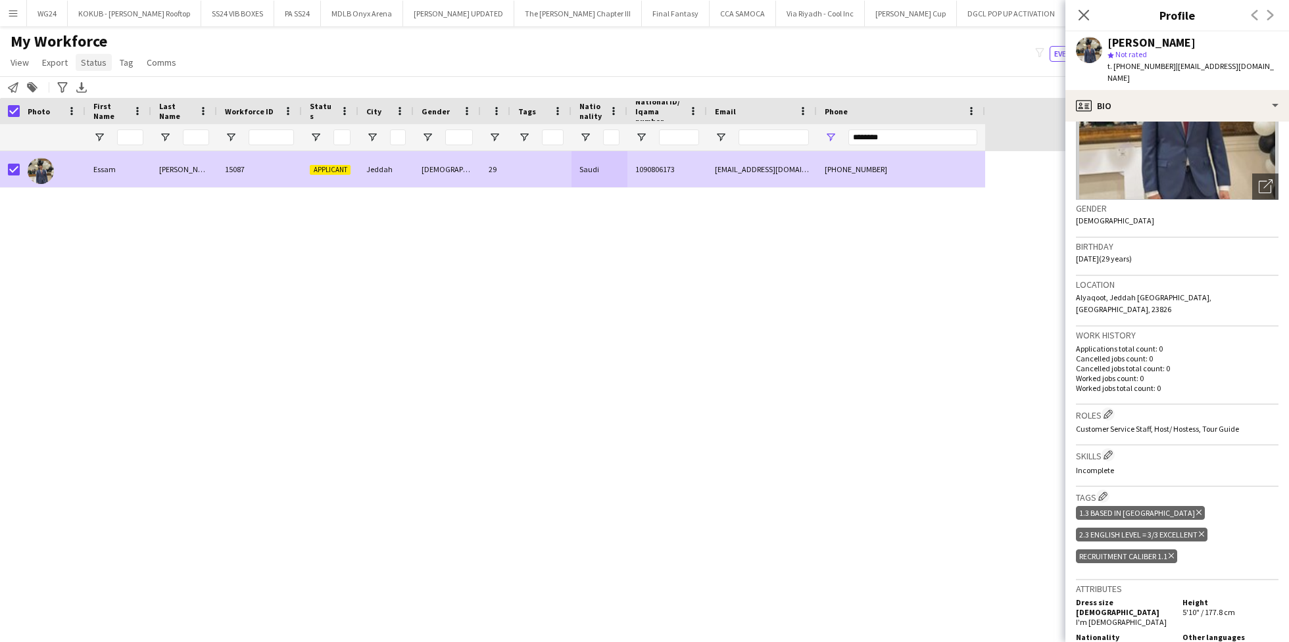
click at [77, 67] on link "Status" at bounding box center [94, 62] width 36 height 17
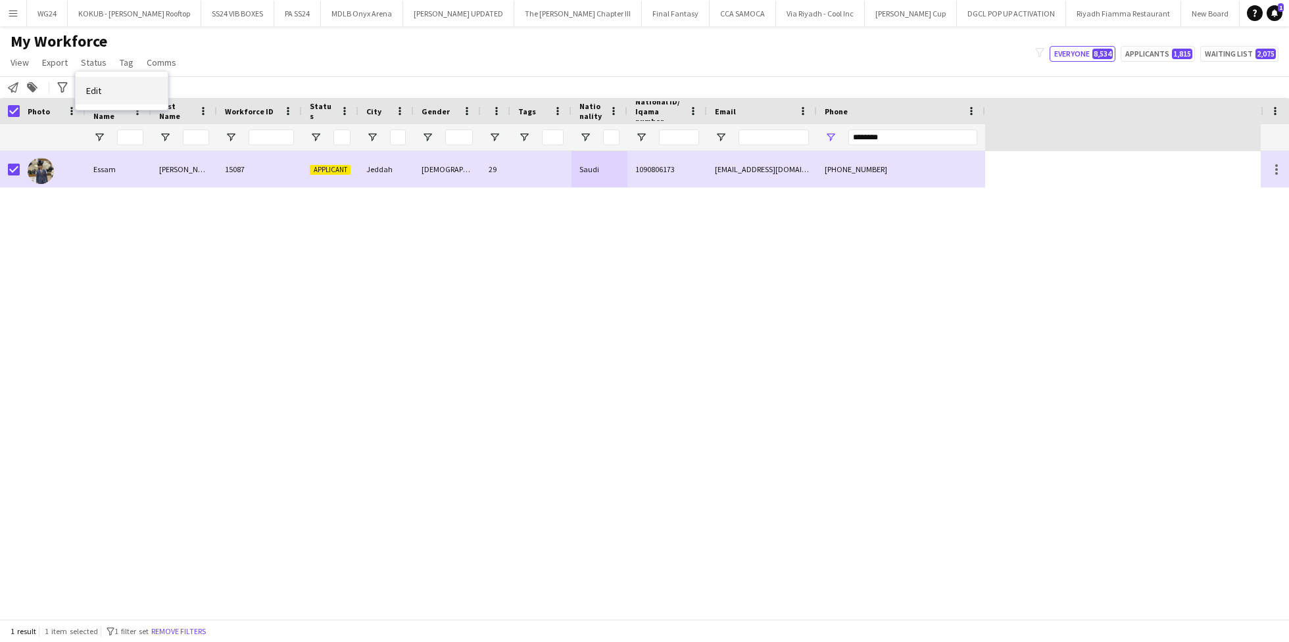
click at [110, 87] on link "Edit" at bounding box center [122, 91] width 92 height 28
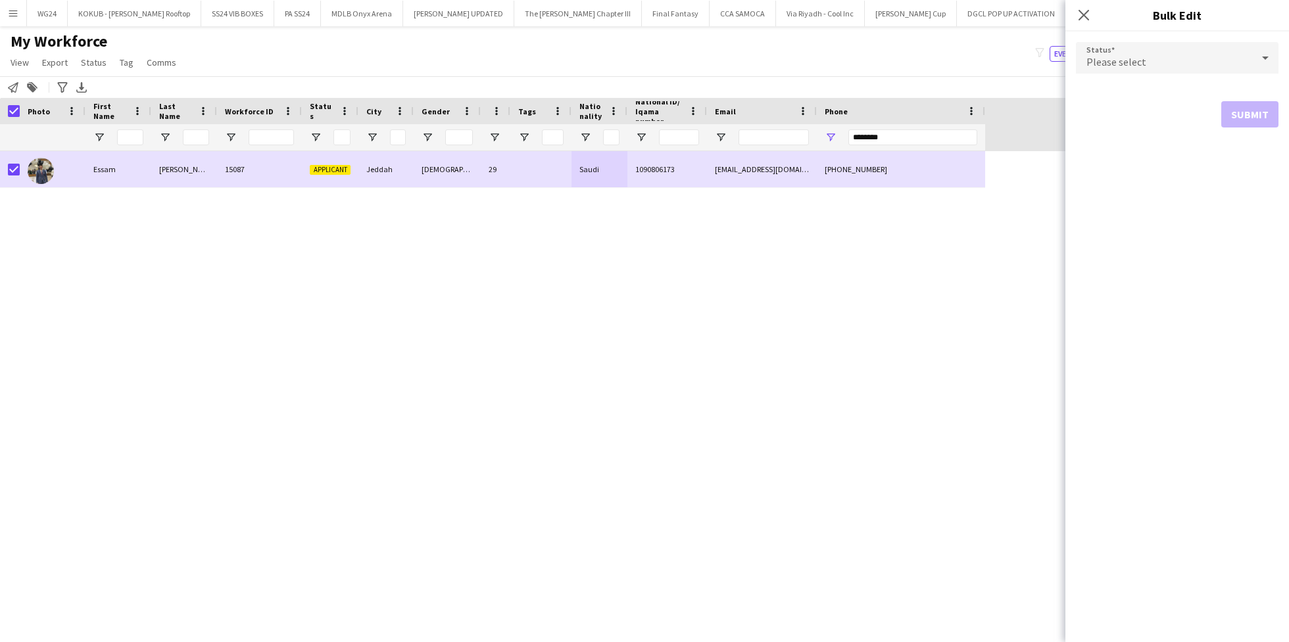
click at [1134, 54] on div "Please select" at bounding box center [1164, 58] width 176 height 32
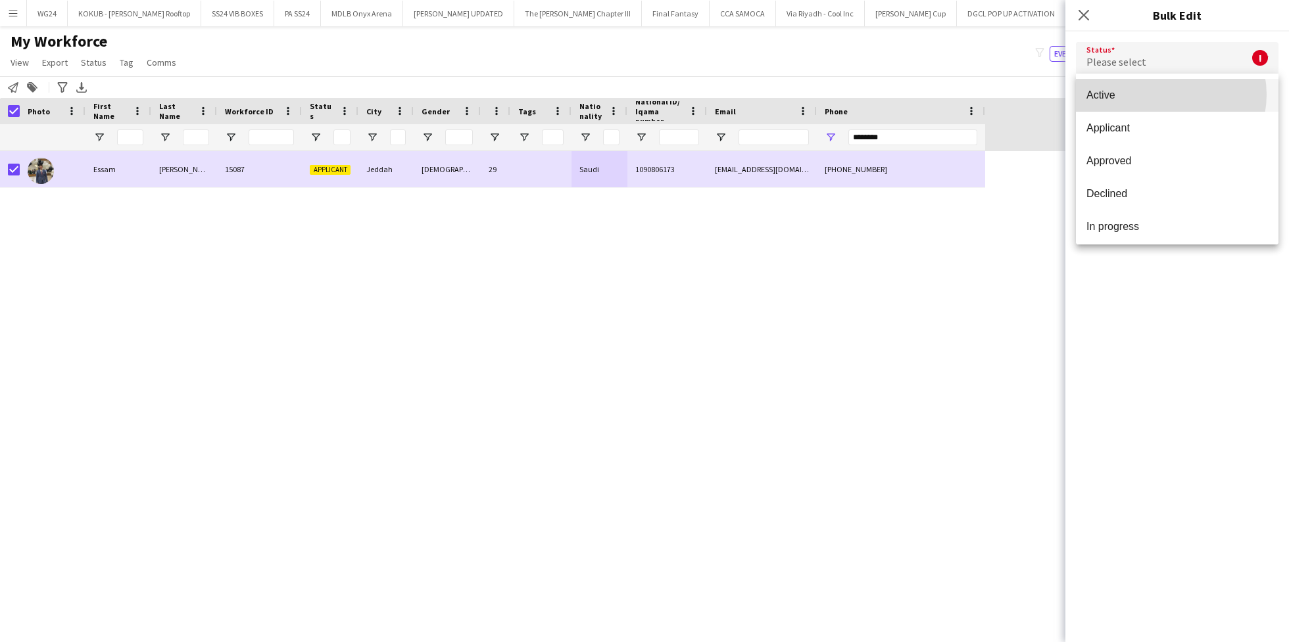
click at [1163, 95] on span "Active" at bounding box center [1176, 95] width 181 height 12
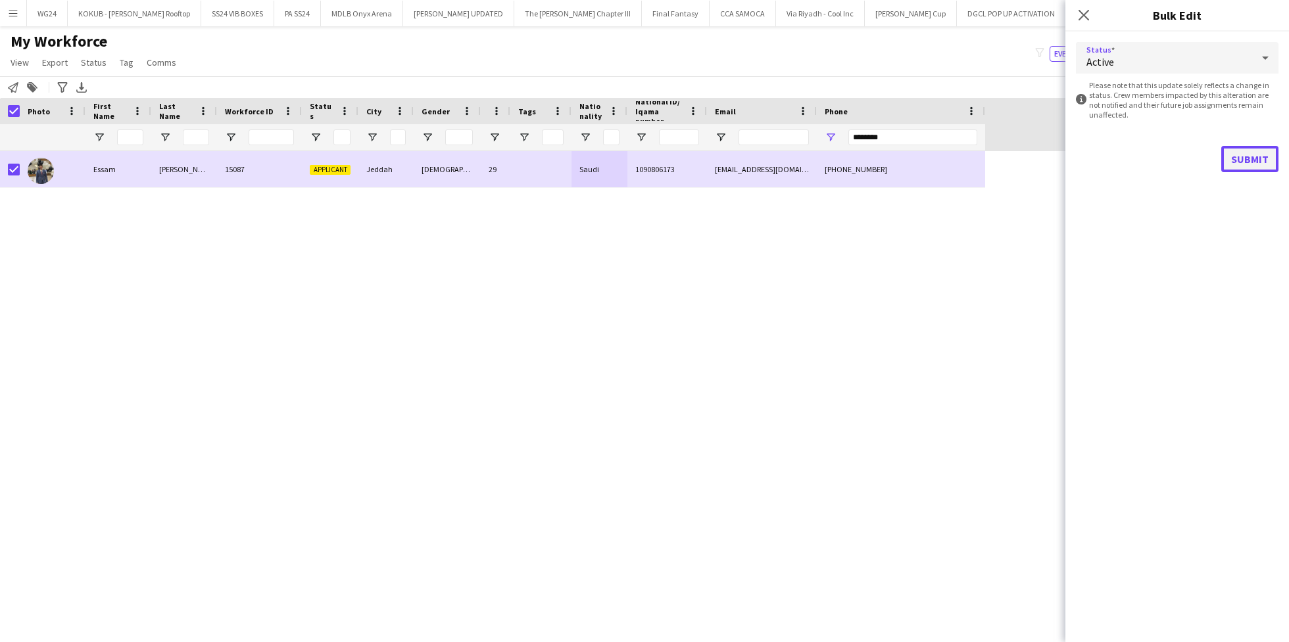
click at [1257, 156] on button "Submit" at bounding box center [1249, 159] width 57 height 26
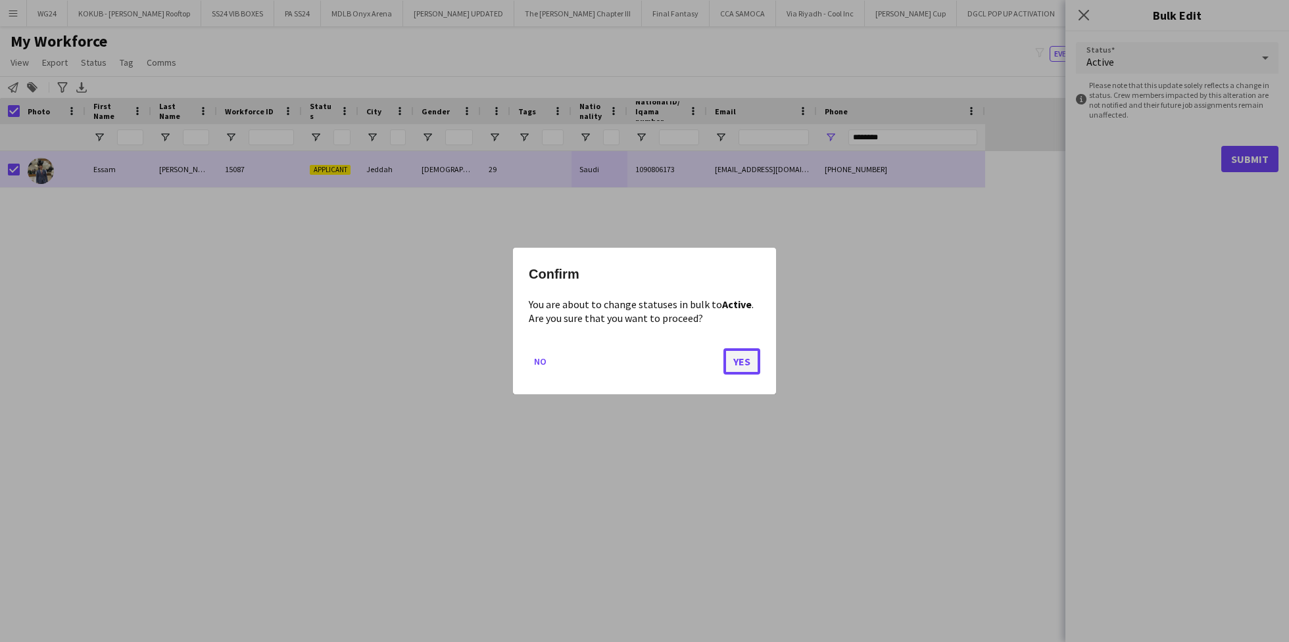
click at [738, 356] on button "Yes" at bounding box center [741, 362] width 37 height 26
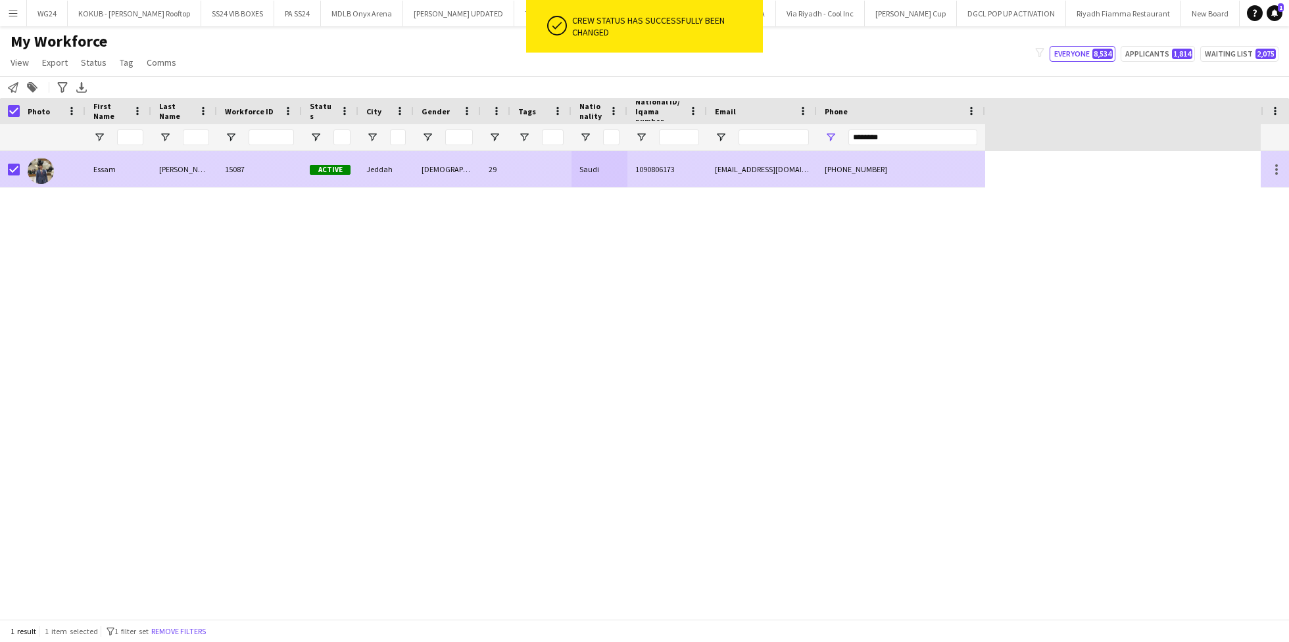
click at [466, 174] on div "[DEMOGRAPHIC_DATA]" at bounding box center [447, 169] width 67 height 36
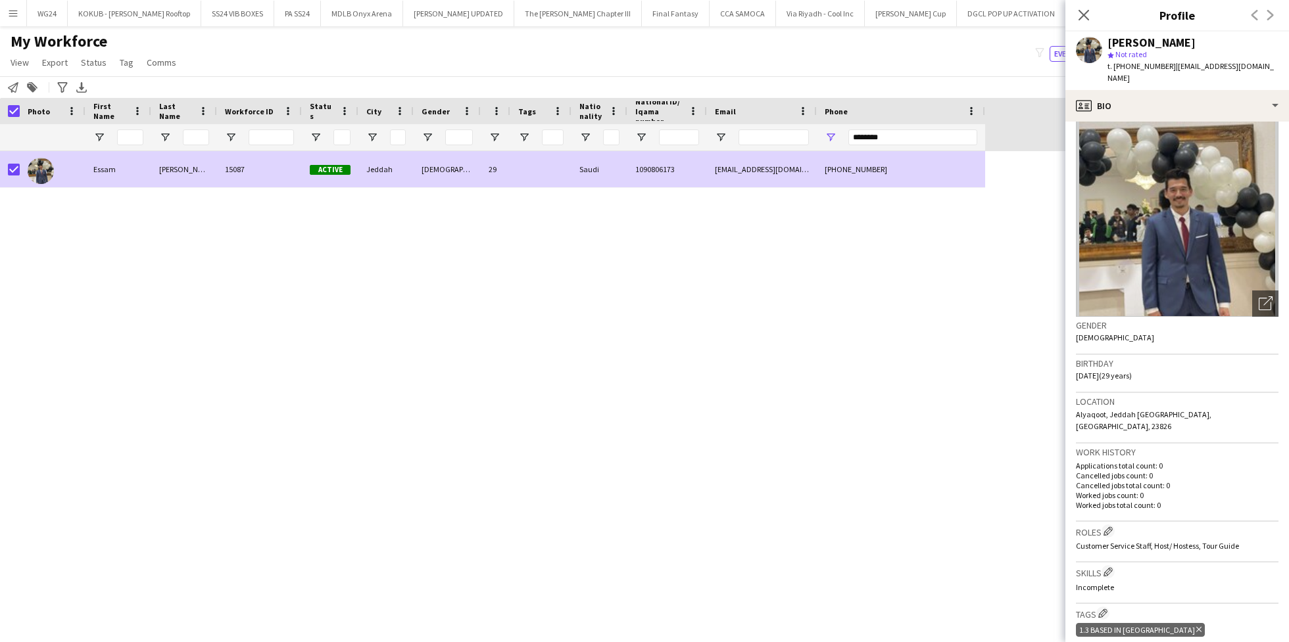
scroll to position [0, 0]
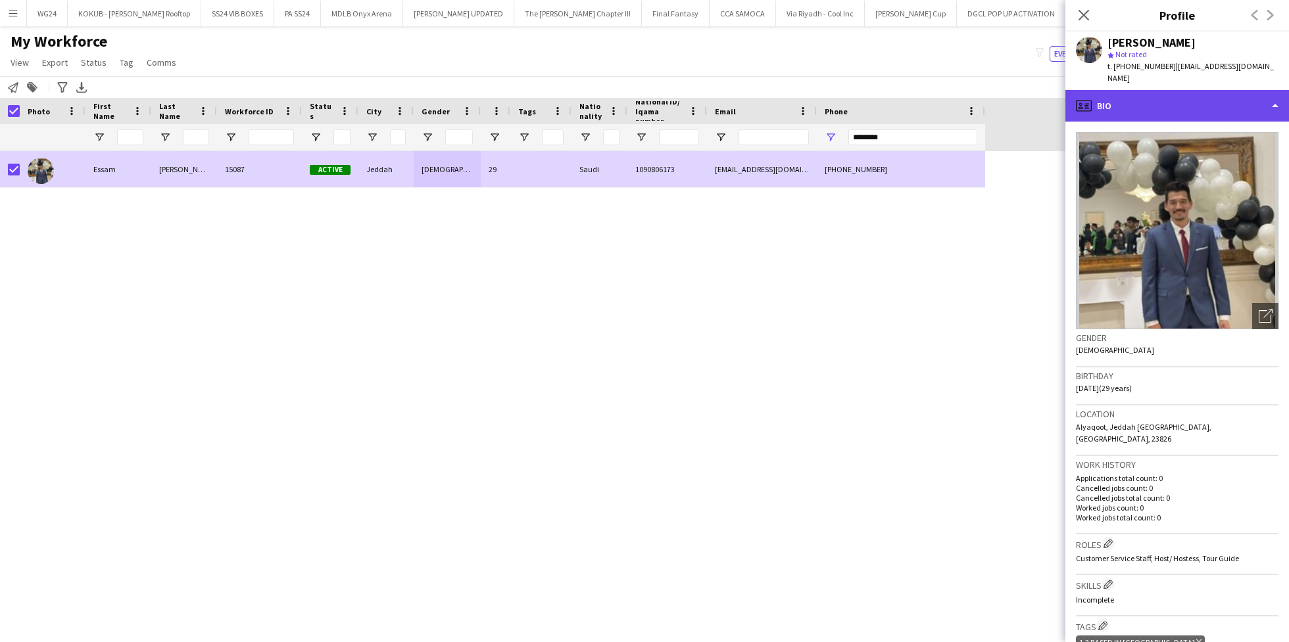
click at [1138, 92] on div "profile Bio" at bounding box center [1177, 106] width 224 height 32
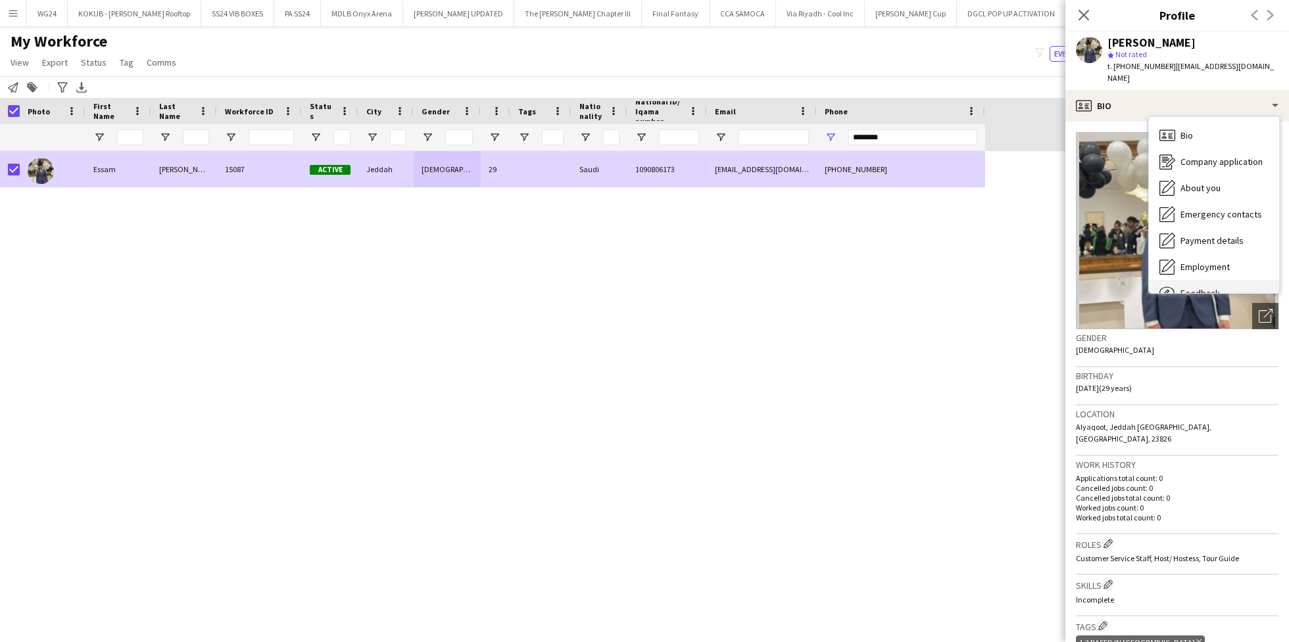
click at [1227, 280] on div "Feedback Feedback" at bounding box center [1214, 293] width 130 height 26
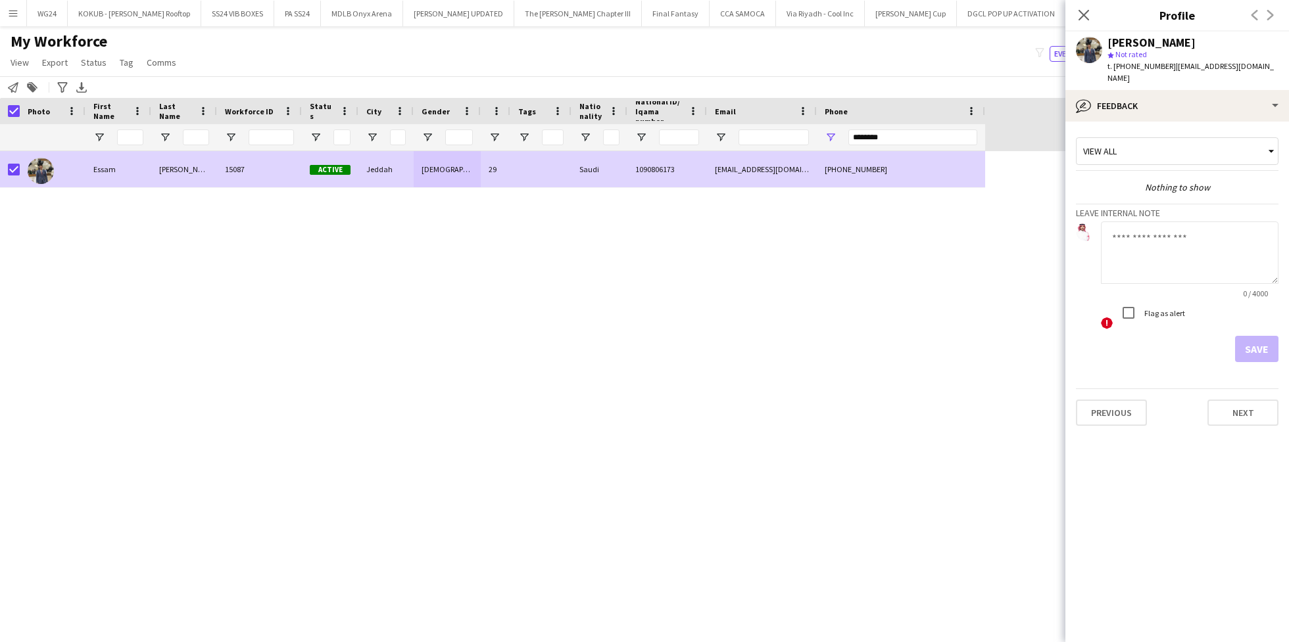
click at [1140, 239] on textarea at bounding box center [1190, 253] width 178 height 62
type textarea "**********"
click at [1273, 336] on button "Save" at bounding box center [1256, 349] width 43 height 26
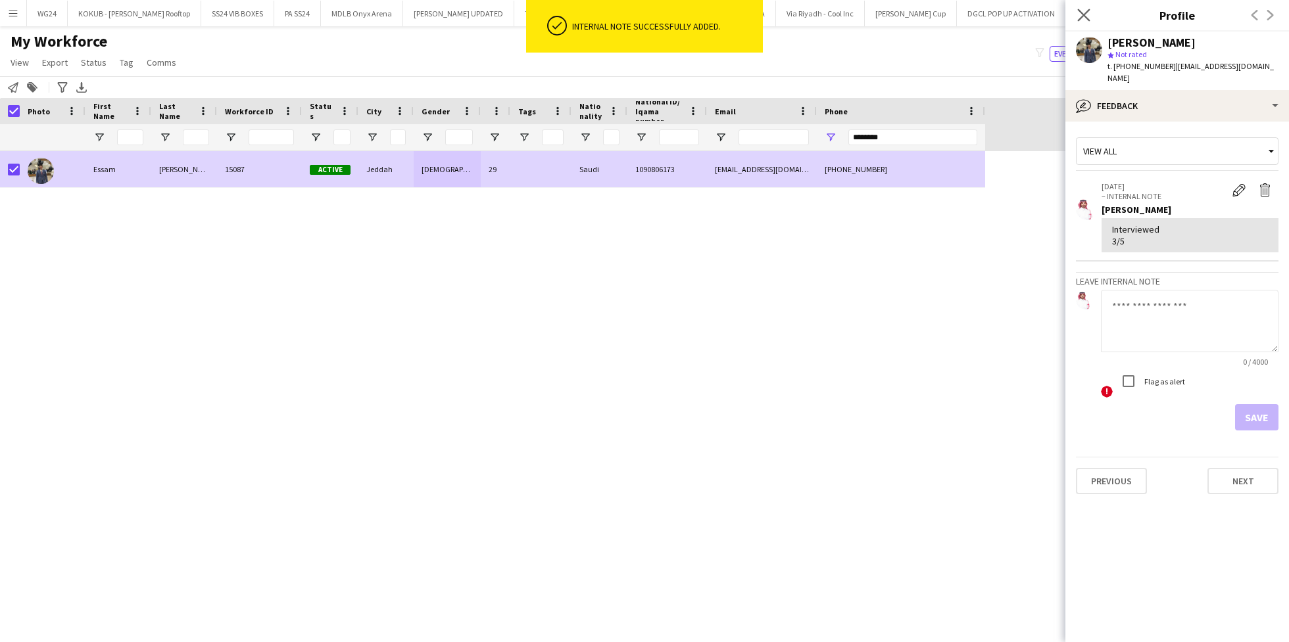
click at [1091, 12] on app-icon "Close pop-in" at bounding box center [1083, 15] width 19 height 19
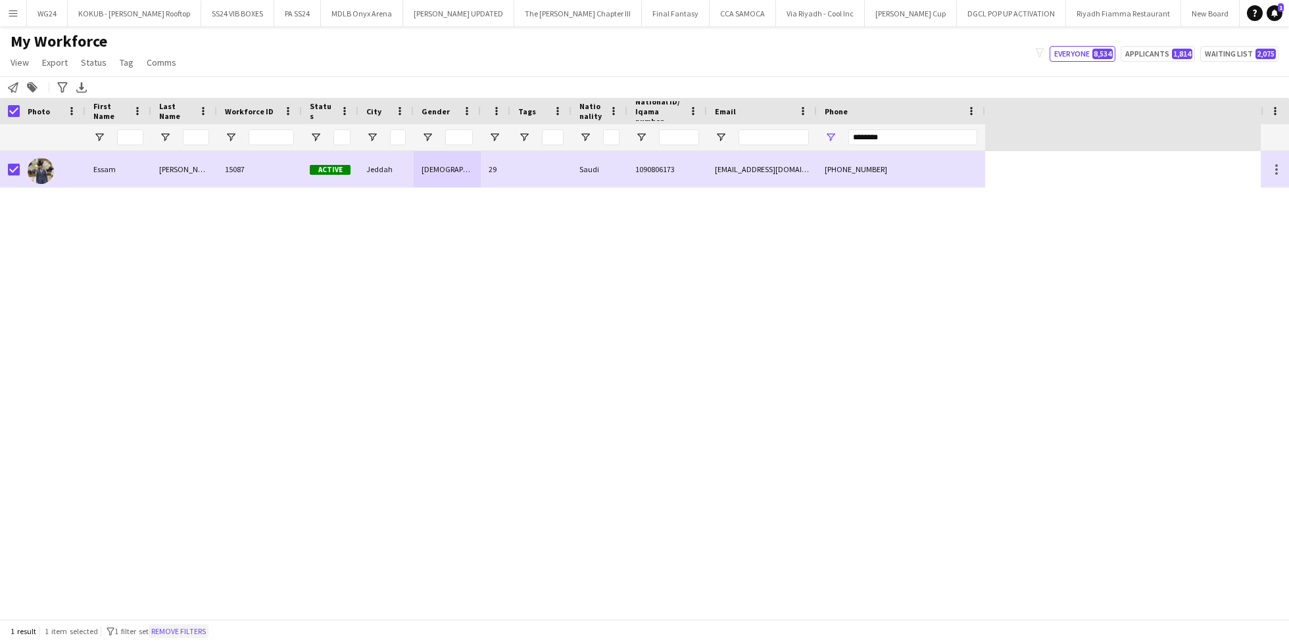
click at [194, 628] on button "Remove filters" at bounding box center [179, 632] width 60 height 14
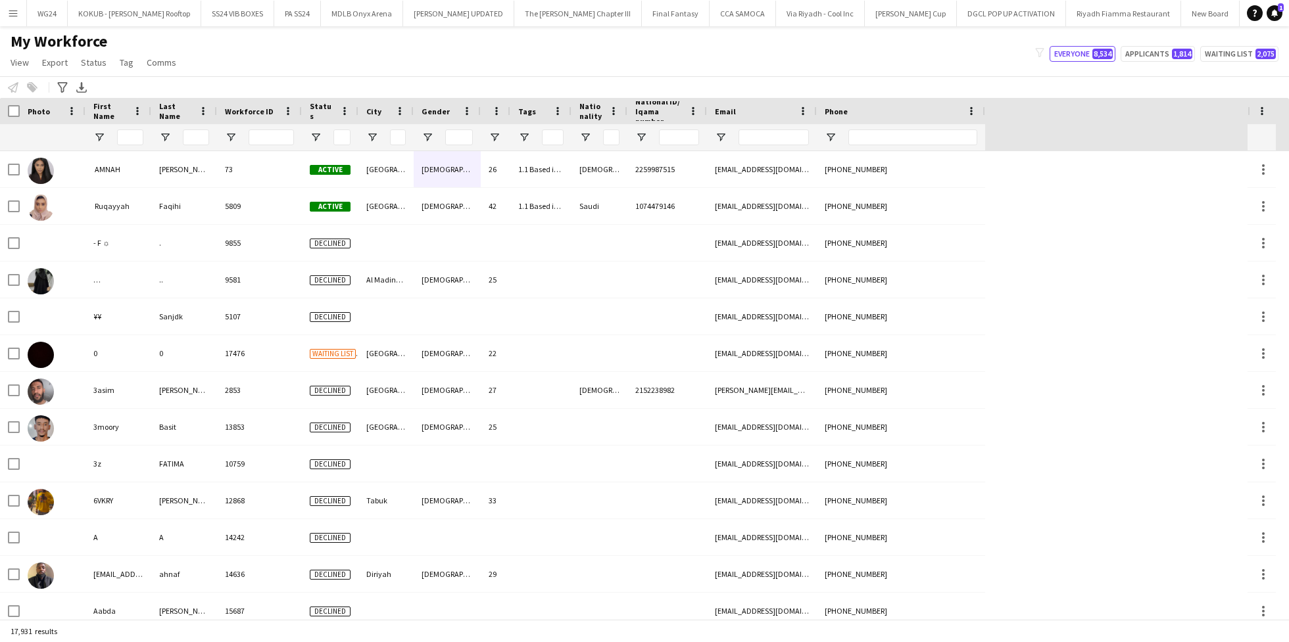
click at [861, 145] on div at bounding box center [912, 137] width 129 height 26
click at [866, 142] on input "Phone Filter Input" at bounding box center [912, 138] width 129 height 16
paste input "********"
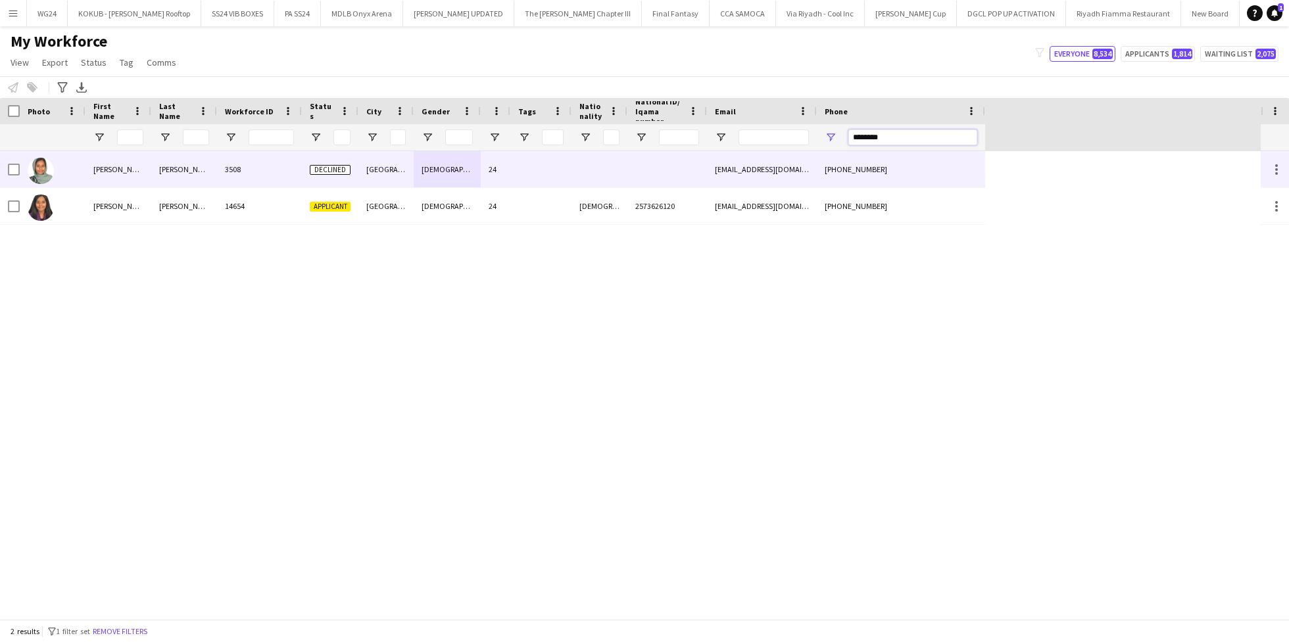
type input "********"
click at [580, 174] on div at bounding box center [599, 169] width 56 height 36
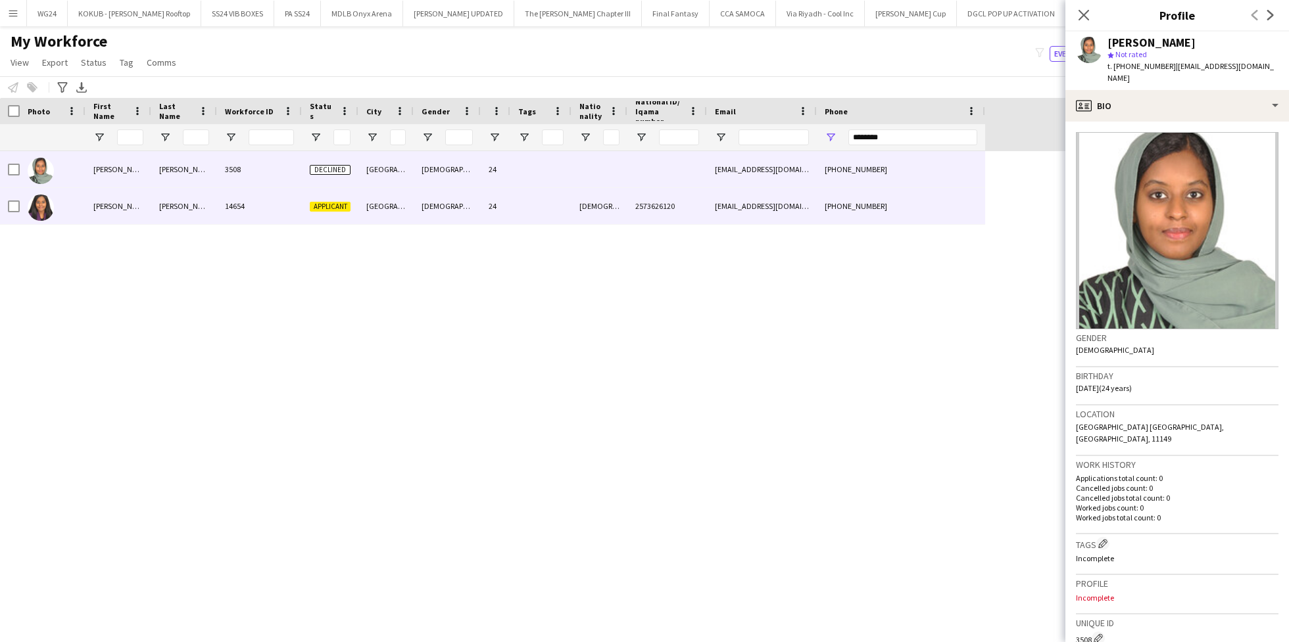
click at [583, 203] on div "[DEMOGRAPHIC_DATA]" at bounding box center [599, 206] width 56 height 36
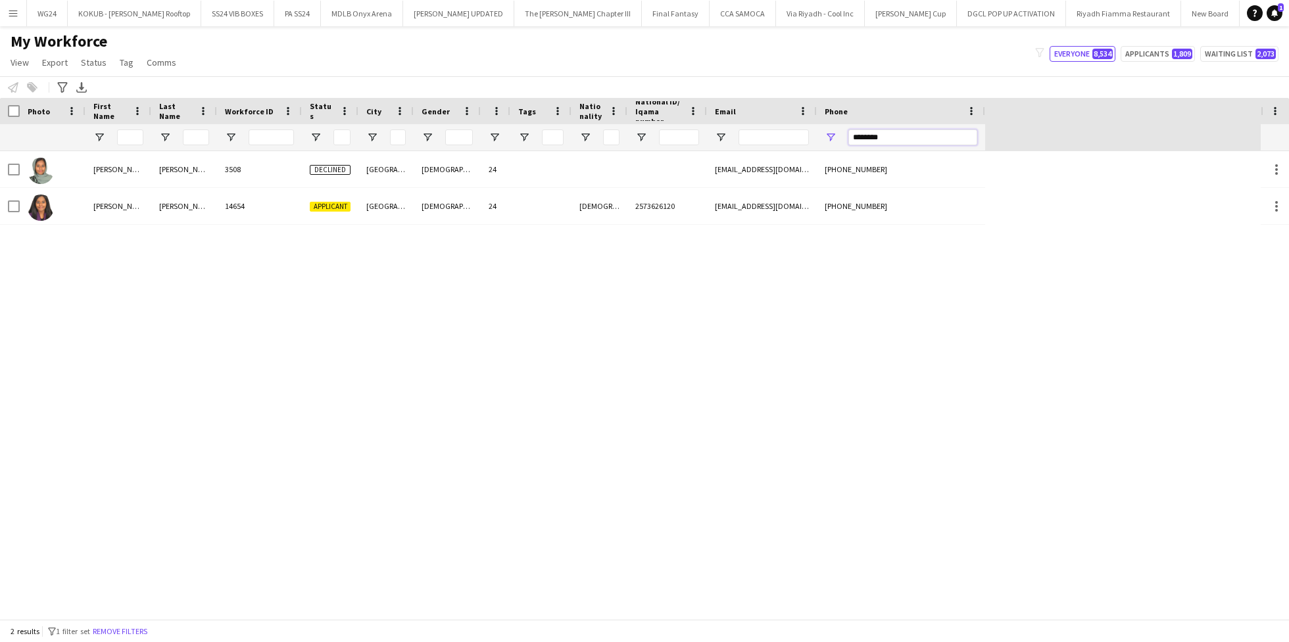
click at [889, 138] on input "********" at bounding box center [912, 138] width 129 height 16
paste input "Phone Filter Input"
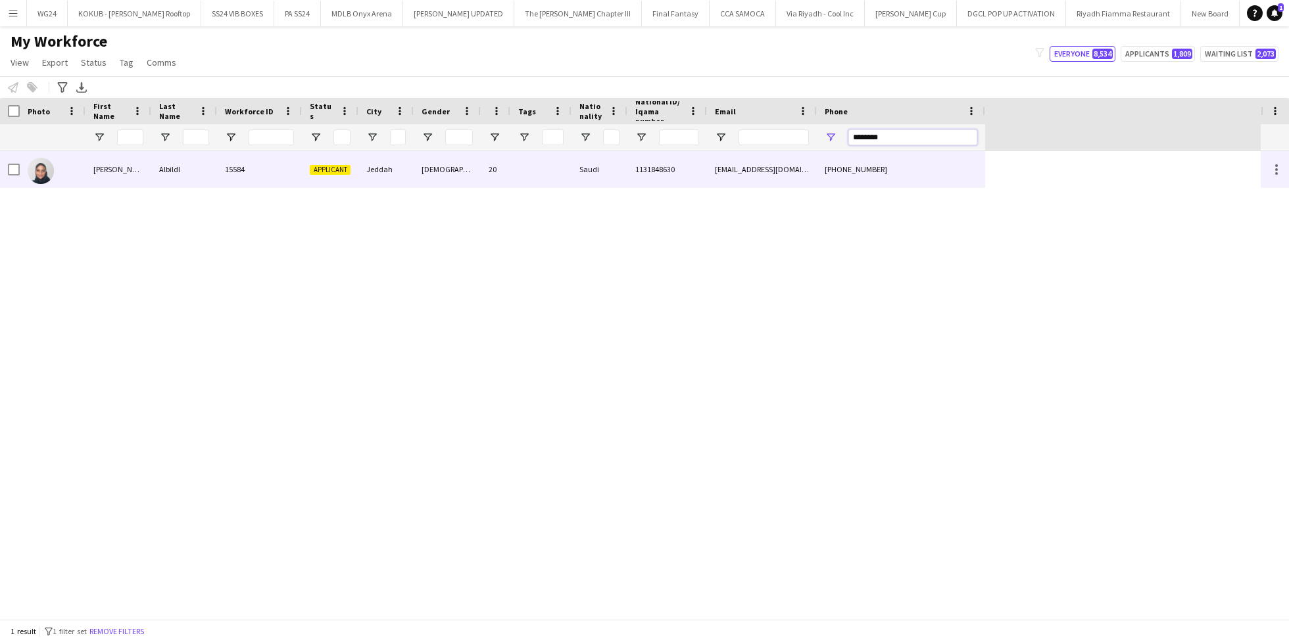
type input "********"
click at [561, 171] on div at bounding box center [540, 169] width 61 height 36
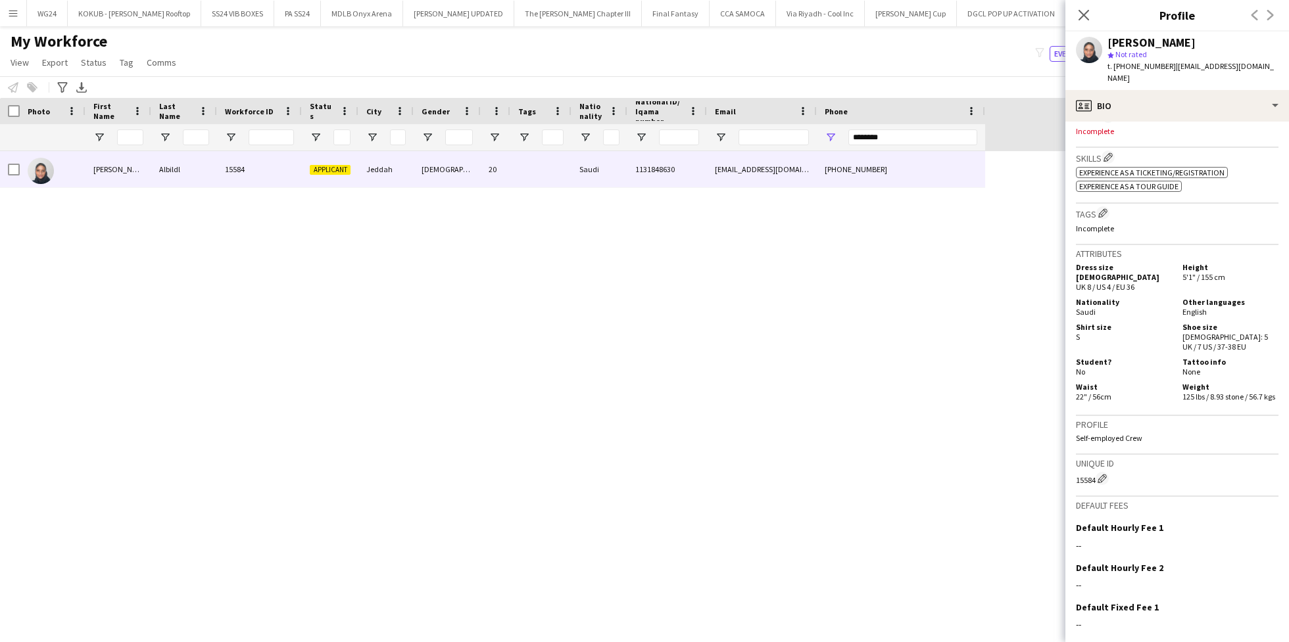
scroll to position [420, 0]
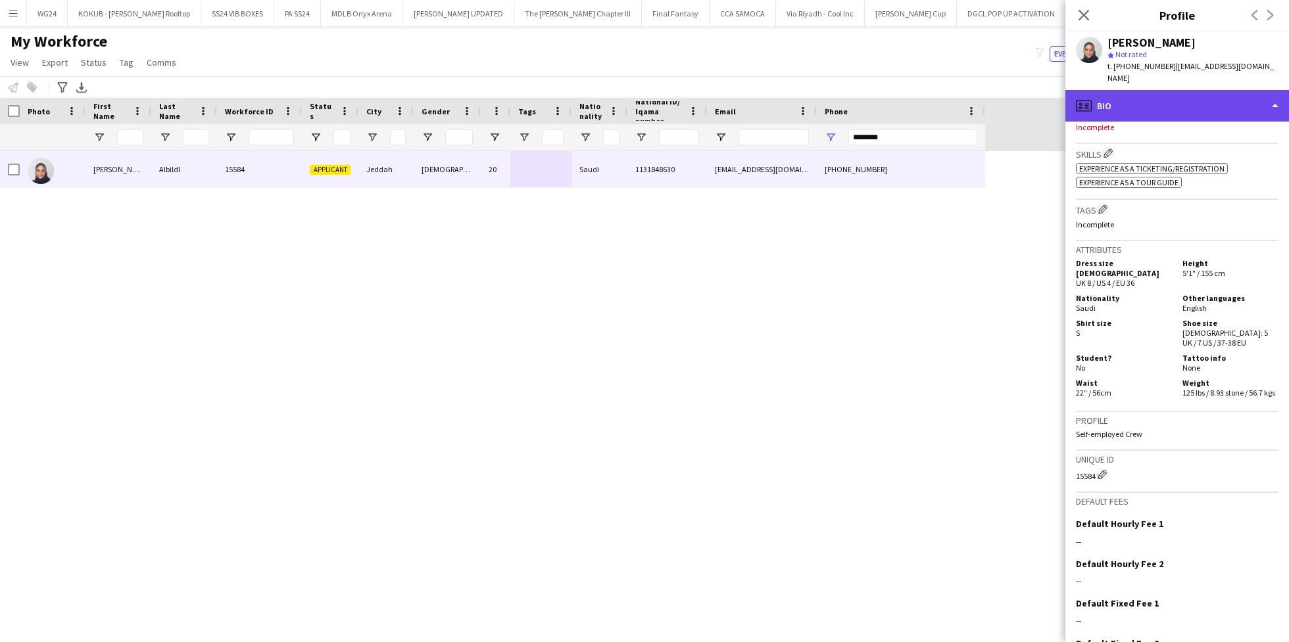
click at [1129, 90] on div "profile Bio" at bounding box center [1177, 106] width 224 height 32
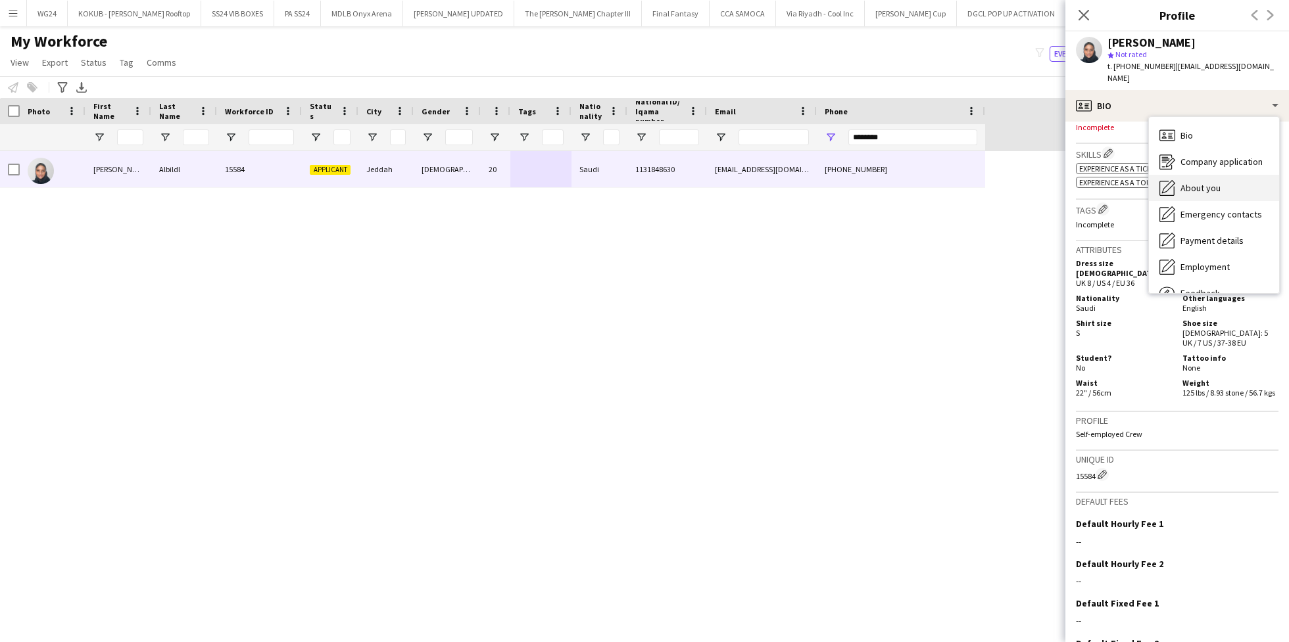
click at [1185, 182] on span "About you" at bounding box center [1200, 188] width 40 height 12
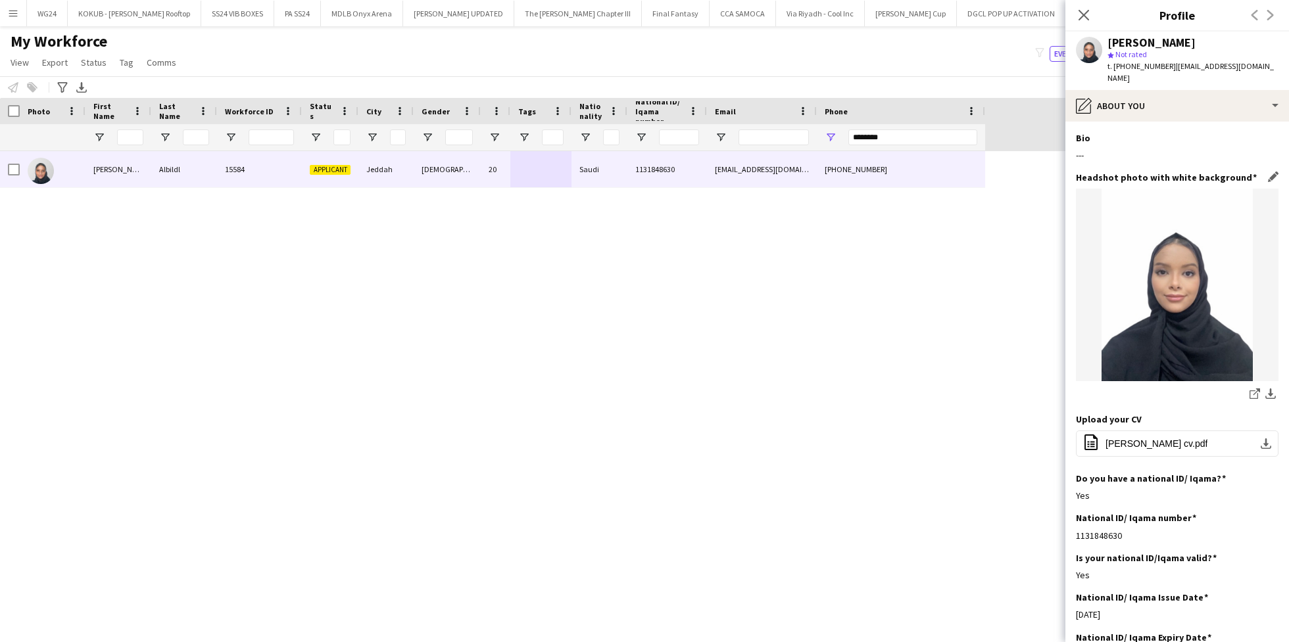
scroll to position [47, 0]
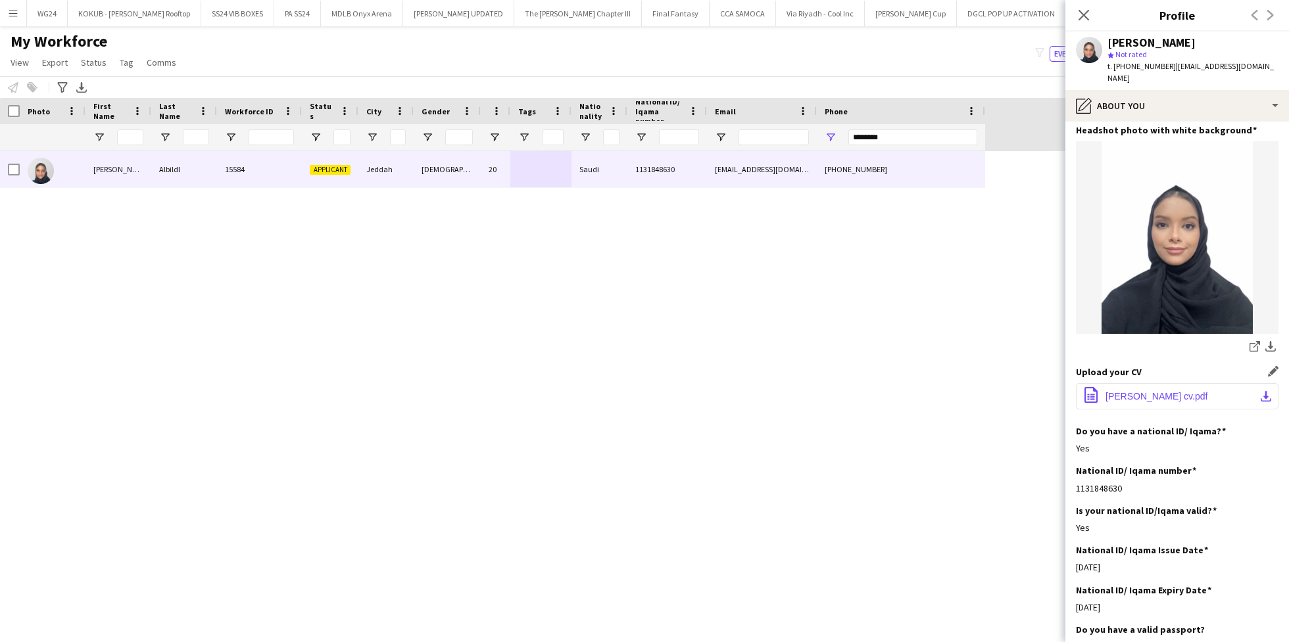
click at [1130, 390] on button "office-file-sheet Jana cv.pdf download-bottom" at bounding box center [1177, 396] width 203 height 26
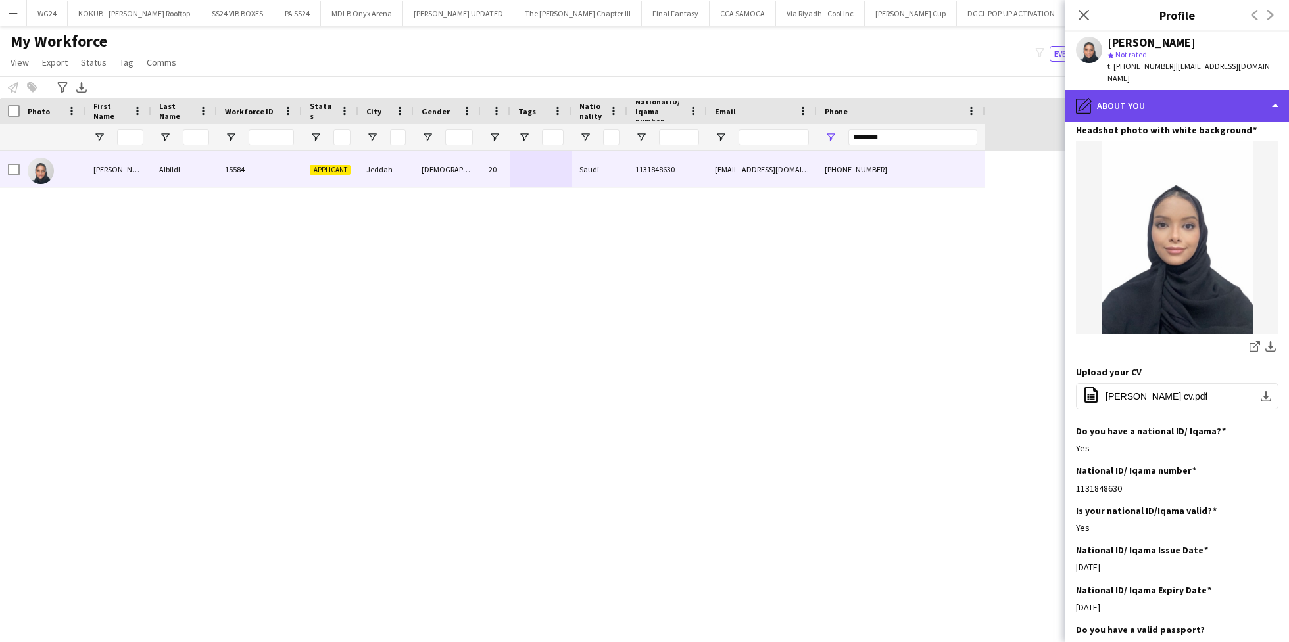
click at [1215, 97] on div "pencil4 About you" at bounding box center [1177, 106] width 224 height 32
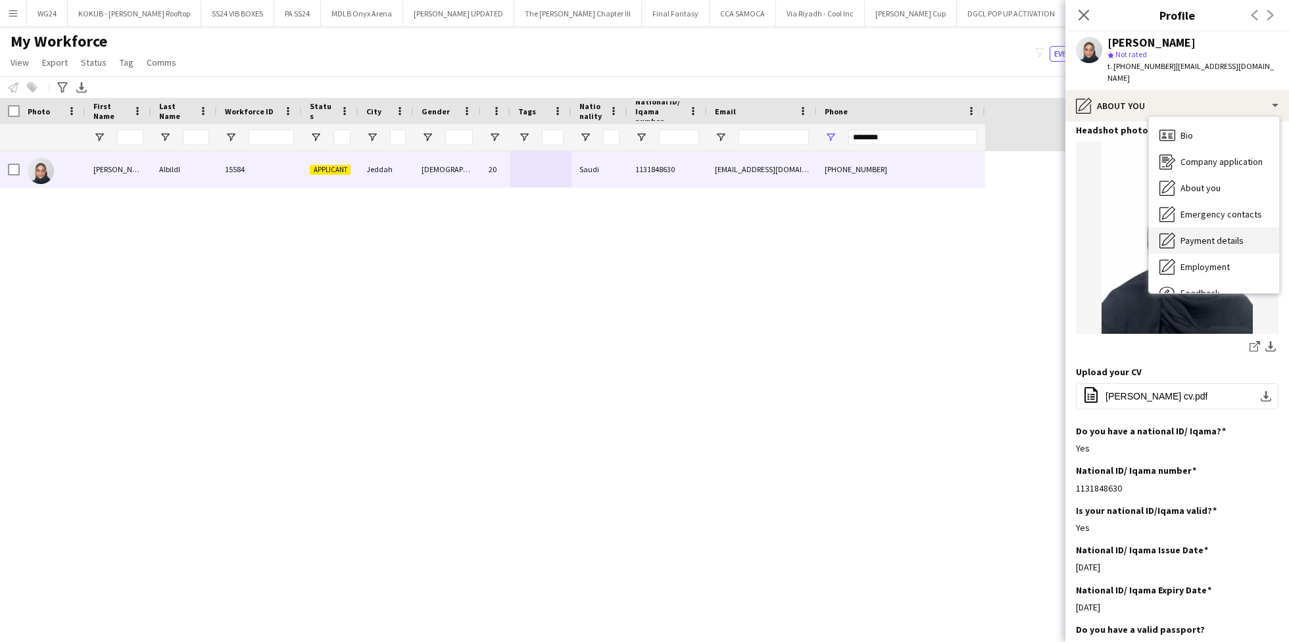
click at [1218, 235] on span "Payment details" at bounding box center [1211, 241] width 63 height 12
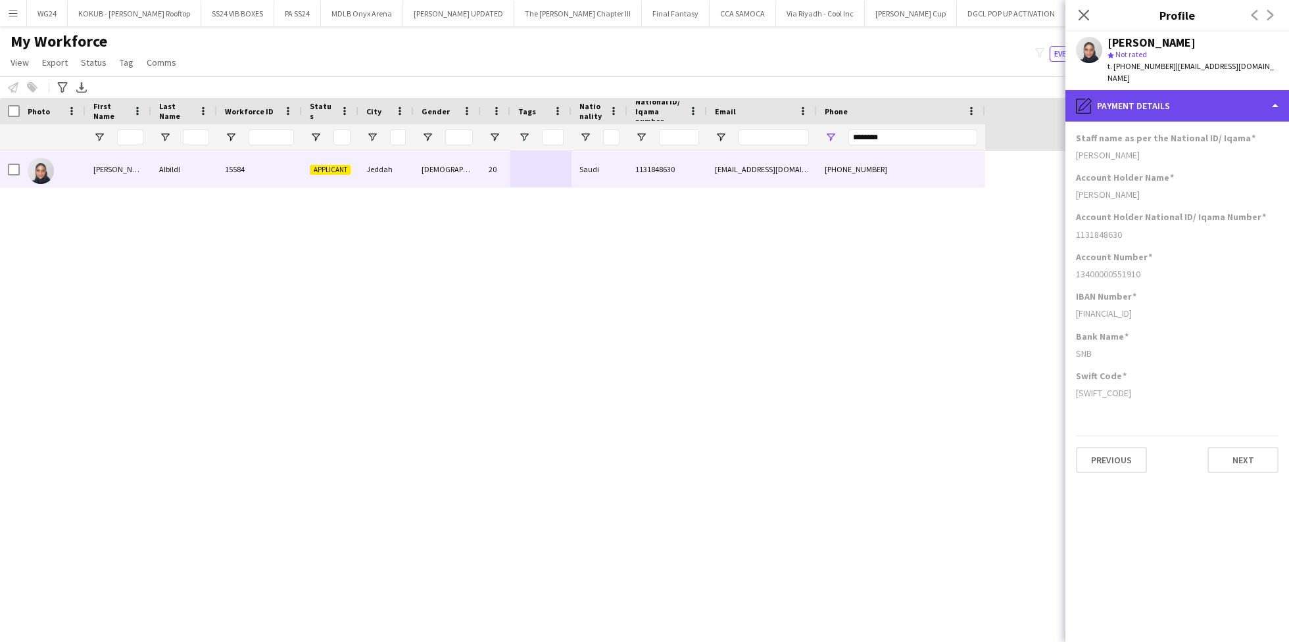
click at [1151, 90] on div "pencil4 Payment details" at bounding box center [1177, 106] width 224 height 32
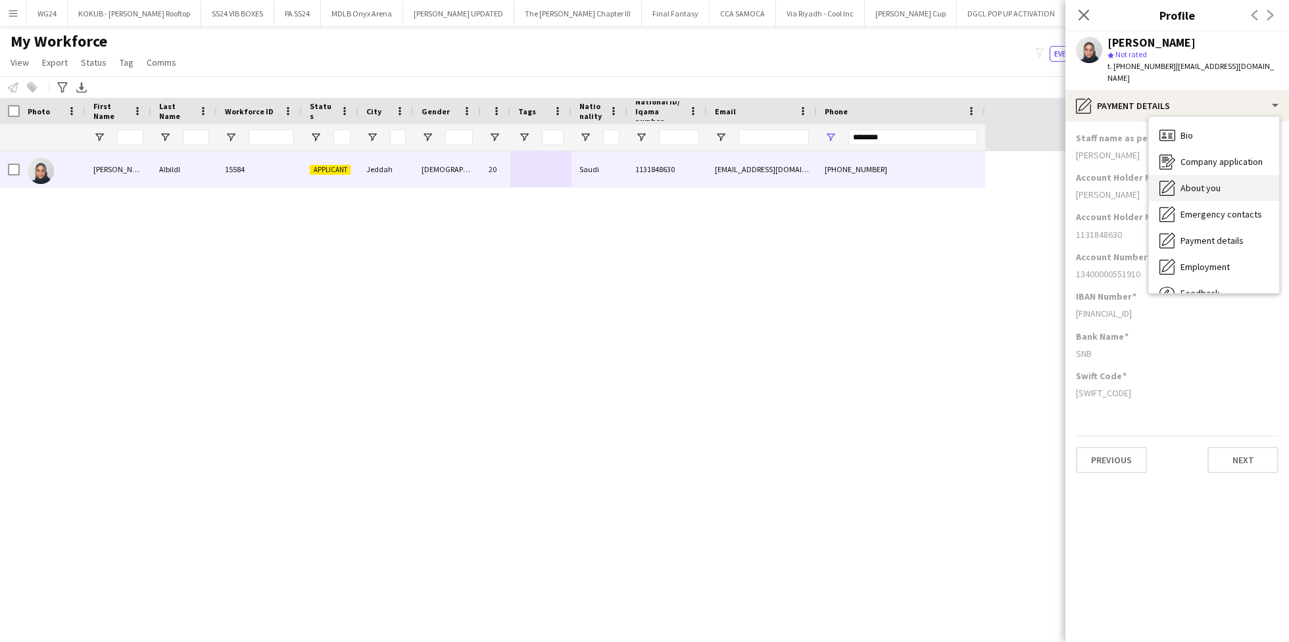
click at [1195, 183] on div "About you About you" at bounding box center [1214, 188] width 130 height 26
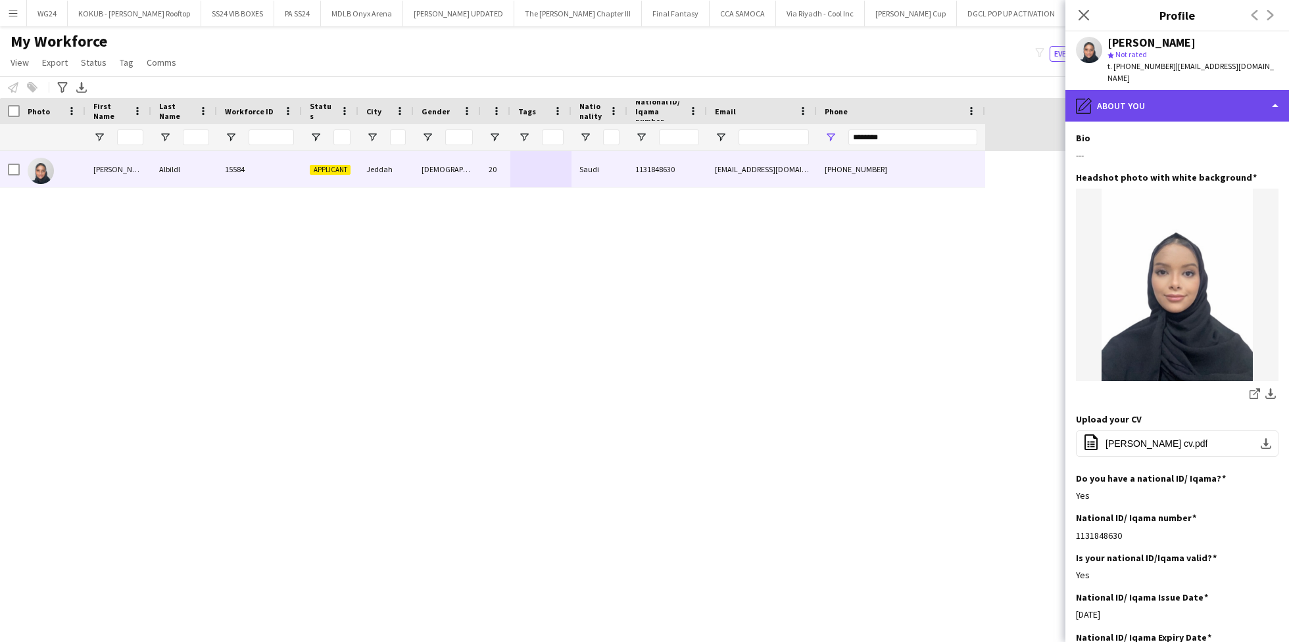
click at [1170, 105] on div "pencil4 About you" at bounding box center [1177, 106] width 224 height 32
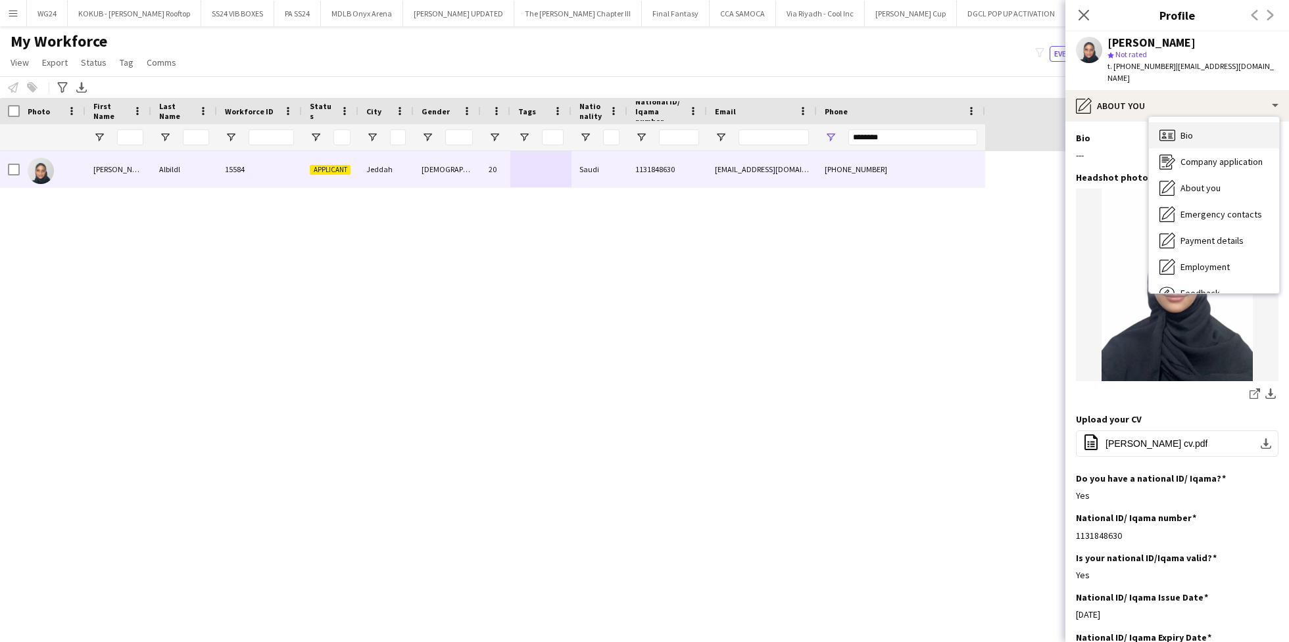
click at [1190, 131] on div "Bio Bio" at bounding box center [1214, 135] width 130 height 26
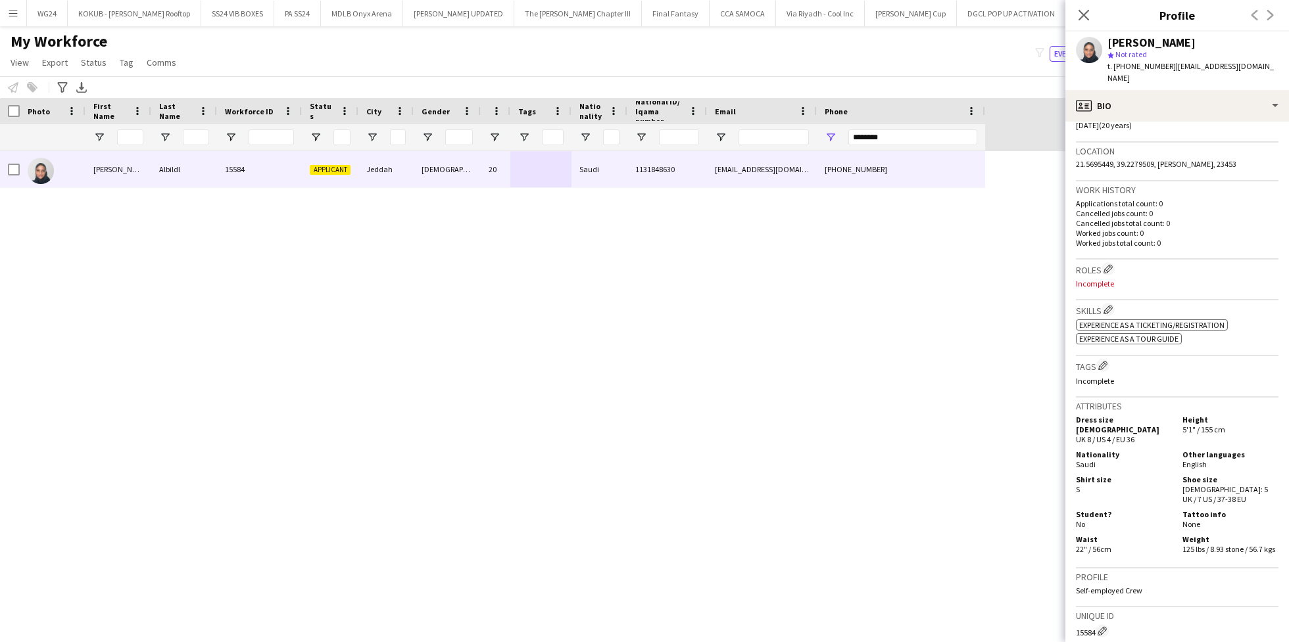
scroll to position [267, 0]
click at [1106, 260] on app-icon "Edit crew company roles" at bounding box center [1107, 264] width 9 height 9
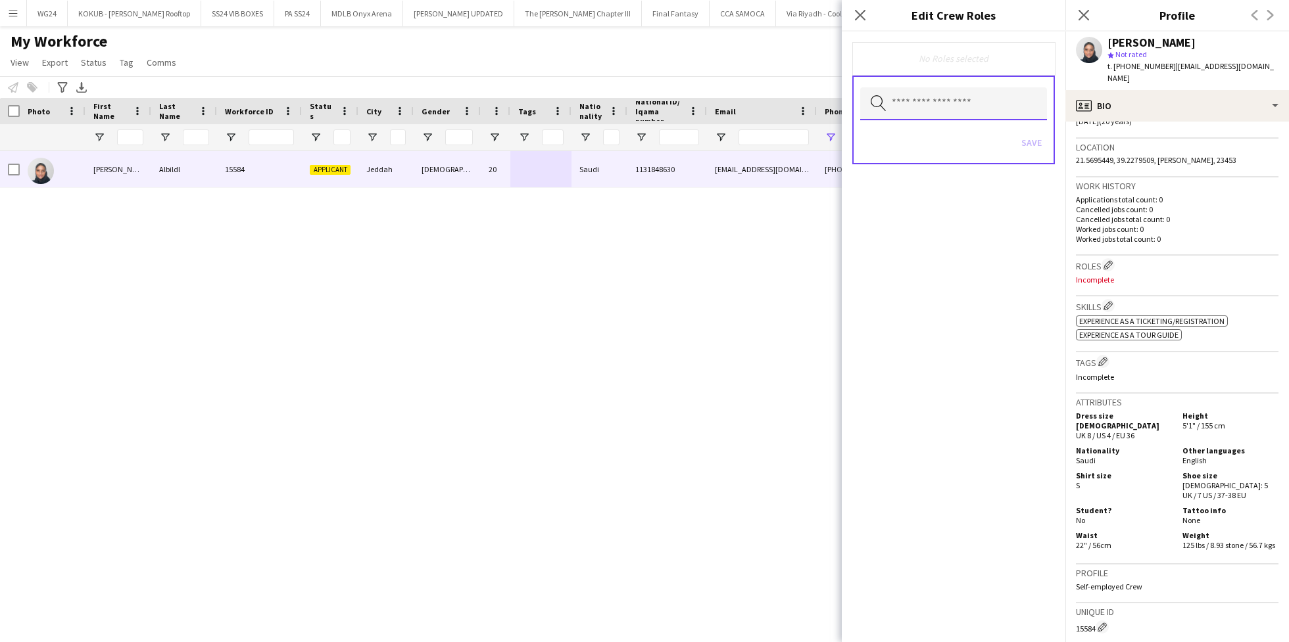
click at [909, 91] on input "text" at bounding box center [953, 103] width 187 height 33
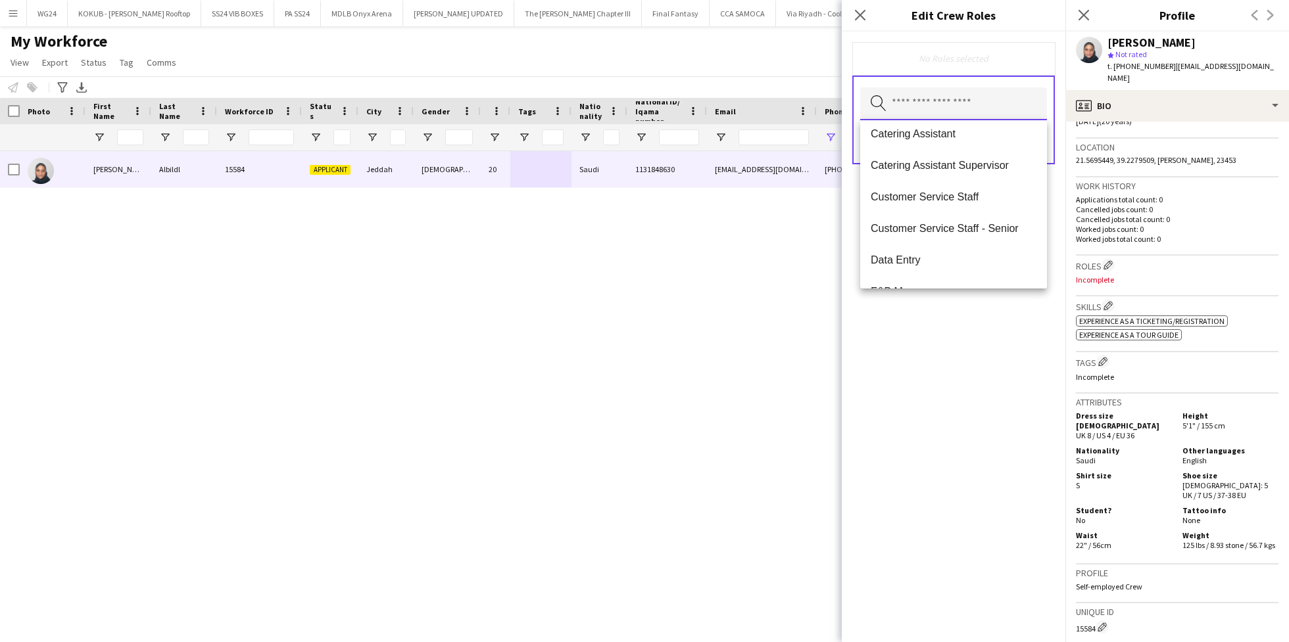
scroll to position [180, 0]
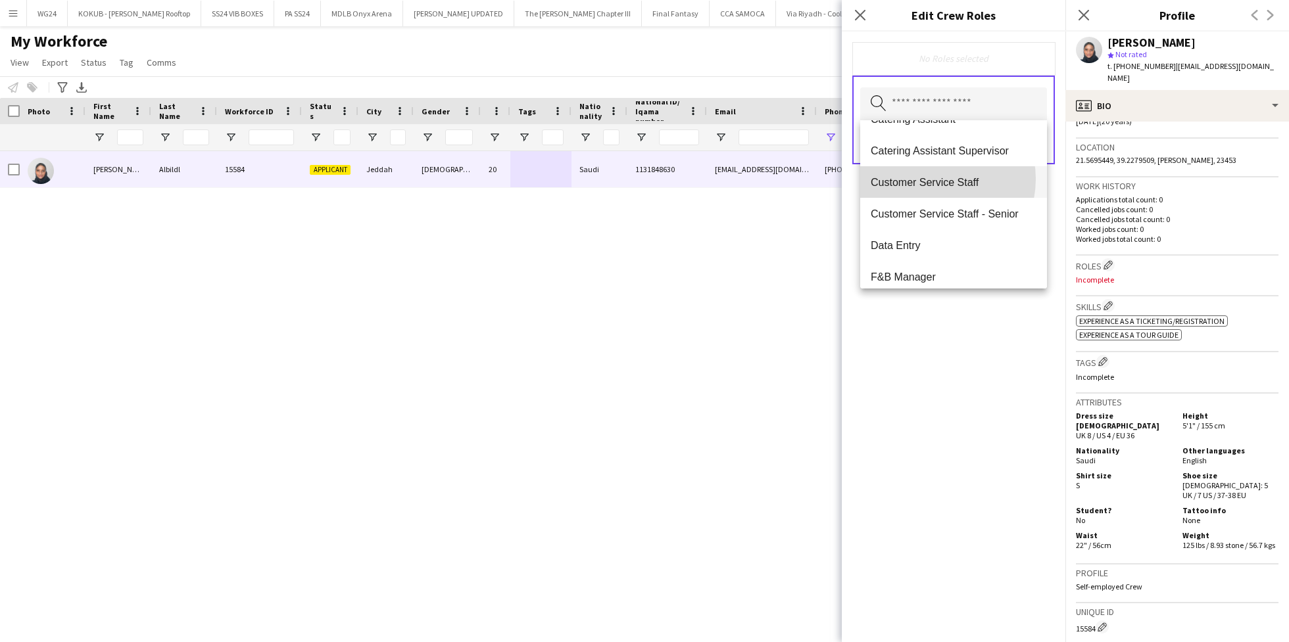
click at [932, 179] on span "Customer Service Staff" at bounding box center [954, 182] width 166 height 12
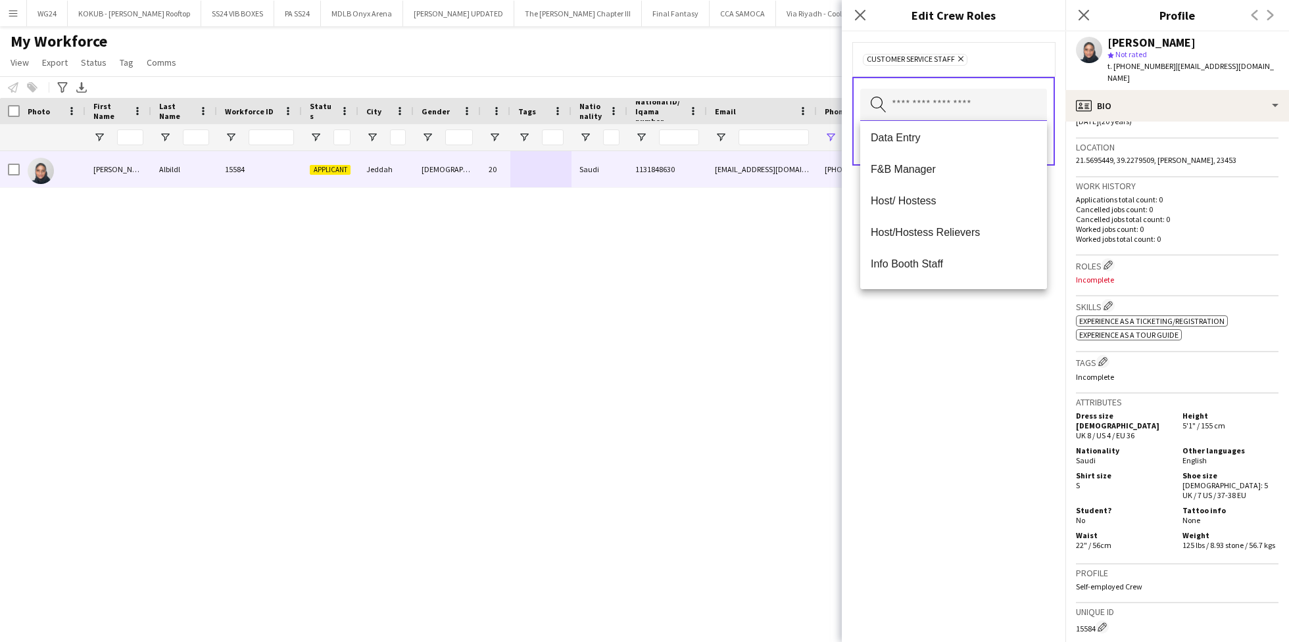
scroll to position [282, 0]
click at [932, 179] on span "Host/ Hostess" at bounding box center [954, 175] width 166 height 12
click at [944, 182] on mat-option "Tour Guide" at bounding box center [953, 174] width 187 height 32
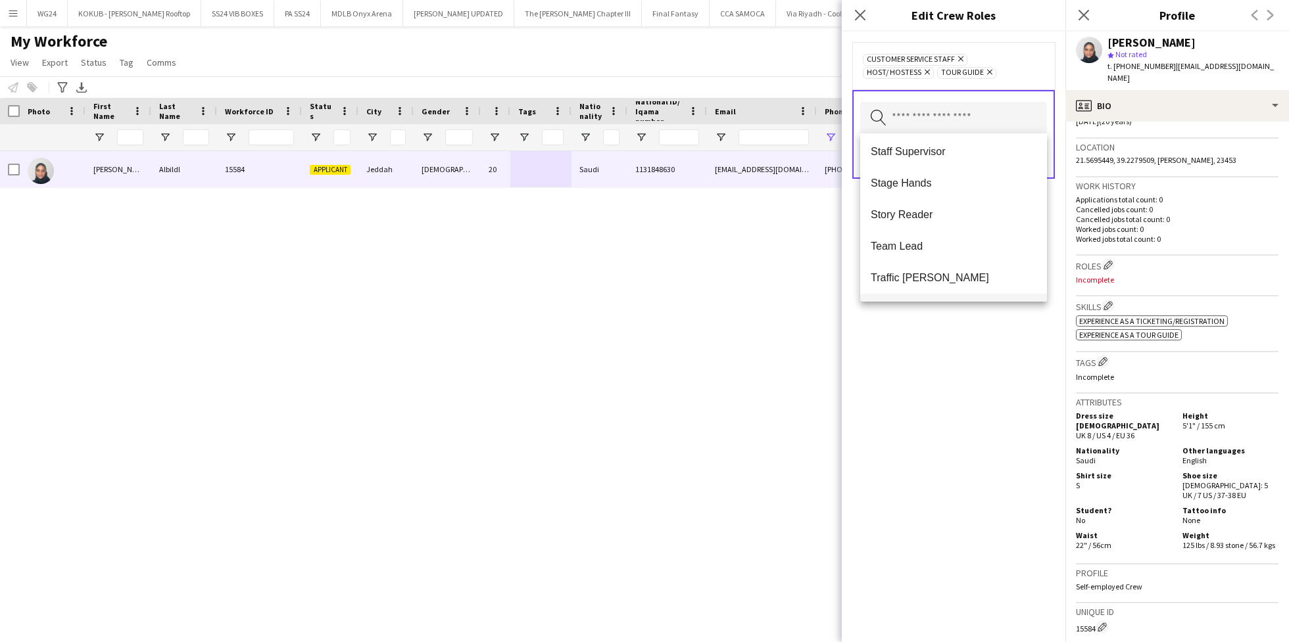
scroll to position [1198, 0]
click at [961, 391] on div "Customer Service Staff Remove Host/ Hostess Remove Tour Guide Remove Search by …" at bounding box center [954, 337] width 224 height 611
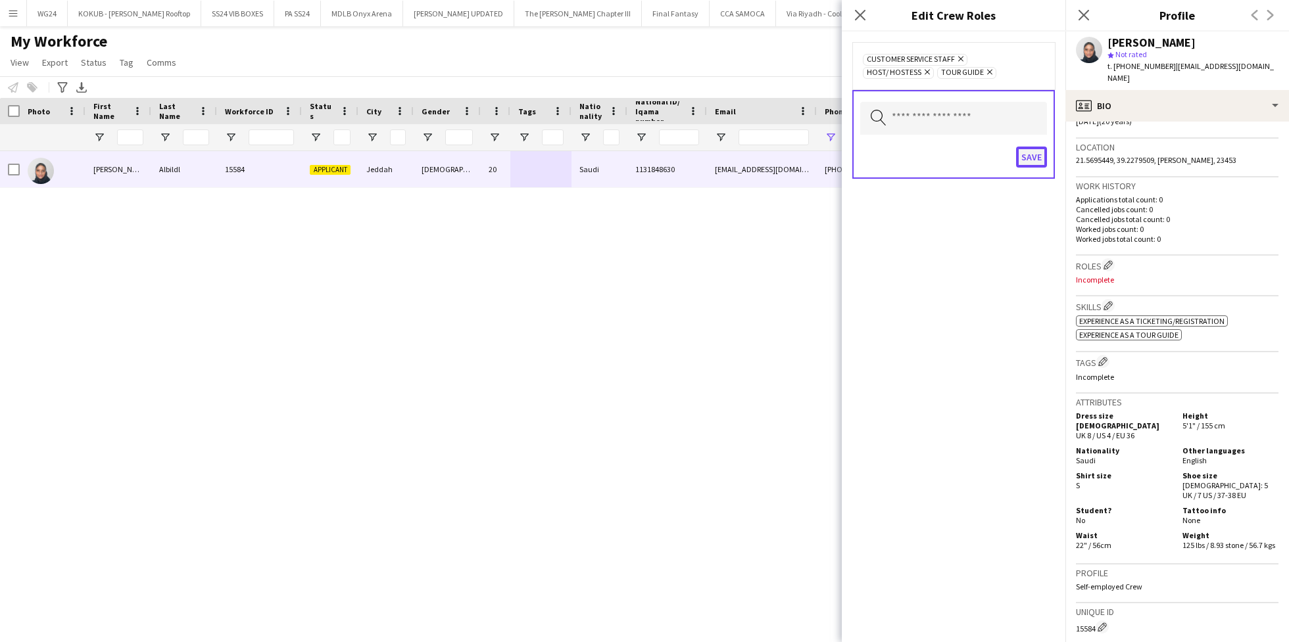
click at [1035, 152] on button "Save" at bounding box center [1031, 157] width 31 height 21
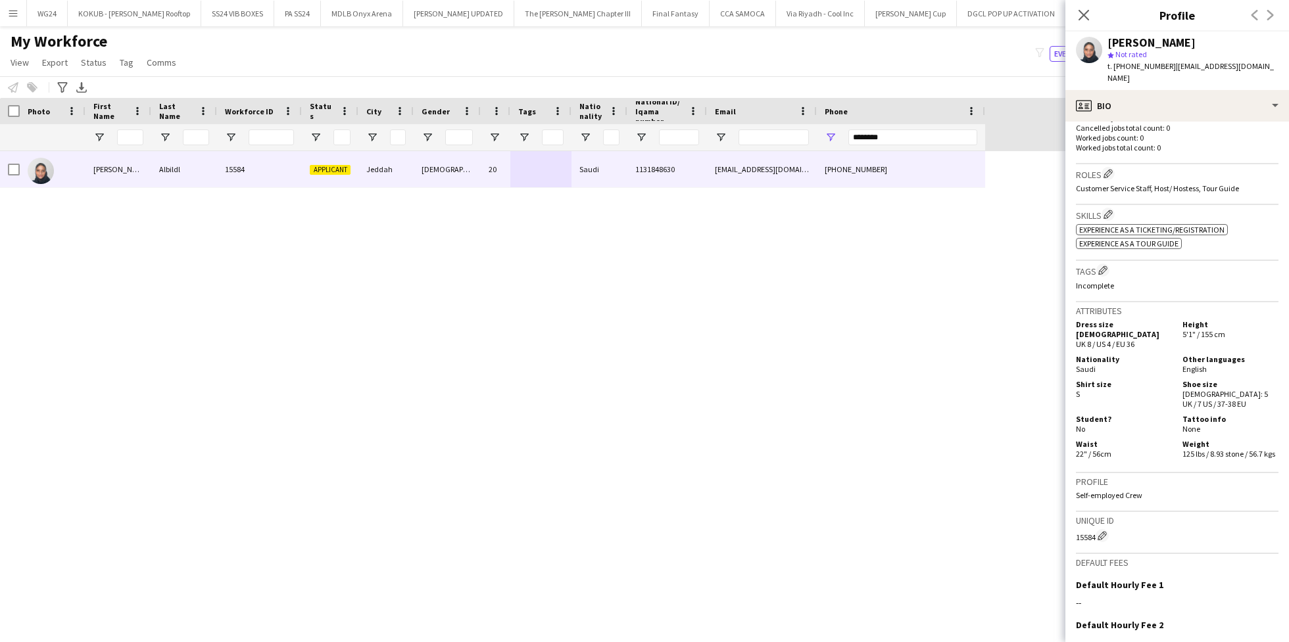
scroll to position [366, 0]
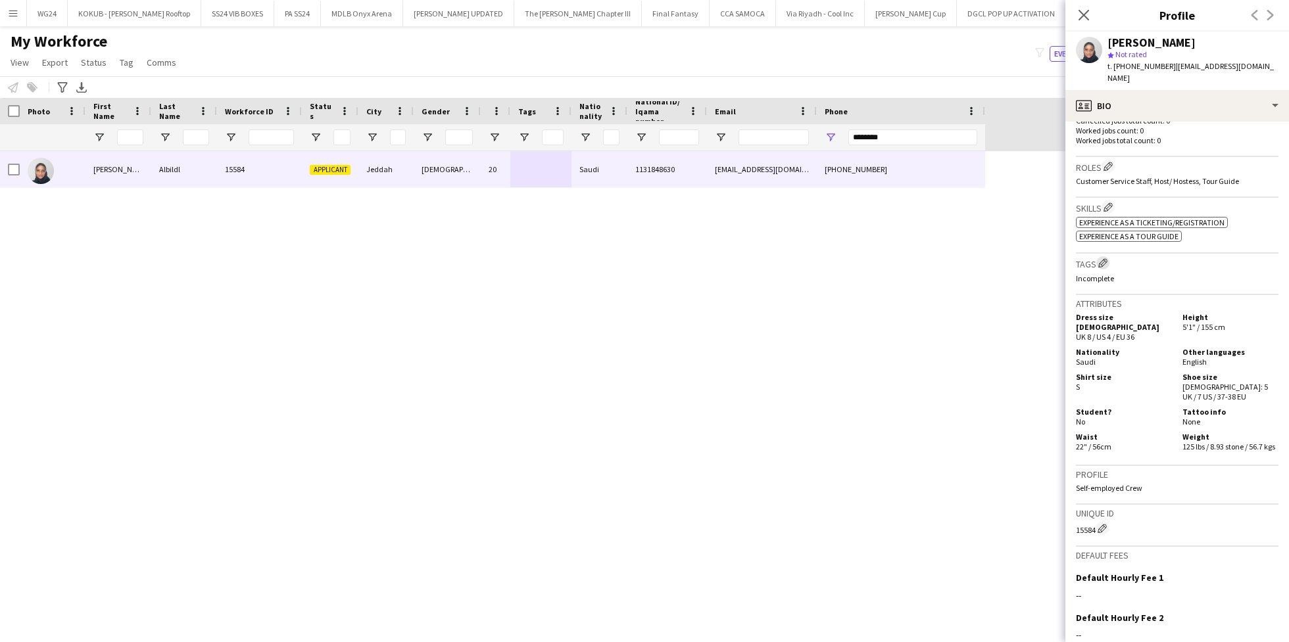
click at [1104, 258] on app-icon "Edit crew company tags" at bounding box center [1102, 262] width 9 height 9
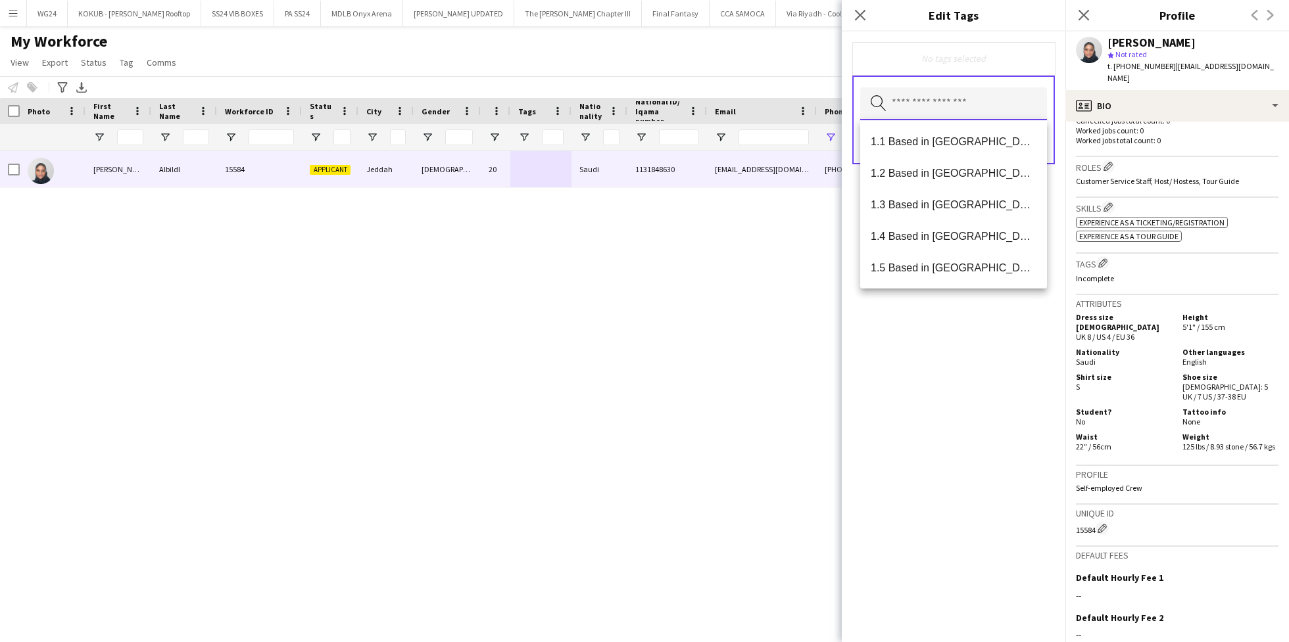
click at [932, 109] on input "text" at bounding box center [953, 103] width 187 height 33
click at [951, 214] on mat-option "1.3 Based in [GEOGRAPHIC_DATA]" at bounding box center [953, 205] width 187 height 32
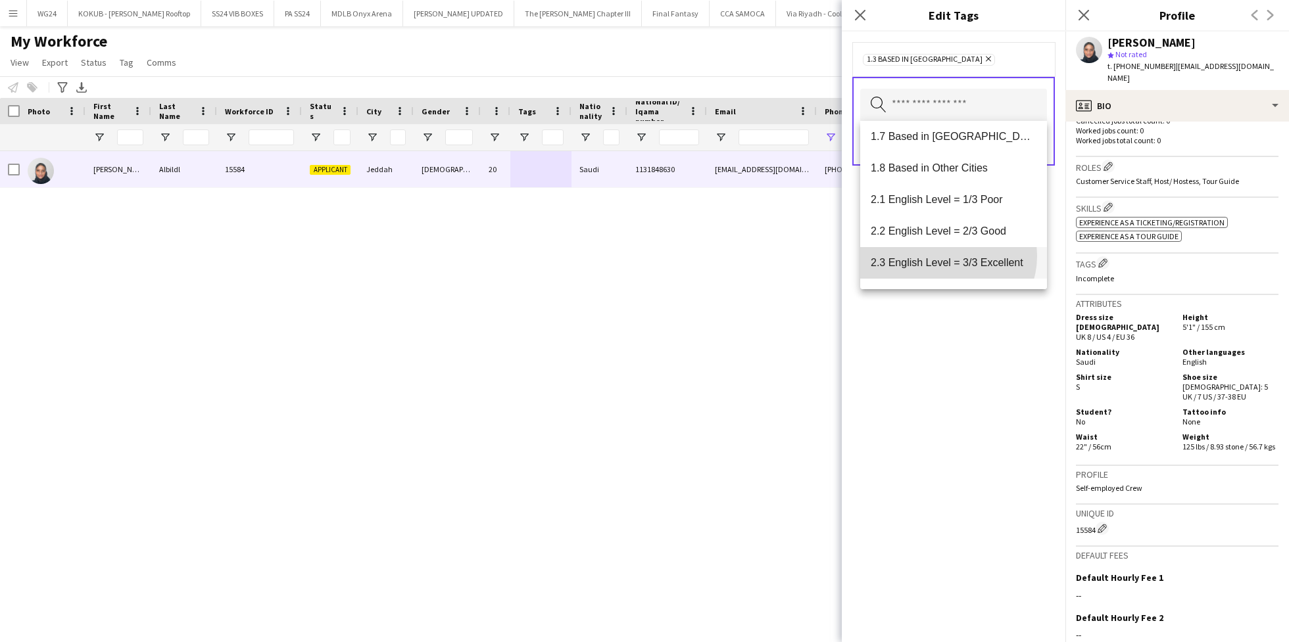
click at [947, 256] on mat-option "2.3 English Level = 3/3 Excellent" at bounding box center [953, 263] width 187 height 32
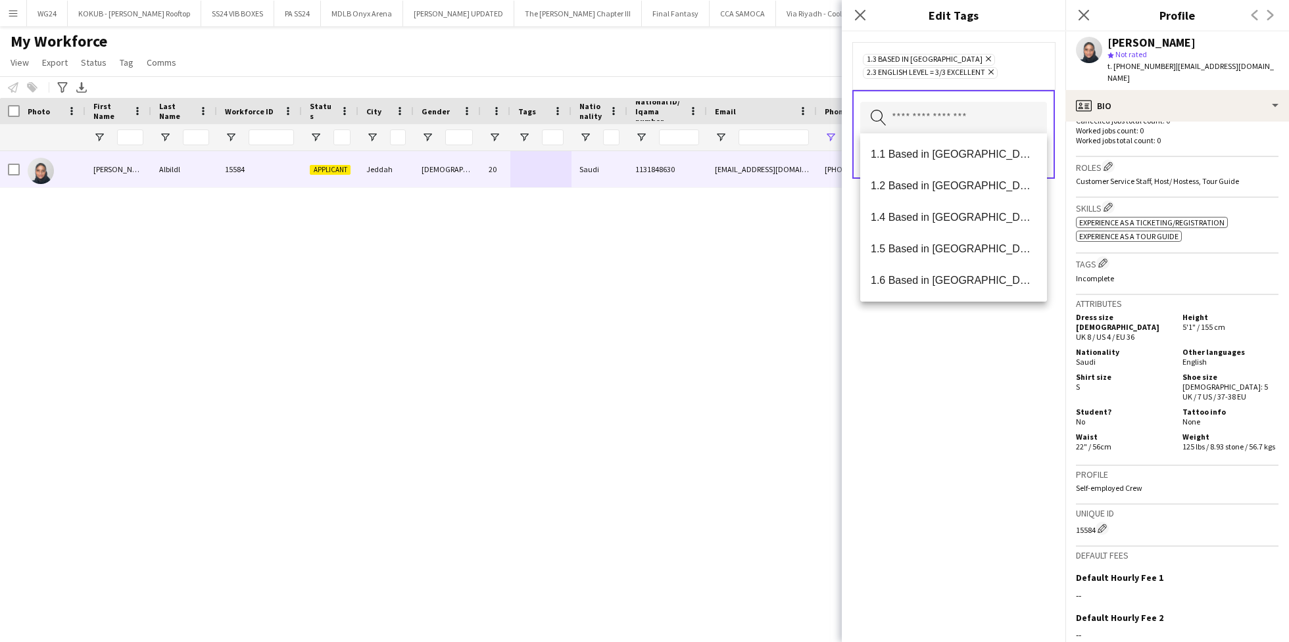
click at [932, 391] on div "1.3 Based in Jeddah Remove 2.3 English Level = 3/3 Excellent Remove Search by t…" at bounding box center [954, 337] width 224 height 611
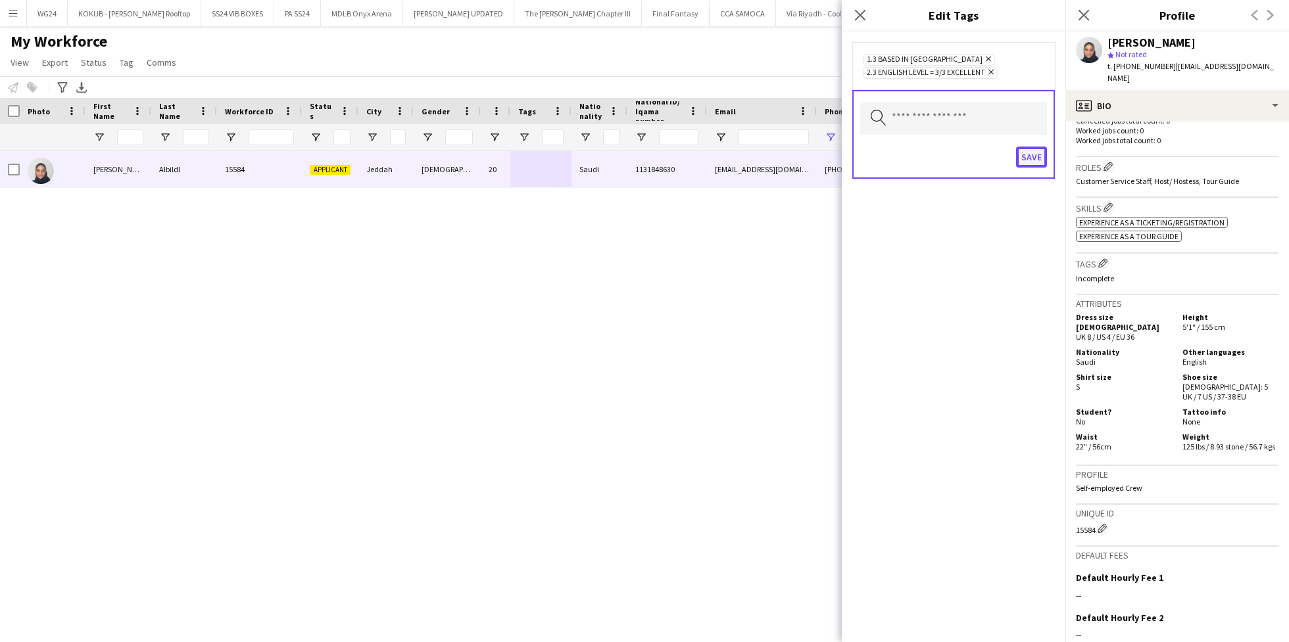
click at [1032, 159] on button "Save" at bounding box center [1031, 157] width 31 height 21
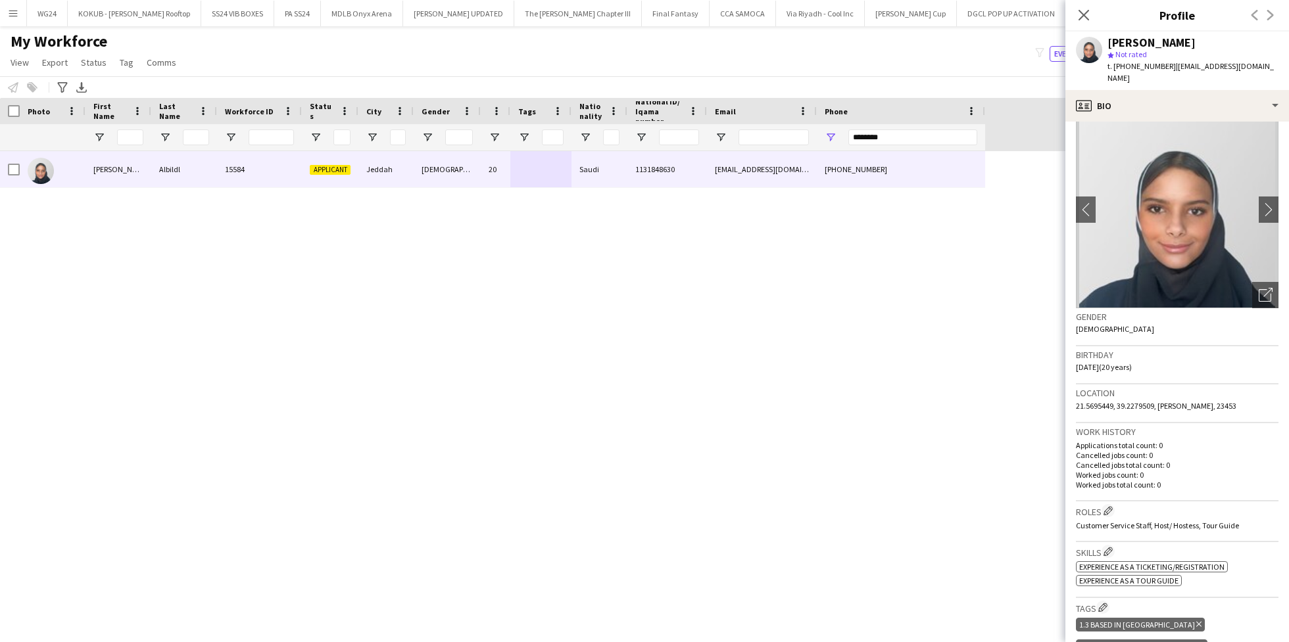
scroll to position [0, 0]
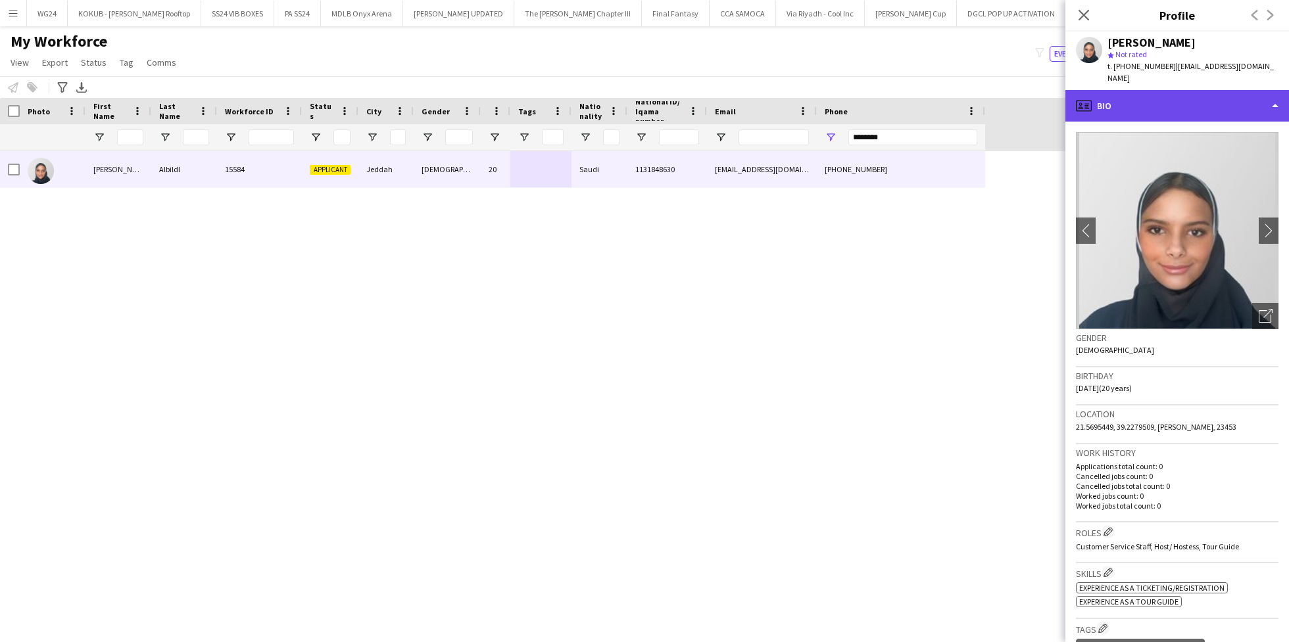
click at [1161, 101] on div "profile Bio" at bounding box center [1177, 106] width 224 height 32
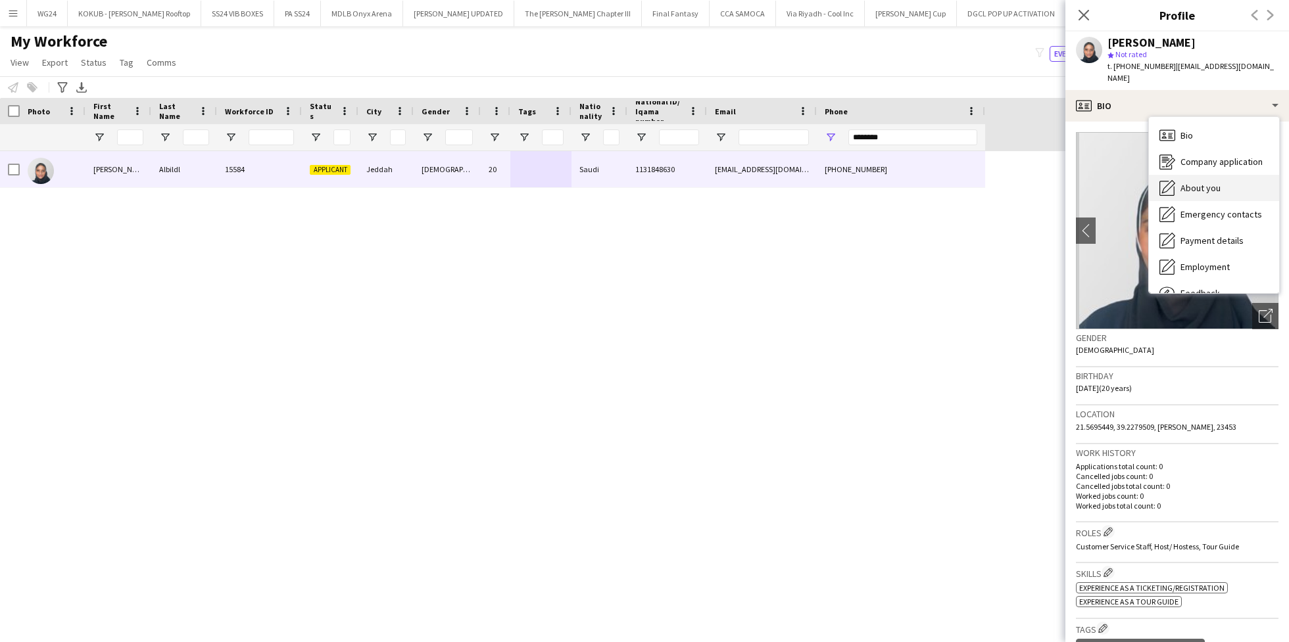
click at [1213, 182] on span "About you" at bounding box center [1200, 188] width 40 height 12
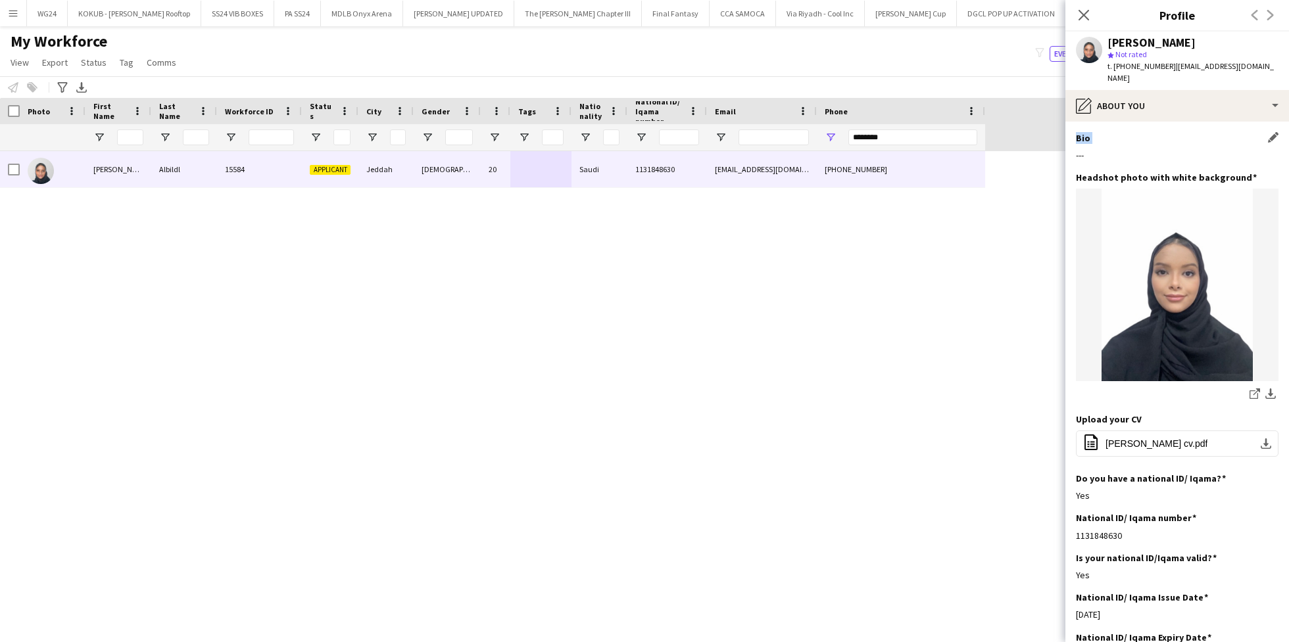
drag, startPoint x: 1095, startPoint y: 137, endPoint x: 1078, endPoint y: 122, distance: 22.4
click at [1078, 132] on div "Bio Edit this field ---" at bounding box center [1177, 151] width 203 height 39
click at [1079, 149] on div "---" at bounding box center [1177, 155] width 203 height 12
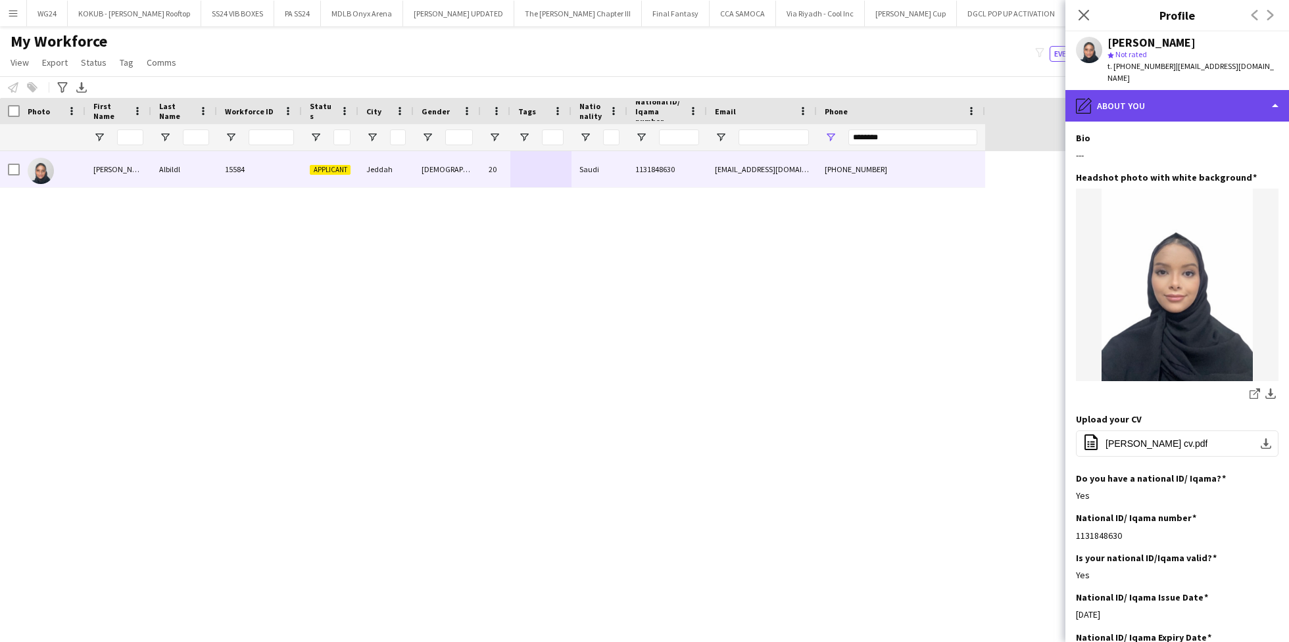
click at [1135, 97] on div "pencil4 About you" at bounding box center [1177, 106] width 224 height 32
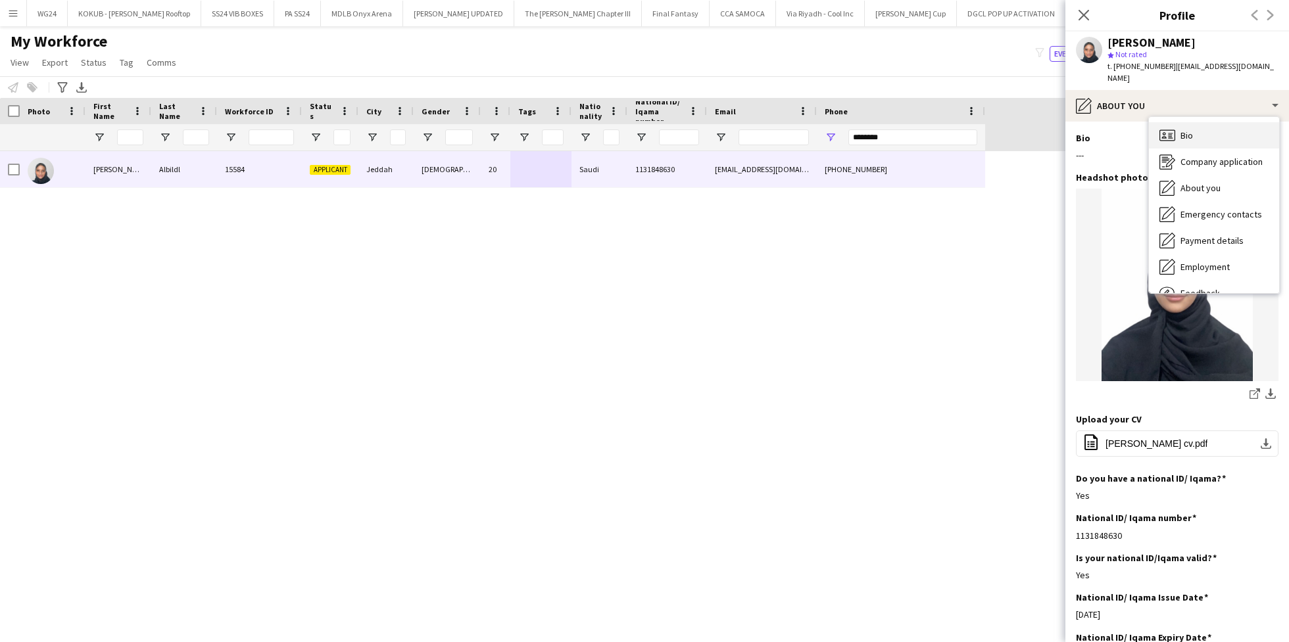
click at [1169, 128] on icon "Bio" at bounding box center [1167, 136] width 16 height 16
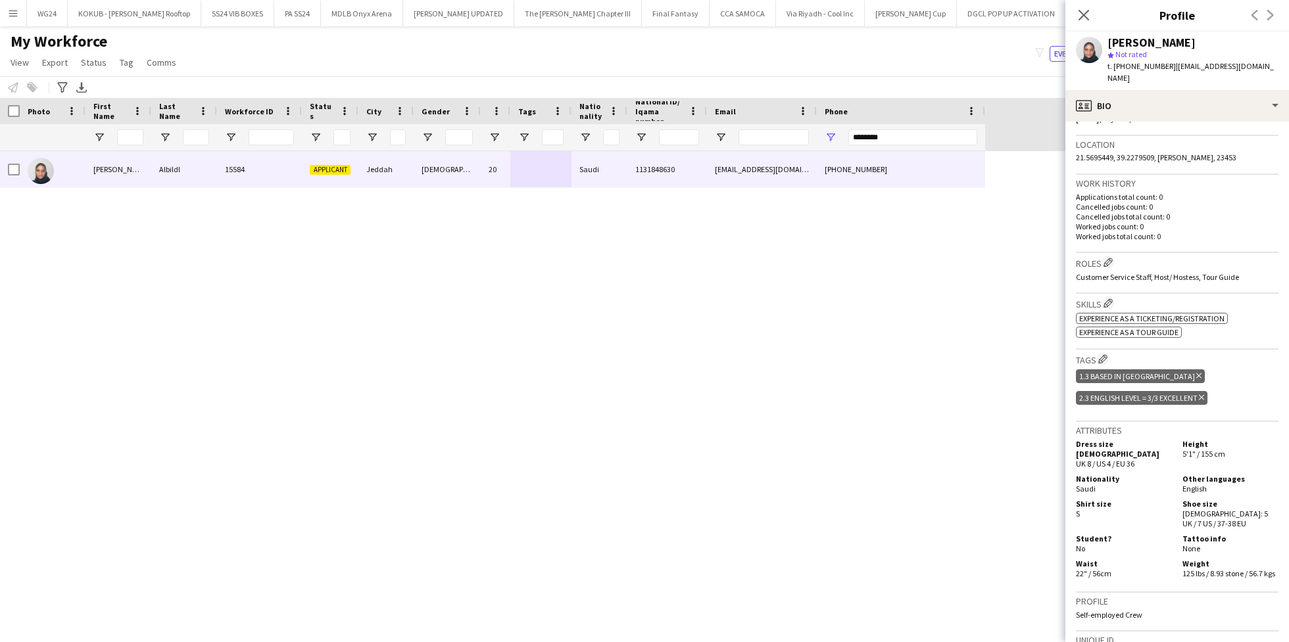
scroll to position [520, 0]
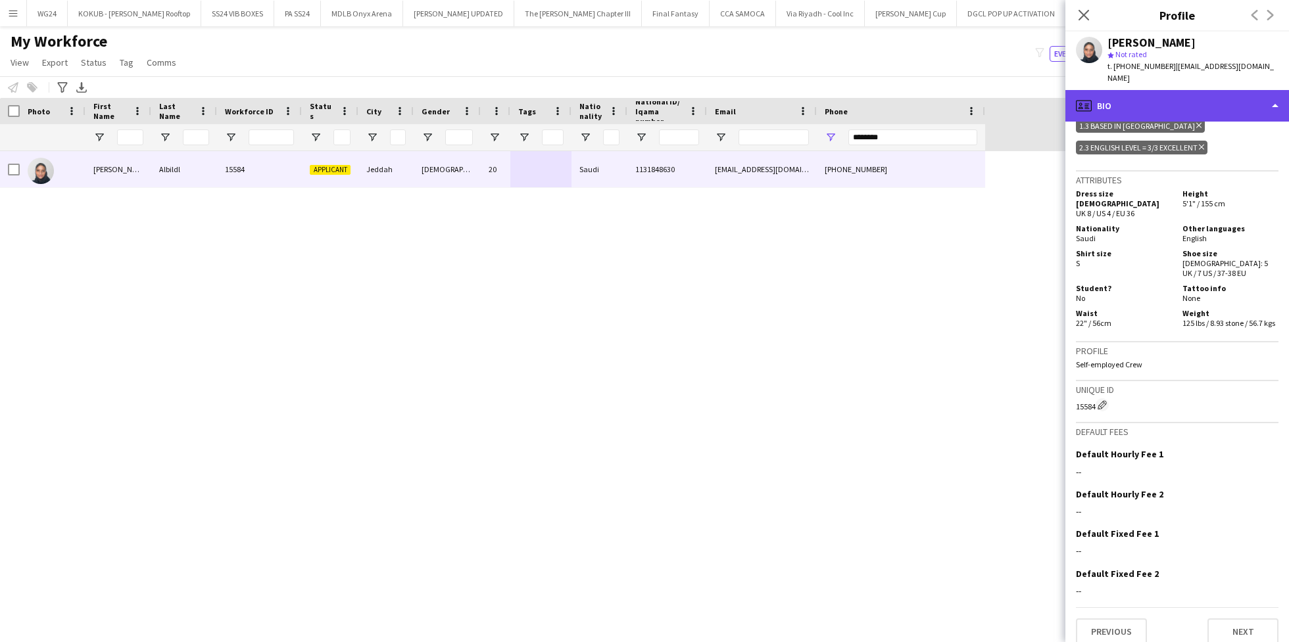
click at [1163, 107] on div "profile Bio" at bounding box center [1177, 106] width 224 height 32
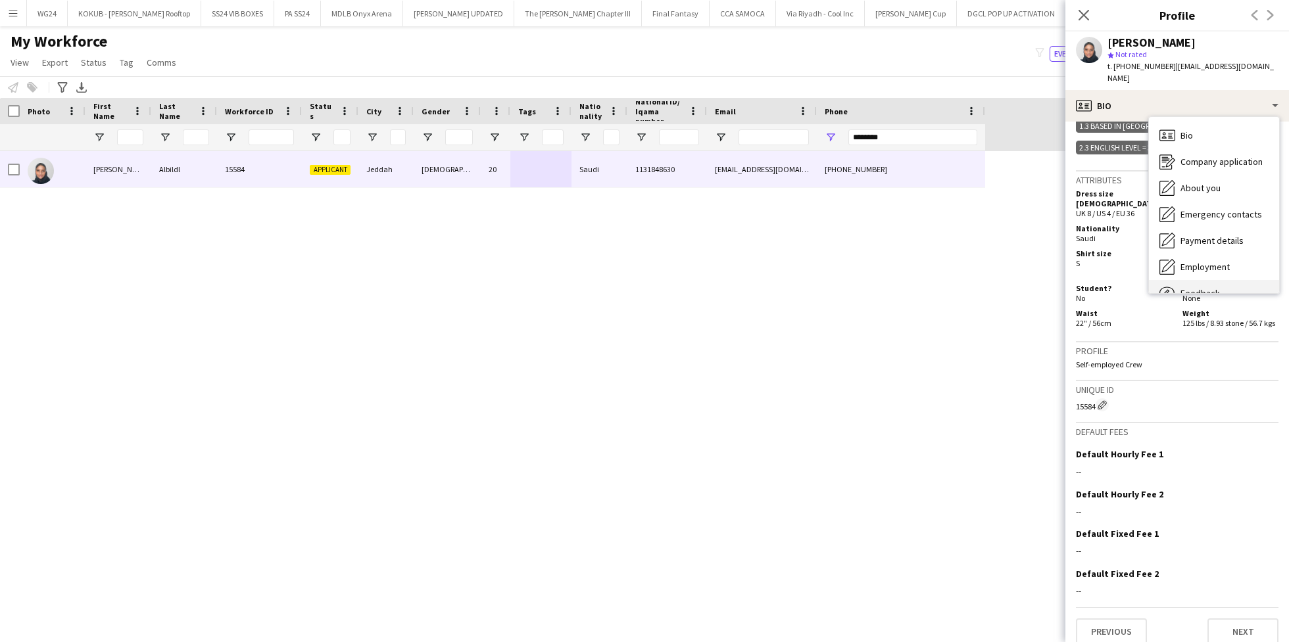
click at [1221, 280] on div "Feedback Feedback" at bounding box center [1214, 293] width 130 height 26
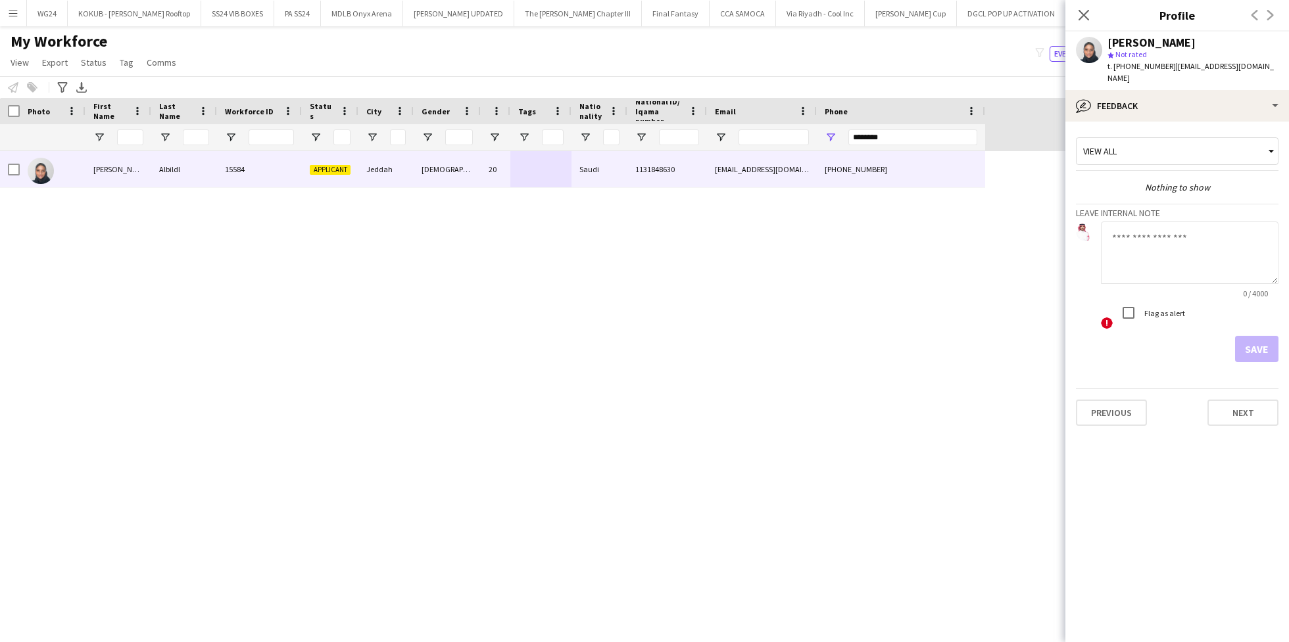
click at [1159, 222] on textarea at bounding box center [1190, 253] width 178 height 62
type textarea "**********"
click at [1264, 342] on button "Save" at bounding box center [1256, 349] width 43 height 26
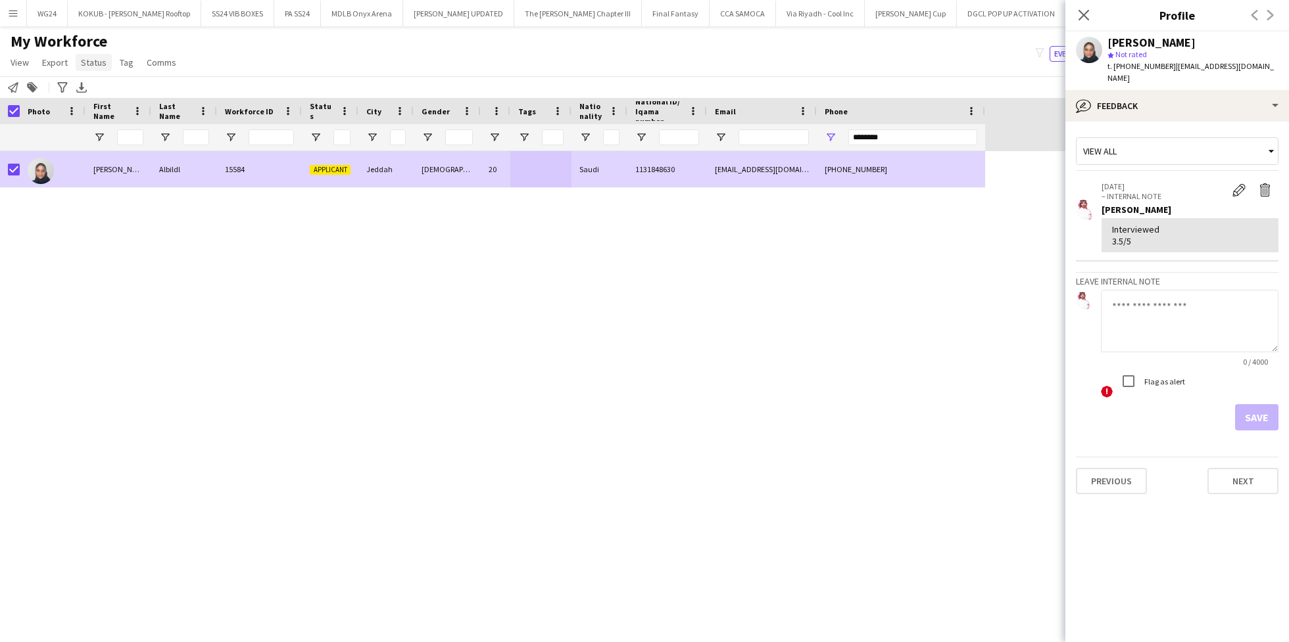
click at [95, 57] on span "Status" at bounding box center [94, 63] width 26 height 12
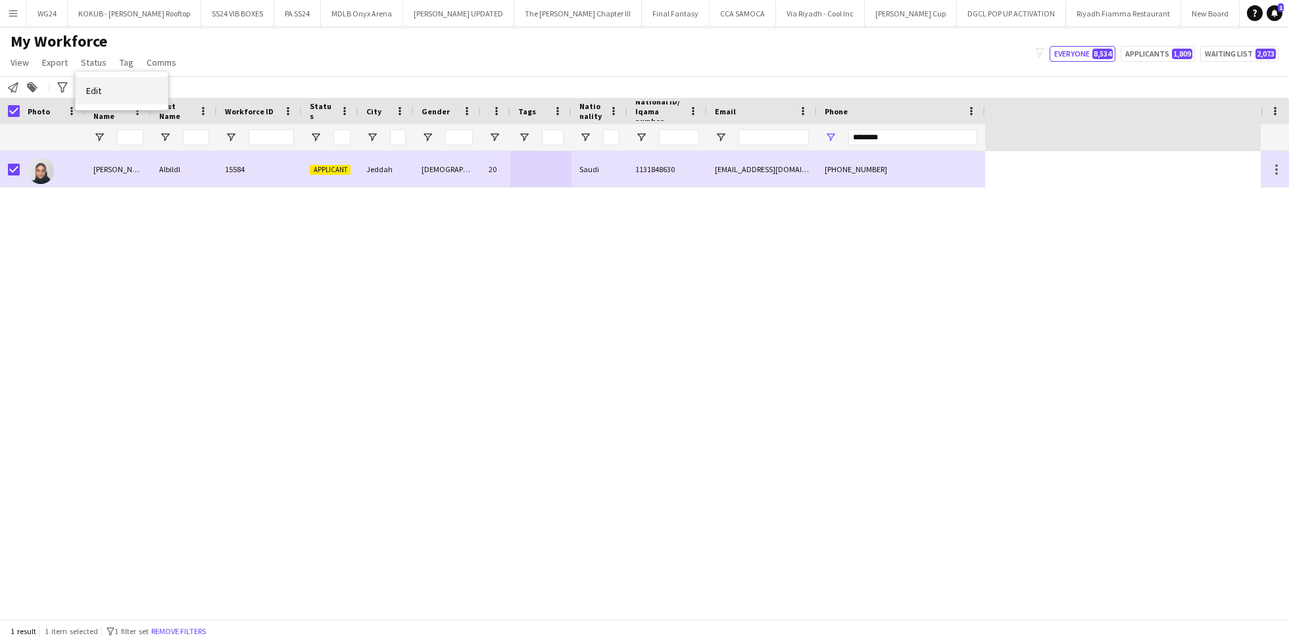
click at [116, 94] on link "Edit" at bounding box center [122, 91] width 92 height 28
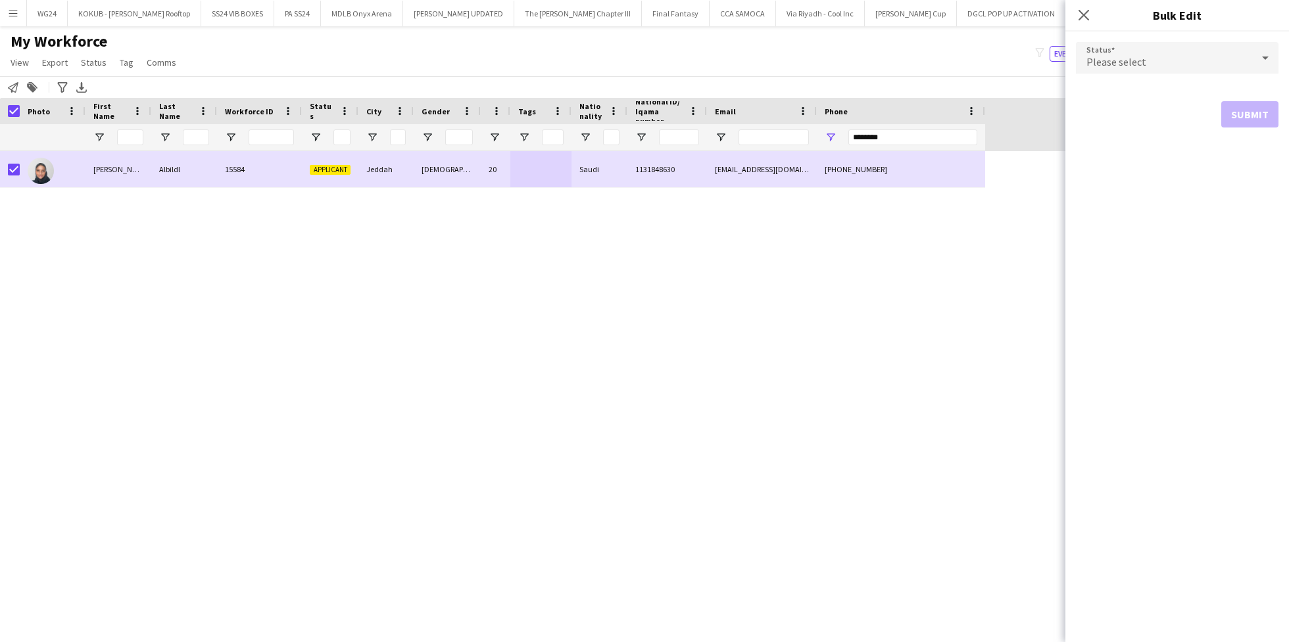
click at [1135, 57] on span "Please select" at bounding box center [1116, 61] width 60 height 13
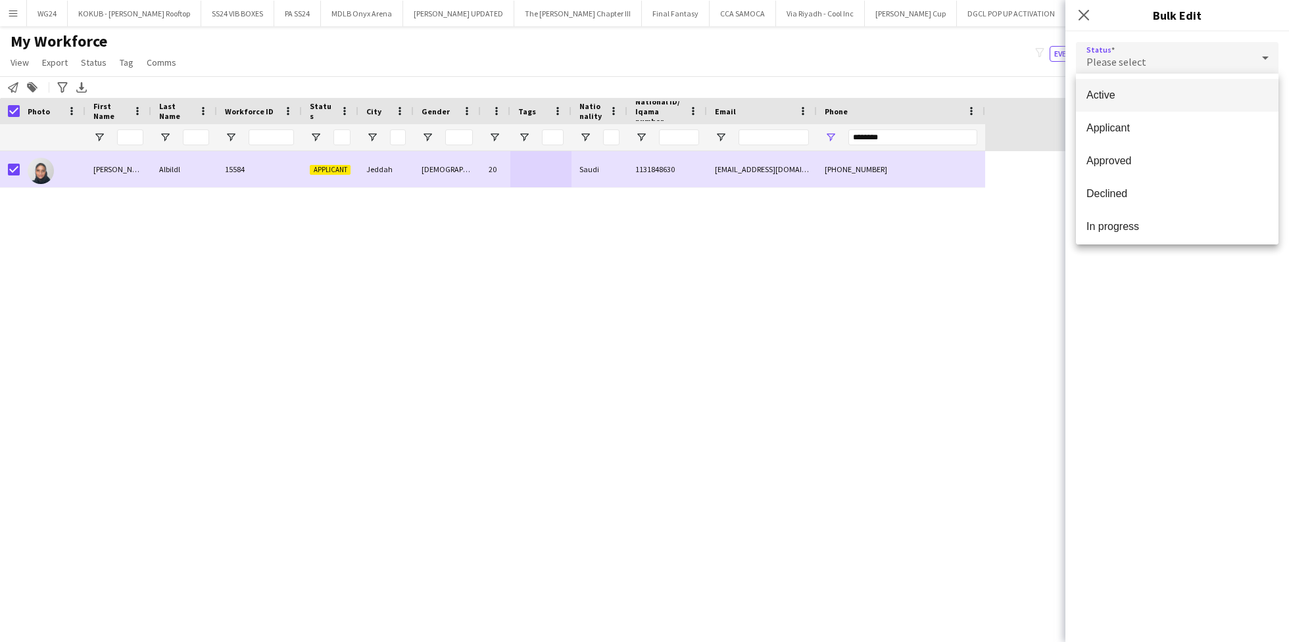
click at [1131, 86] on mat-option "Active" at bounding box center [1177, 95] width 203 height 33
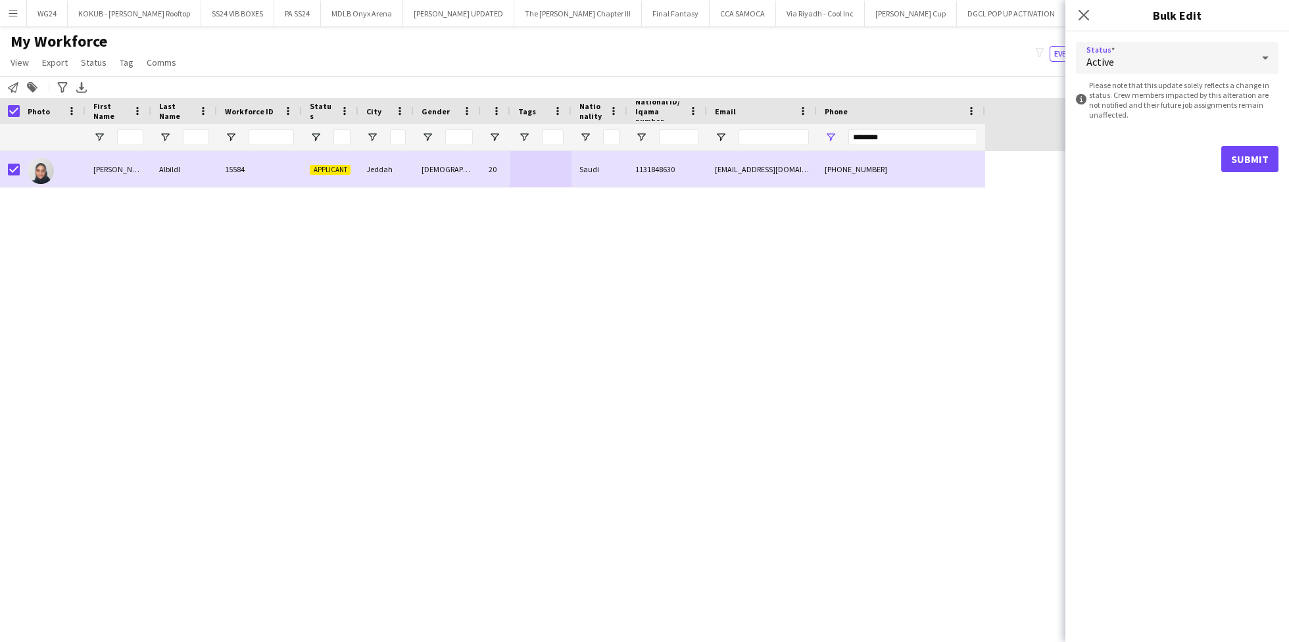
click at [1237, 143] on form "Status Active information-circle Please note that this update solely reflects a…" at bounding box center [1177, 107] width 203 height 151
click at [1237, 146] on button "Submit" at bounding box center [1249, 159] width 57 height 26
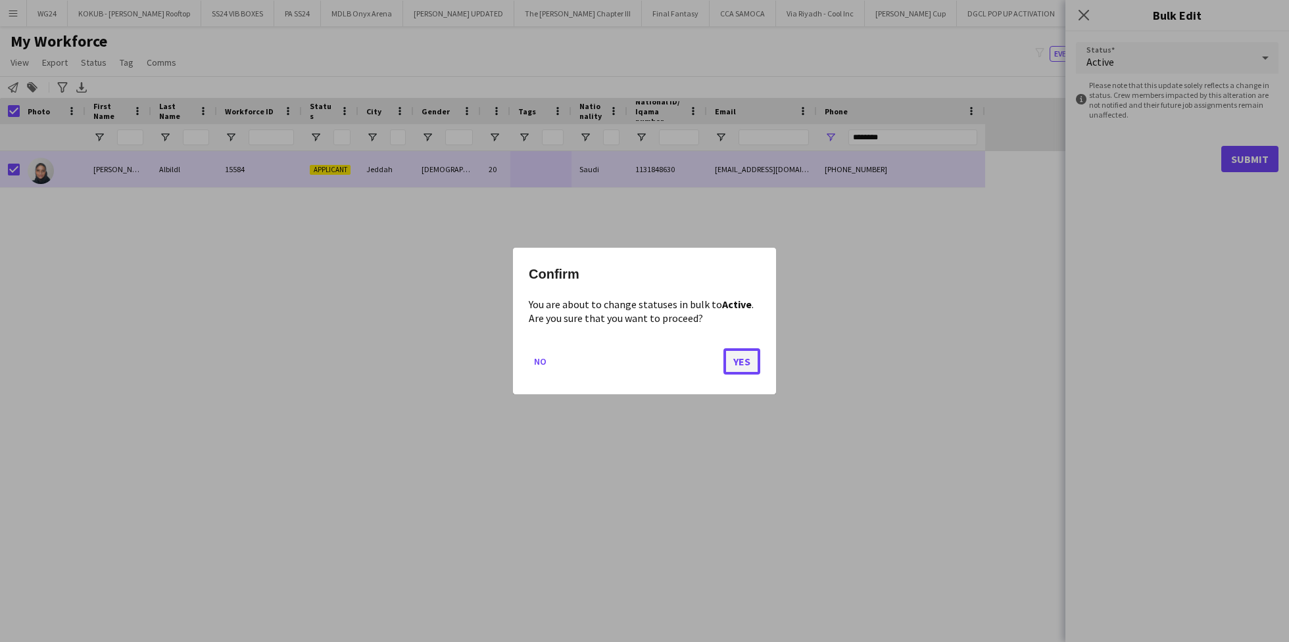
click at [736, 356] on button "Yes" at bounding box center [741, 362] width 37 height 26
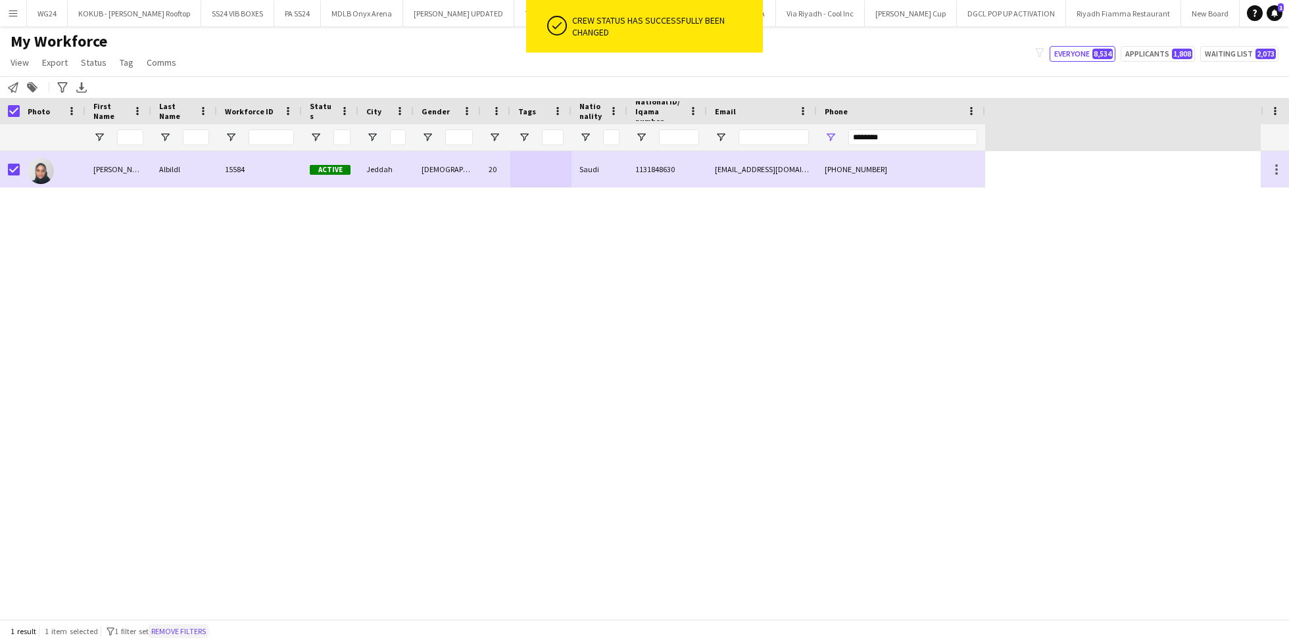
click at [201, 631] on button "Remove filters" at bounding box center [179, 632] width 60 height 14
